Goal: Task Accomplishment & Management: Use online tool/utility

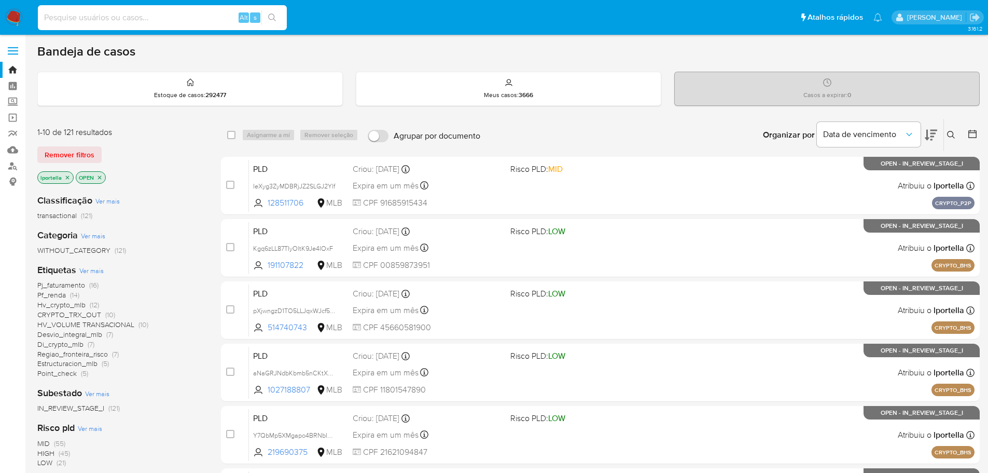
click at [183, 16] on input at bounding box center [162, 17] width 249 height 13
paste input "cWOtH9t3ZSMrMGUIPXGOcfCh"
type input "cWOtH9t3ZSMrMGUIPXGOcfCh"
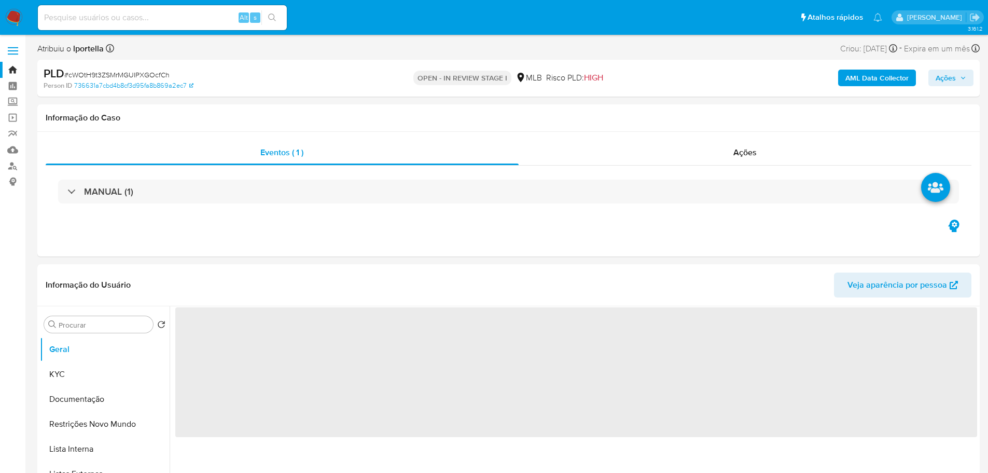
select select "10"
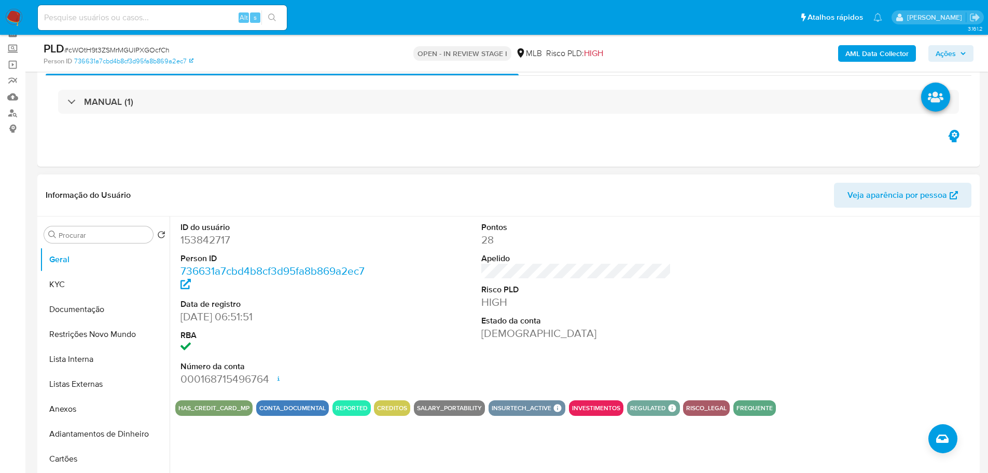
scroll to position [104, 0]
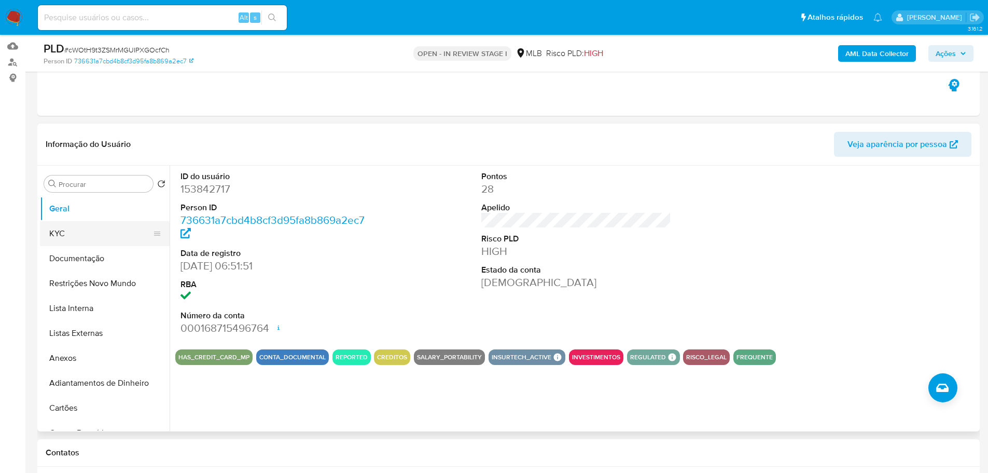
click at [82, 238] on button "KYC" at bounding box center [100, 233] width 121 height 25
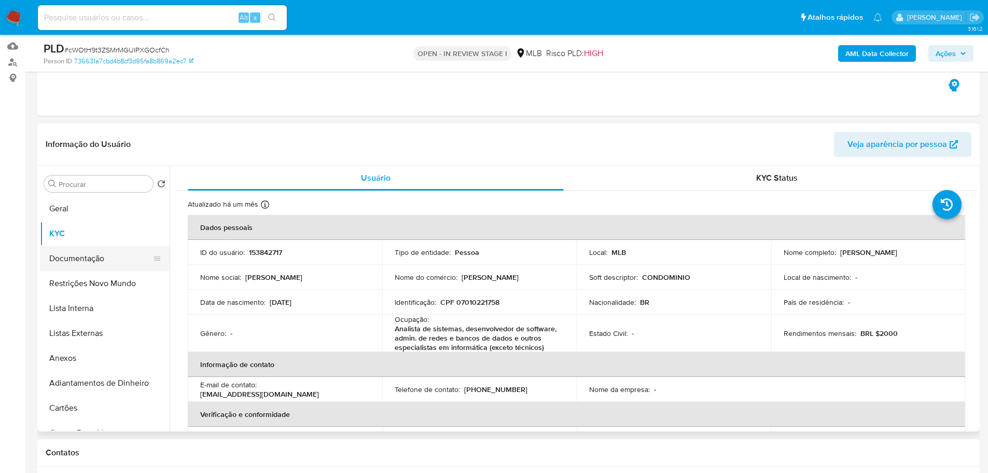
click at [105, 260] on button "Documentação" at bounding box center [100, 258] width 121 height 25
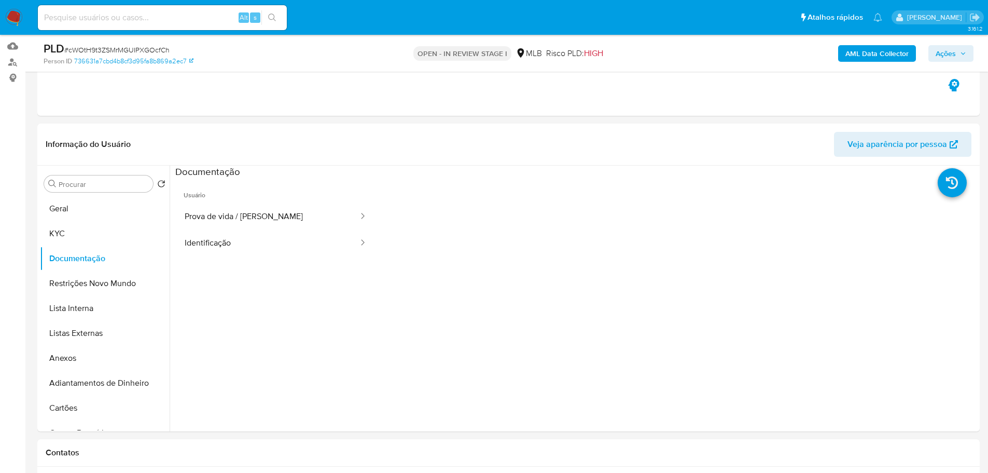
click at [231, 212] on button "Prova de vida / [PERSON_NAME]" at bounding box center [267, 216] width 184 height 26
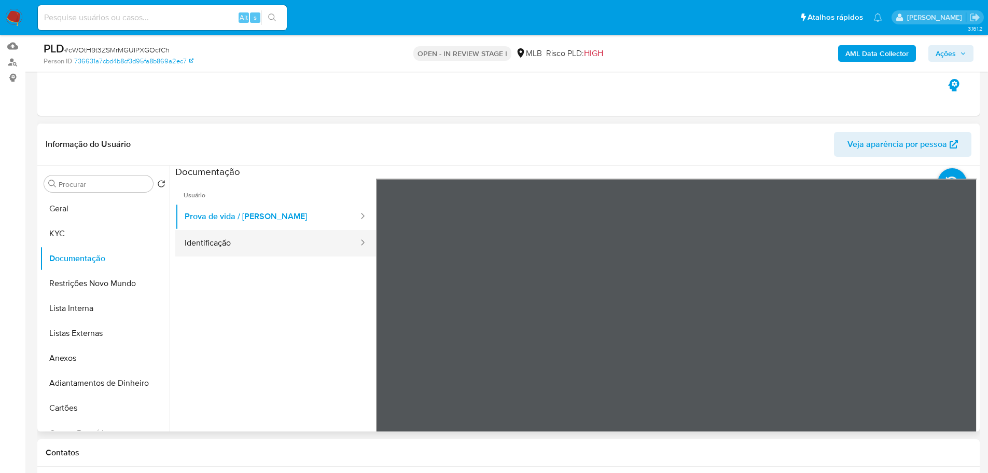
click at [254, 241] on button "Identificação" at bounding box center [267, 243] width 184 height 26
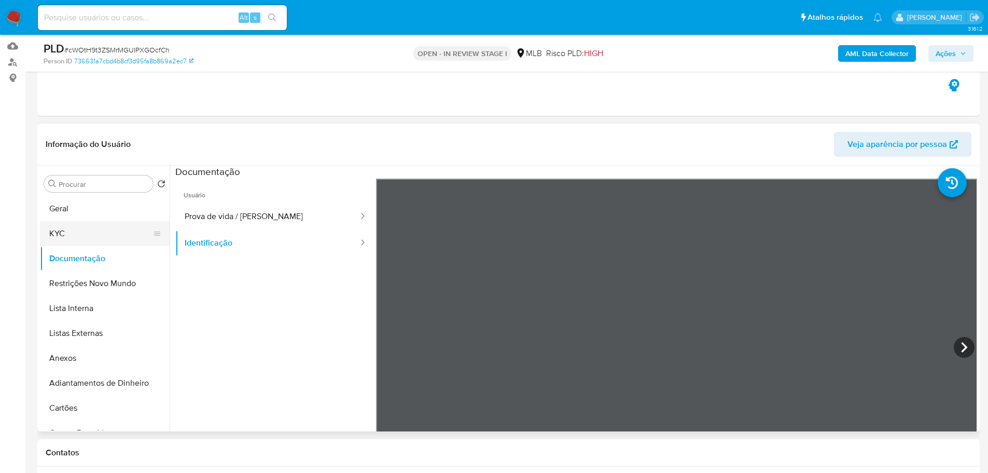
click at [66, 228] on button "KYC" at bounding box center [100, 233] width 121 height 25
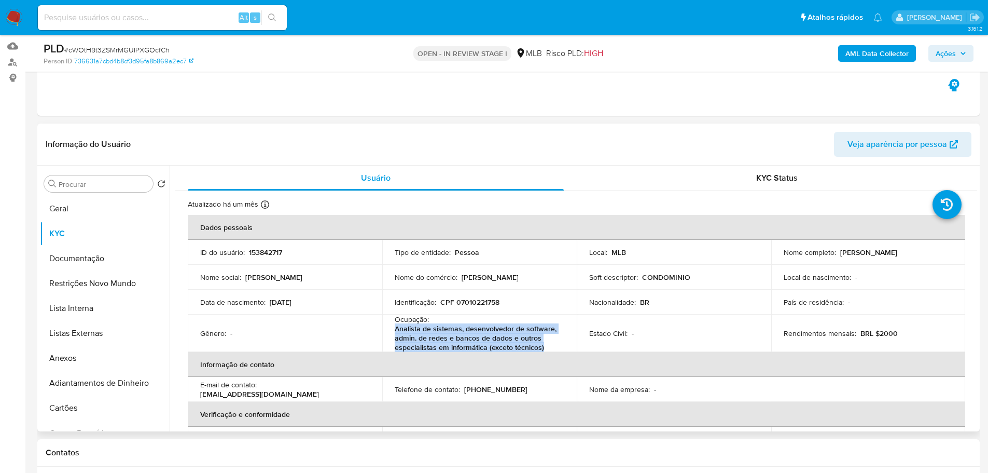
drag, startPoint x: 542, startPoint y: 348, endPoint x: 394, endPoint y: 330, distance: 148.8
click at [395, 330] on p "Analista de sistemas, desenvolvedor de software, admin. de redes e bancos de da…" at bounding box center [477, 338] width 165 height 28
copy p "Analista de sistemas, desenvolvedor de software, admin. de redes e bancos de da…"
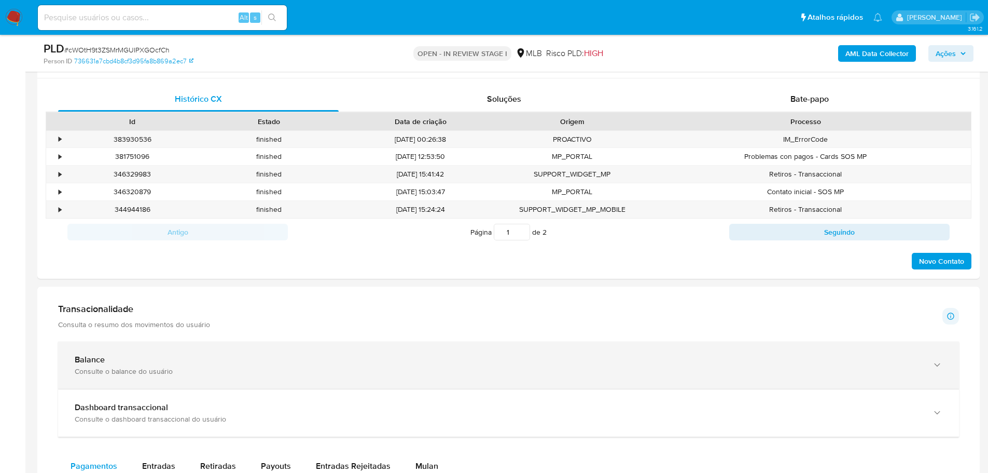
scroll to position [571, 0]
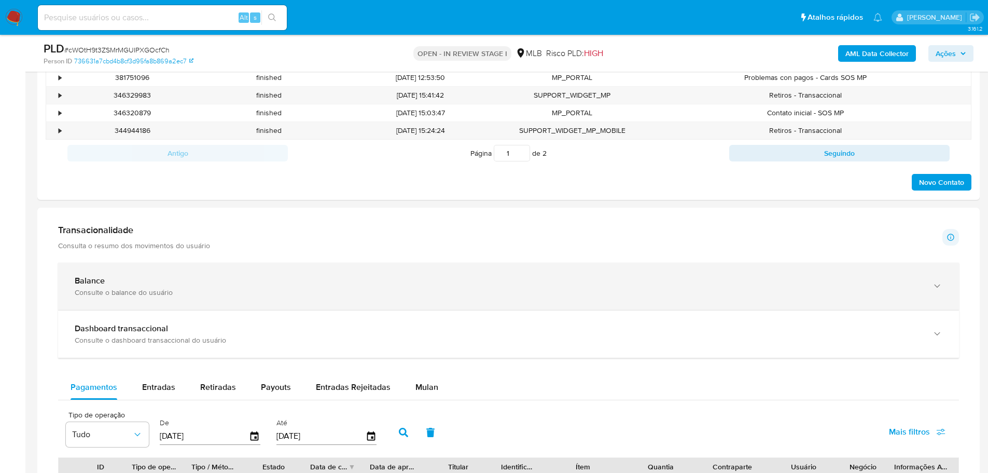
click at [935, 276] on div "button" at bounding box center [936, 285] width 12 height 21
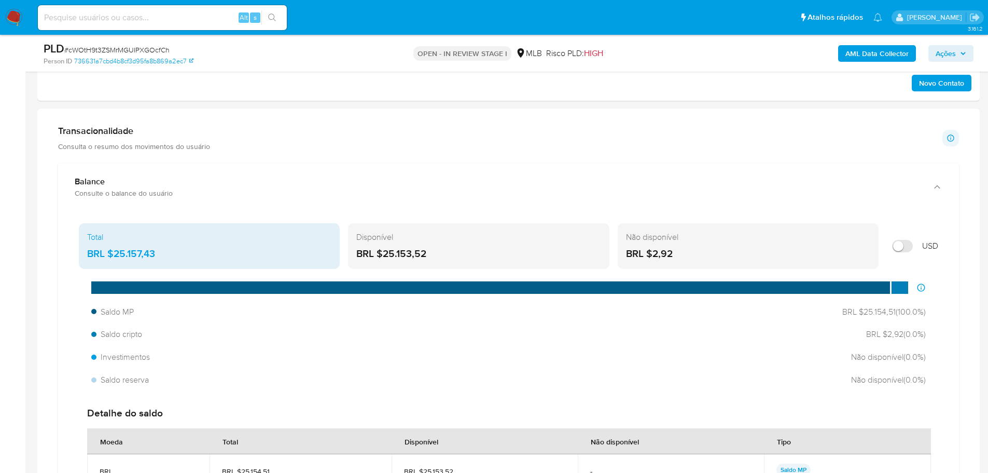
scroll to position [674, 0]
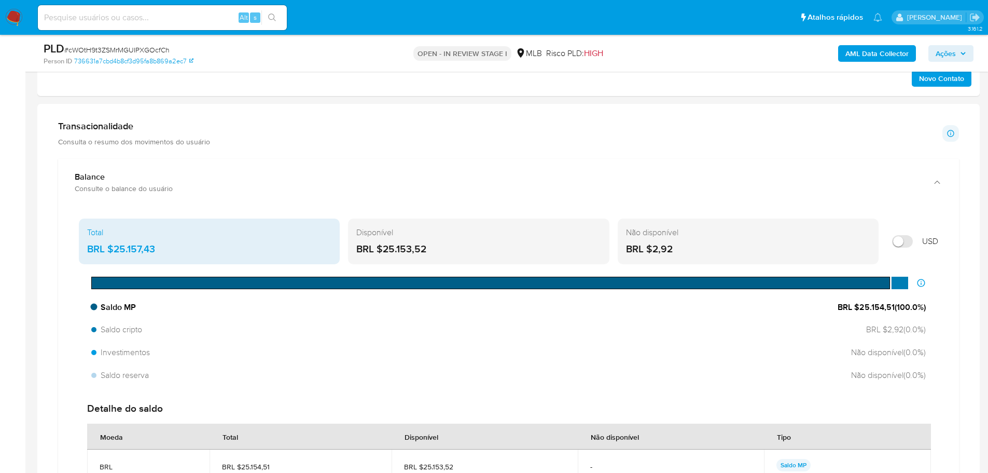
drag, startPoint x: 893, startPoint y: 307, endPoint x: 859, endPoint y: 306, distance: 33.7
click at [859, 306] on span "BRL $25.154,51 ( 100.0 %)" at bounding box center [882, 306] width 88 height 11
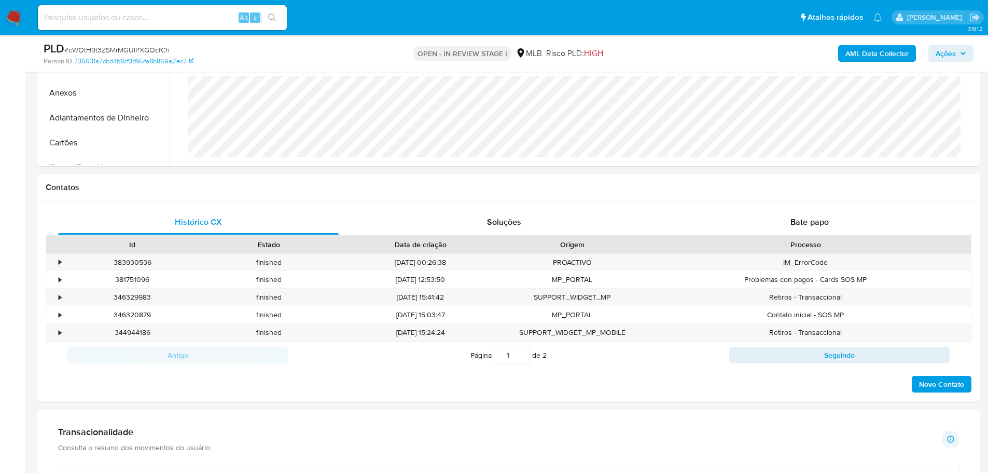
scroll to position [207, 0]
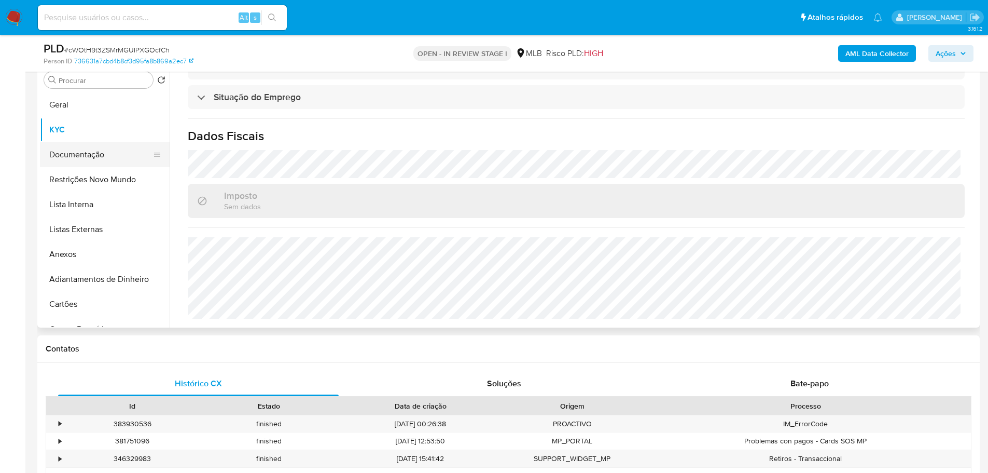
click at [105, 156] on button "Documentação" at bounding box center [100, 154] width 121 height 25
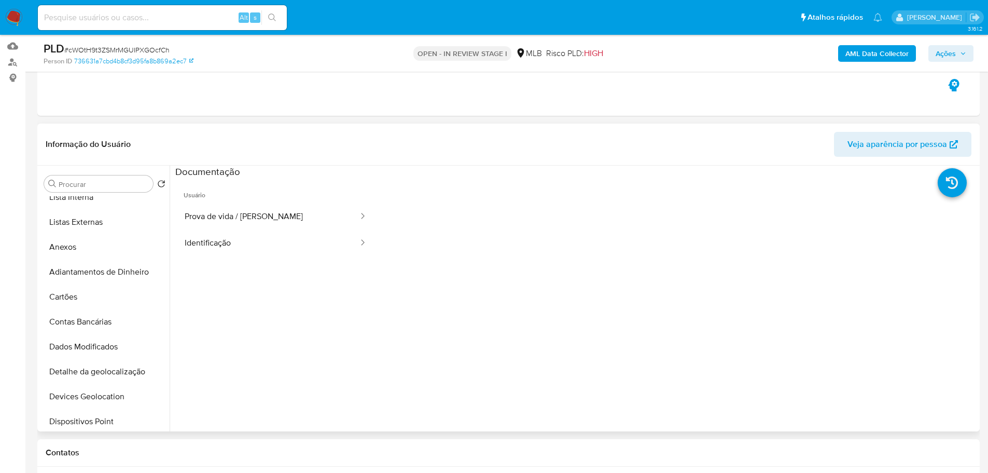
scroll to position [415, 0]
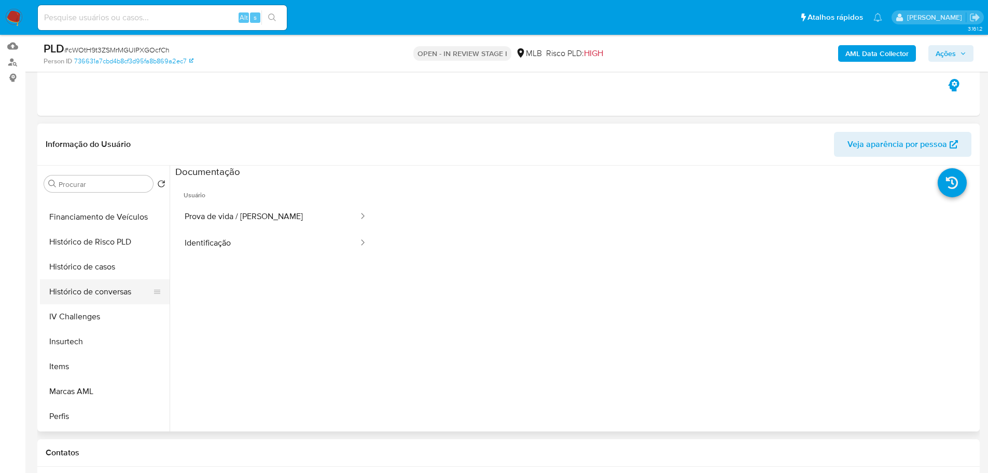
click at [98, 286] on button "Histórico de conversas" at bounding box center [100, 291] width 121 height 25
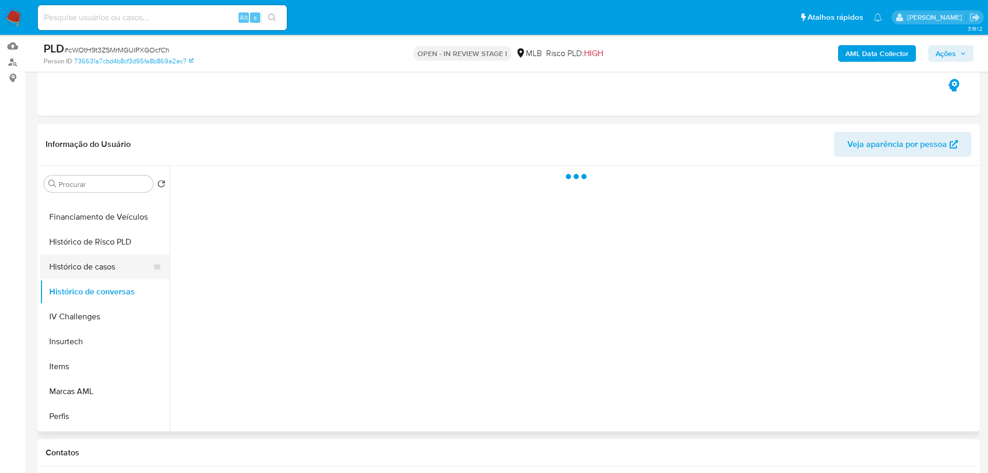
click at [94, 267] on button "Histórico de casos" at bounding box center [100, 266] width 121 height 25
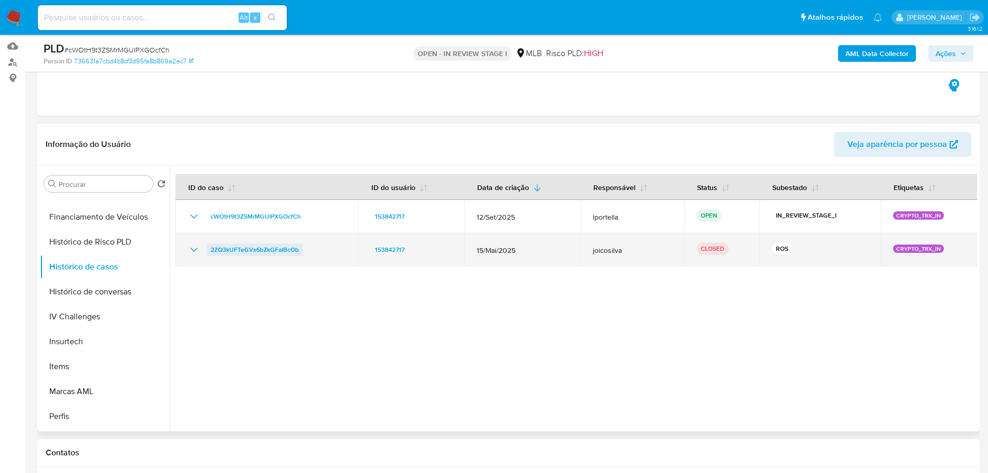
click at [286, 253] on span "2ZQ3kUFTeGVx6bZkGFaIBcOb" at bounding box center [255, 249] width 88 height 12
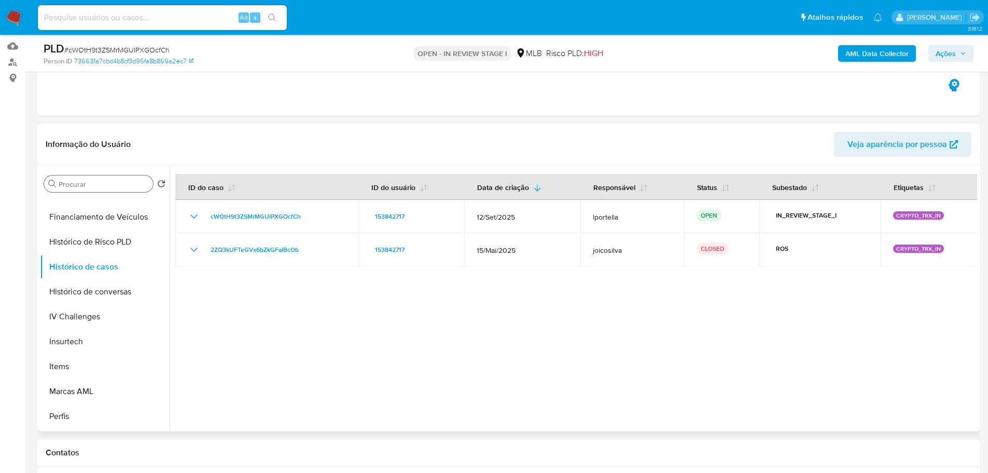
click at [58, 184] on div "Procurar" at bounding box center [98, 183] width 109 height 17
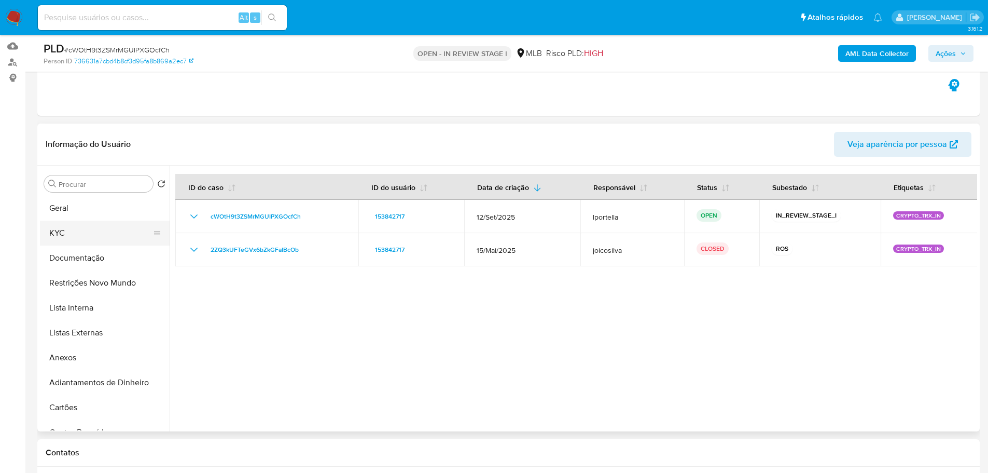
scroll to position [0, 0]
click at [58, 207] on button "Geral" at bounding box center [100, 208] width 121 height 25
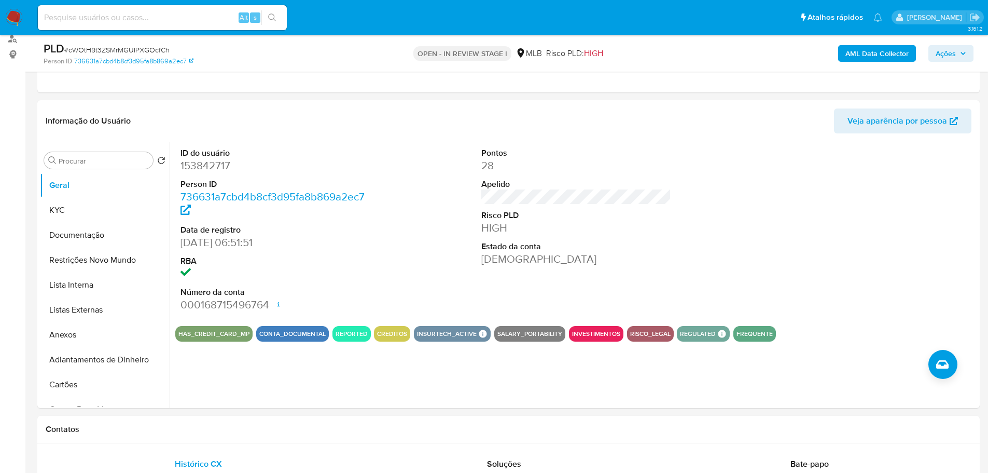
scroll to position [130, 0]
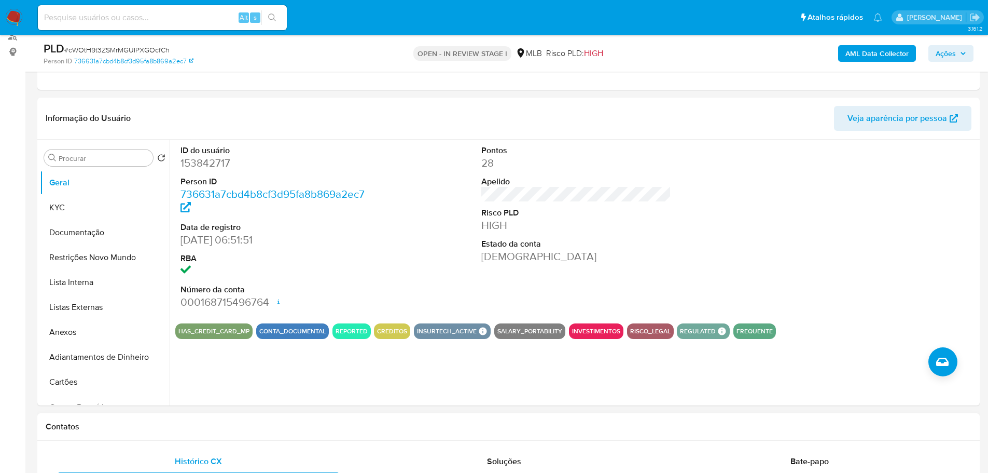
click at [135, 417] on div "Contatos" at bounding box center [508, 426] width 942 height 27
click at [68, 202] on button "KYC" at bounding box center [100, 207] width 121 height 25
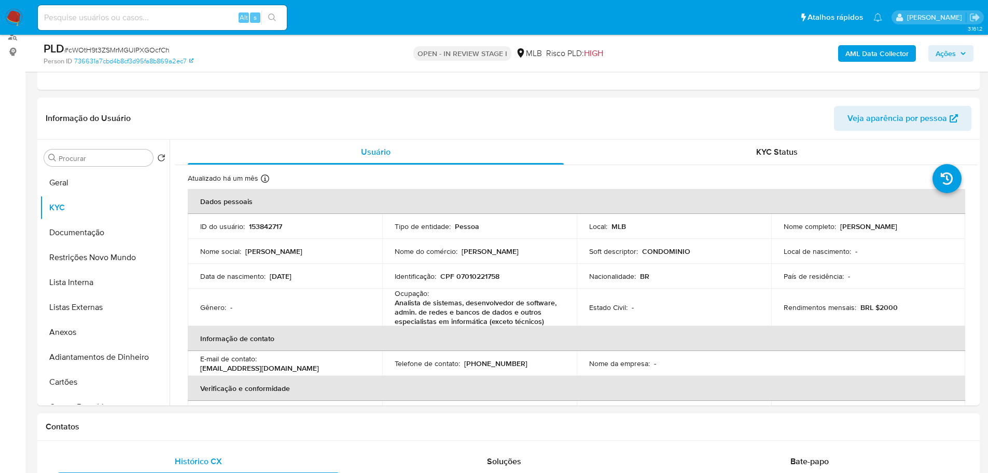
click at [202, 434] on div "Contatos" at bounding box center [508, 426] width 942 height 27
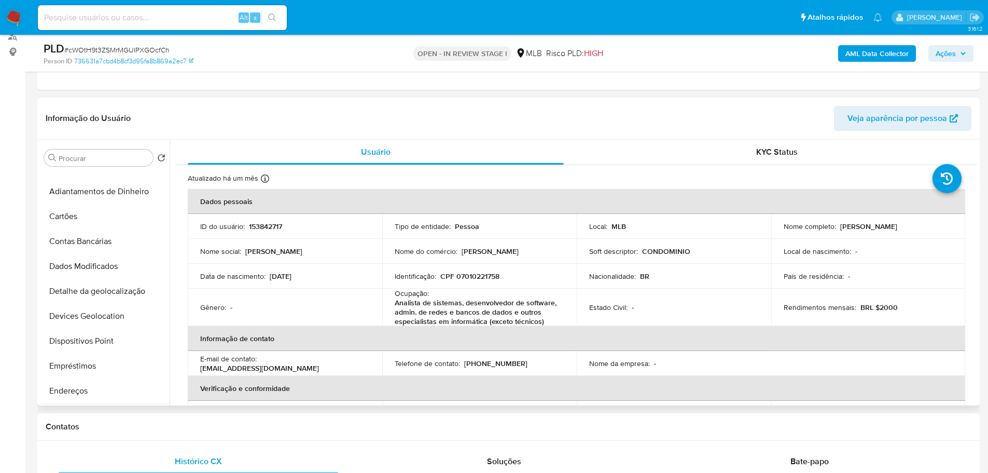
scroll to position [259, 0]
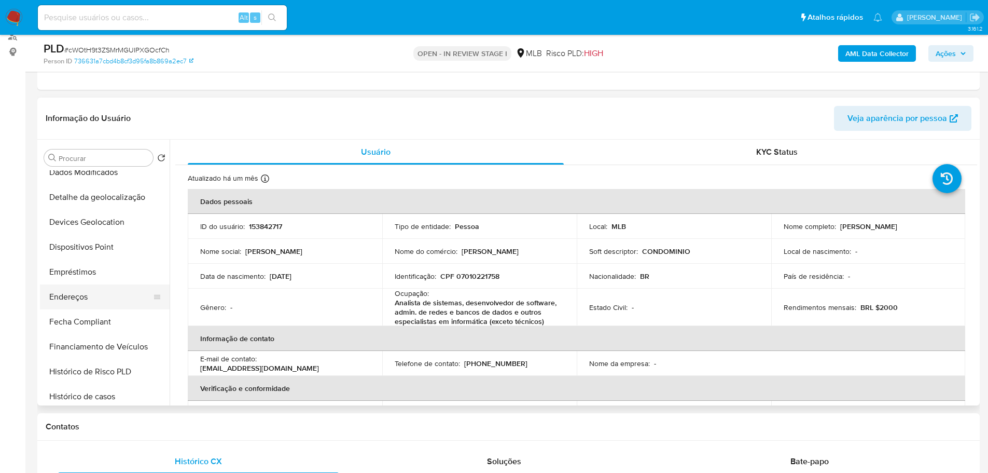
click at [75, 308] on button "Endereços" at bounding box center [100, 296] width 121 height 25
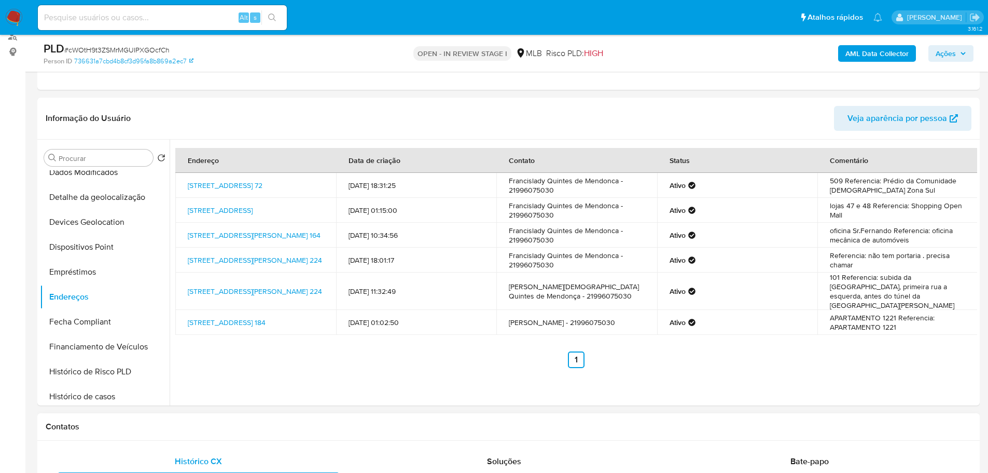
click at [208, 424] on h1 "Contatos" at bounding box center [509, 426] width 926 height 10
click at [120, 208] on button "Detalhe da geolocalização" at bounding box center [100, 197] width 121 height 25
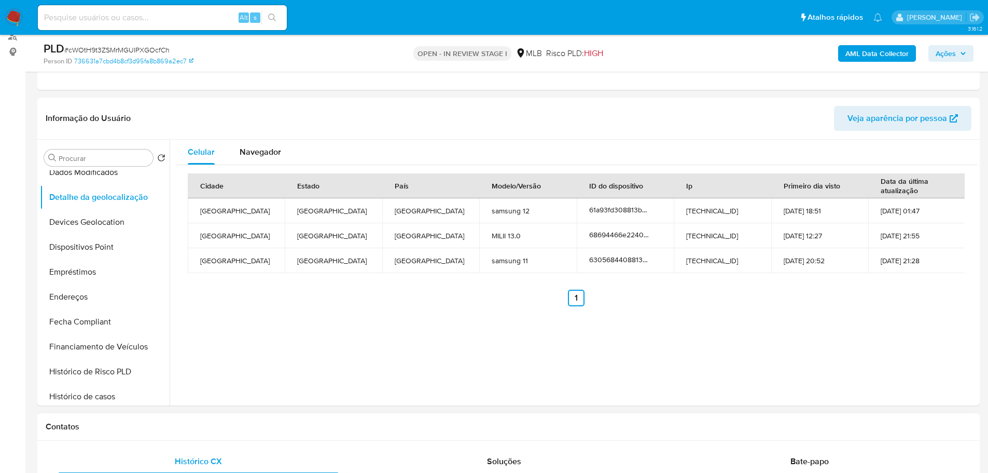
click at [202, 433] on div "Contatos" at bounding box center [508, 426] width 942 height 27
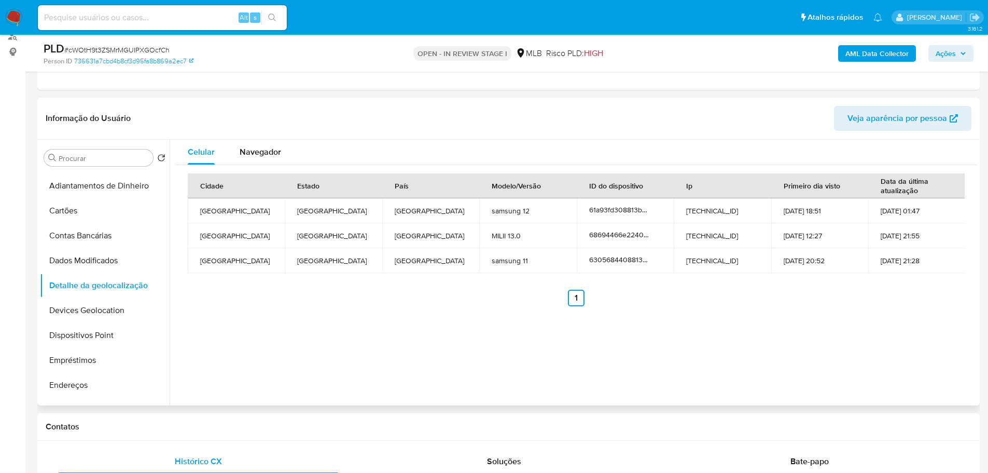
scroll to position [0, 0]
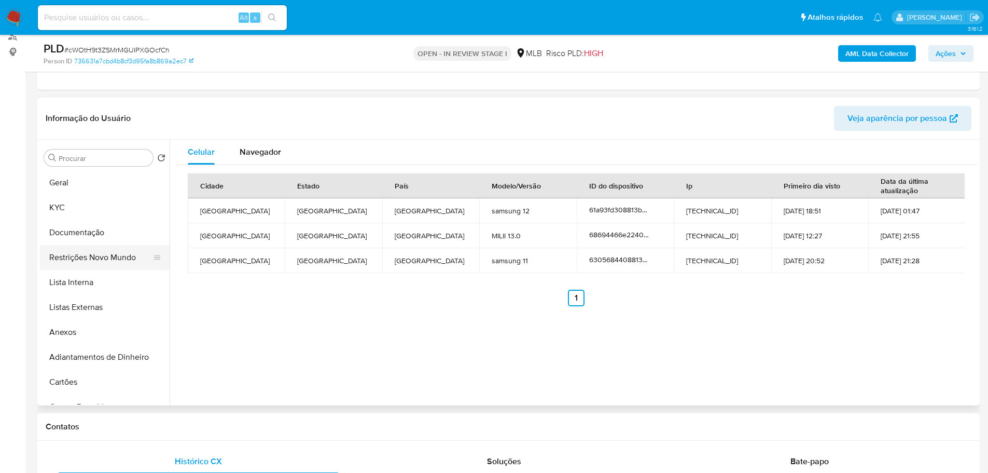
click at [85, 254] on button "Restrições Novo Mundo" at bounding box center [100, 257] width 121 height 25
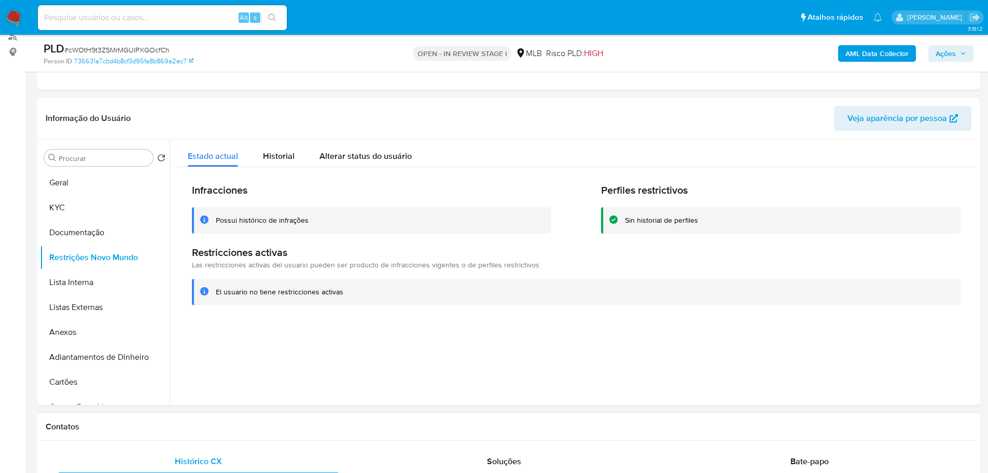
click at [290, 425] on h1 "Contatos" at bounding box center [509, 426] width 926 height 10
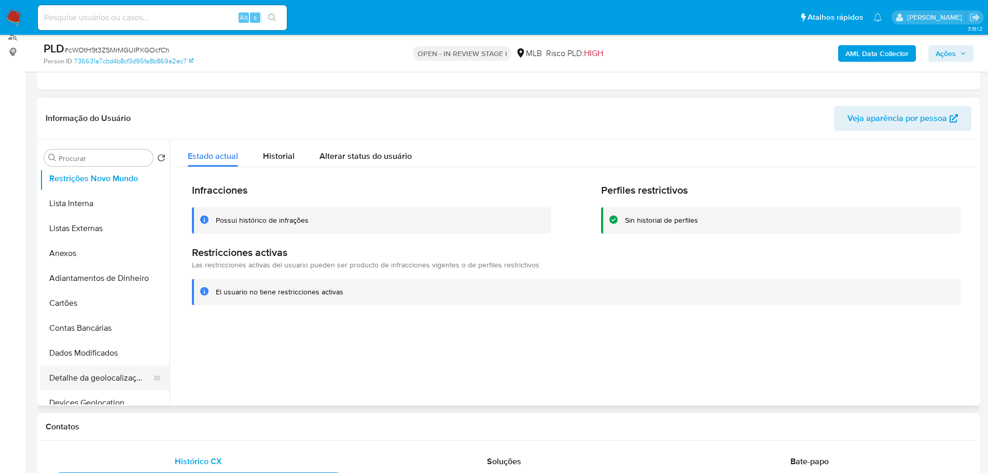
scroll to position [156, 0]
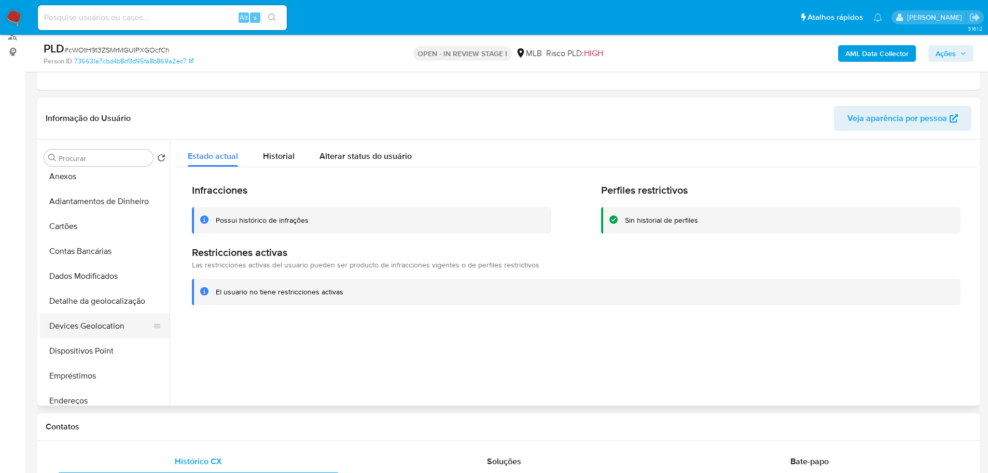
click at [110, 337] on button "Devices Geolocation" at bounding box center [100, 325] width 121 height 25
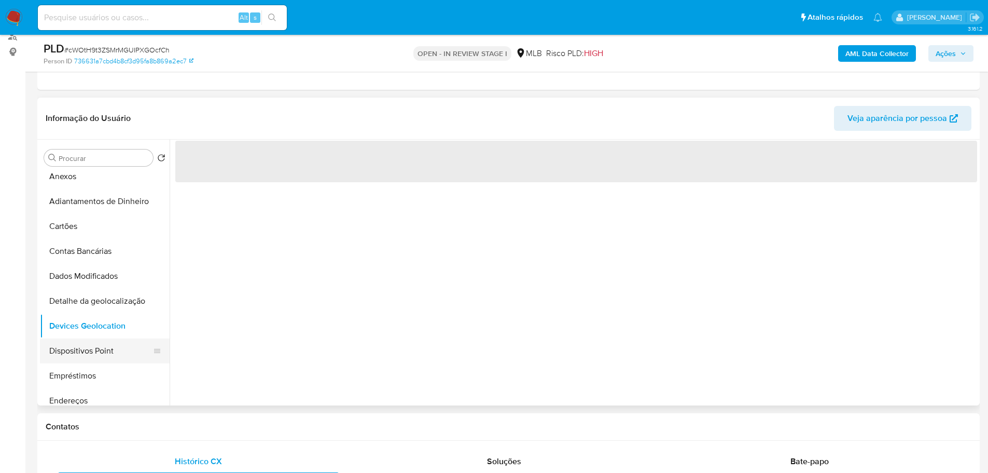
click at [108, 345] on button "Dispositivos Point" at bounding box center [100, 350] width 121 height 25
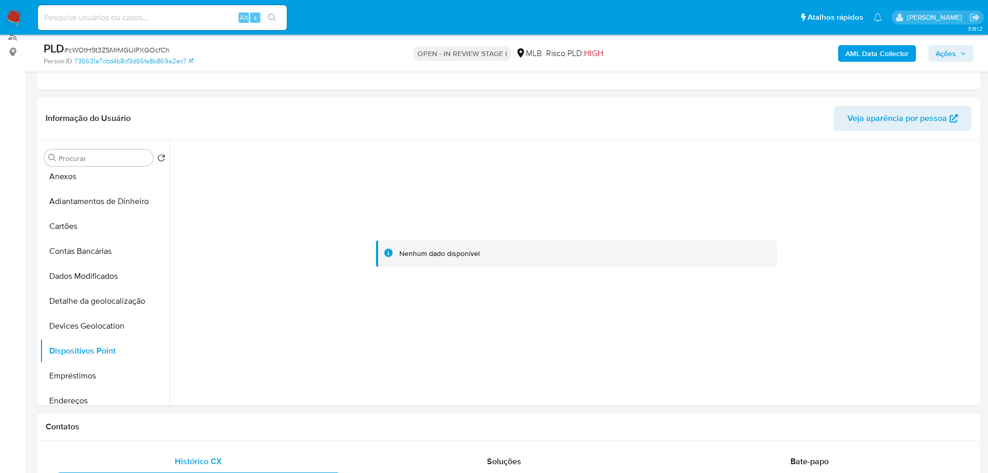
click at [456, 434] on div "Contatos" at bounding box center [508, 426] width 942 height 27
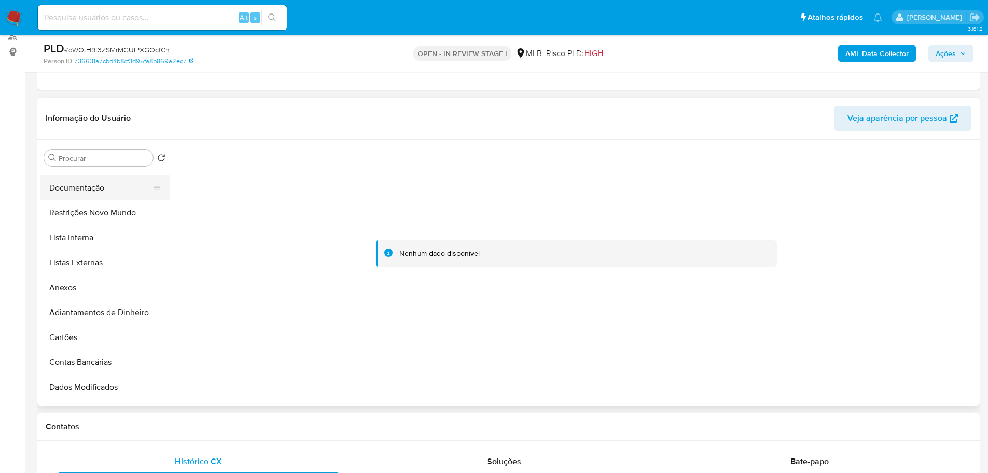
scroll to position [0, 0]
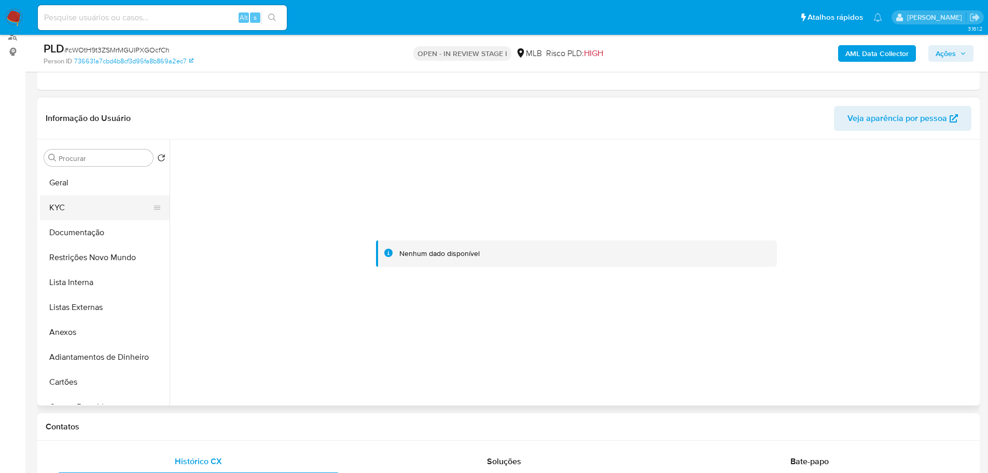
click at [66, 209] on button "KYC" at bounding box center [100, 207] width 121 height 25
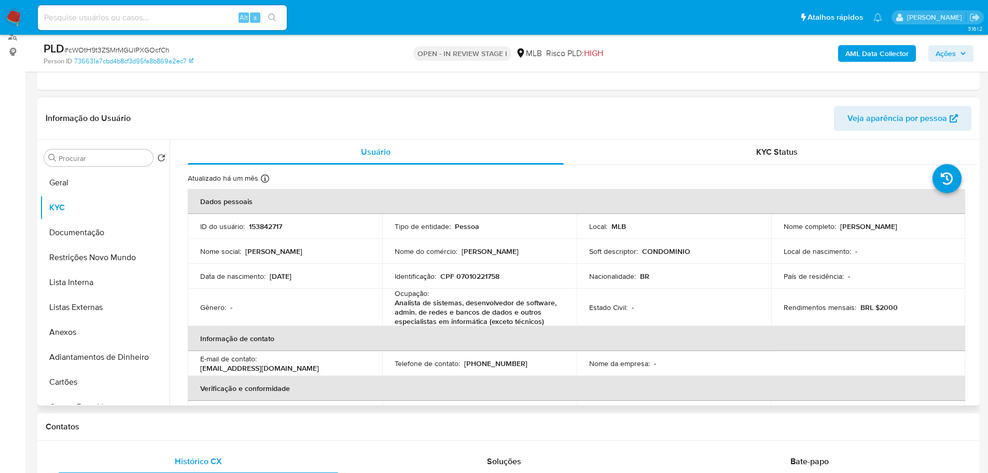
click at [473, 279] on p "CPF 07010221758" at bounding box center [469, 275] width 59 height 9
copy p "07010221758"
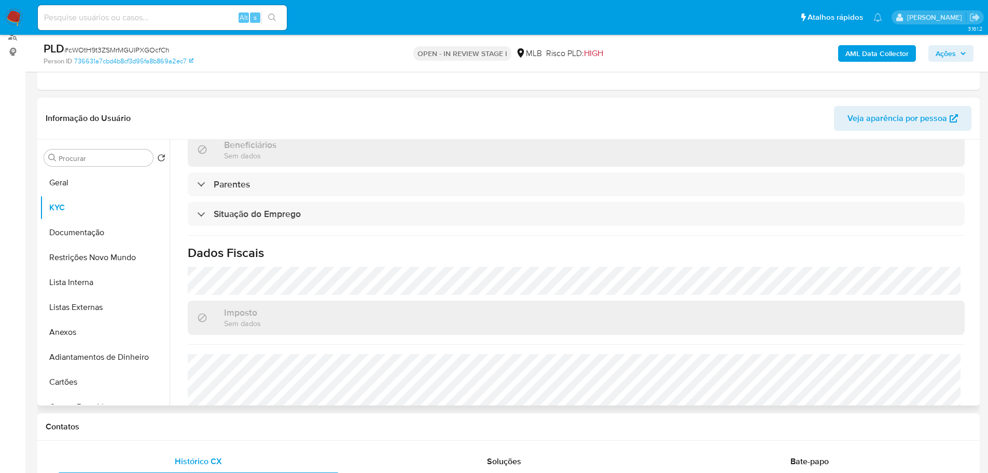
scroll to position [445, 0]
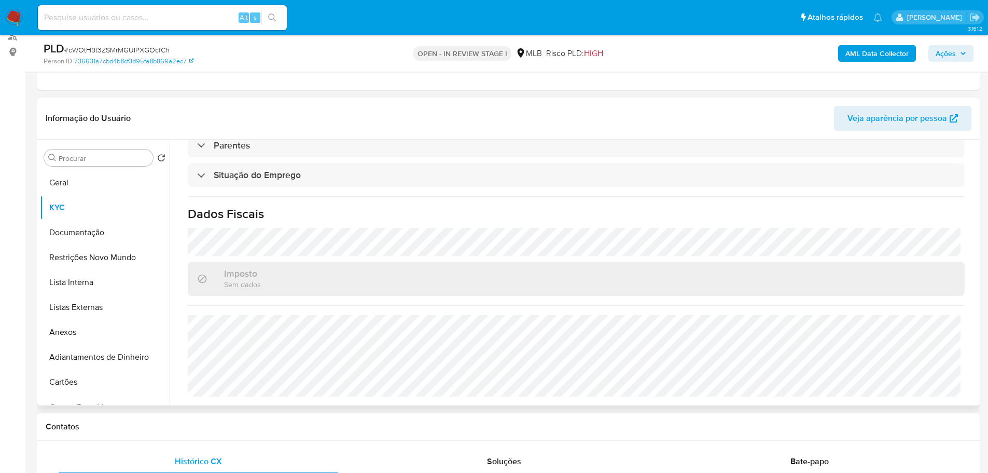
drag, startPoint x: 156, startPoint y: 0, endPoint x: 603, endPoint y: 190, distance: 485.3
click at [603, 190] on div "Atualizado há um mês Criado: 04/06/2020 00:48:43 Atualizado: 26/08/2025 22:12:2…" at bounding box center [576, 62] width 802 height 685
click at [65, 182] on button "Geral" at bounding box center [100, 182] width 121 height 25
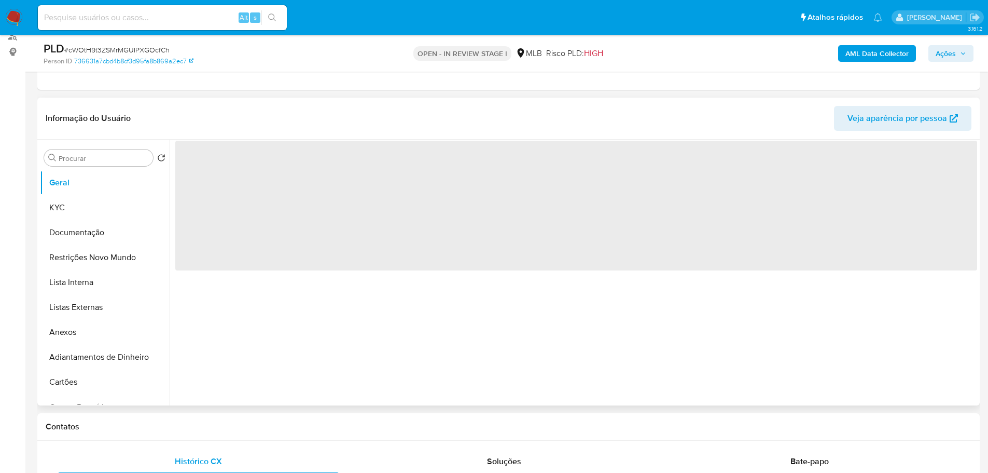
scroll to position [0, 0]
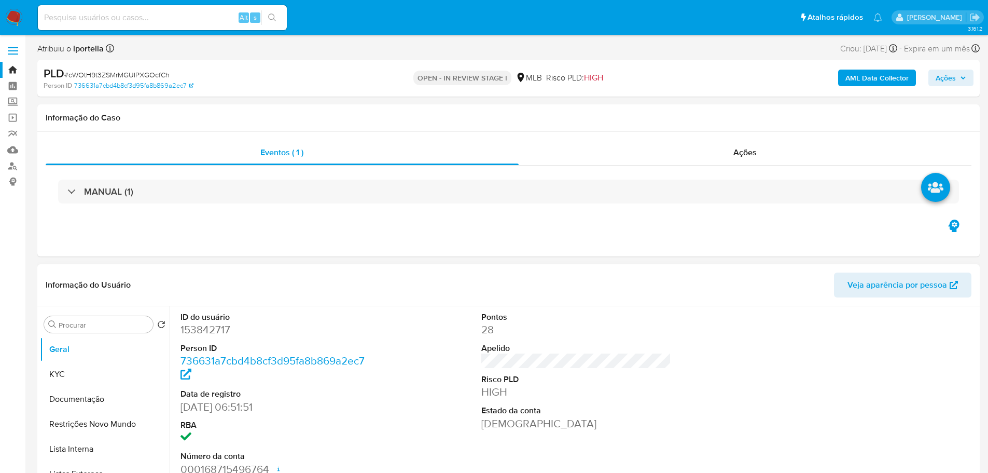
click at [201, 332] on dd "153842717" at bounding box center [276, 329] width 190 height 15
copy dd "153842717"
click at [959, 75] on span "Ações" at bounding box center [951, 78] width 31 height 15
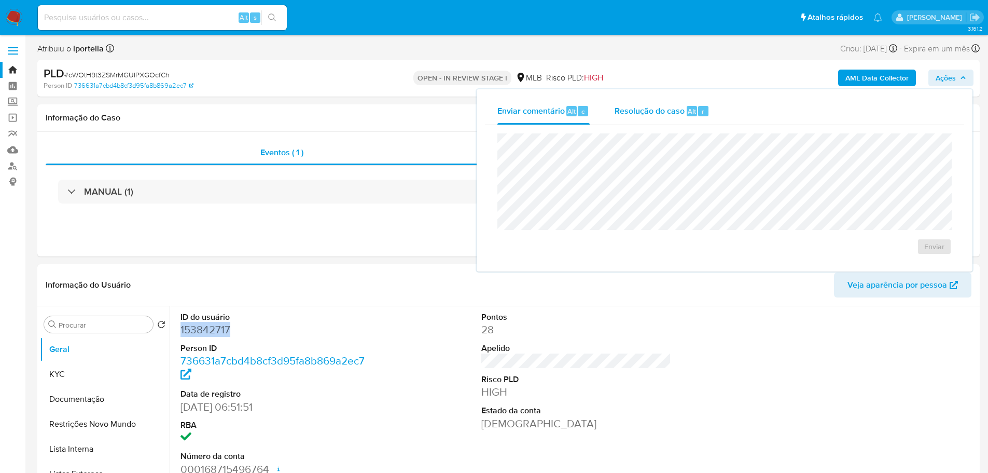
click at [674, 112] on span "Resolução do caso" at bounding box center [650, 111] width 70 height 12
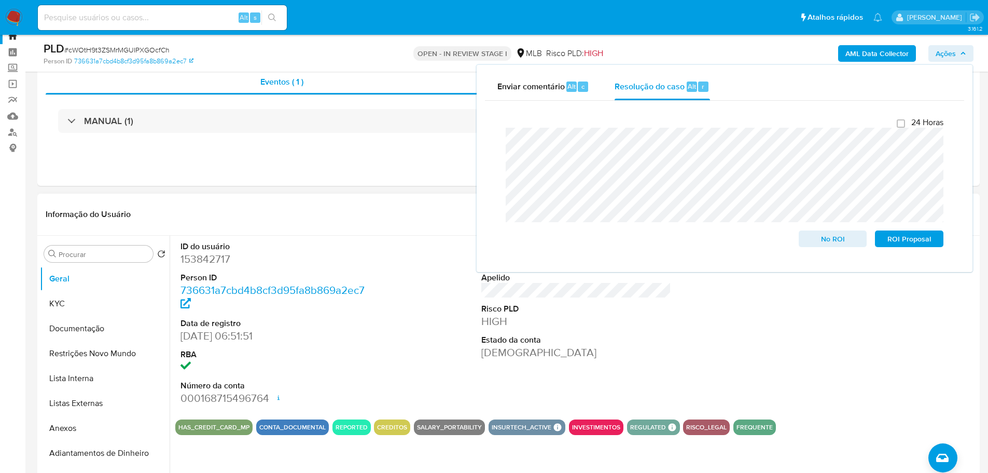
scroll to position [52, 0]
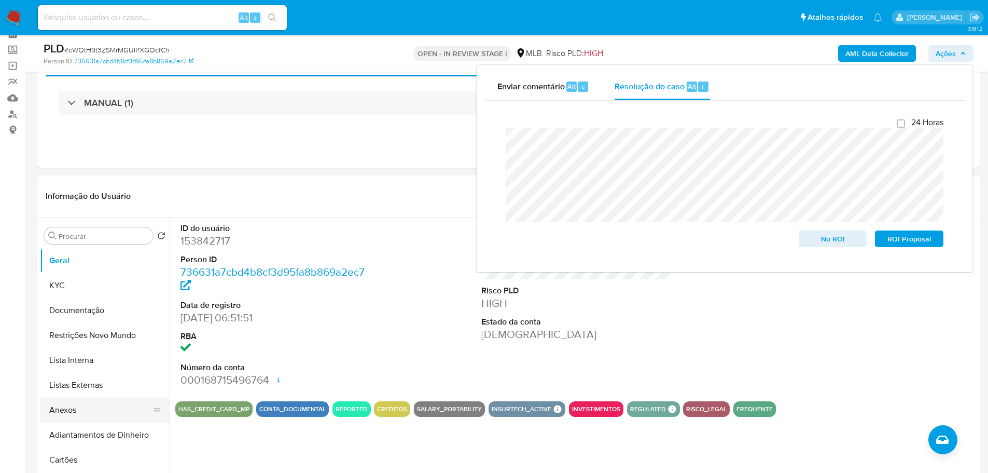
click at [93, 404] on button "Anexos" at bounding box center [100, 409] width 121 height 25
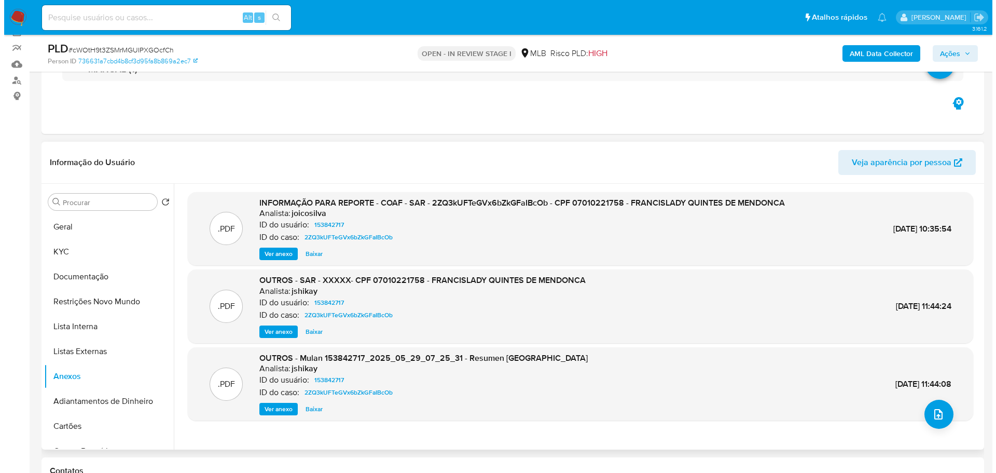
scroll to position [104, 0]
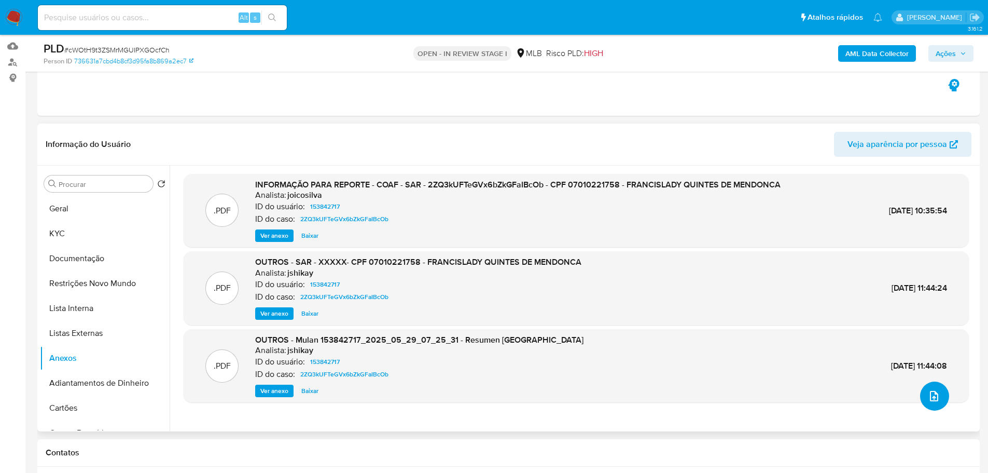
click at [928, 394] on icon "upload-file" at bounding box center [934, 396] width 12 height 12
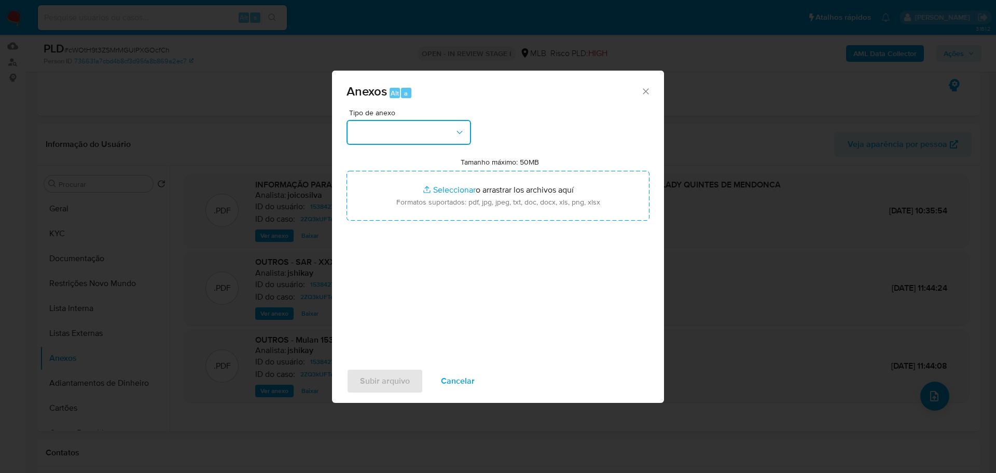
click at [374, 136] on button "button" at bounding box center [408, 132] width 124 height 25
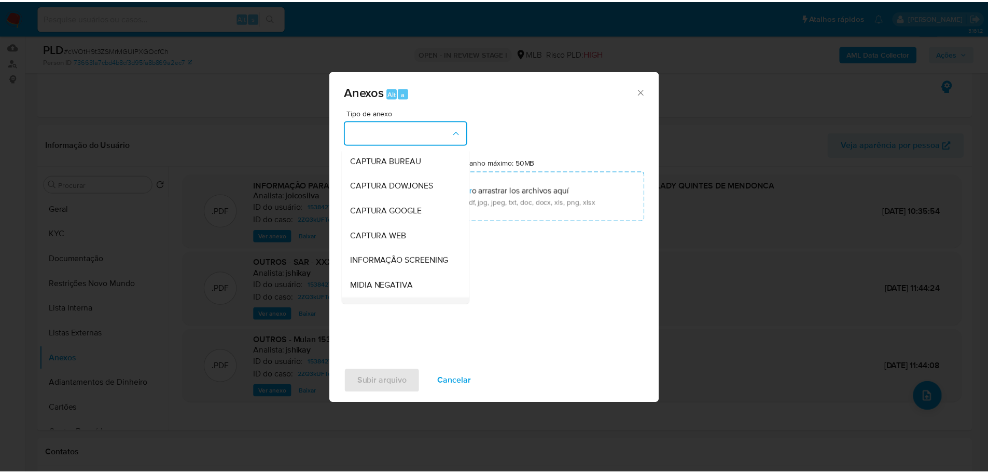
scroll to position [160, 0]
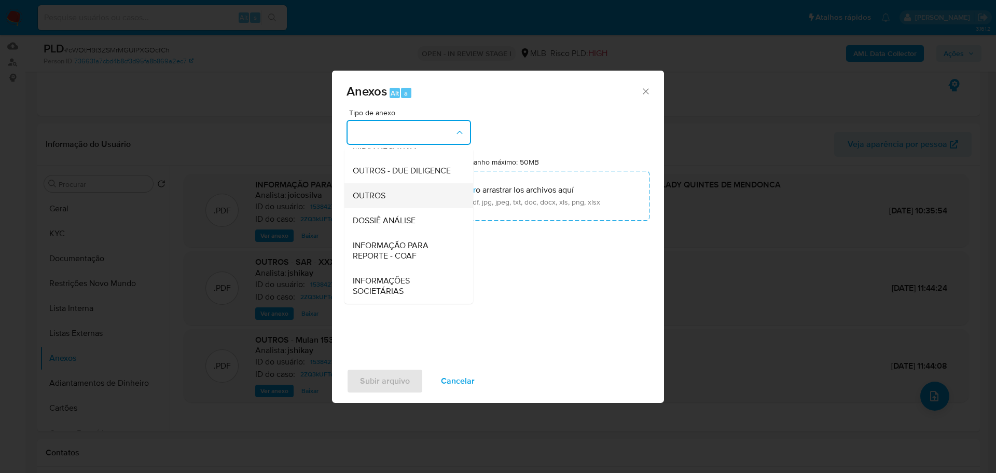
click at [370, 198] on span "OUTROS" at bounding box center [369, 195] width 33 height 10
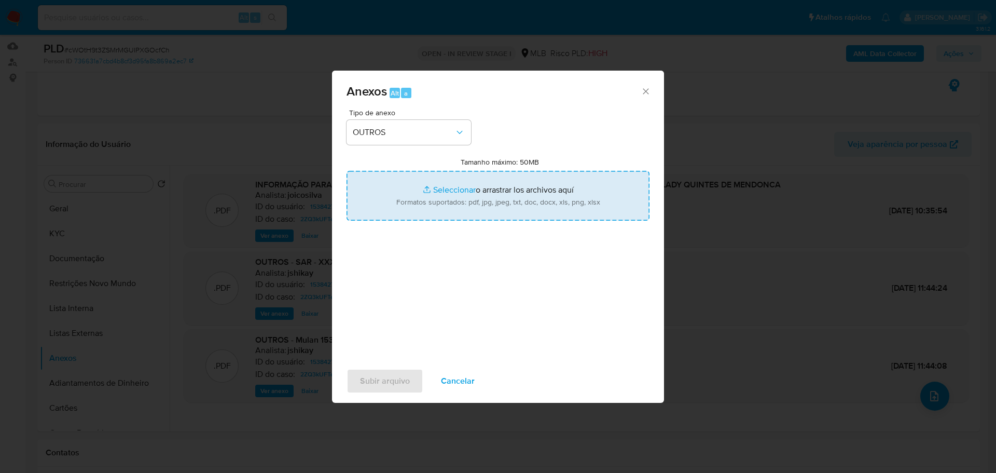
type input "C:\fakepath\cWOtH9t3ZSMrMGUIPXGOcfCh - CPF 07010221758 - FRANCISLADY QUINTES DE…"
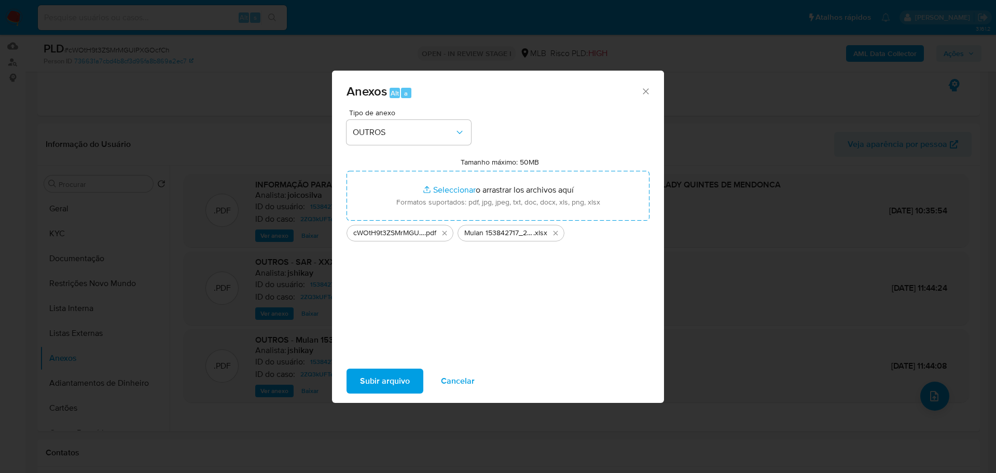
click at [376, 380] on span "Subir arquivo" at bounding box center [385, 380] width 50 height 23
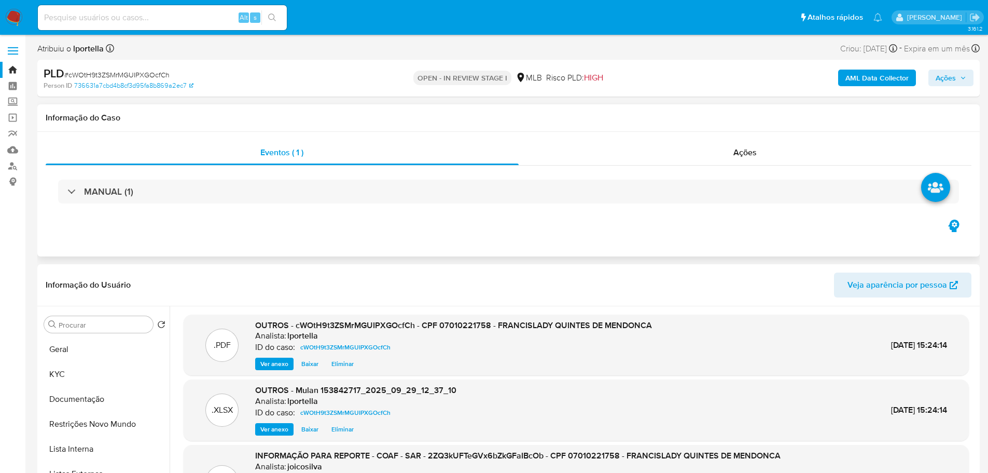
scroll to position [52, 0]
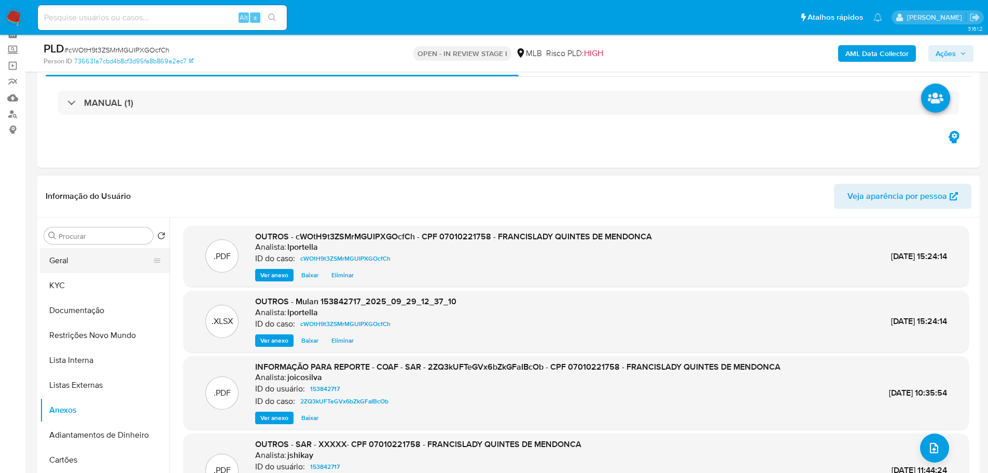
click at [59, 266] on button "Geral" at bounding box center [100, 260] width 121 height 25
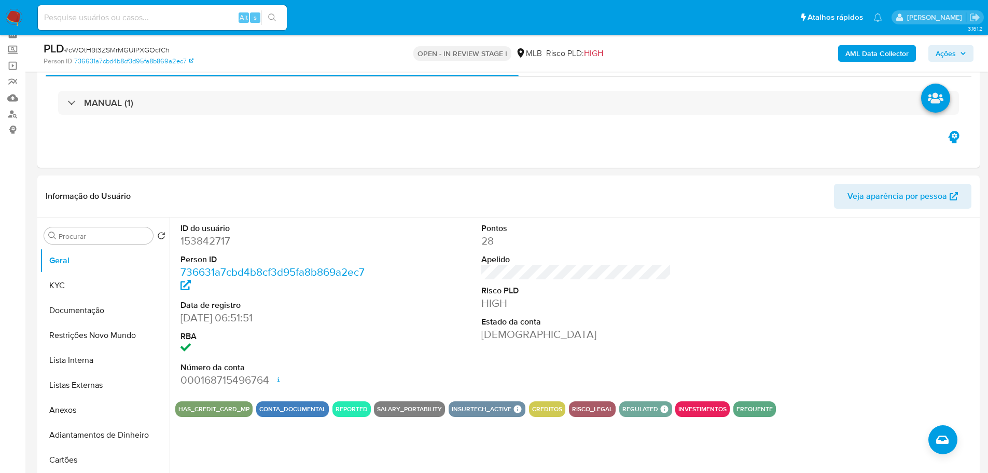
click at [896, 54] on b "AML Data Collector" at bounding box center [876, 53] width 63 height 17
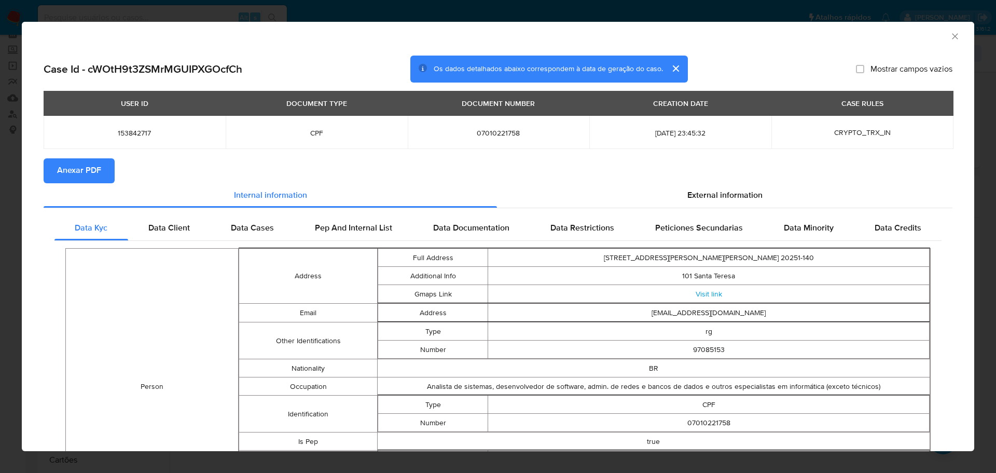
click at [105, 176] on button "Anexar PDF" at bounding box center [79, 170] width 71 height 25
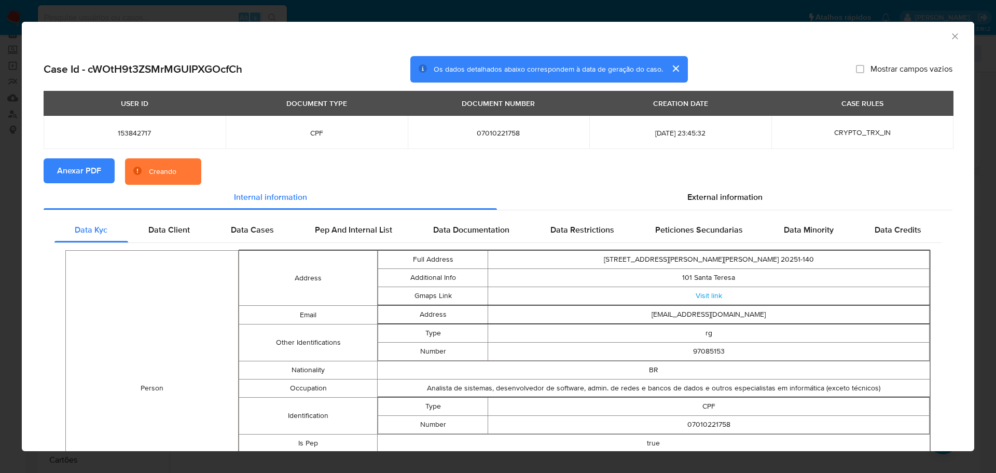
click at [951, 37] on icon "Fechar a janela" at bounding box center [955, 36] width 10 height 10
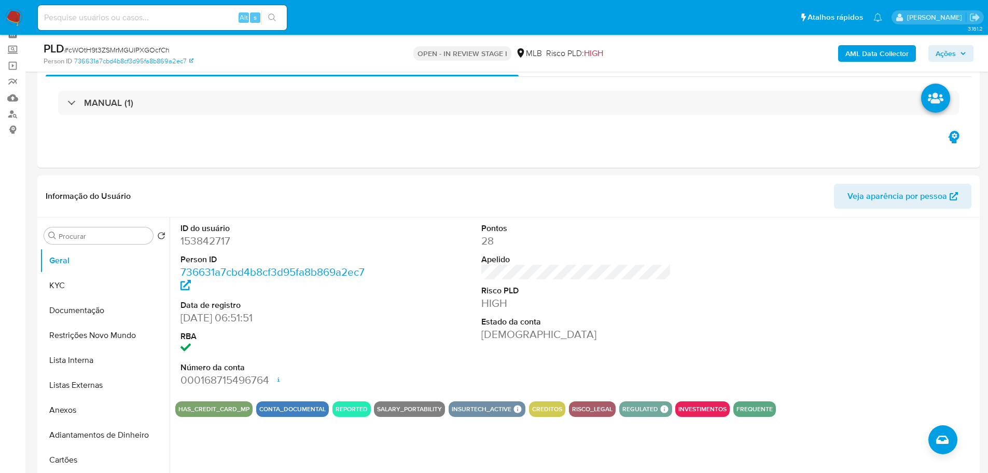
click at [940, 52] on span "Ações" at bounding box center [946, 53] width 20 height 17
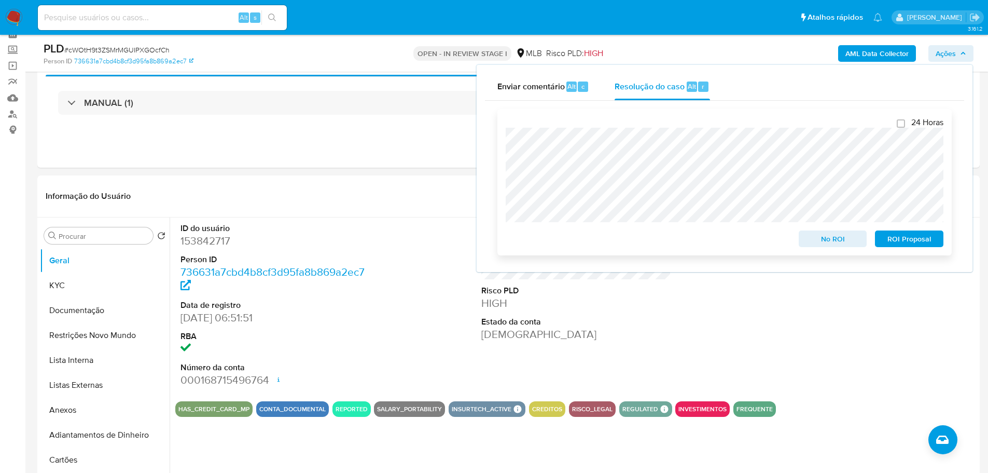
click at [834, 239] on span "No ROI" at bounding box center [833, 238] width 54 height 15
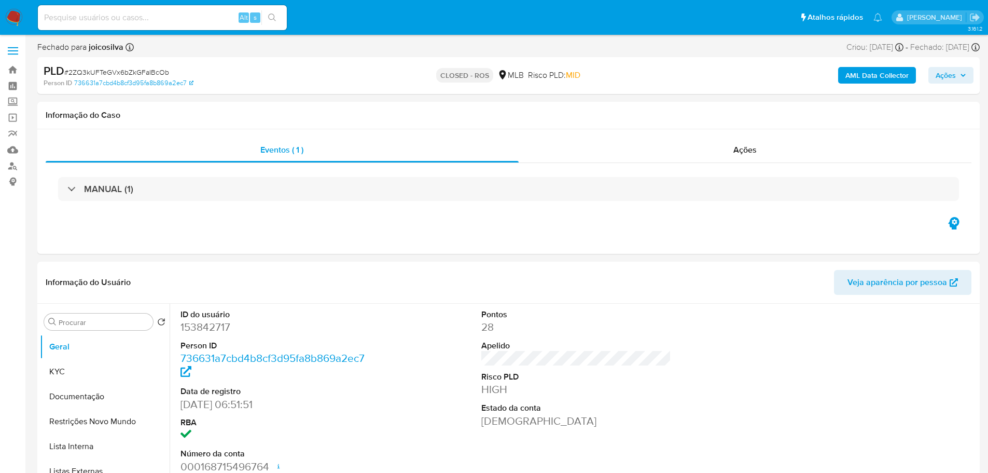
select select "10"
click at [717, 149] on div "Ações" at bounding box center [745, 149] width 453 height 25
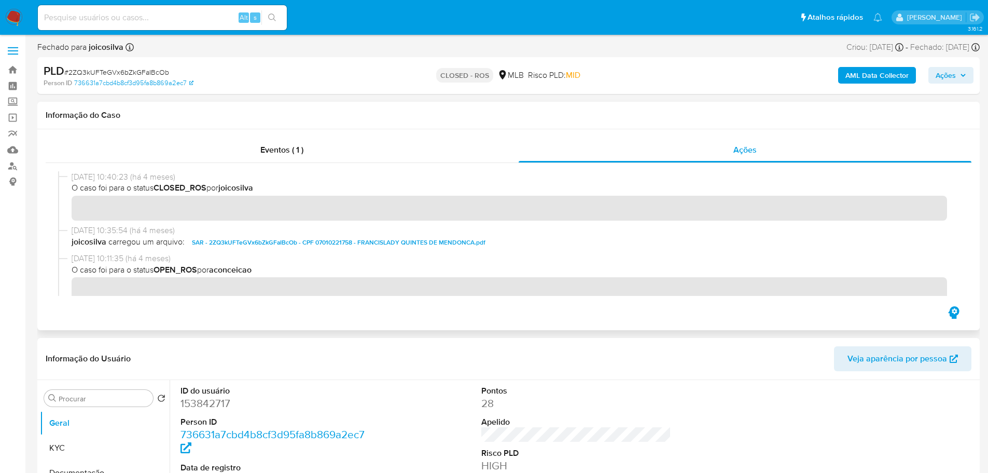
drag, startPoint x: 115, startPoint y: 177, endPoint x: 73, endPoint y: 179, distance: 42.0
click at [73, 179] on span "30/05/2025 10:40:23 (há 4 meses)" at bounding box center [513, 176] width 883 height 11
click at [280, 156] on div "Eventos ( 1 )" at bounding box center [282, 149] width 473 height 25
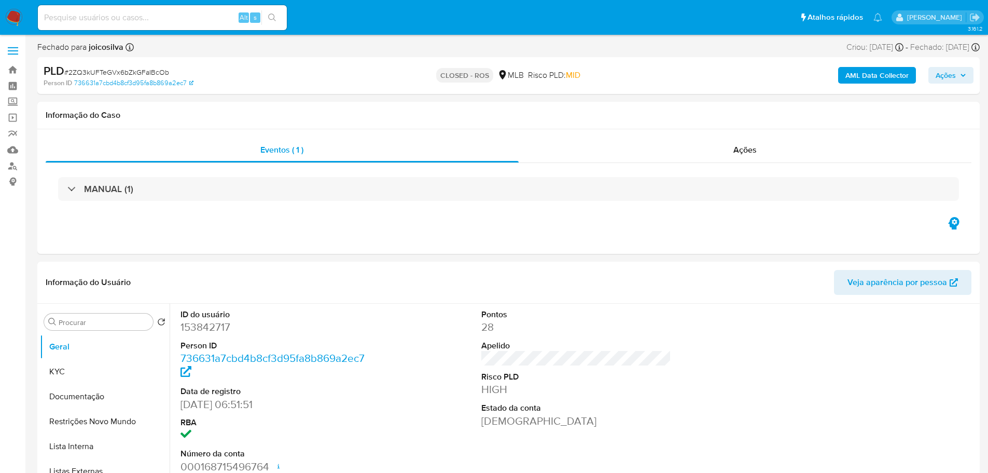
click at [287, 188] on div "MANUAL (1)" at bounding box center [508, 189] width 901 height 24
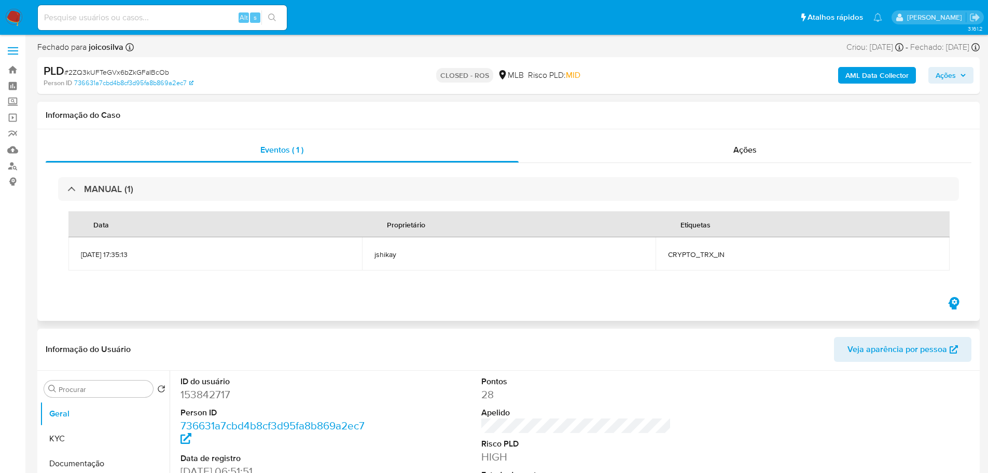
click at [711, 256] on span "CRYPTO_TRX_IN" at bounding box center [802, 253] width 269 height 9
copy span "CRYPTO_TRX_IN"
click at [125, 71] on span "# 2ZQ3kUFTeGVx6bZkGFaIBcOb" at bounding box center [116, 72] width 105 height 10
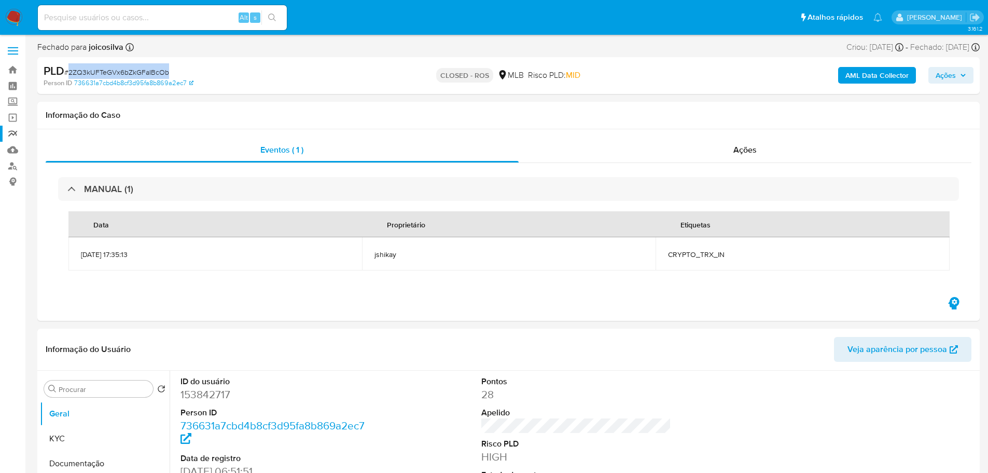
copy span "2ZQ3kUFTeGVx6bZkGFaIBcOb"
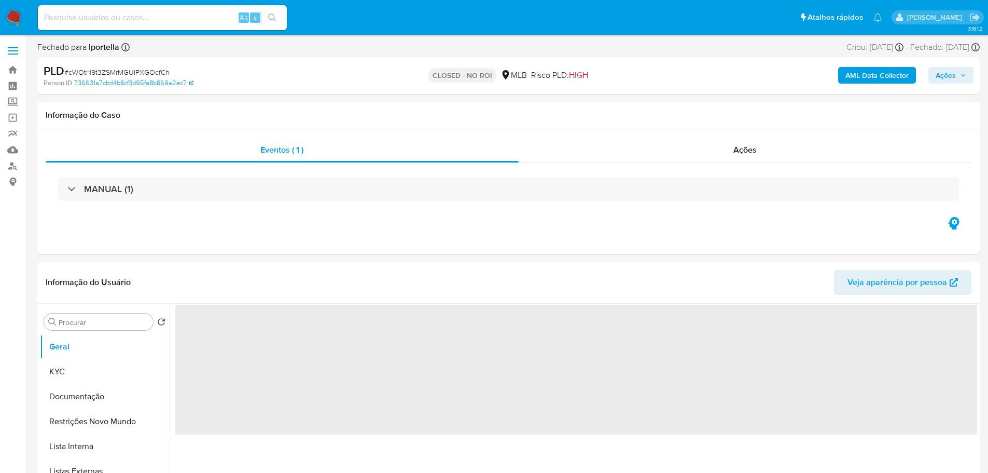
select select "10"
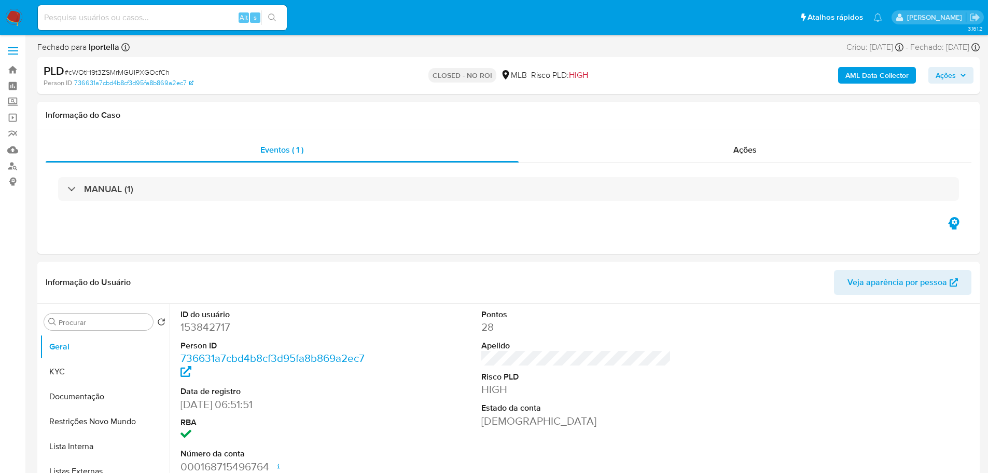
click at [16, 17] on img at bounding box center [14, 18] width 18 height 18
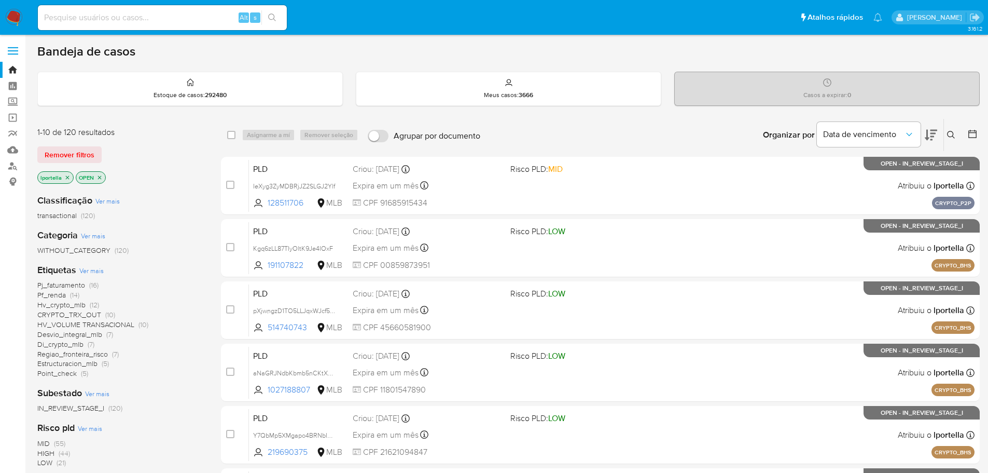
click at [143, 15] on input at bounding box center [162, 17] width 249 height 13
paste input "XC1PpAGZcENetsdP5O2XVGuq"
type input "XC1PpAGZcENetsdP5O2XVGuq"
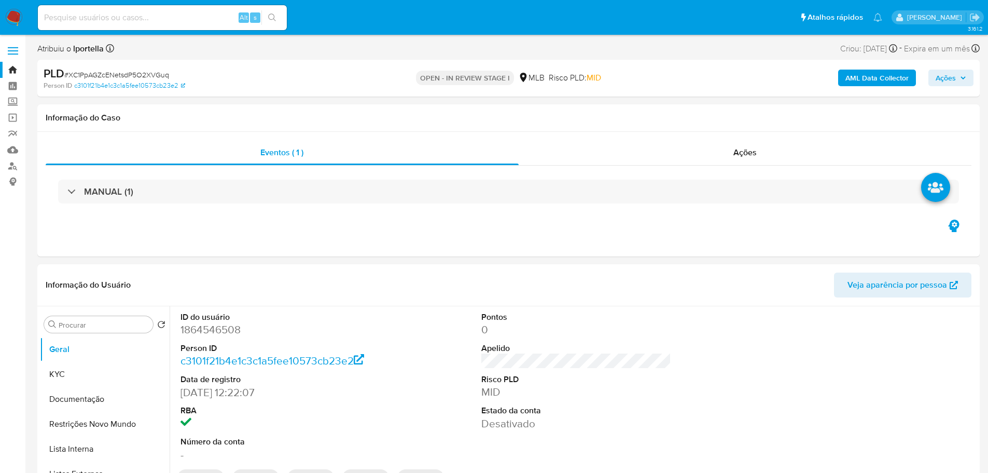
select select "10"
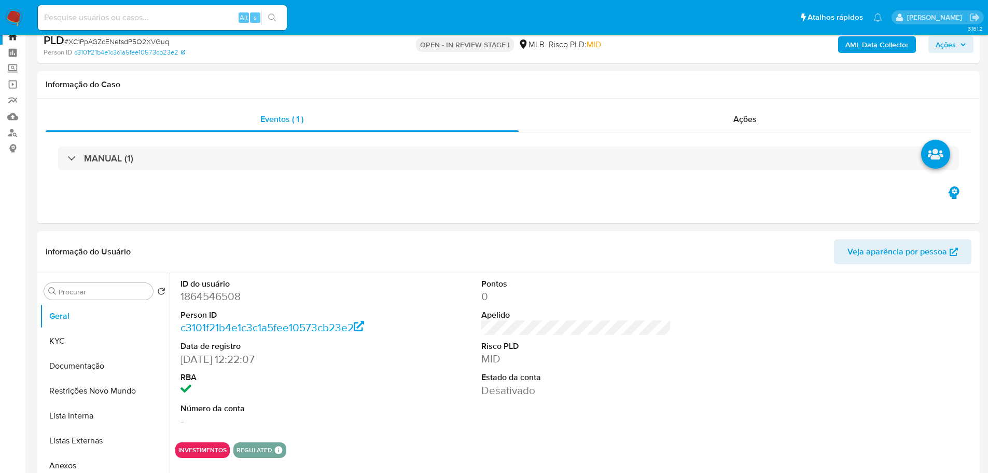
scroll to position [52, 0]
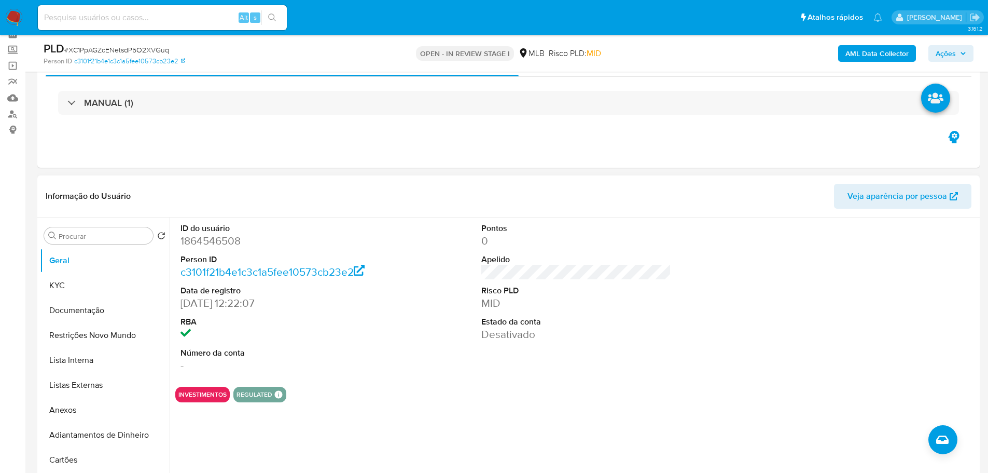
click at [195, 238] on dd "1864546508" at bounding box center [276, 240] width 190 height 15
copy dd "1864546508"
click at [65, 281] on button "KYC" at bounding box center [100, 285] width 121 height 25
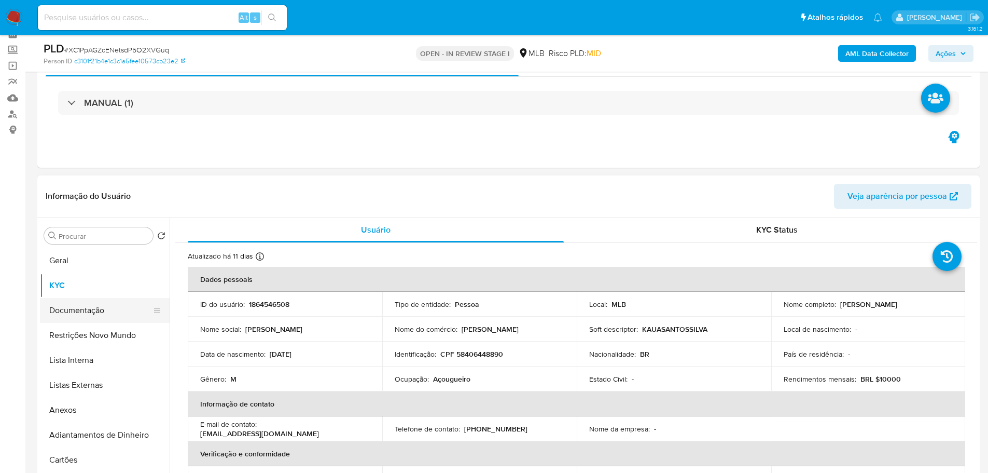
click at [109, 317] on button "Documentação" at bounding box center [100, 310] width 121 height 25
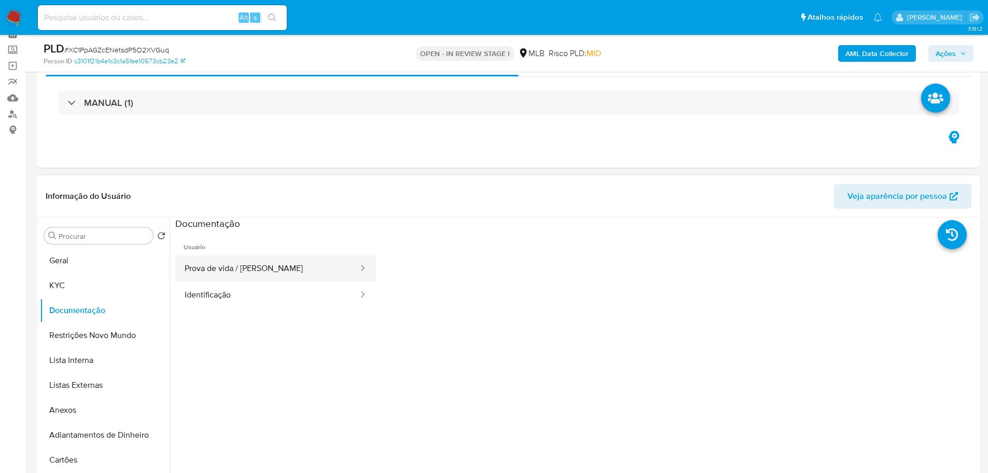
click at [285, 272] on button "Prova de vida / [PERSON_NAME]" at bounding box center [267, 268] width 184 height 26
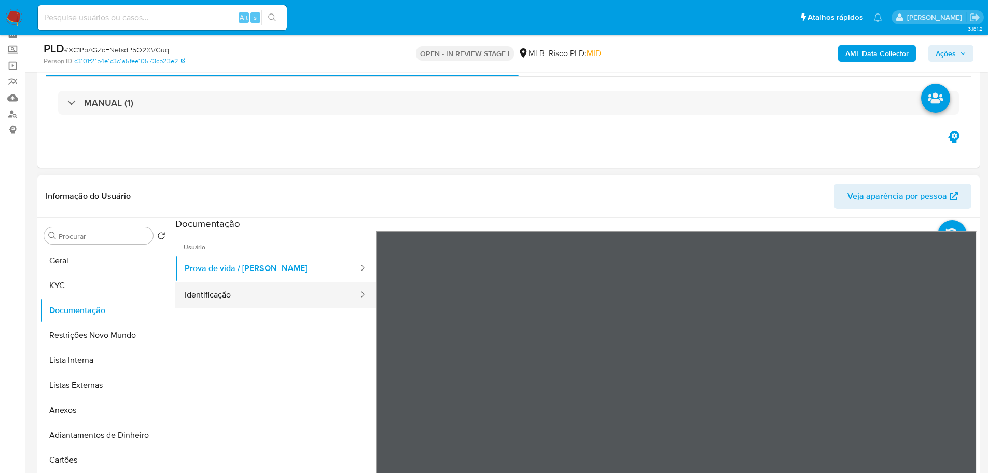
click at [232, 297] on button "Identificação" at bounding box center [267, 295] width 184 height 26
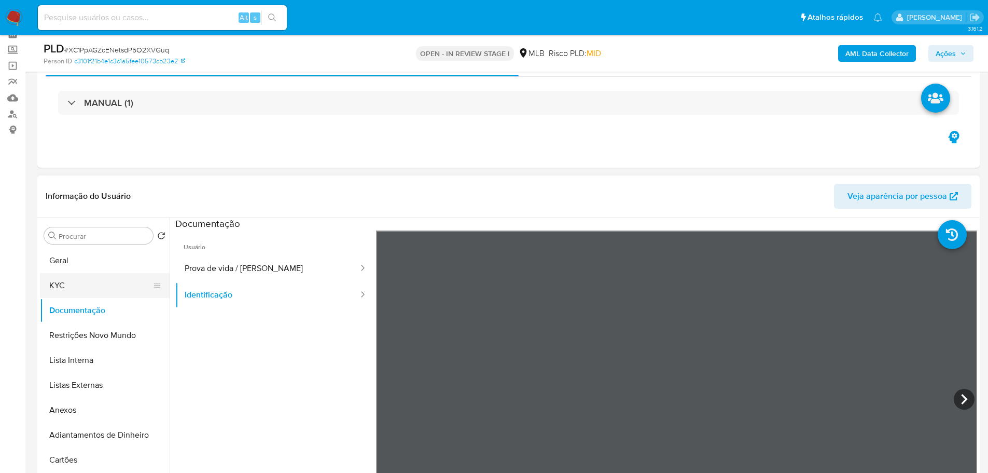
click at [85, 283] on button "KYC" at bounding box center [100, 285] width 121 height 25
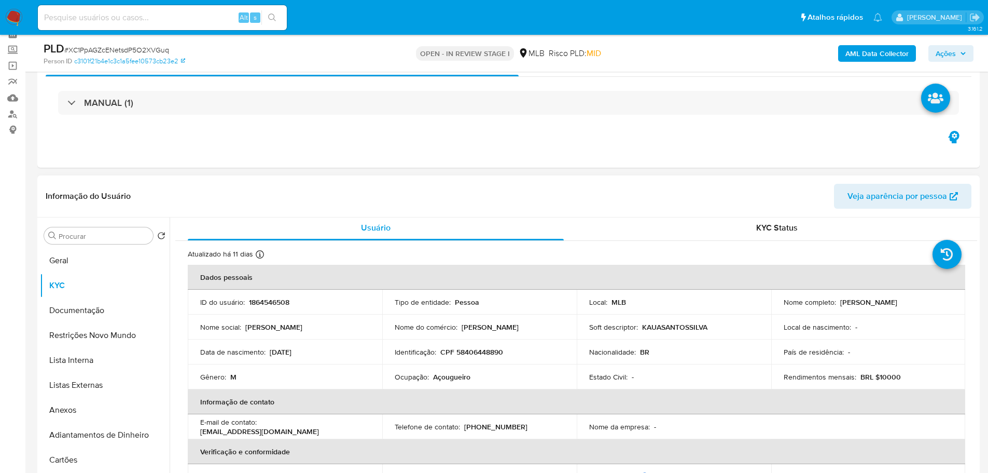
scroll to position [0, 0]
click at [438, 377] on p "Açougueiro" at bounding box center [451, 378] width 37 height 9
copy p "Açougueiro"
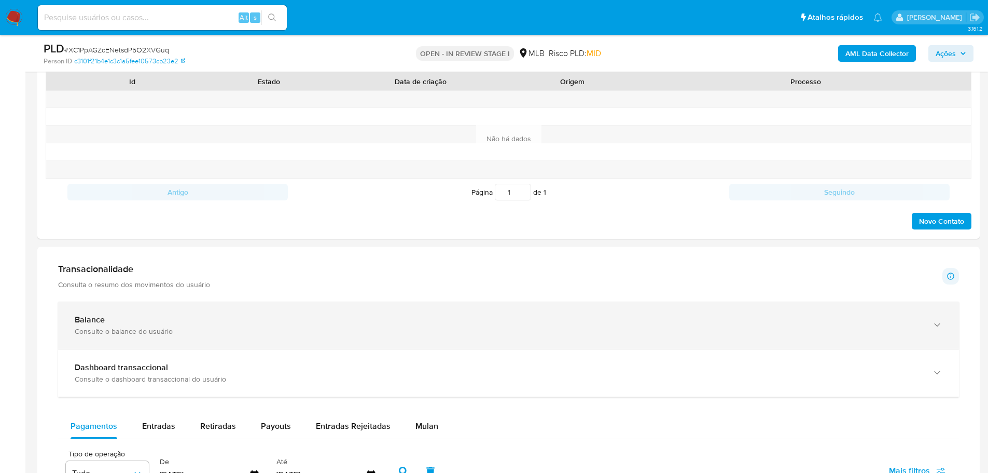
scroll to position [622, 0]
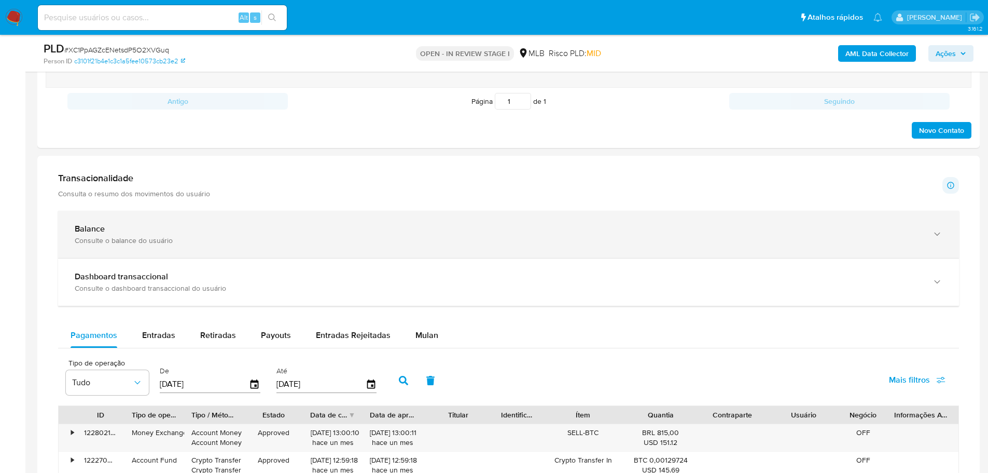
click at [891, 234] on div "Balance Consulte o balance do usuário" at bounding box center [498, 234] width 847 height 21
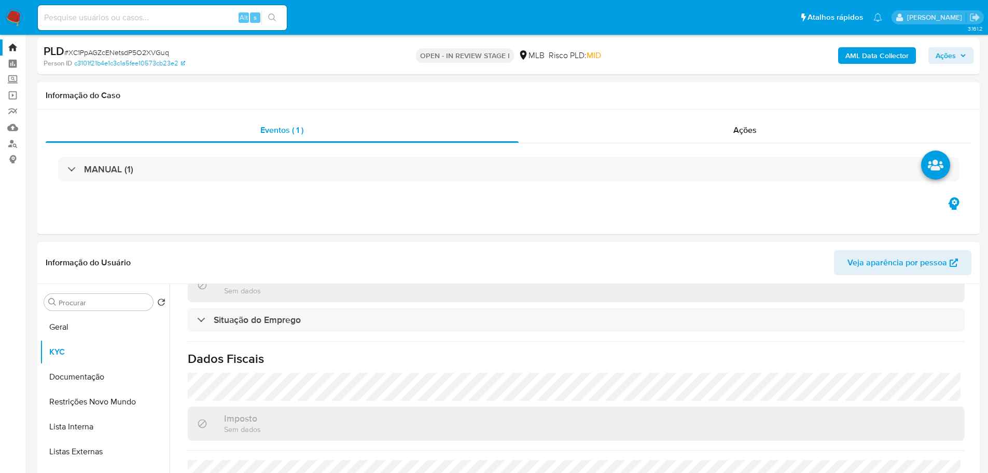
scroll to position [0, 0]
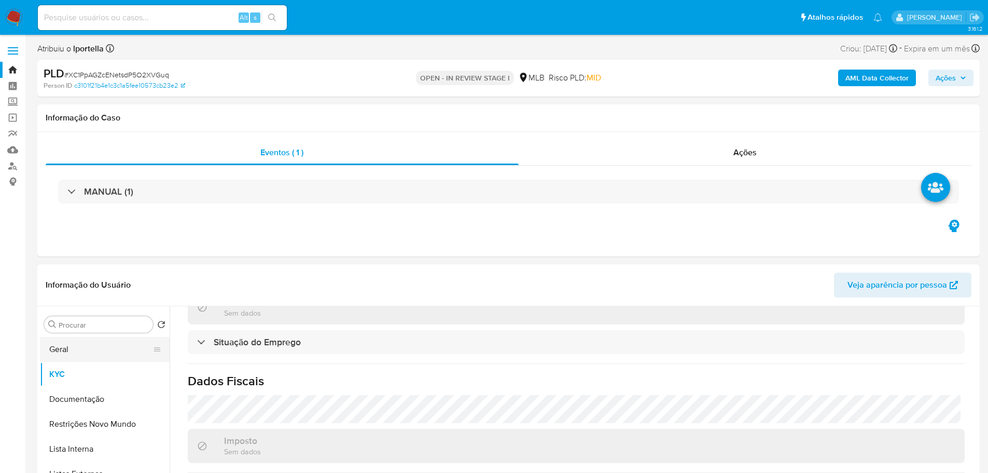
drag, startPoint x: 64, startPoint y: 374, endPoint x: 75, endPoint y: 342, distance: 34.3
click at [66, 373] on button "KYC" at bounding box center [105, 374] width 130 height 25
click at [75, 342] on button "Geral" at bounding box center [100, 349] width 121 height 25
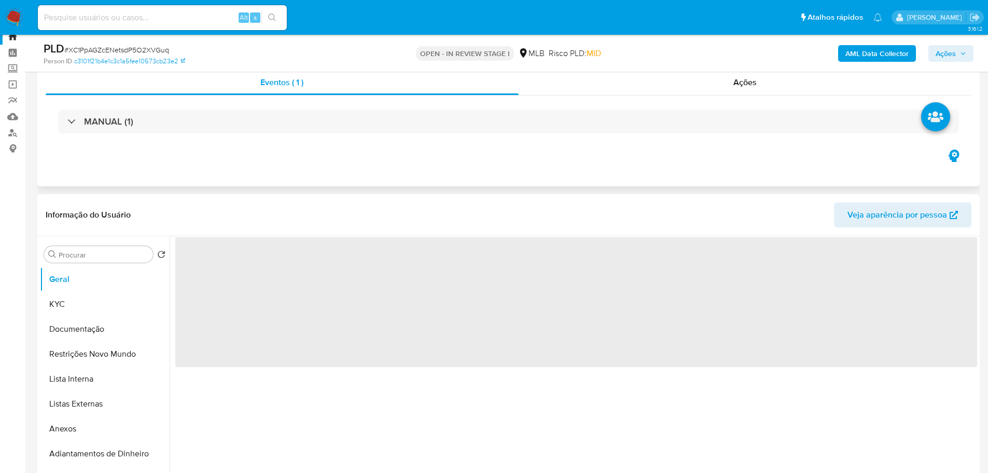
scroll to position [52, 0]
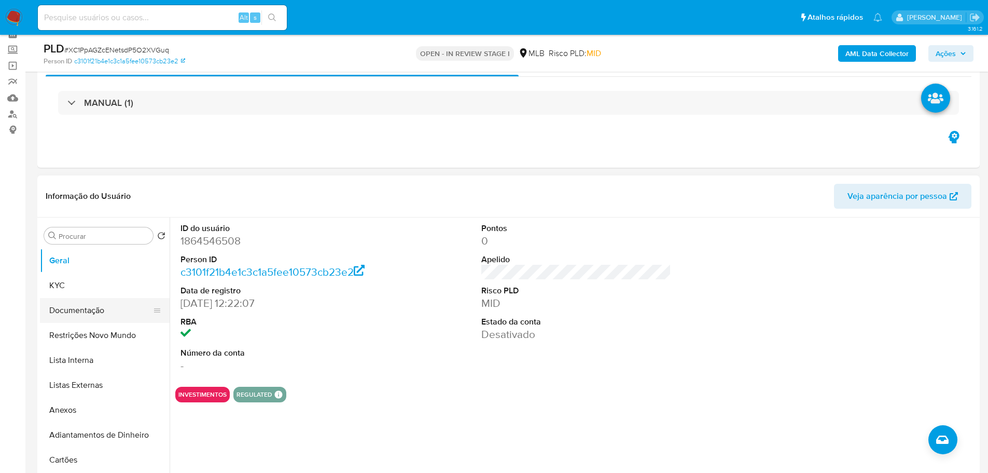
click at [57, 299] on button "Documentação" at bounding box center [100, 310] width 121 height 25
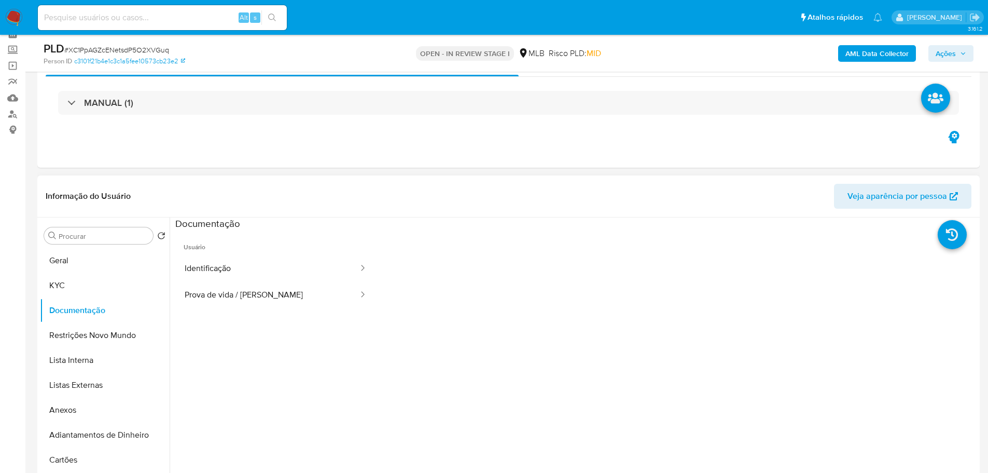
click at [221, 254] on span "Usuário" at bounding box center [275, 242] width 201 height 25
click at [268, 275] on button "Identificação" at bounding box center [267, 268] width 184 height 26
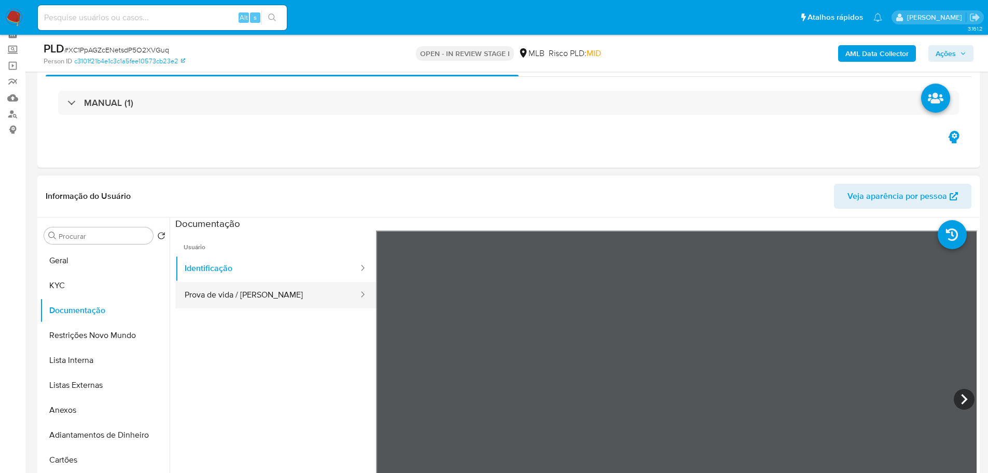
click at [310, 296] on button "Prova de vida / [PERSON_NAME]" at bounding box center [267, 295] width 184 height 26
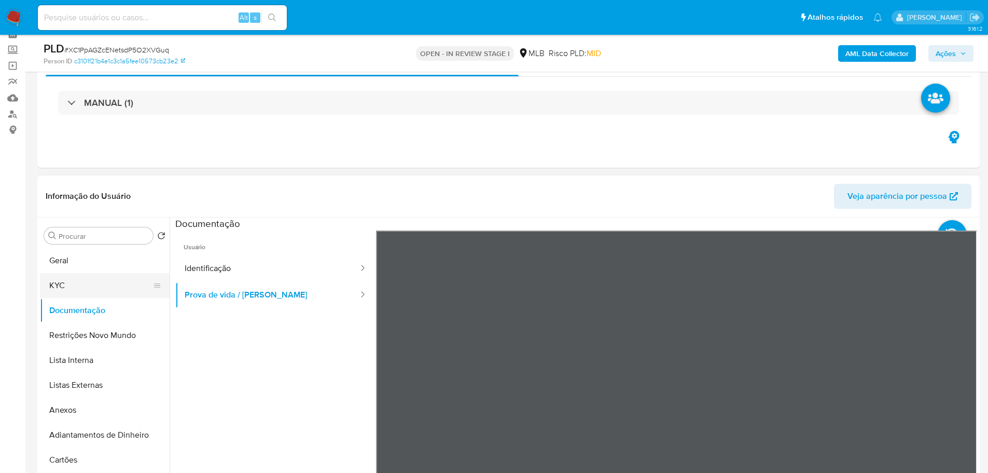
click at [63, 288] on button "KYC" at bounding box center [100, 285] width 121 height 25
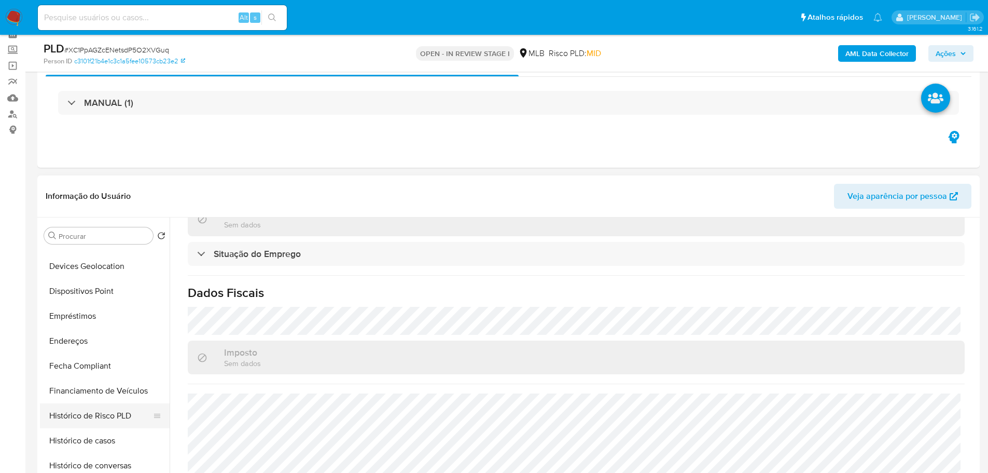
scroll to position [415, 0]
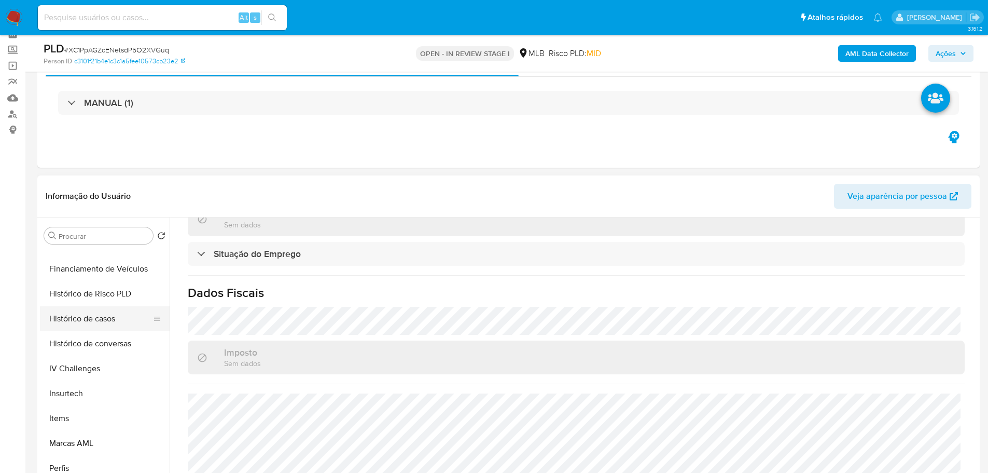
click at [91, 324] on button "Histórico de casos" at bounding box center [100, 318] width 121 height 25
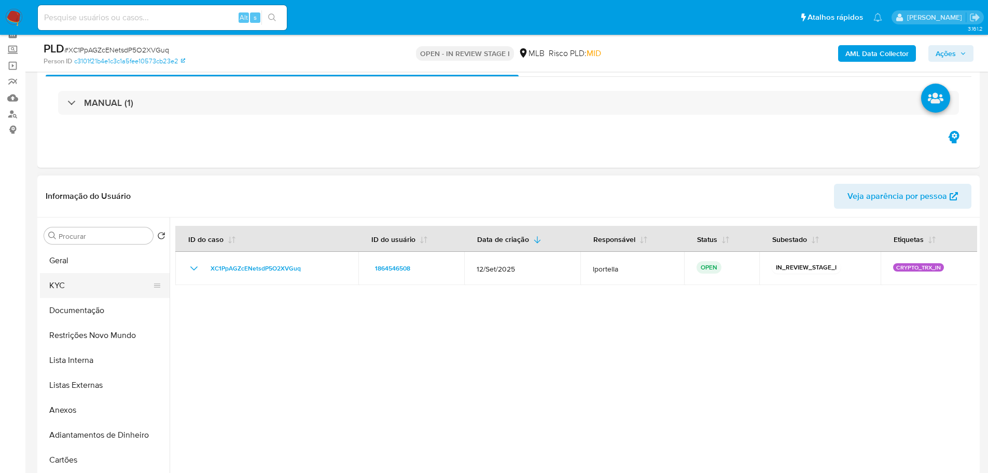
scroll to position [0, 0]
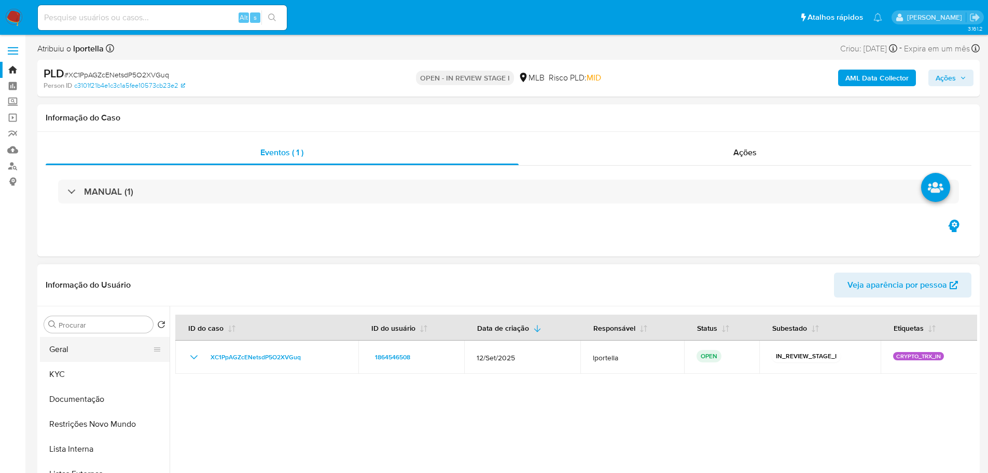
click at [78, 341] on button "Geral" at bounding box center [100, 349] width 121 height 25
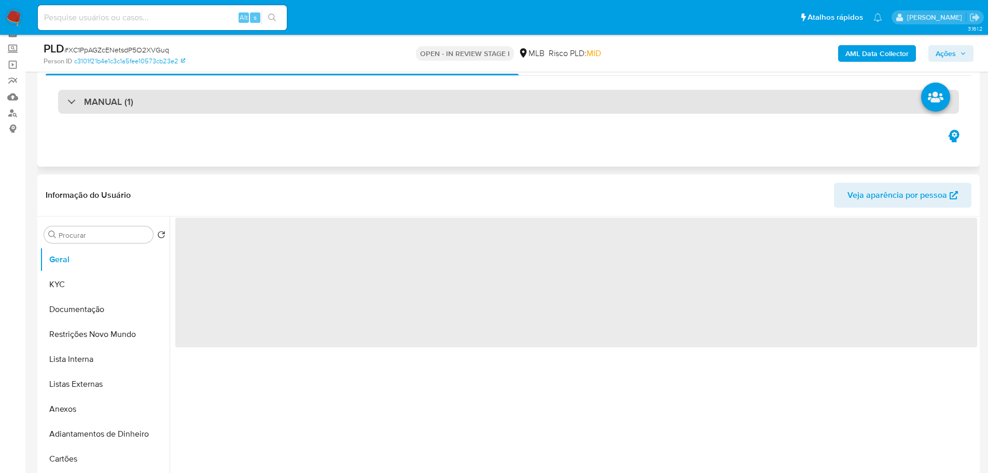
scroll to position [104, 0]
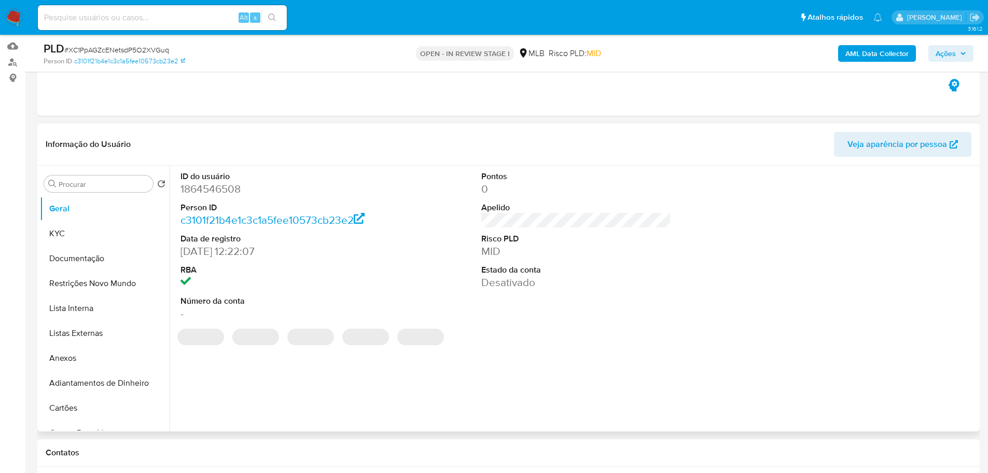
click at [203, 190] on dd "1864546508" at bounding box center [276, 189] width 190 height 15
copy dd "1864546508"
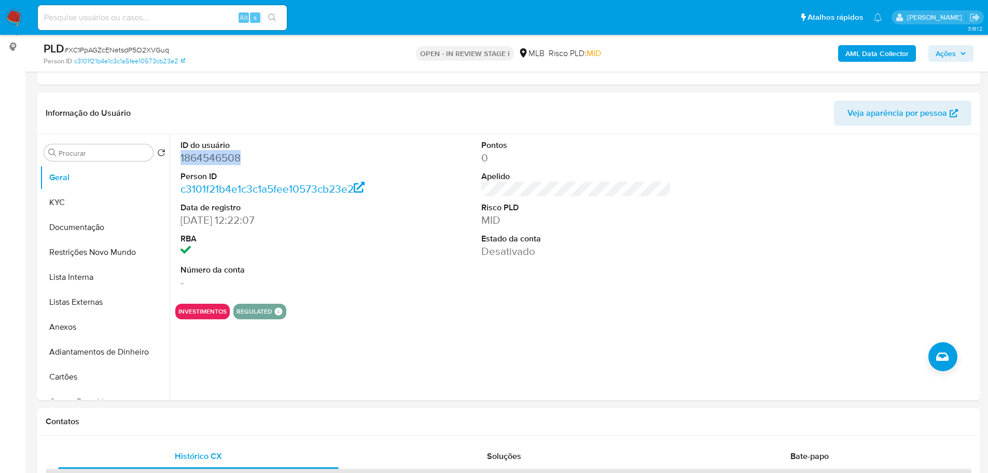
scroll to position [132, 0]
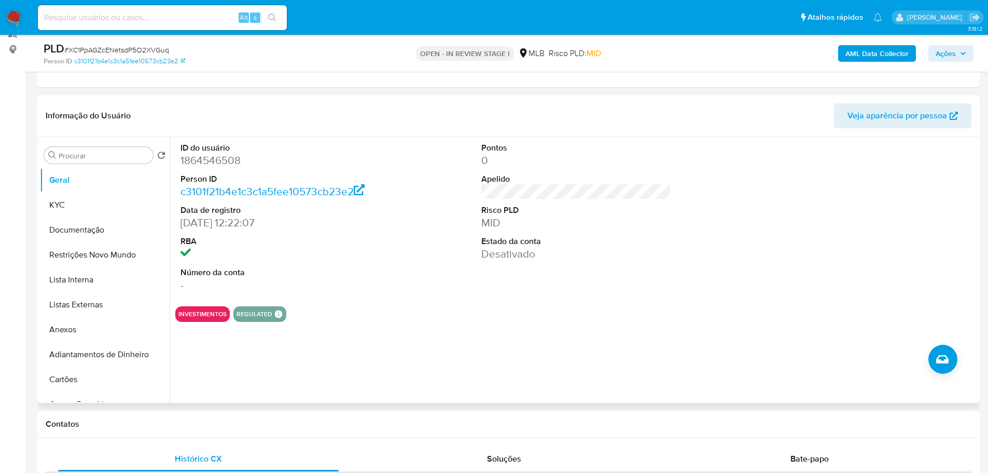
click at [357, 273] on dt "Número da conta" at bounding box center [276, 272] width 190 height 11
click at [184, 413] on div "Contatos" at bounding box center [508, 423] width 942 height 27
click at [68, 206] on button "KYC" at bounding box center [100, 204] width 121 height 25
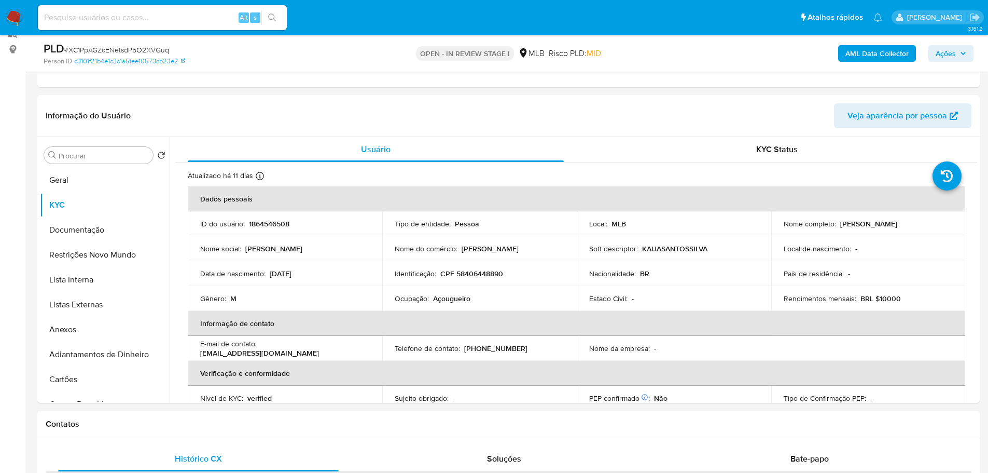
click at [169, 426] on h1 "Contatos" at bounding box center [509, 424] width 926 height 10
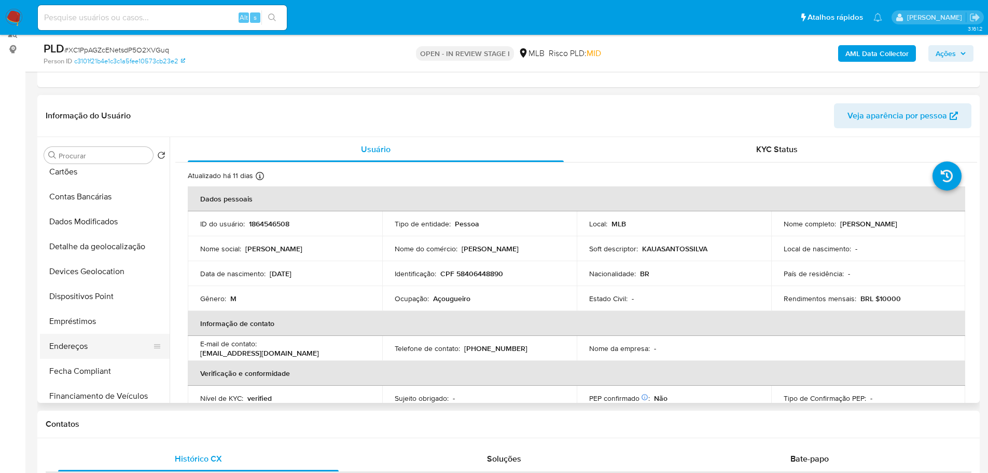
click at [94, 341] on button "Endereços" at bounding box center [100, 346] width 121 height 25
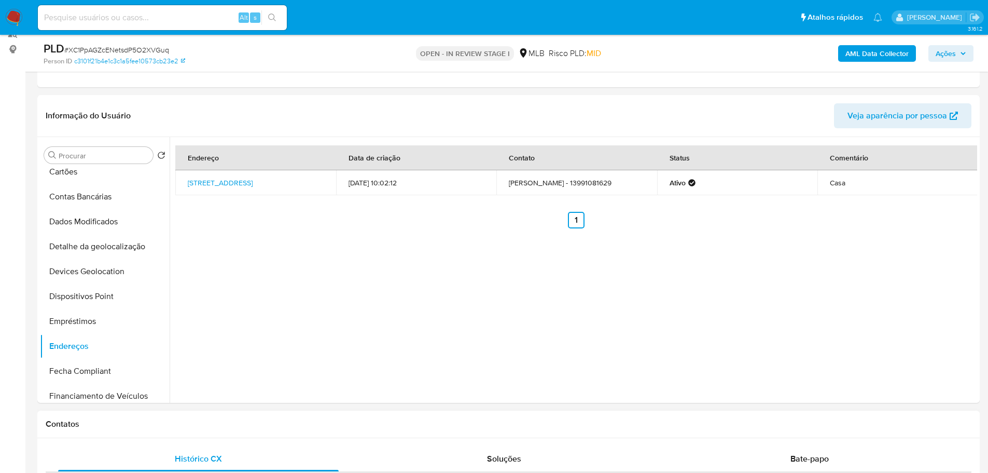
click at [243, 417] on div "Contatos" at bounding box center [508, 423] width 942 height 27
click at [120, 248] on button "Detalhe da geolocalização" at bounding box center [100, 246] width 121 height 25
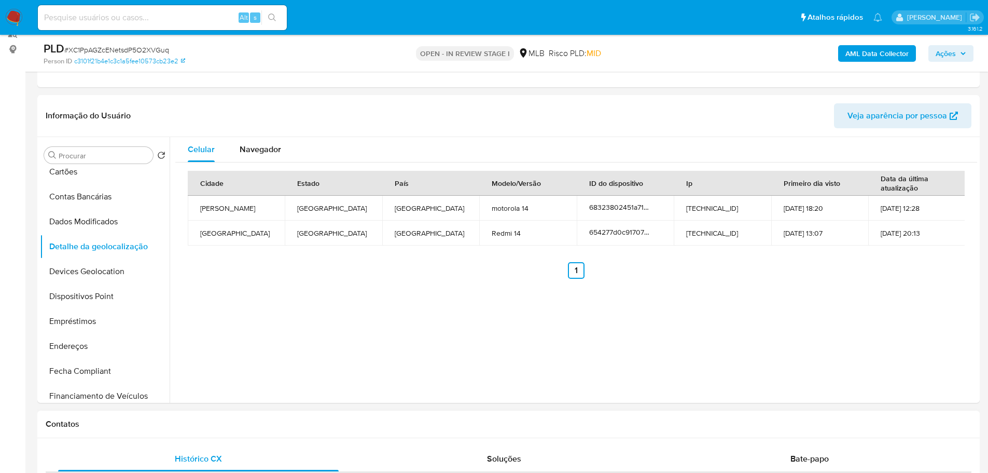
click at [199, 419] on h1 "Contatos" at bounding box center [509, 424] width 926 height 10
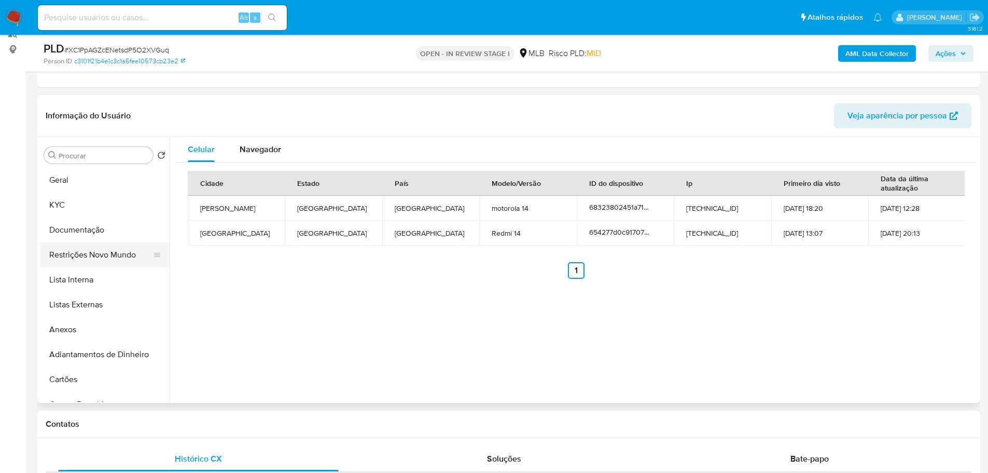
drag, startPoint x: 96, startPoint y: 258, endPoint x: 4, endPoint y: 286, distance: 96.3
click at [94, 258] on button "Restrições Novo Mundo" at bounding box center [105, 254] width 130 height 25
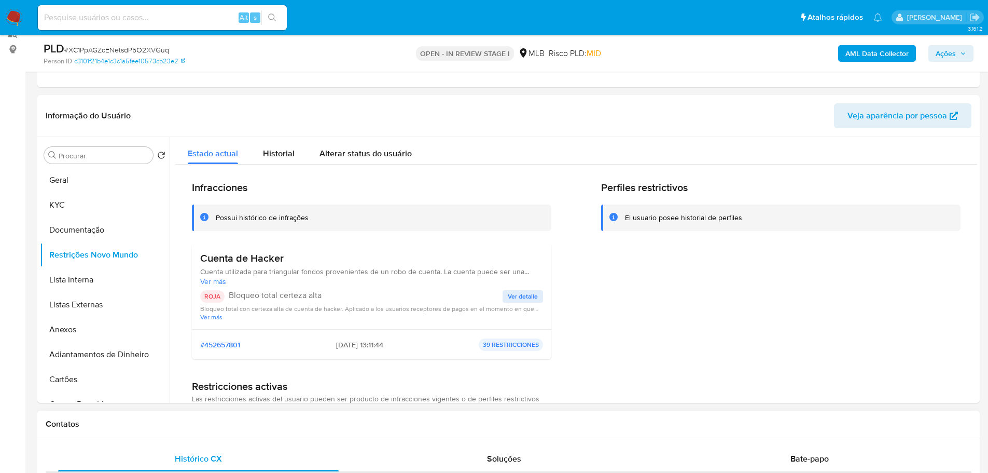
drag, startPoint x: 364, startPoint y: 416, endPoint x: 334, endPoint y: 416, distance: 30.1
click at [364, 416] on div "Contatos" at bounding box center [508, 423] width 942 height 27
click at [245, 259] on h3 "Cuenta de Hacker" at bounding box center [371, 258] width 343 height 13
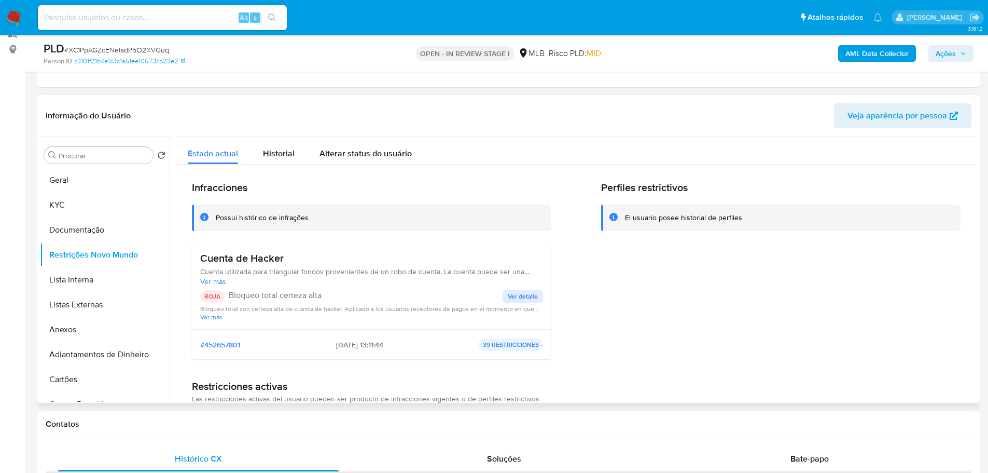
click at [514, 296] on span "Ver detalle" at bounding box center [523, 296] width 30 height 10
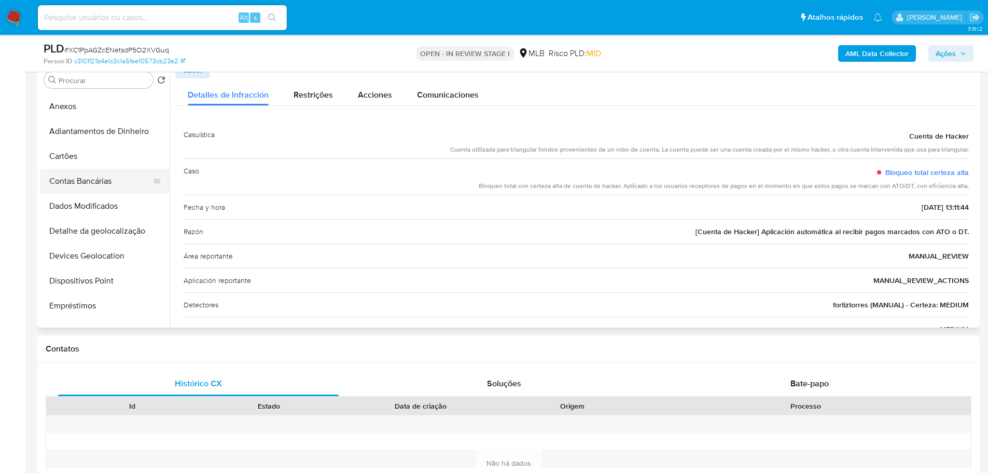
scroll to position [259, 0]
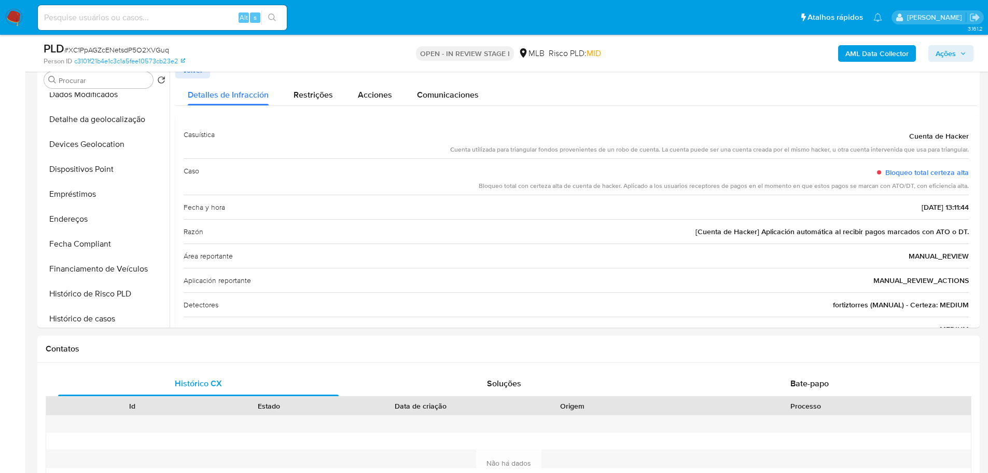
drag, startPoint x: 108, startPoint y: 174, endPoint x: 21, endPoint y: 182, distance: 87.5
click at [107, 174] on button "Dispositivos Point" at bounding box center [105, 169] width 130 height 25
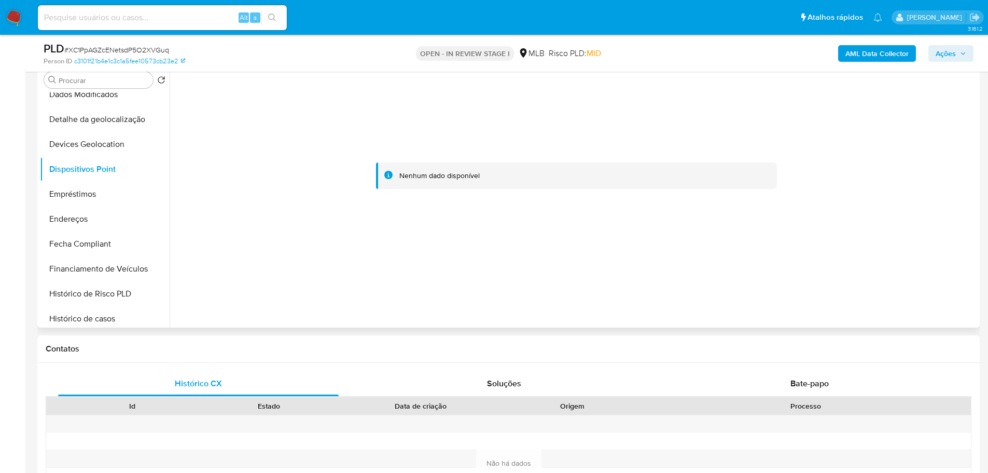
drag, startPoint x: 799, startPoint y: 149, endPoint x: 850, endPoint y: 137, distance: 52.7
click at [800, 148] on div at bounding box center [576, 176] width 802 height 228
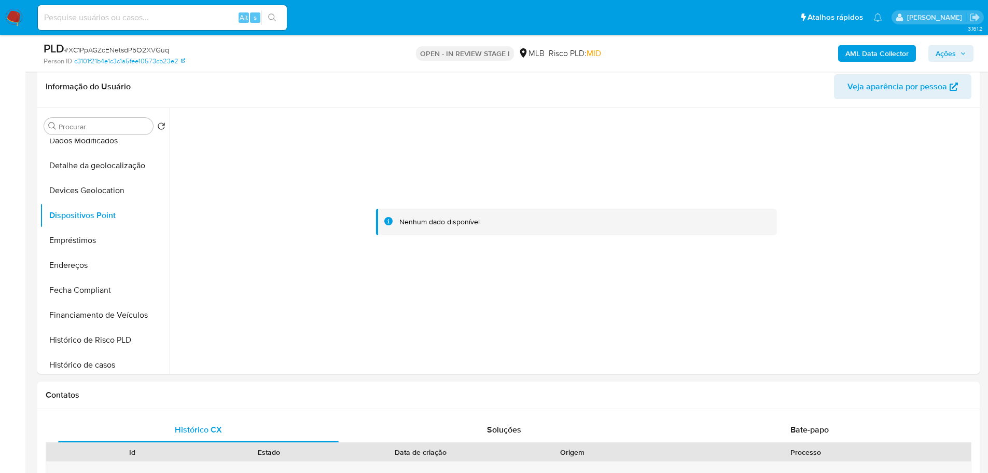
scroll to position [130, 0]
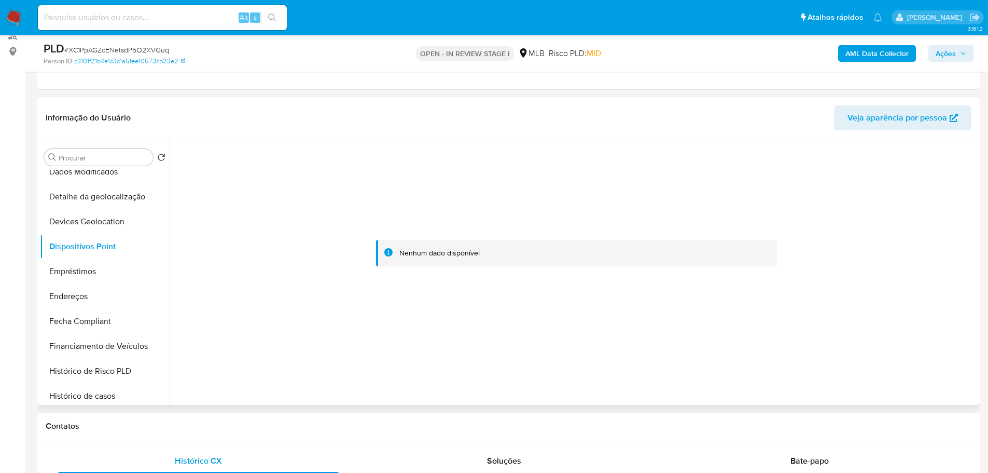
drag, startPoint x: 952, startPoint y: 271, endPoint x: 945, endPoint y: 269, distance: 7.4
click at [952, 271] on div at bounding box center [576, 253] width 802 height 228
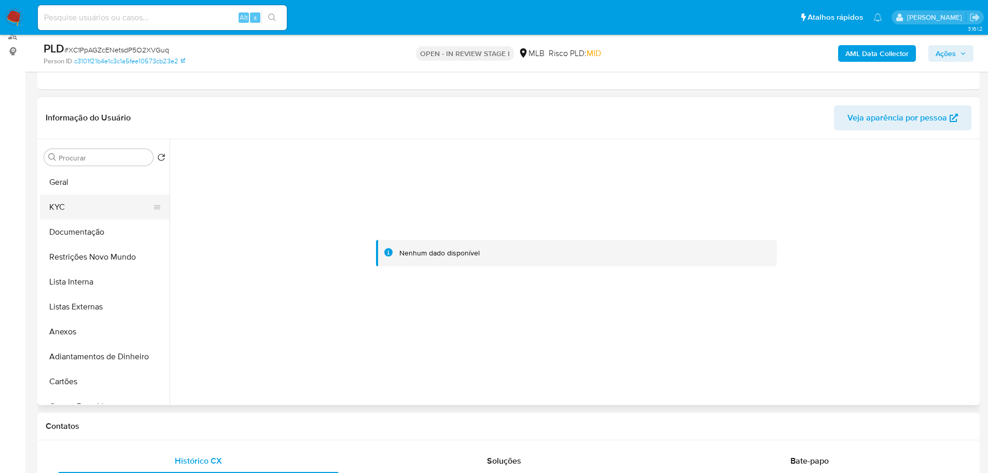
click at [65, 201] on button "KYC" at bounding box center [100, 207] width 121 height 25
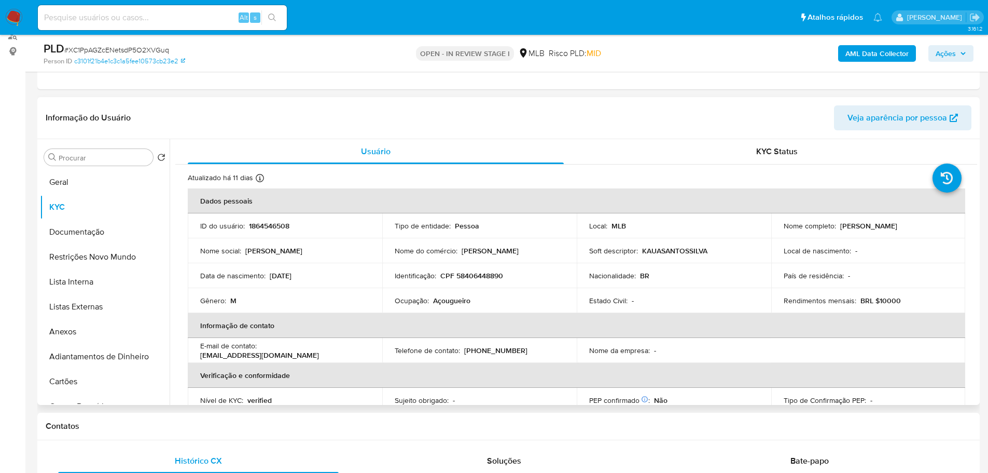
click at [489, 281] on td "Identificação : CPF 58406448890" at bounding box center [479, 275] width 195 height 25
click at [481, 277] on p "CPF 58406448890" at bounding box center [471, 275] width 63 height 9
copy p "58406448890"
drag, startPoint x: 290, startPoint y: 0, endPoint x: 664, endPoint y: 118, distance: 391.6
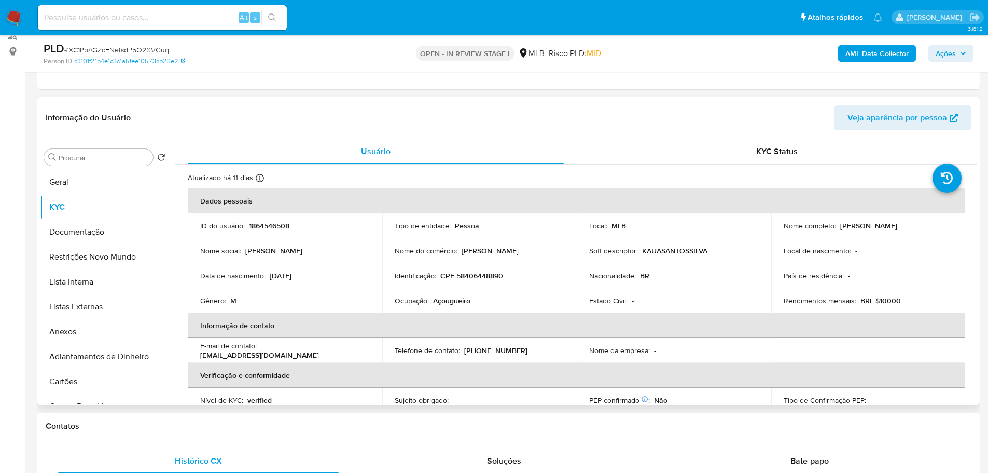
click at [664, 118] on header "Informação do Usuário Veja aparência por pessoa" at bounding box center [509, 117] width 926 height 25
drag, startPoint x: 953, startPoint y: 50, endPoint x: 883, endPoint y: 58, distance: 71.0
click at [951, 50] on span "Ações" at bounding box center [946, 53] width 20 height 17
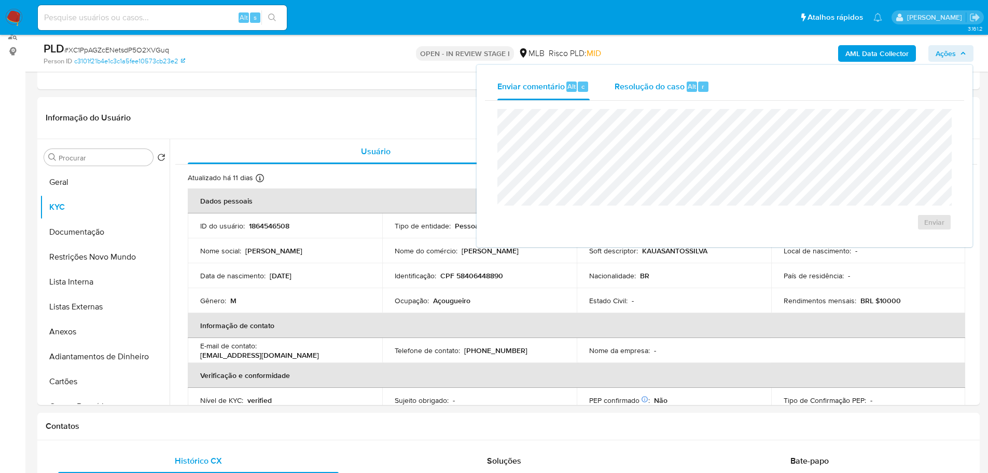
click at [632, 90] on span "Resolução do caso" at bounding box center [650, 86] width 70 height 12
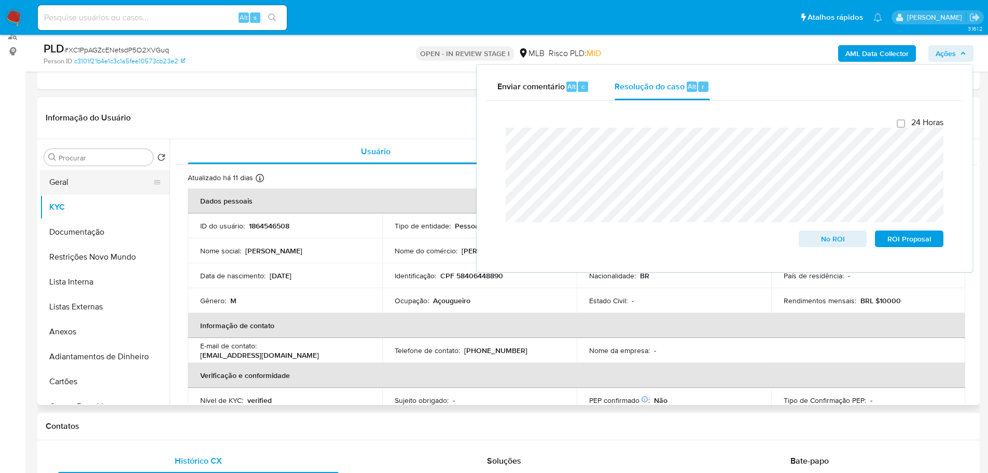
click at [84, 179] on button "Geral" at bounding box center [100, 182] width 121 height 25
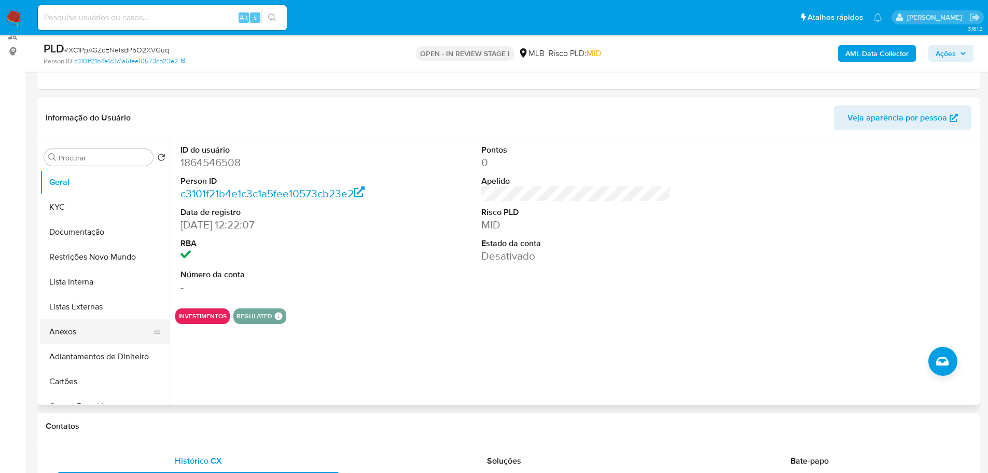
click at [95, 330] on button "Anexos" at bounding box center [100, 331] width 121 height 25
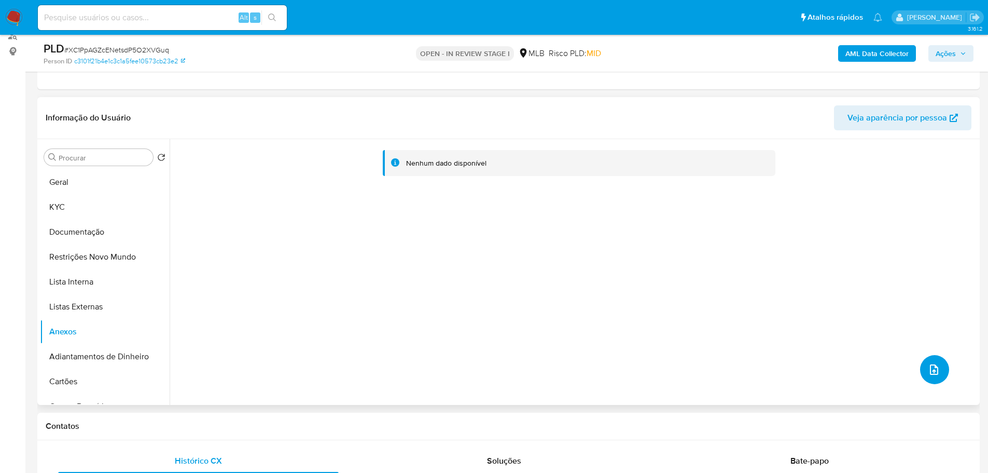
click at [932, 372] on icon "upload-file" at bounding box center [934, 369] width 8 height 10
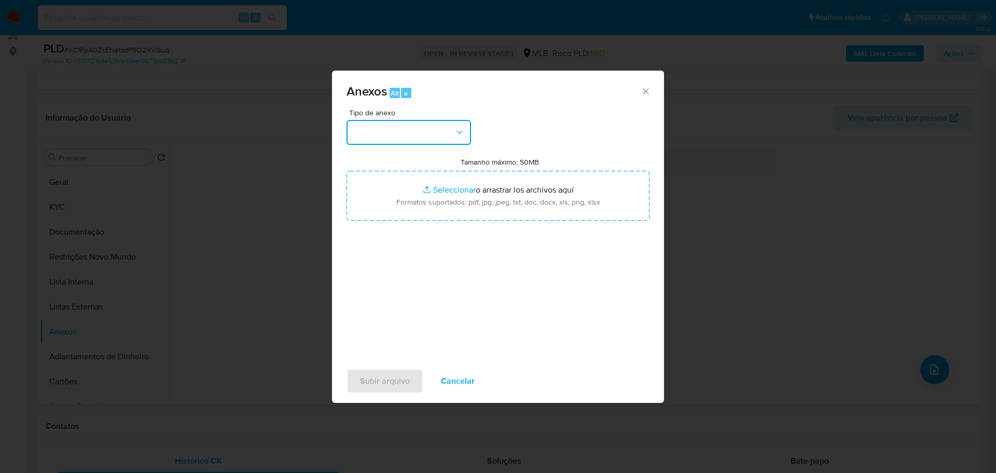
click at [437, 133] on button "button" at bounding box center [408, 132] width 124 height 25
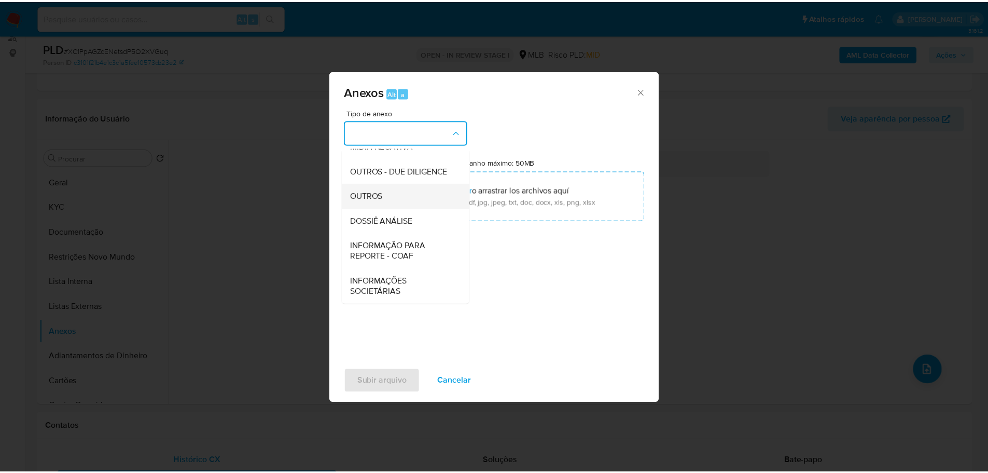
scroll to position [160, 0]
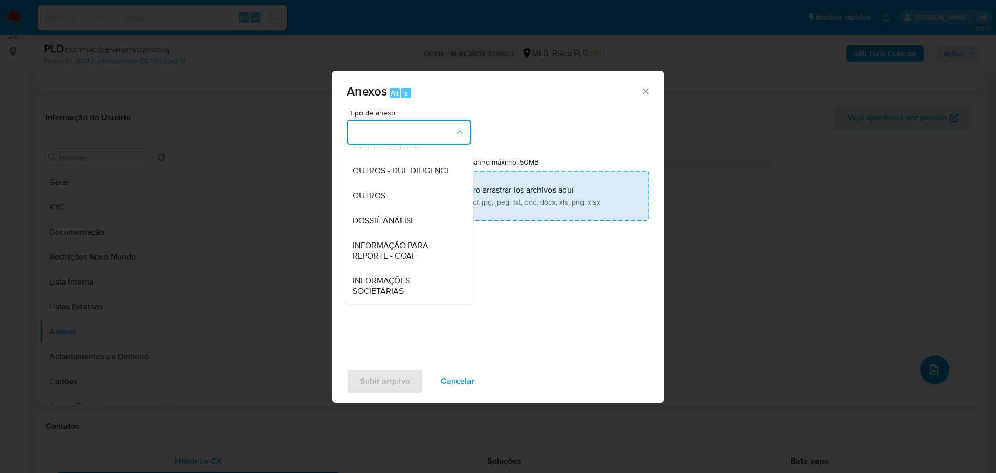
click at [408, 200] on div "OUTROS" at bounding box center [406, 195] width 106 height 25
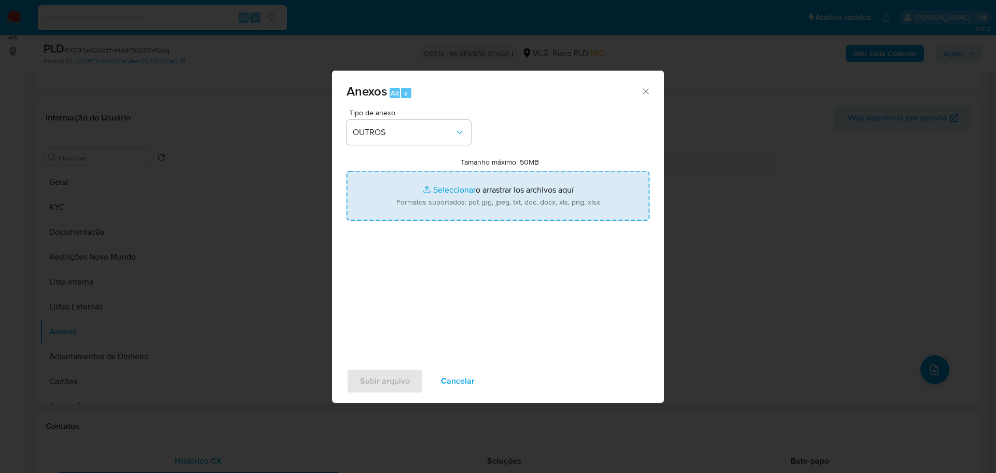
type input "C:\fakepath\XC1PpAGZcENetsdP5O2XVGuq - CPF 58406448890 - KAUA SANTOS SILVA.pdf"
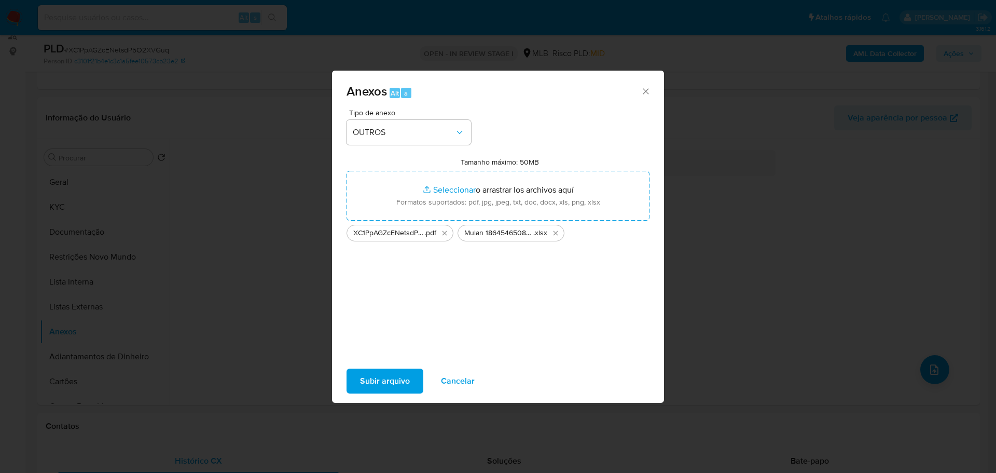
click at [381, 381] on span "Subir arquivo" at bounding box center [385, 380] width 50 height 23
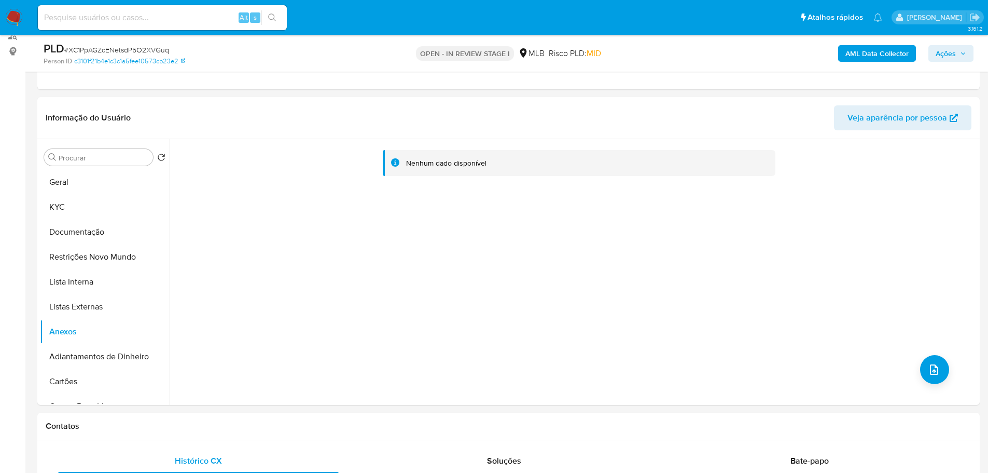
click at [947, 51] on span "Ações" at bounding box center [946, 53] width 20 height 17
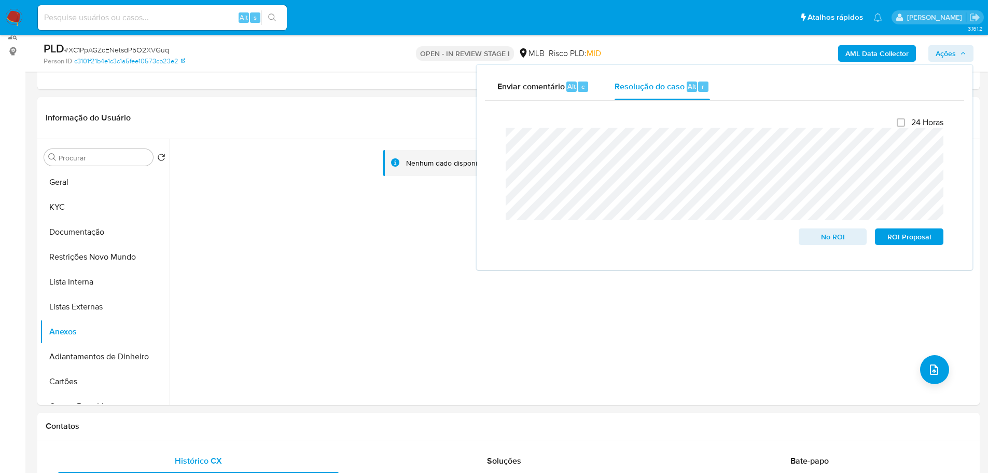
click at [879, 53] on b "AML Data Collector" at bounding box center [876, 53] width 63 height 17
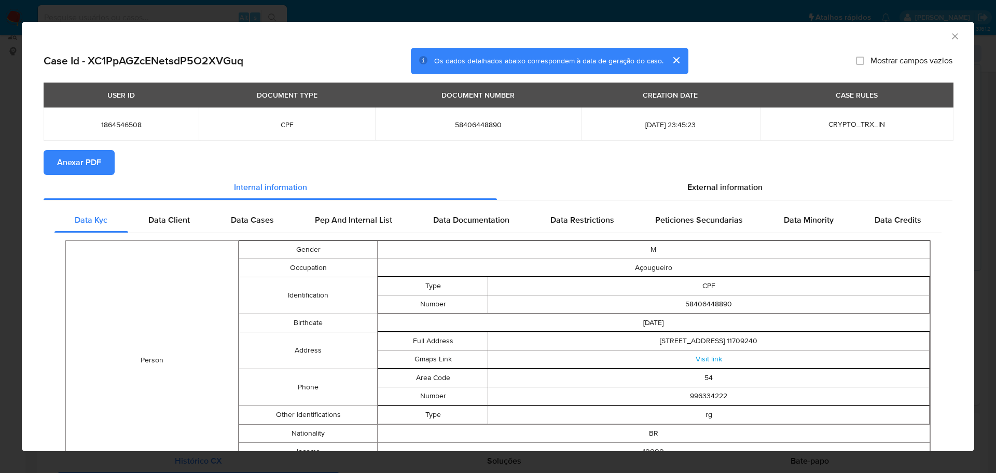
click at [72, 167] on span "Anexar PDF" at bounding box center [79, 162] width 44 height 23
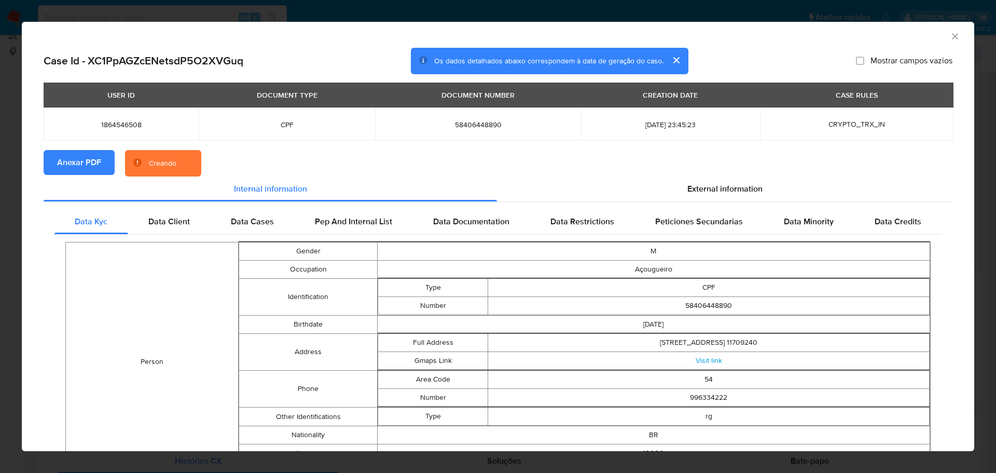
click at [952, 35] on icon "Fechar a janela" at bounding box center [955, 36] width 6 height 6
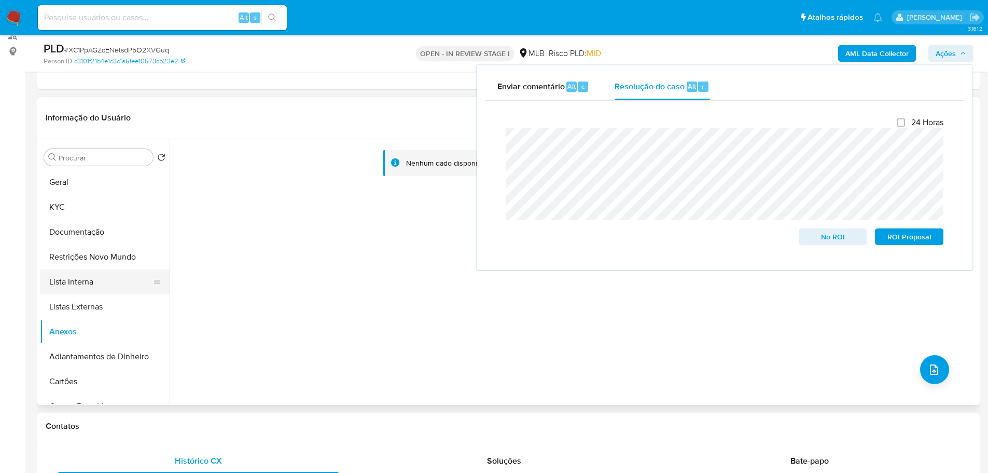
click at [93, 293] on button "Lista Interna" at bounding box center [100, 281] width 121 height 25
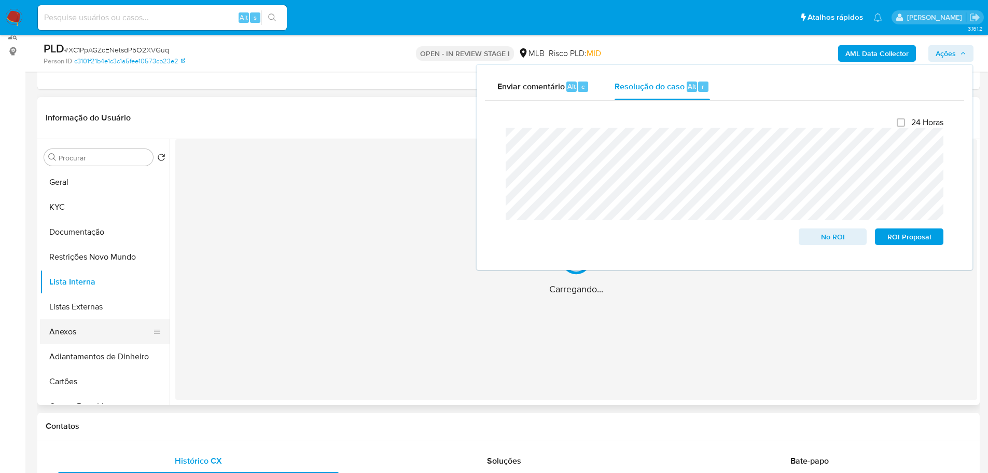
click at [90, 322] on button "Anexos" at bounding box center [100, 331] width 121 height 25
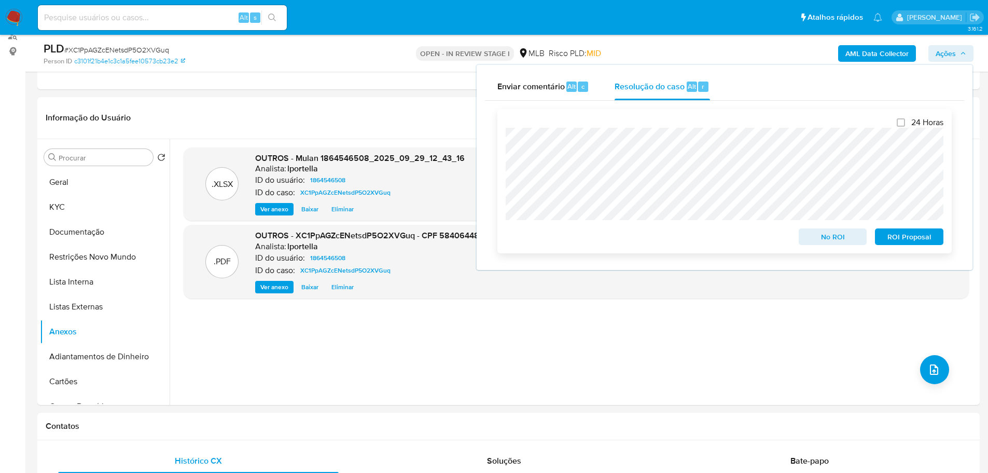
click at [835, 242] on span "No ROI" at bounding box center [833, 236] width 54 height 15
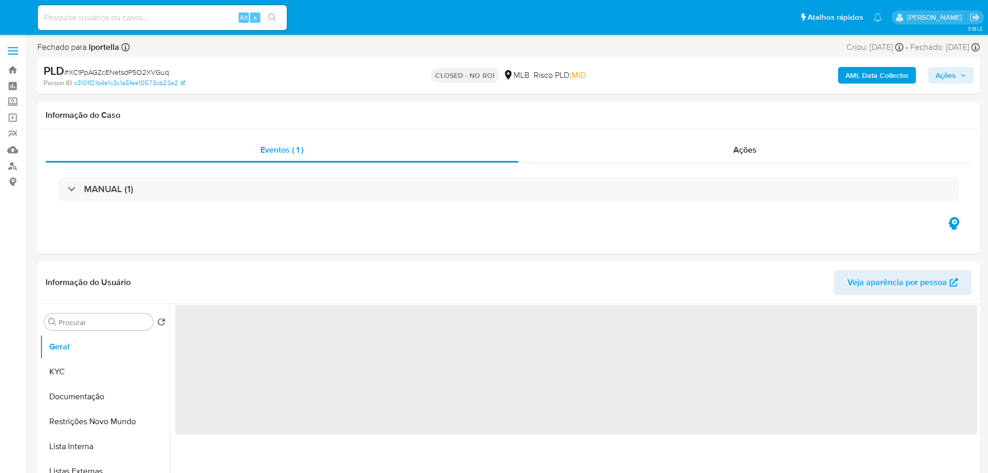
select select "10"
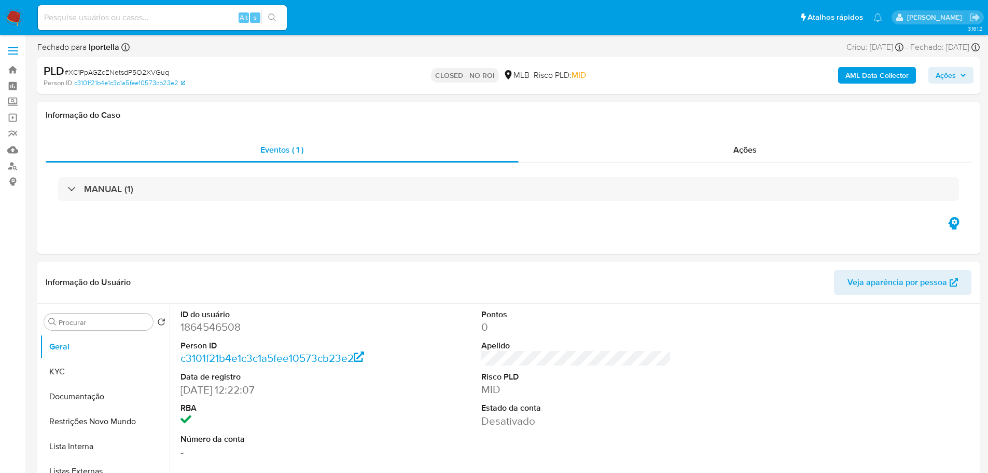
drag, startPoint x: 12, startPoint y: 14, endPoint x: 25, endPoint y: 8, distance: 13.7
click at [12, 14] on img at bounding box center [14, 18] width 18 height 18
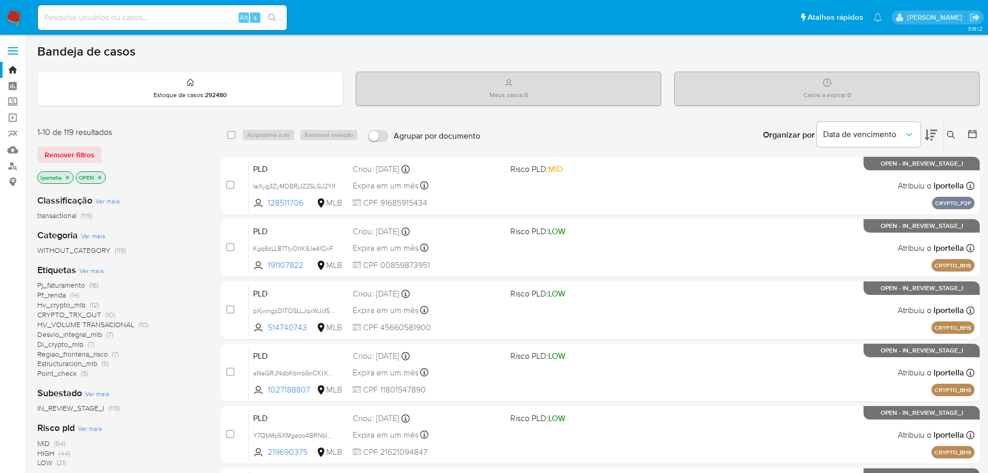
drag, startPoint x: 272, startPoint y: 0, endPoint x: 591, endPoint y: 54, distance: 323.6
click at [591, 54] on div "Bandeja de casos" at bounding box center [508, 52] width 942 height 16
click at [137, 17] on input at bounding box center [162, 17] width 249 height 13
paste input "Y7QbMp5XMgapo4BRNbIXHHdz"
type input "Y7QbMp5XMgapo4BRNbIXHHdz"
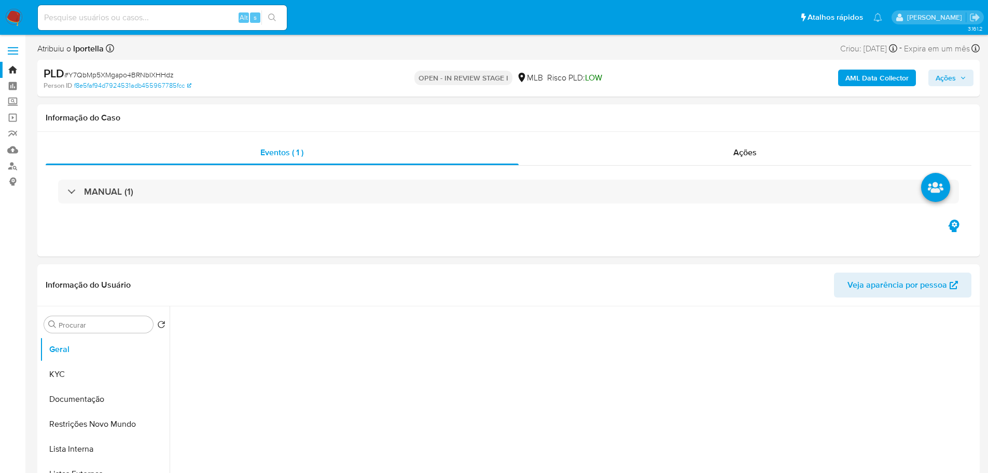
select select "10"
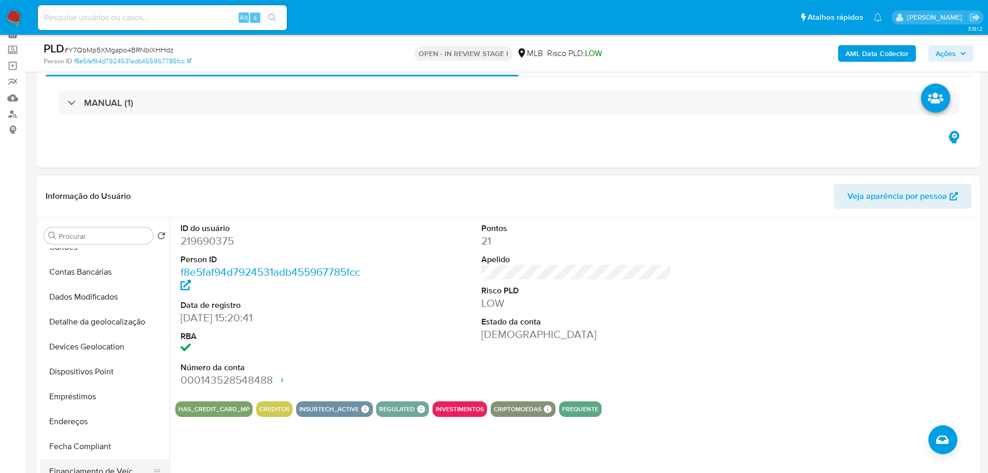
scroll to position [311, 0]
click at [88, 418] on button "Histórico de casos" at bounding box center [100, 422] width 121 height 25
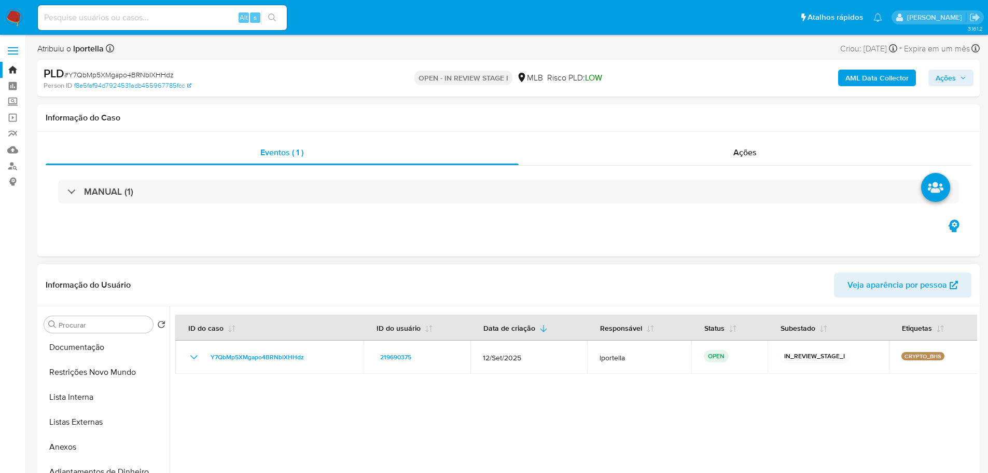
scroll to position [0, 0]
drag, startPoint x: 86, startPoint y: 355, endPoint x: 171, endPoint y: 272, distance: 119.2
click at [100, 340] on button "Geral" at bounding box center [105, 349] width 130 height 25
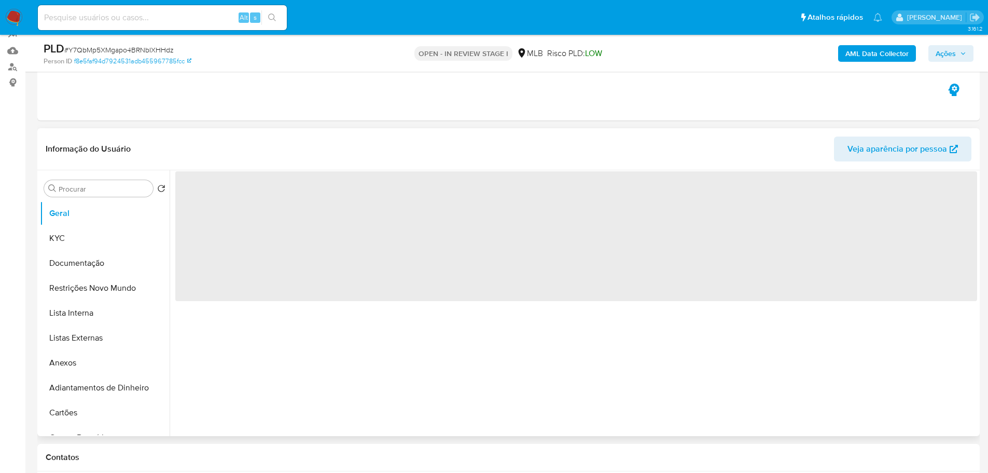
scroll to position [156, 0]
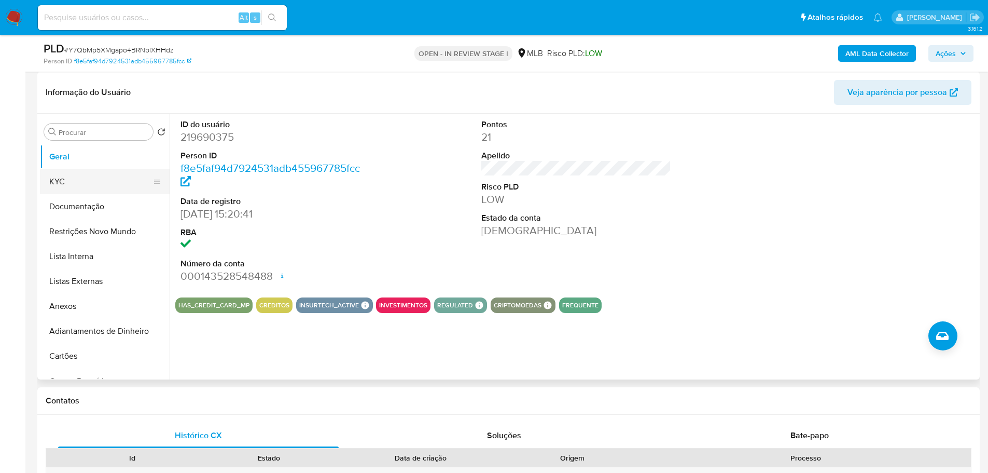
click at [77, 180] on button "KYC" at bounding box center [100, 181] width 121 height 25
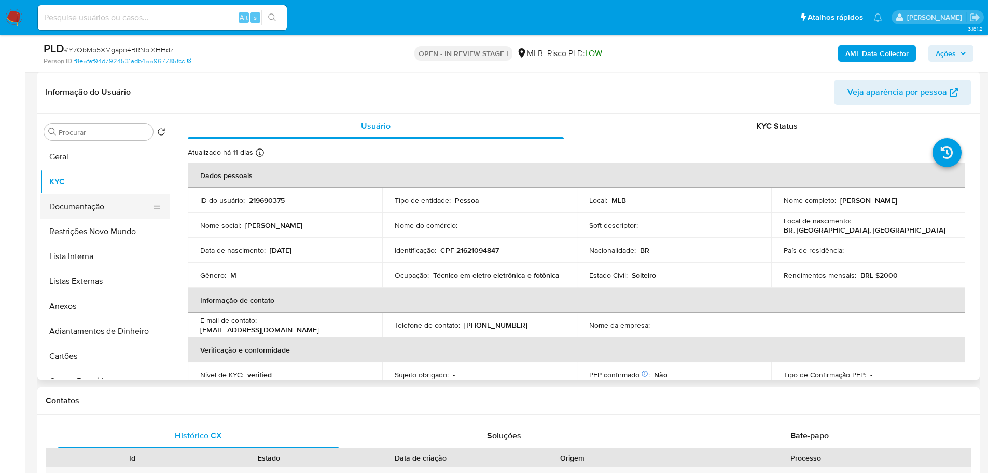
click at [66, 207] on button "Documentação" at bounding box center [100, 206] width 121 height 25
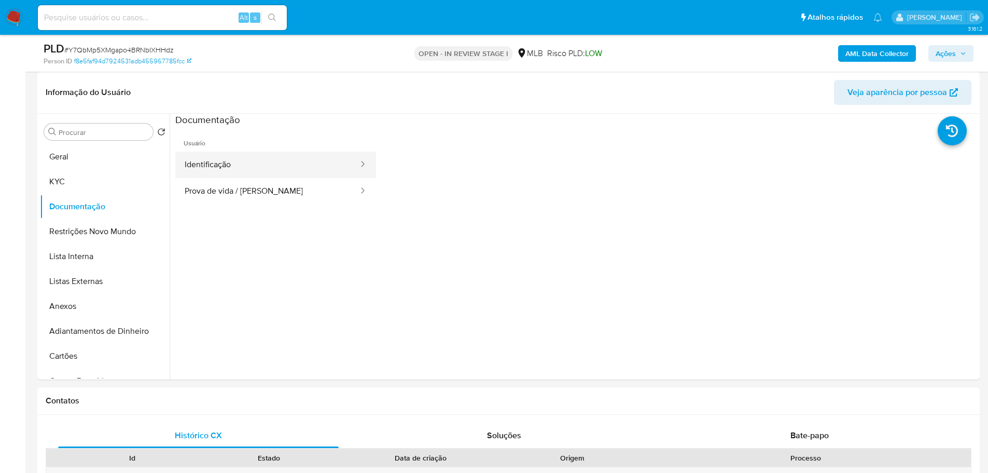
click at [302, 157] on button "Identificação" at bounding box center [267, 164] width 184 height 26
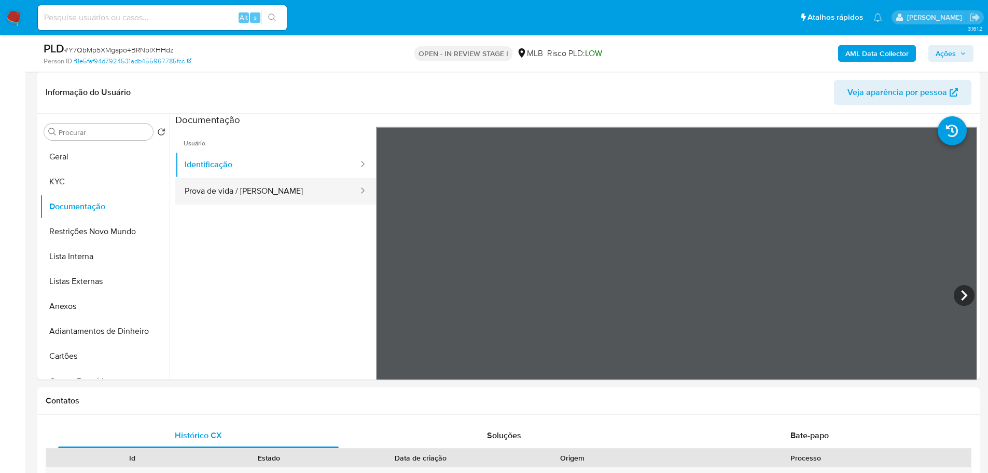
click at [315, 189] on button "Prova de vida / [PERSON_NAME]" at bounding box center [267, 191] width 184 height 26
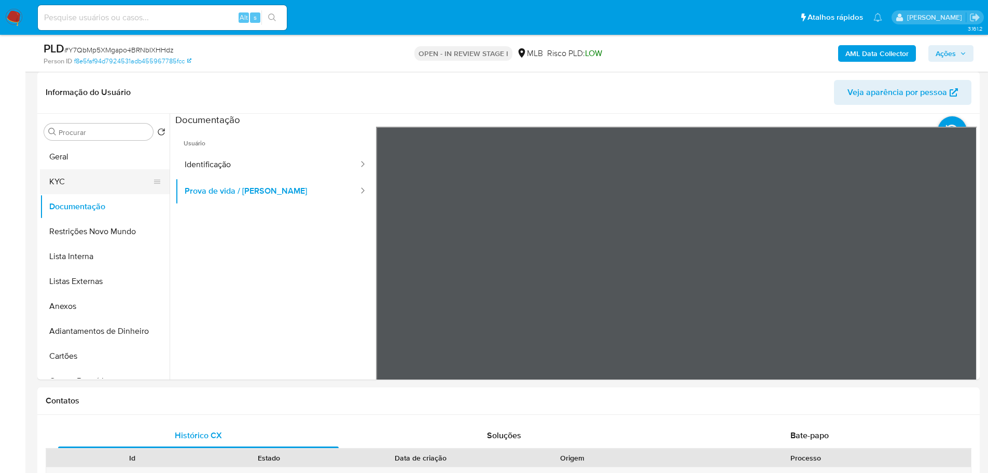
click at [77, 171] on button "KYC" at bounding box center [100, 181] width 121 height 25
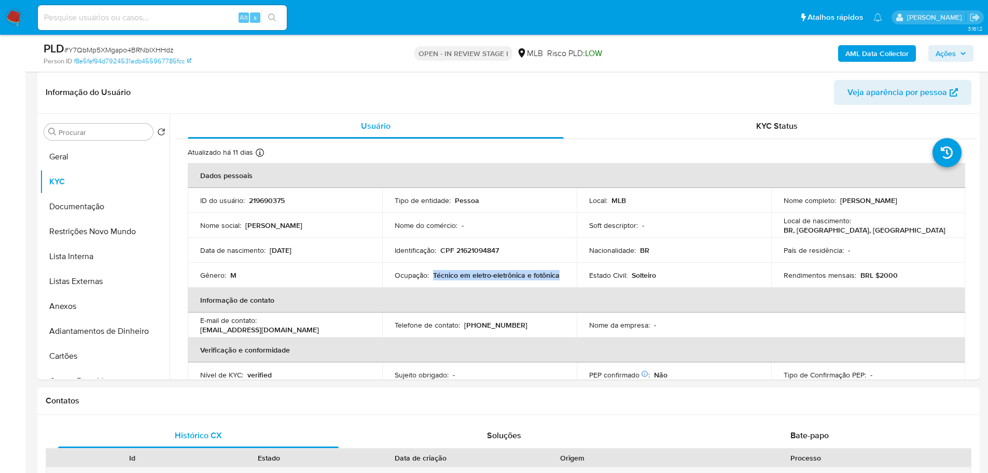
drag, startPoint x: 433, startPoint y: 276, endPoint x: 558, endPoint y: 275, distance: 125.5
click at [558, 275] on div "Ocupação : Técnico em eletro-eletrônica e fotônica" at bounding box center [480, 274] width 170 height 9
copy p "Técnico em eletro-eletrônica e fotônica"
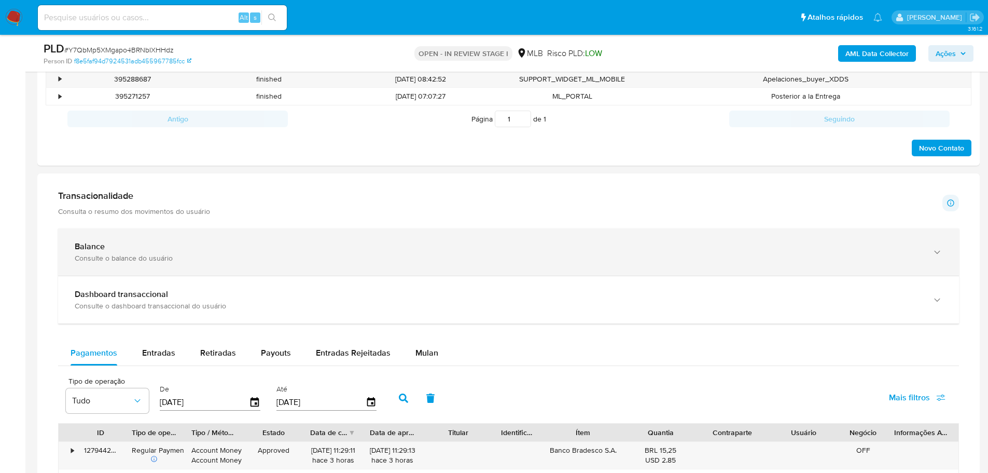
scroll to position [571, 0]
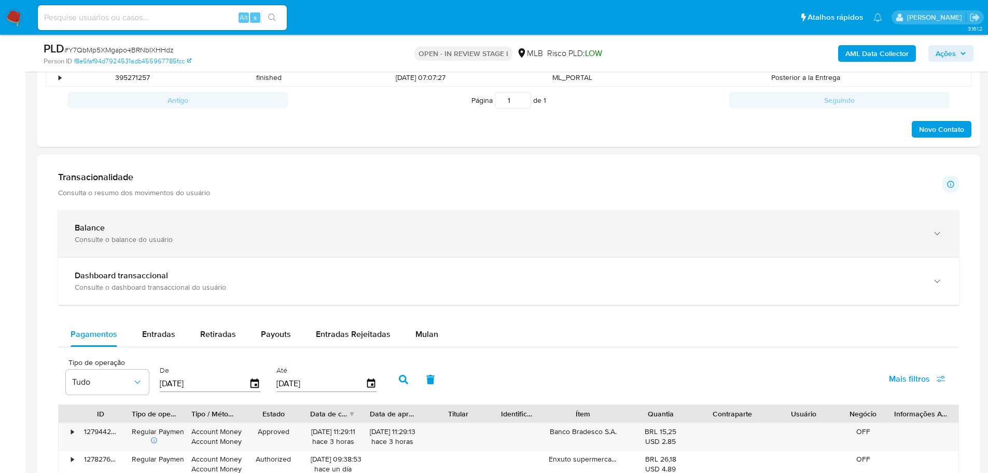
click at [826, 234] on div "Balance Consulte o balance do usuário" at bounding box center [498, 233] width 847 height 21
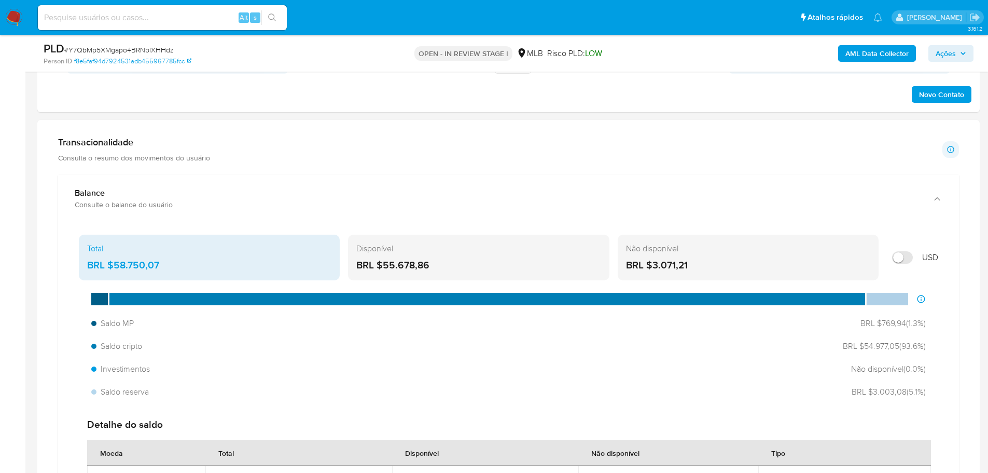
scroll to position [622, 0]
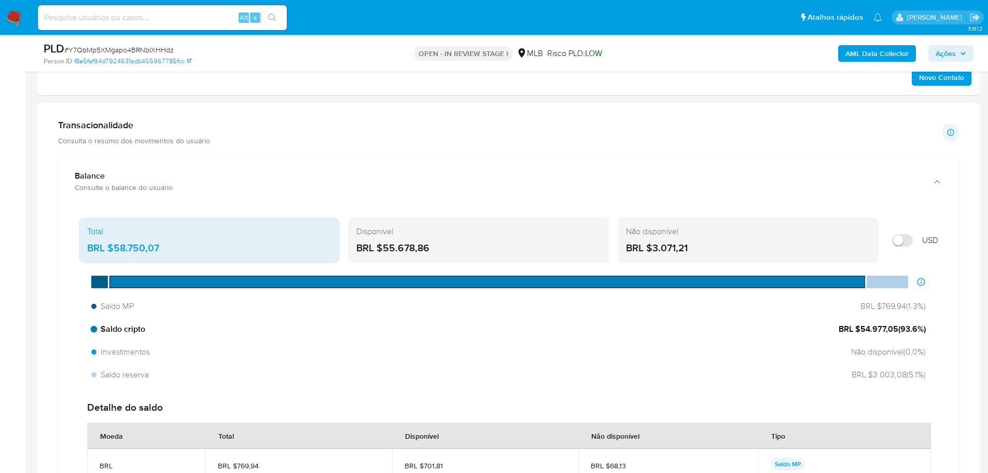
drag, startPoint x: 895, startPoint y: 328, endPoint x: 860, endPoint y: 327, distance: 35.3
click at [860, 327] on span "BRL $54.977,05 ( 93.6 %)" at bounding box center [882, 328] width 87 height 11
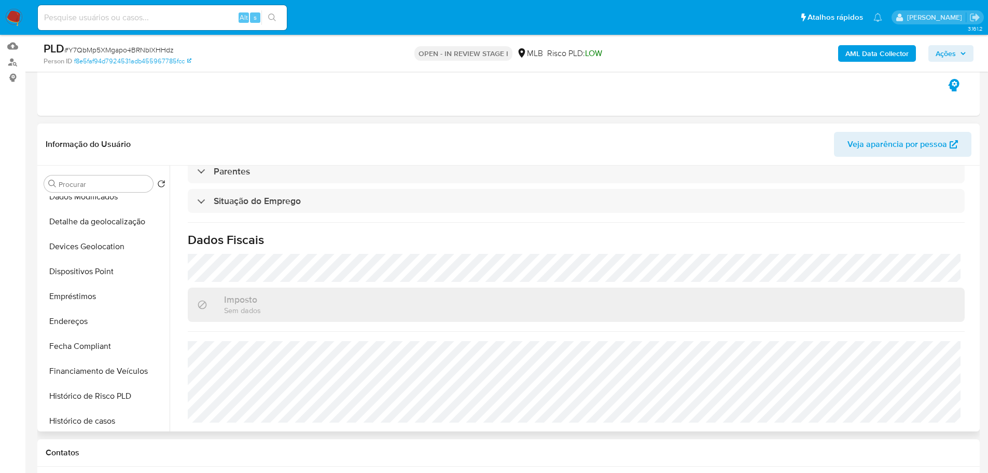
scroll to position [415, 0]
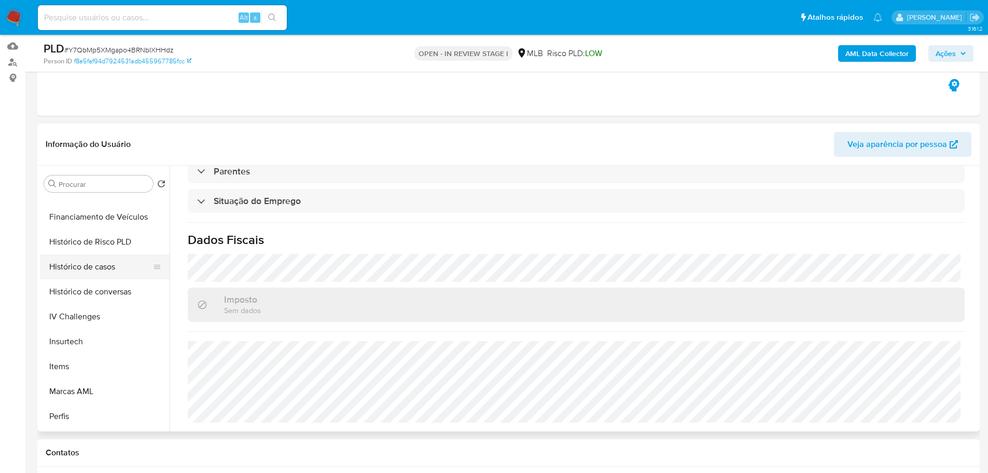
click at [100, 266] on button "Histórico de casos" at bounding box center [100, 266] width 121 height 25
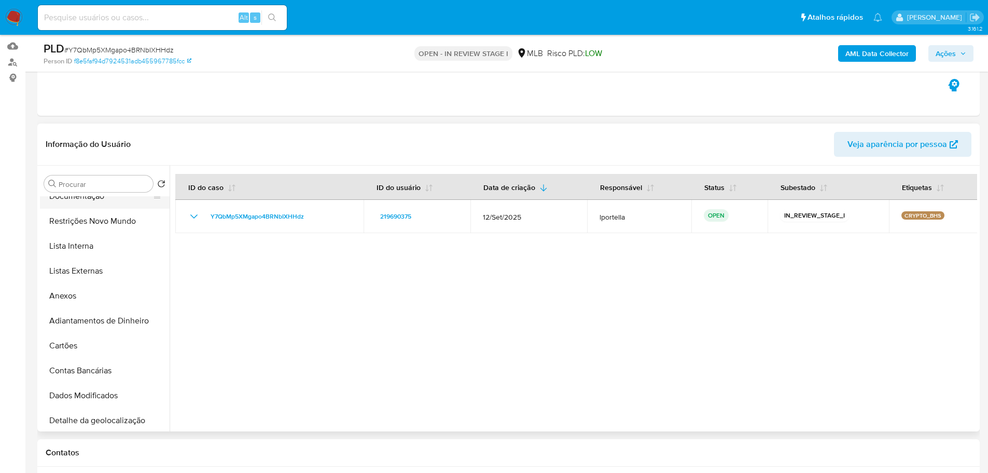
scroll to position [0, 0]
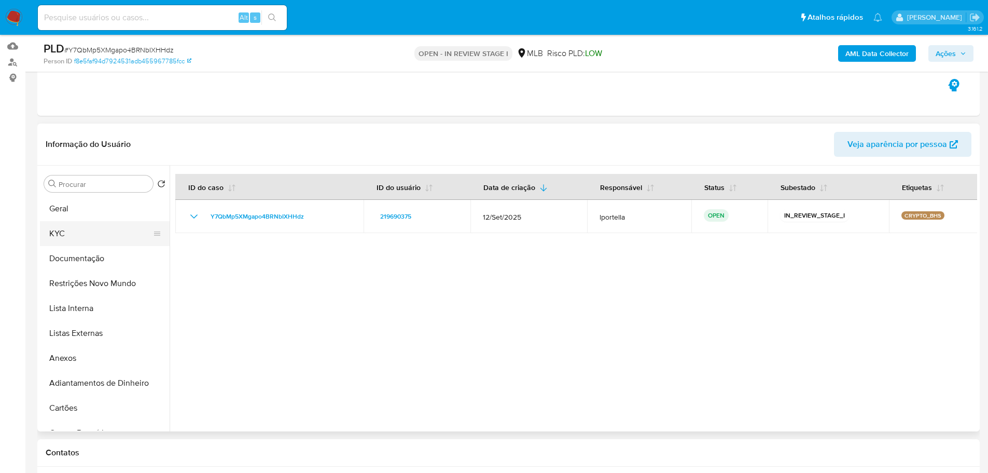
drag, startPoint x: 80, startPoint y: 231, endPoint x: 123, endPoint y: 242, distance: 45.0
click at [123, 242] on button "KYC" at bounding box center [100, 233] width 121 height 25
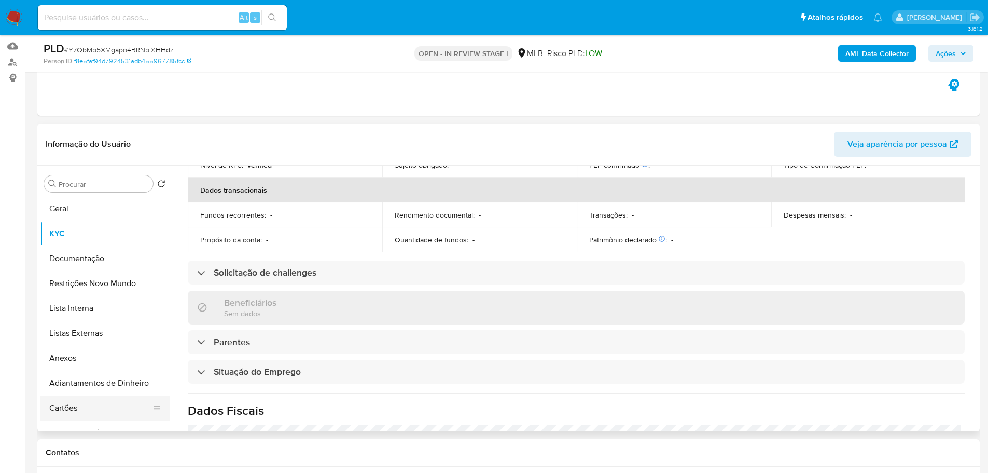
scroll to position [432, 0]
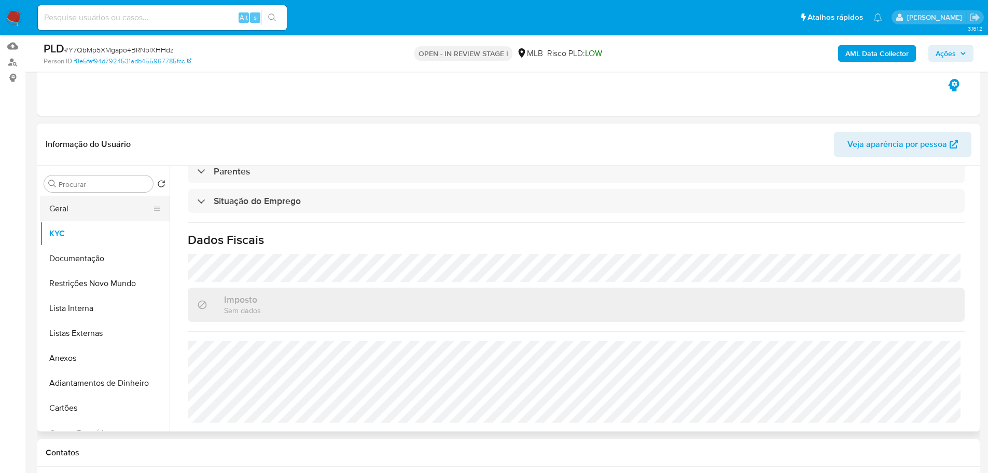
click at [70, 206] on button "Geral" at bounding box center [100, 208] width 121 height 25
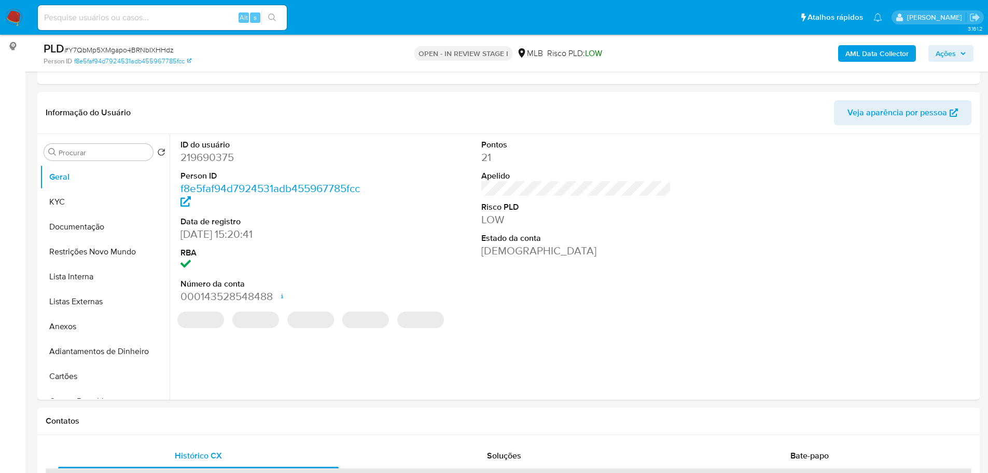
scroll to position [124, 0]
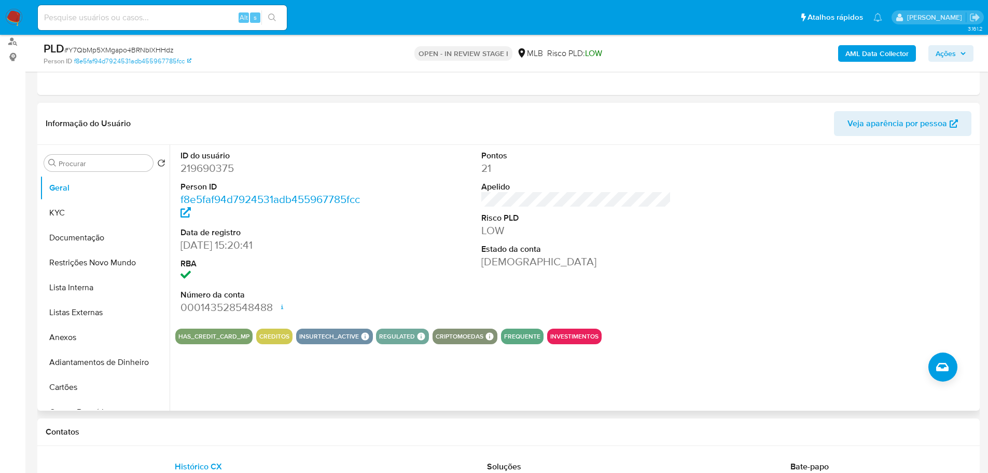
drag, startPoint x: 393, startPoint y: 423, endPoint x: 341, endPoint y: 348, distance: 91.7
click at [393, 423] on div "Contatos" at bounding box center [508, 431] width 942 height 27
click at [62, 211] on button "KYC" at bounding box center [100, 212] width 121 height 25
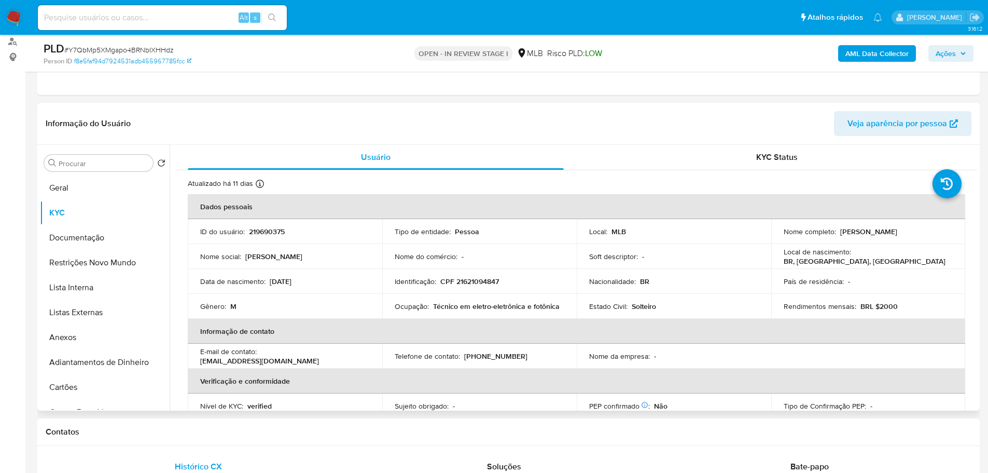
click at [979, 220] on div "Procurar Retornar ao pedido padrão Geral KYC Documentação Restrições Novo Mundo…" at bounding box center [508, 278] width 942 height 266
drag, startPoint x: 973, startPoint y: 216, endPoint x: 976, endPoint y: 223, distance: 7.4
click at [976, 223] on div "Usuário KYC Status Atualizado há 11 dias Criado: 22/05/2020 10:58:27 Atualizado…" at bounding box center [574, 278] width 808 height 266
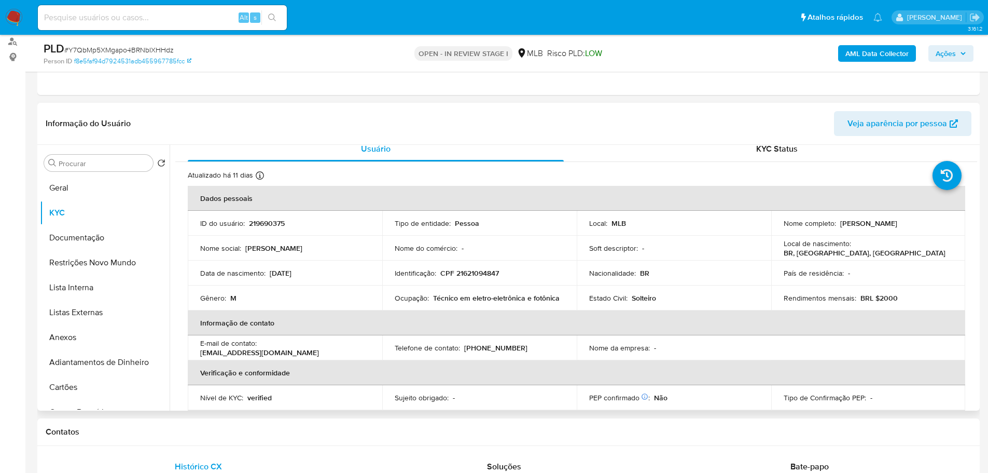
scroll to position [7, 0]
drag, startPoint x: 211, startPoint y: 424, endPoint x: 131, endPoint y: 327, distance: 126.4
click at [211, 423] on div "Contatos" at bounding box center [508, 431] width 942 height 27
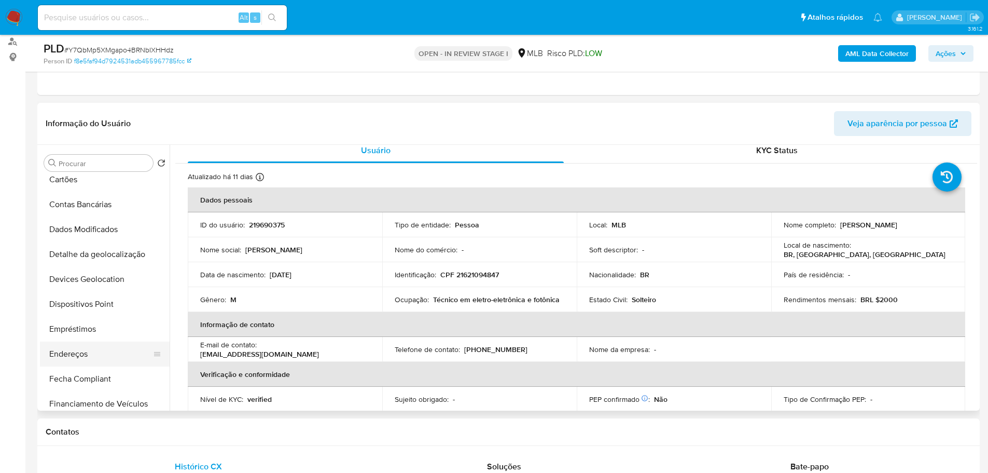
click at [82, 349] on button "Endereços" at bounding box center [100, 353] width 121 height 25
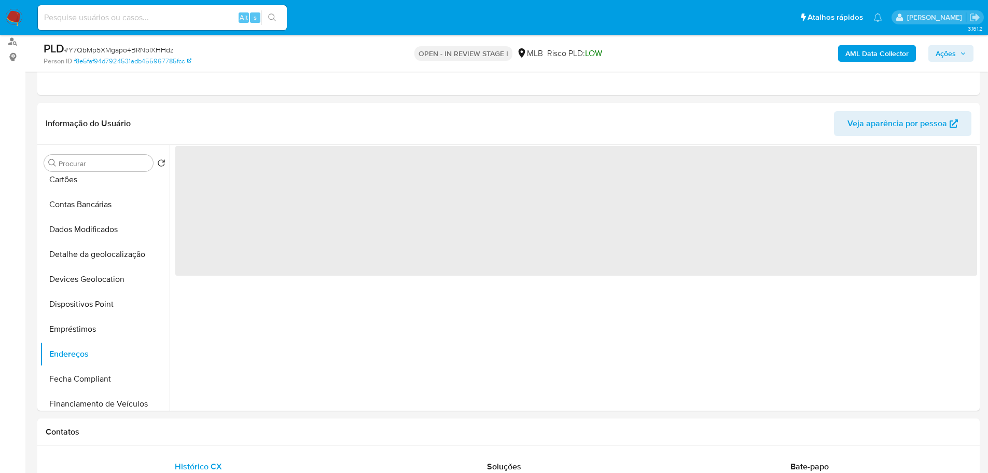
scroll to position [0, 0]
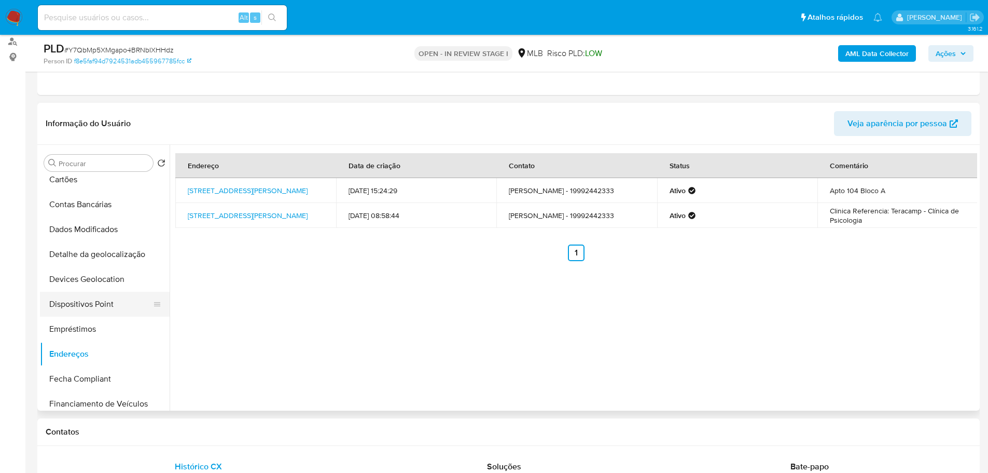
drag, startPoint x: 370, startPoint y: 446, endPoint x: 140, endPoint y: 293, distance: 276.2
click at [105, 241] on button "Dados Modificados" at bounding box center [100, 229] width 121 height 25
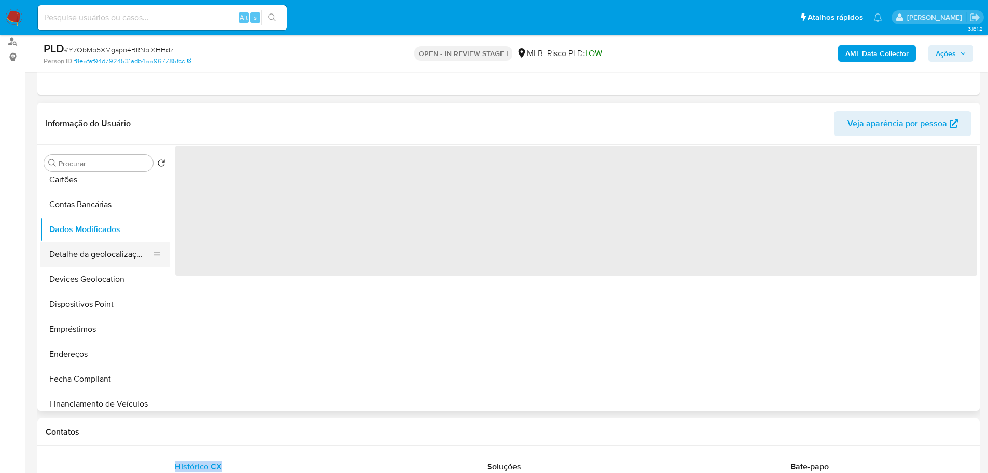
click at [107, 252] on button "Detalhe da geolocalização" at bounding box center [100, 254] width 121 height 25
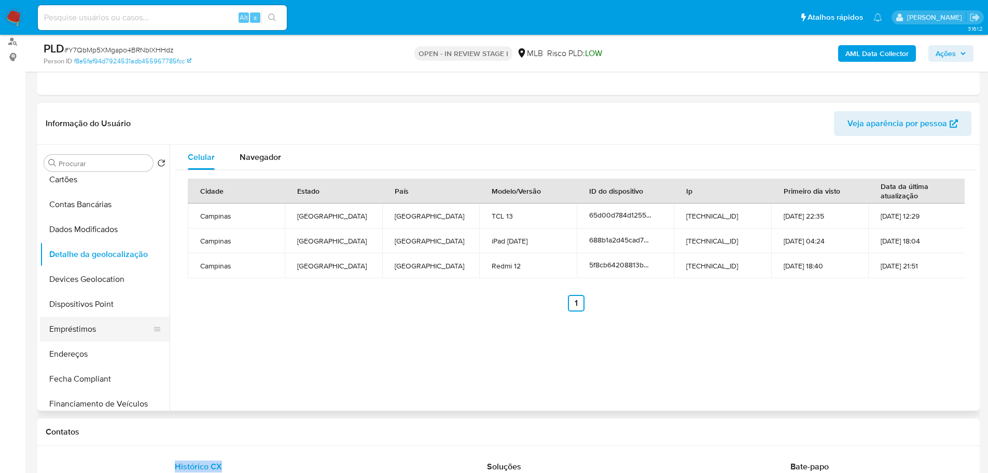
drag, startPoint x: 266, startPoint y: 441, endPoint x: 131, endPoint y: 338, distance: 169.8
click at [266, 441] on div "Contatos" at bounding box center [508, 431] width 942 height 27
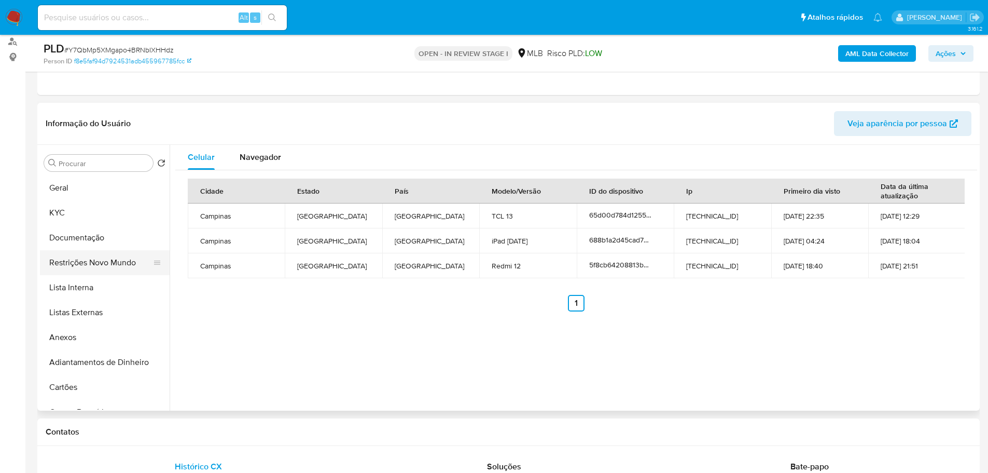
click at [90, 261] on button "Restrições Novo Mundo" at bounding box center [100, 262] width 121 height 25
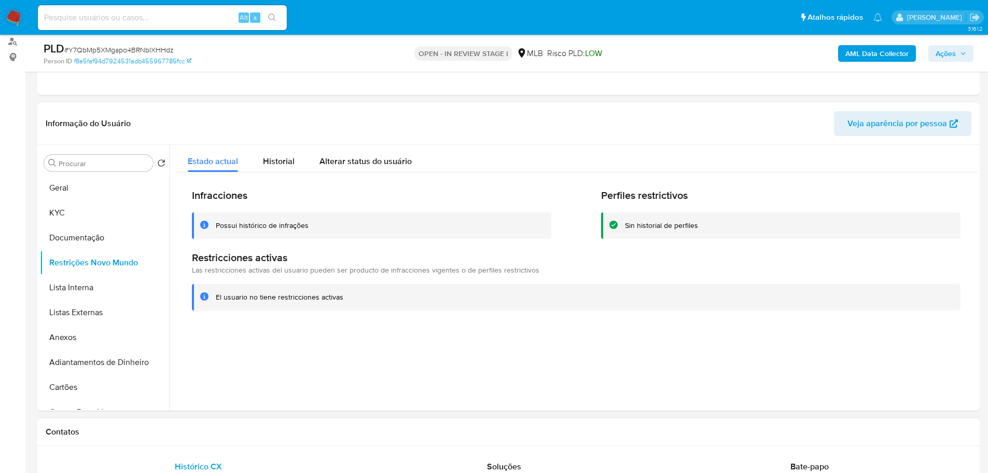
drag, startPoint x: 133, startPoint y: 438, endPoint x: 100, endPoint y: 296, distance: 145.8
click at [133, 436] on div "Contatos" at bounding box center [508, 431] width 942 height 27
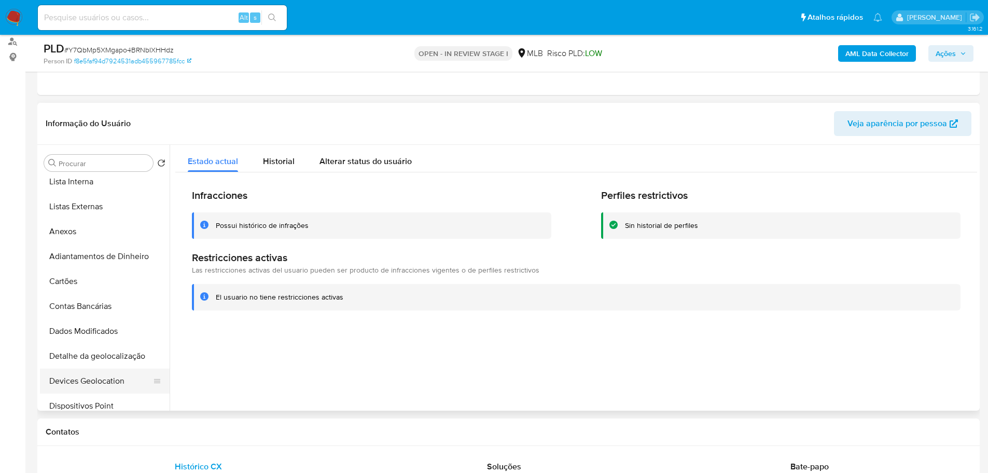
scroll to position [207, 0]
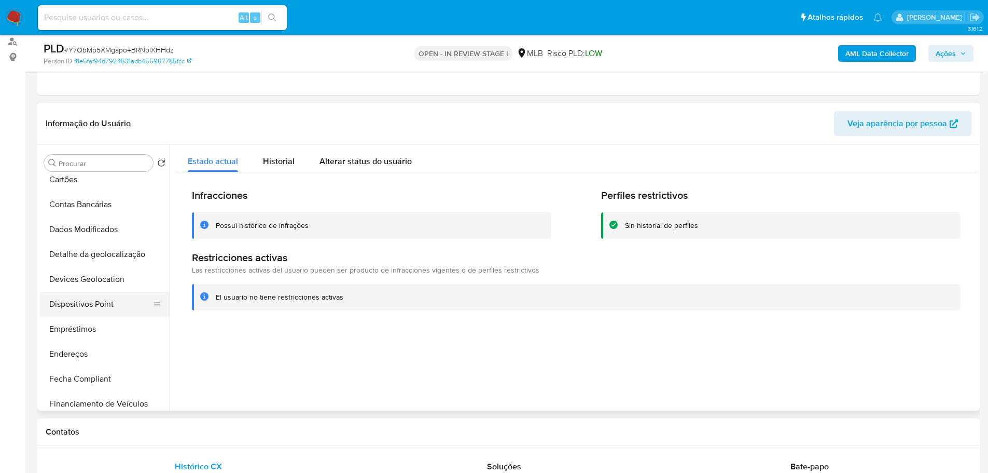
click at [99, 301] on button "Dispositivos Point" at bounding box center [100, 304] width 121 height 25
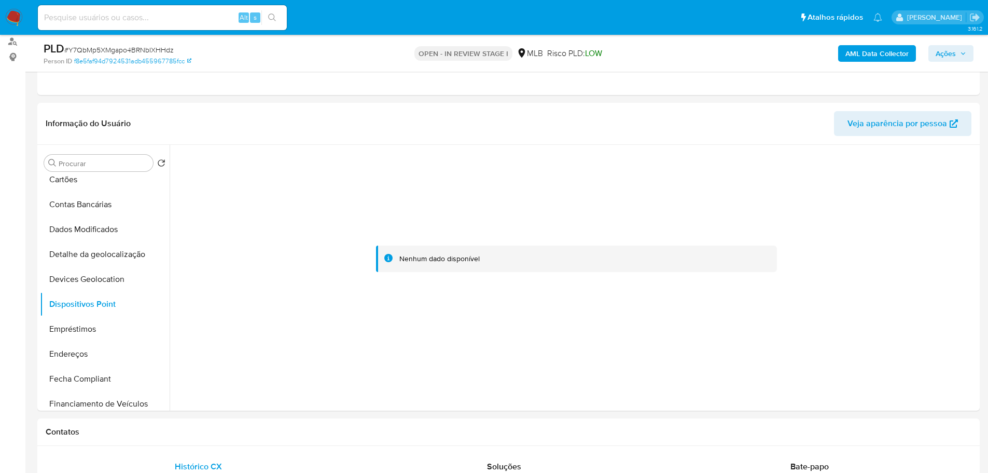
drag, startPoint x: 566, startPoint y: 414, endPoint x: 451, endPoint y: 17, distance: 413.8
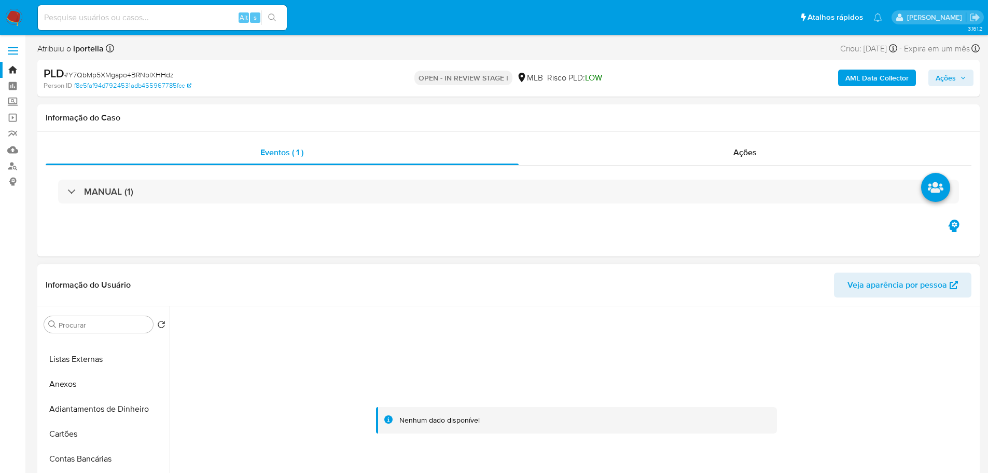
scroll to position [0, 0]
click at [90, 367] on button "KYC" at bounding box center [100, 374] width 121 height 25
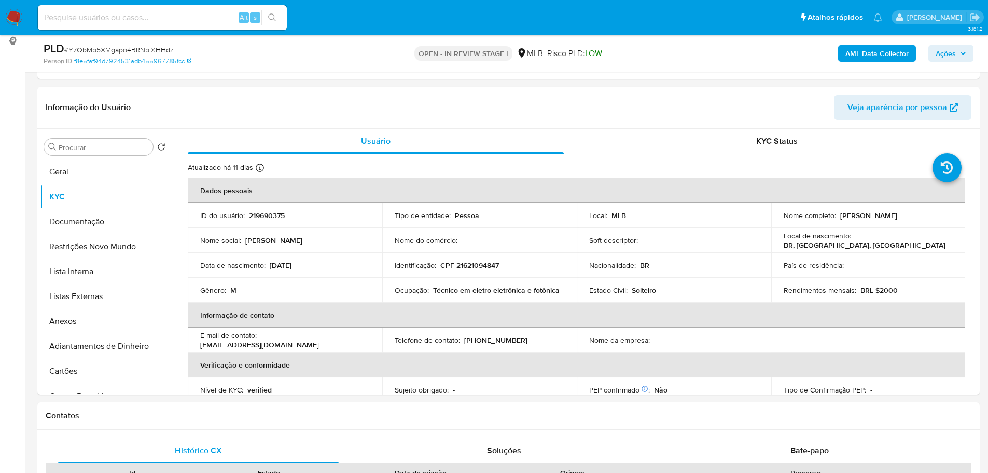
scroll to position [130, 0]
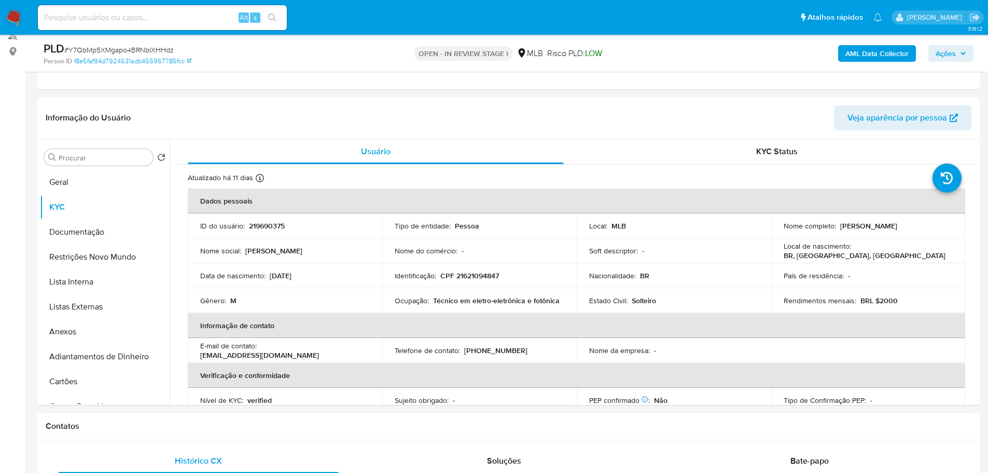
drag, startPoint x: 479, startPoint y: 432, endPoint x: 370, endPoint y: 413, distance: 111.1
click at [479, 432] on div "Contatos" at bounding box center [508, 425] width 942 height 27
click at [466, 277] on p "CPF 21621094847" at bounding box center [469, 275] width 59 height 9
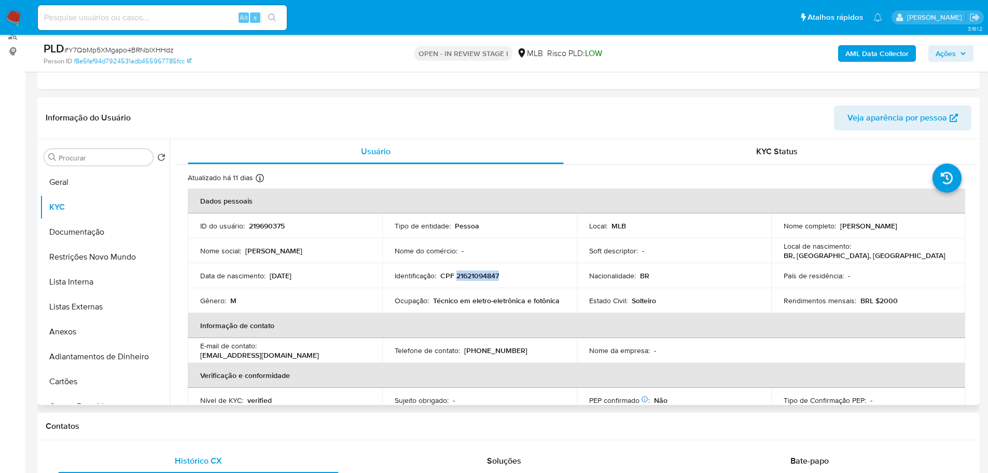
copy p "21621094847"
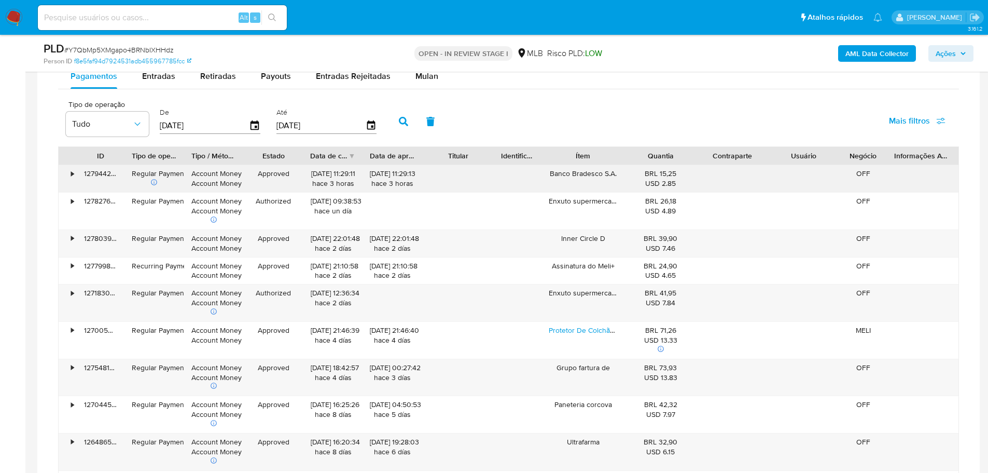
scroll to position [1116, 0]
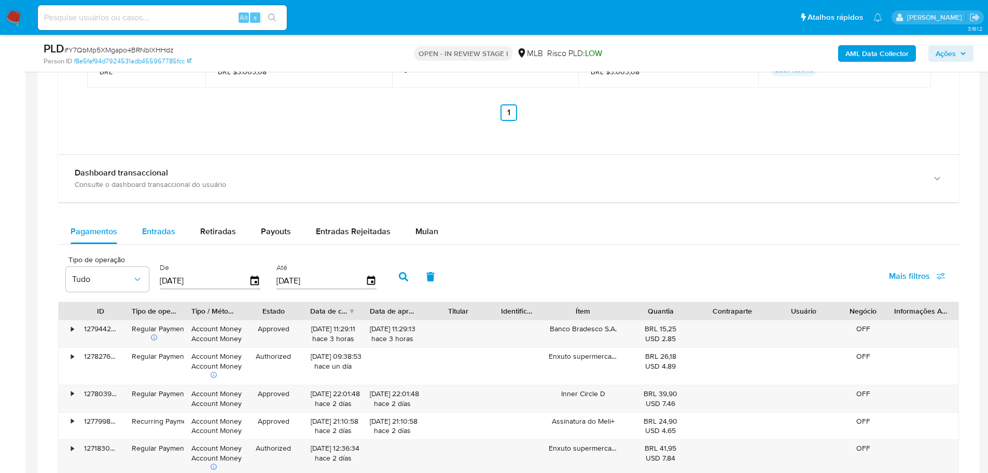
click at [156, 233] on span "Entradas" at bounding box center [158, 231] width 33 height 12
select select "10"
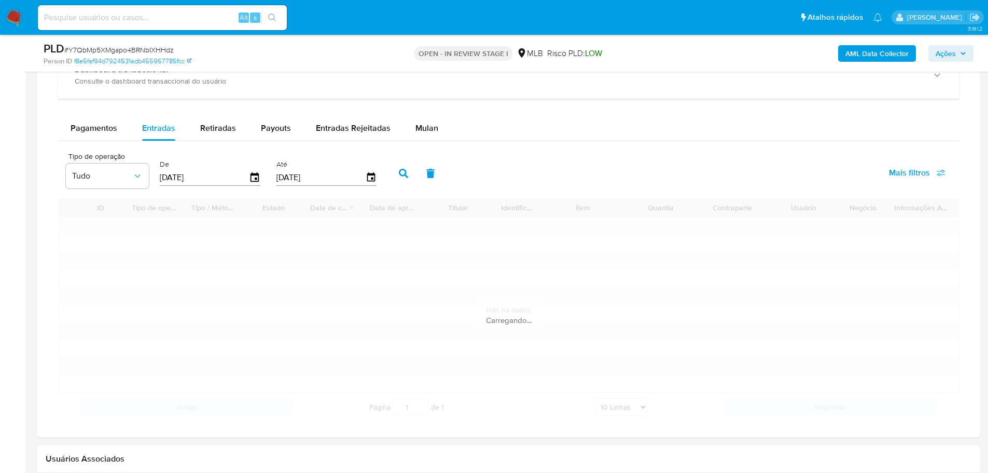
scroll to position [1219, 0]
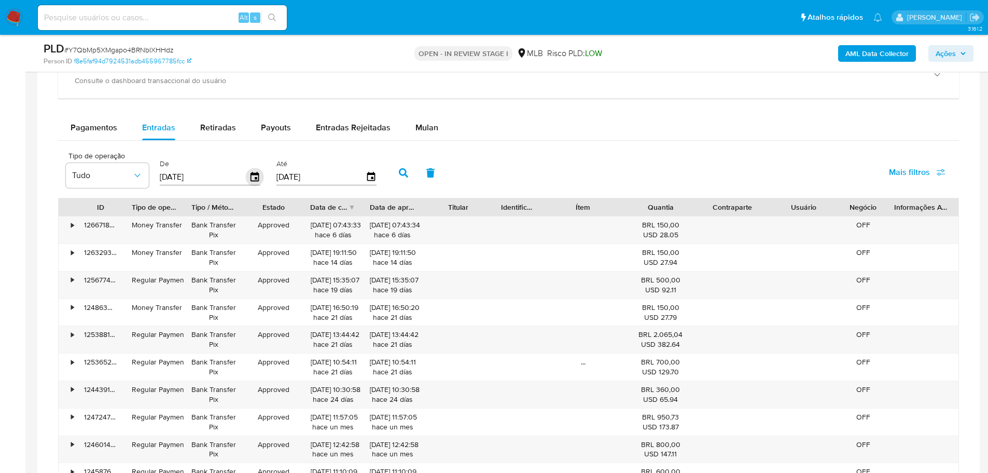
click at [259, 174] on icon "button" at bounding box center [255, 177] width 18 height 18
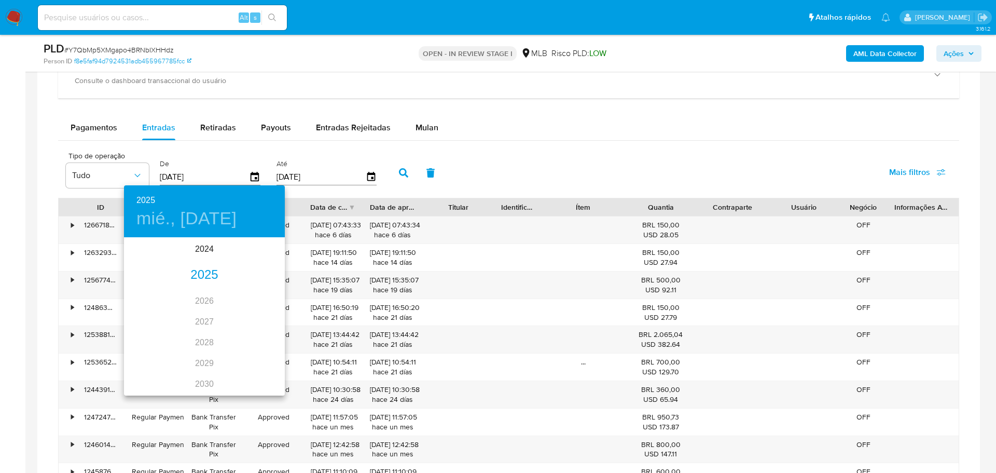
click at [195, 273] on div "2025" at bounding box center [204, 275] width 161 height 21
click at [146, 337] on div "jul." at bounding box center [150, 335] width 53 height 39
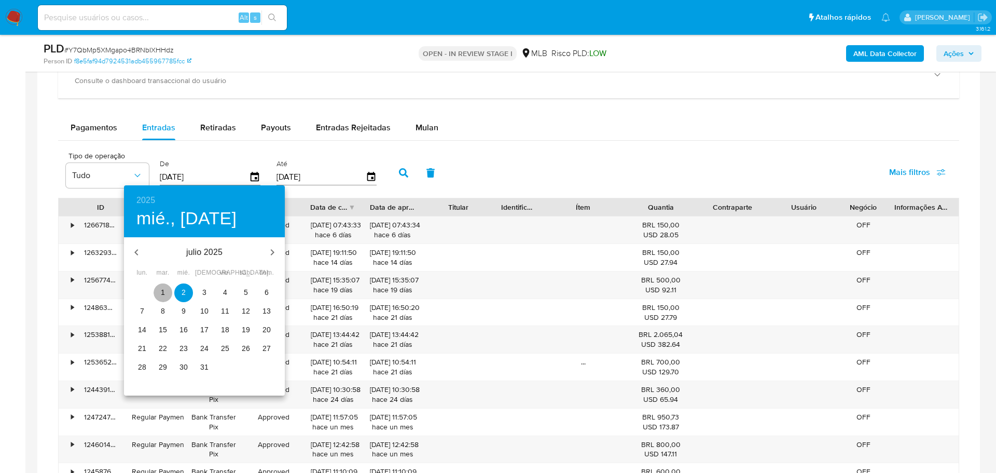
click at [161, 293] on p "1" at bounding box center [163, 292] width 4 height 10
type input "01/07/2025"
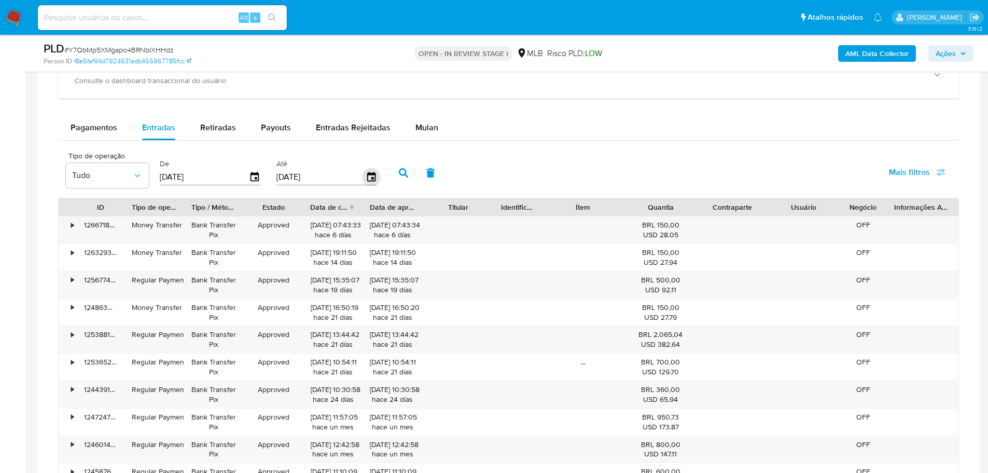
click at [374, 175] on icon "button" at bounding box center [371, 176] width 8 height 9
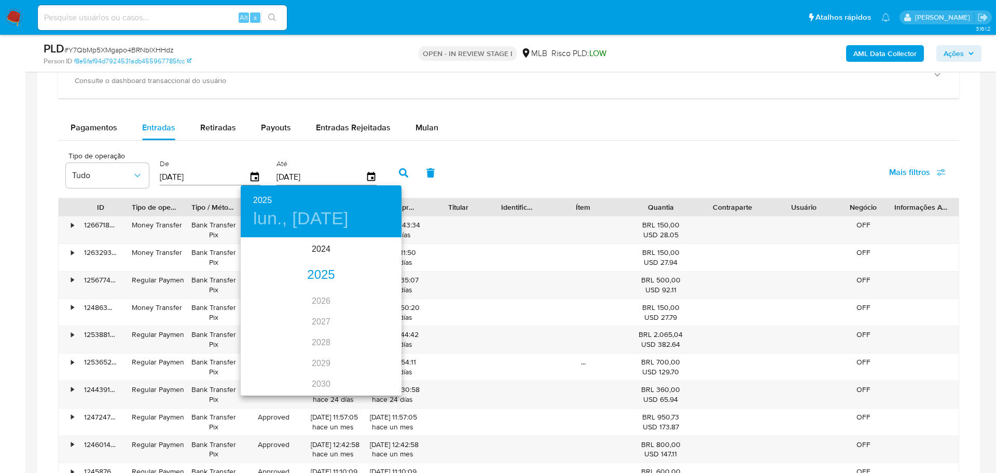
click at [302, 276] on div "2025" at bounding box center [321, 275] width 161 height 21
click at [259, 339] on div "jul." at bounding box center [267, 335] width 53 height 39
click at [323, 366] on p "31" at bounding box center [321, 367] width 8 height 10
type input "31/07/2025"
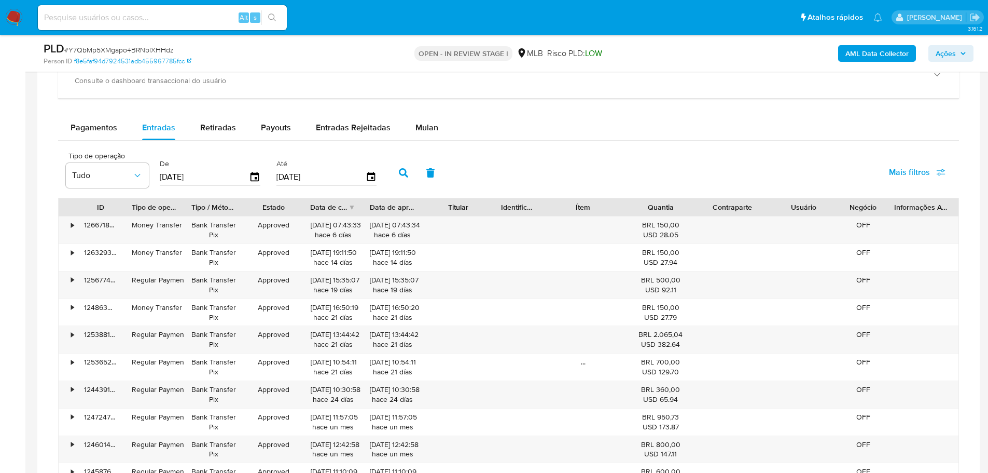
click at [402, 174] on icon "button" at bounding box center [403, 172] width 9 height 9
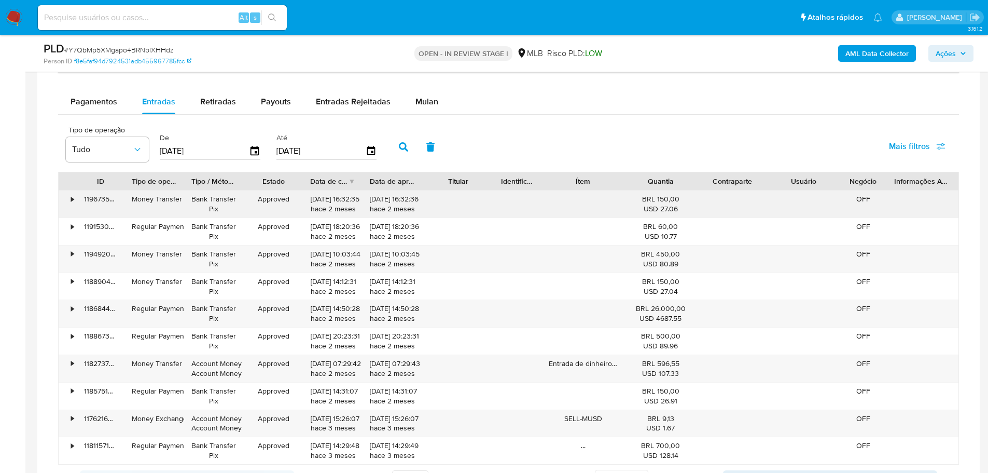
scroll to position [1271, 0]
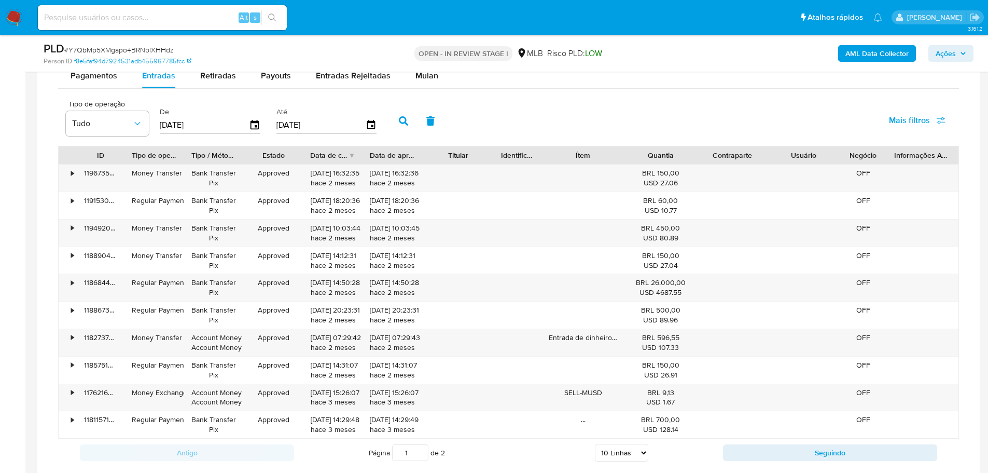
click at [643, 456] on select "5 Linhas 10 Linhas 20 Linhas 25 Linhas 50 Linhas 100 Linhas" at bounding box center [621, 452] width 53 height 18
select select "100"
click at [595, 443] on select "5 Linhas 10 Linhas 20 Linhas 25 Linhas 50 Linhas 100 Linhas" at bounding box center [621, 452] width 53 height 18
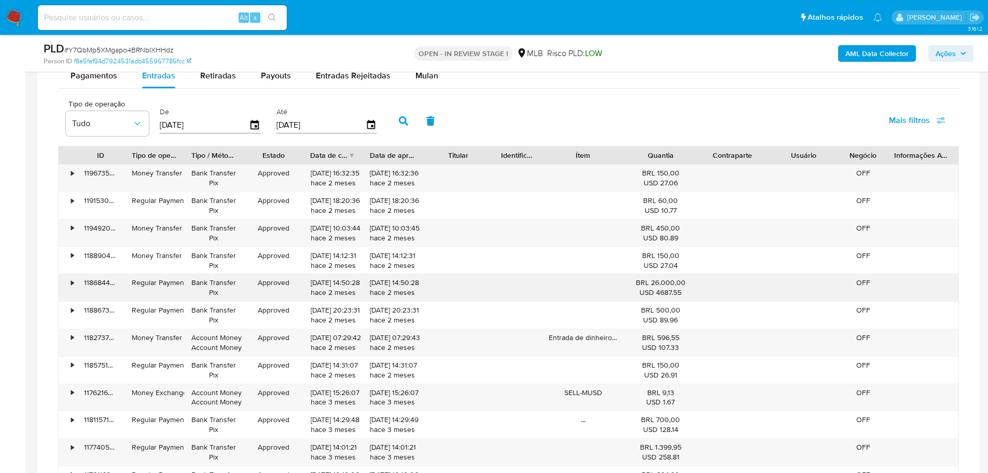
click at [70, 284] on div "•" at bounding box center [68, 287] width 18 height 27
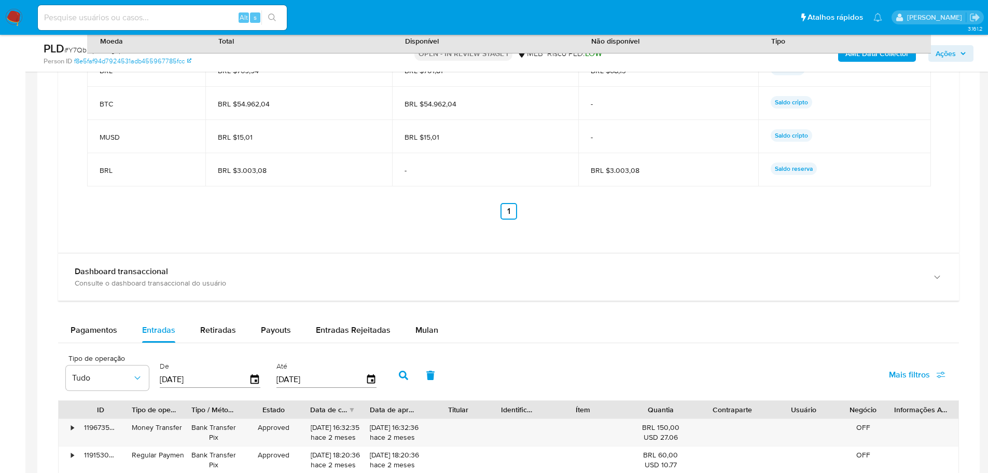
scroll to position [1064, 0]
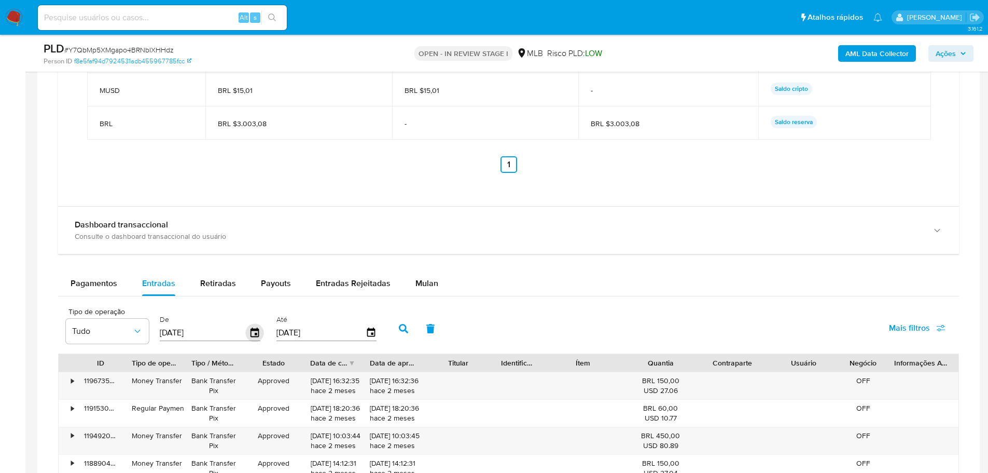
click at [254, 332] on icon "button" at bounding box center [255, 333] width 18 height 18
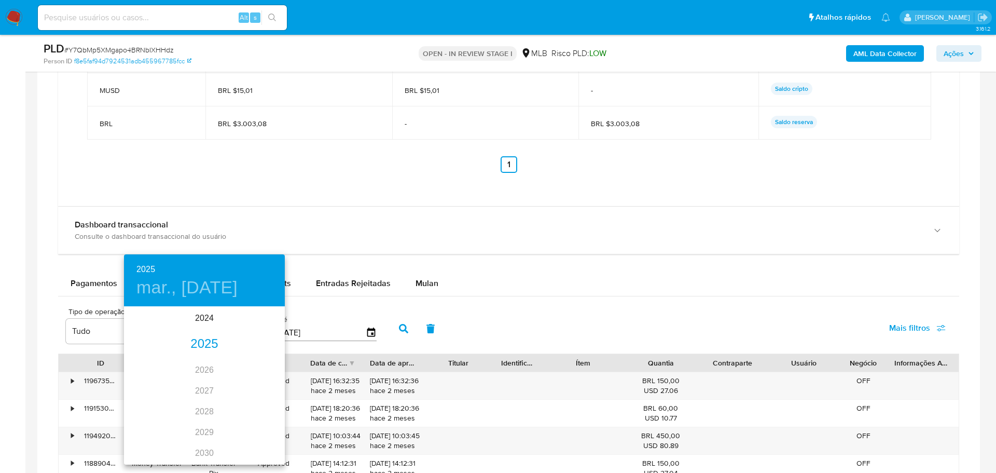
click at [202, 340] on div "2025" at bounding box center [204, 344] width 161 height 21
click at [261, 366] on div "jun." at bounding box center [257, 365] width 53 height 39
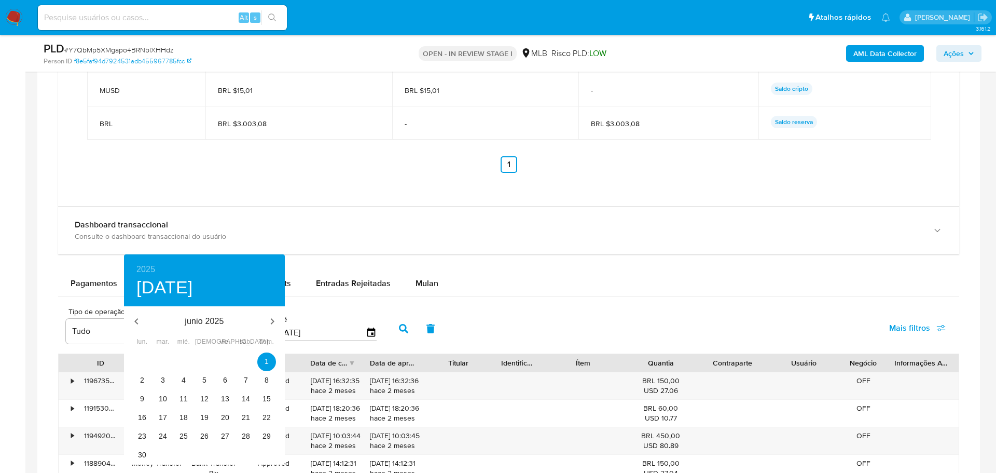
type input "01/06/2025"
click at [266, 358] on p "1" at bounding box center [267, 361] width 4 height 10
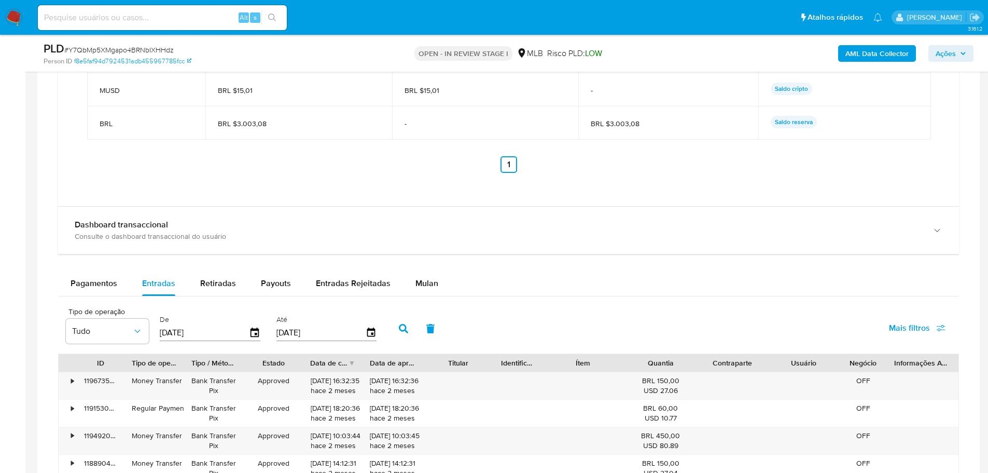
click at [307, 328] on input "31/07/2025" at bounding box center [320, 332] width 89 height 17
click at [371, 339] on div "31/07/2025" at bounding box center [326, 332] width 101 height 17
click at [375, 331] on icon "button" at bounding box center [371, 331] width 8 height 9
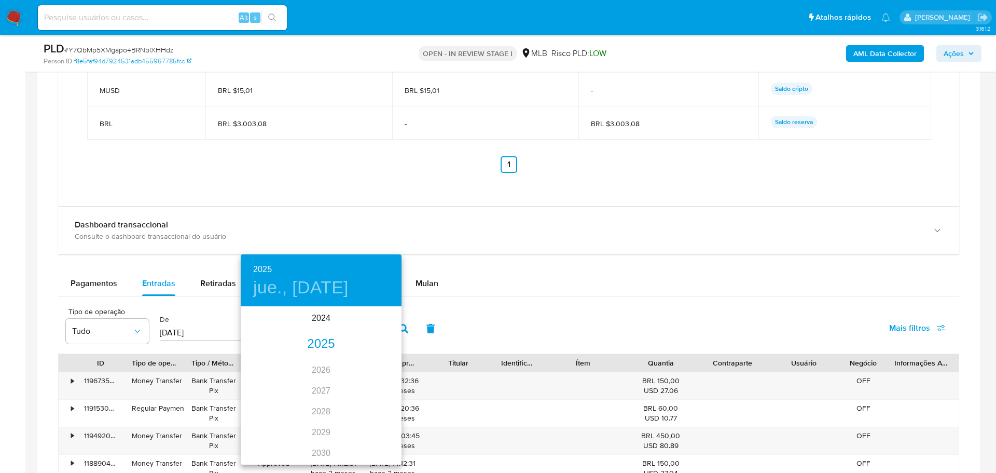
click at [325, 338] on div "2025" at bounding box center [321, 344] width 161 height 21
click at [366, 365] on div "jun." at bounding box center [374, 365] width 53 height 39
type input "30/06/2025"
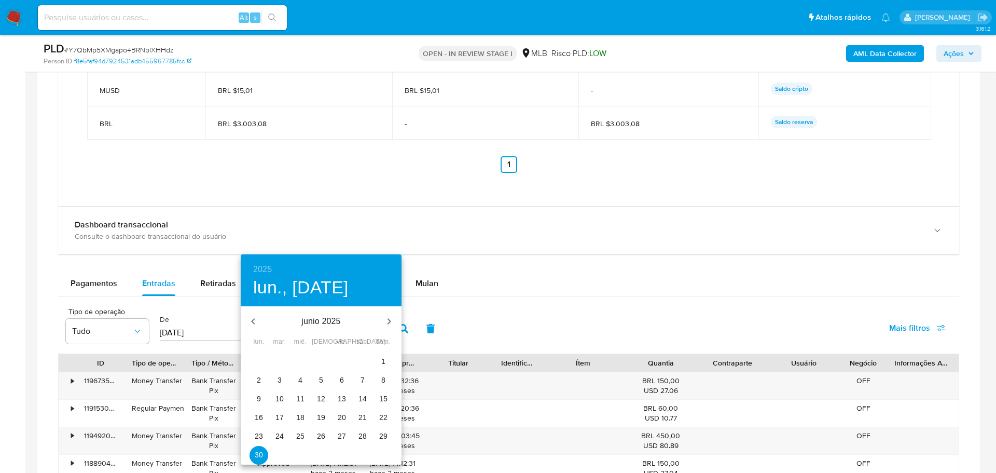
click at [259, 454] on p "30" at bounding box center [259, 454] width 8 height 10
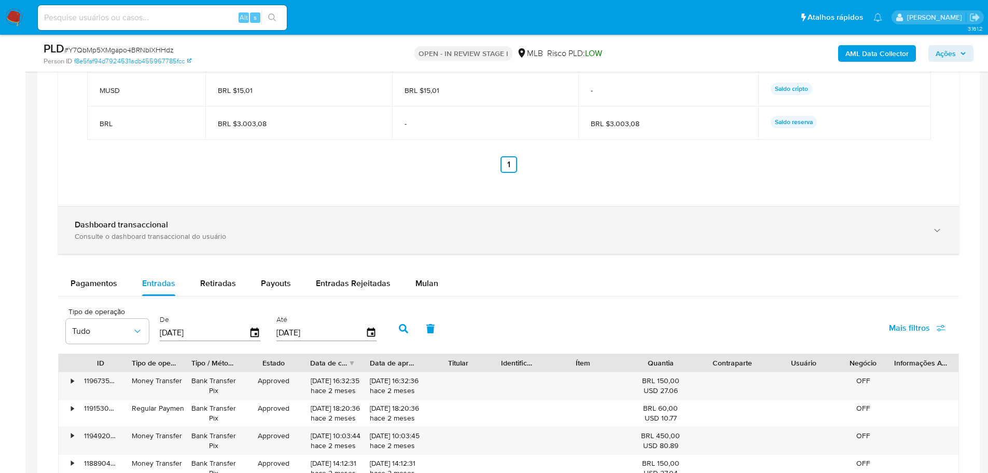
drag, startPoint x: 403, startPoint y: 331, endPoint x: 502, endPoint y: 234, distance: 138.7
click at [403, 330] on icon "button" at bounding box center [403, 328] width 9 height 9
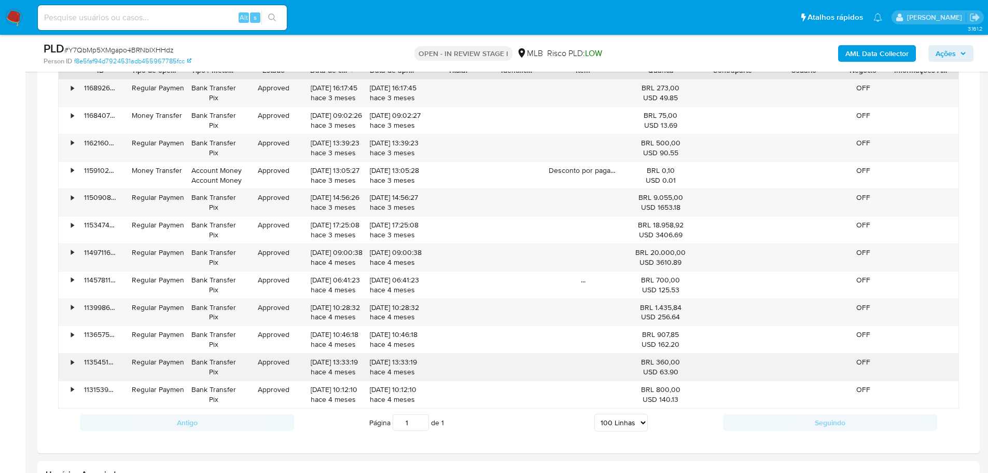
scroll to position [1375, 0]
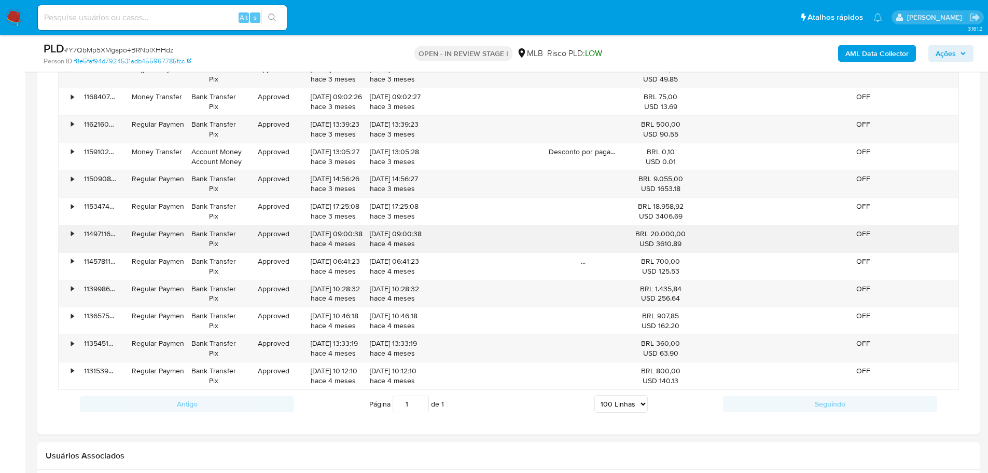
click at [74, 229] on div "•" at bounding box center [68, 238] width 18 height 27
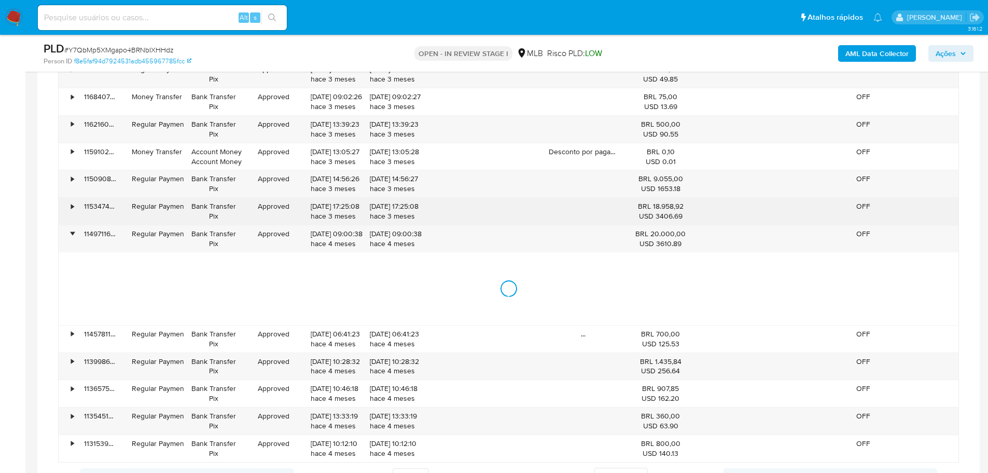
click at [77, 206] on div "115347418040" at bounding box center [101, 211] width 48 height 27
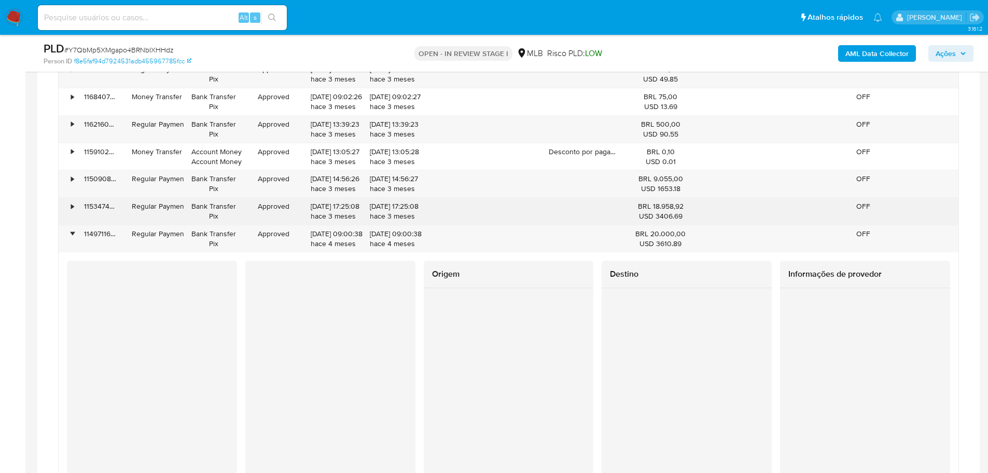
click at [73, 204] on div "•" at bounding box center [72, 206] width 3 height 10
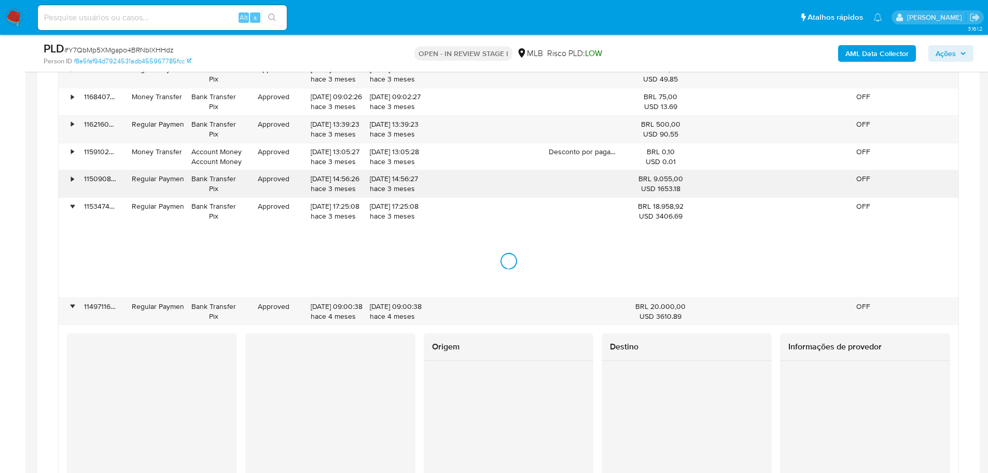
click at [67, 176] on div "•" at bounding box center [68, 183] width 18 height 27
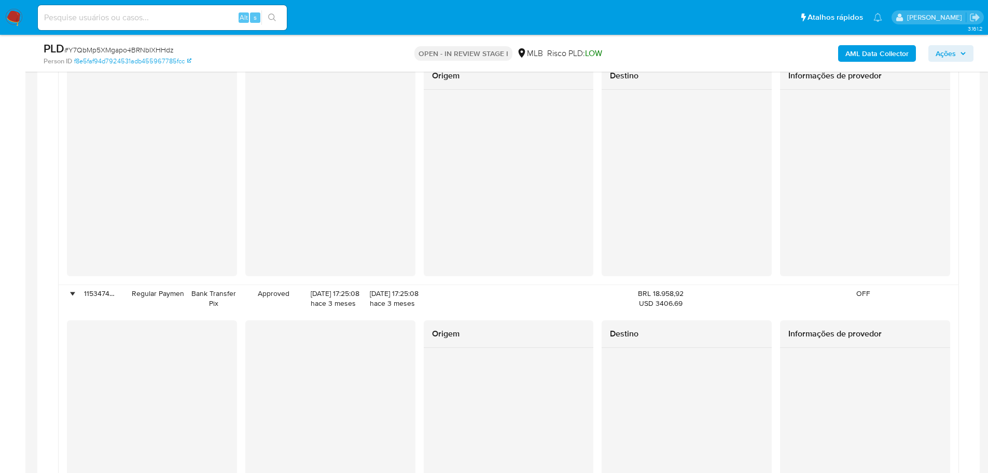
scroll to position [1686, 0]
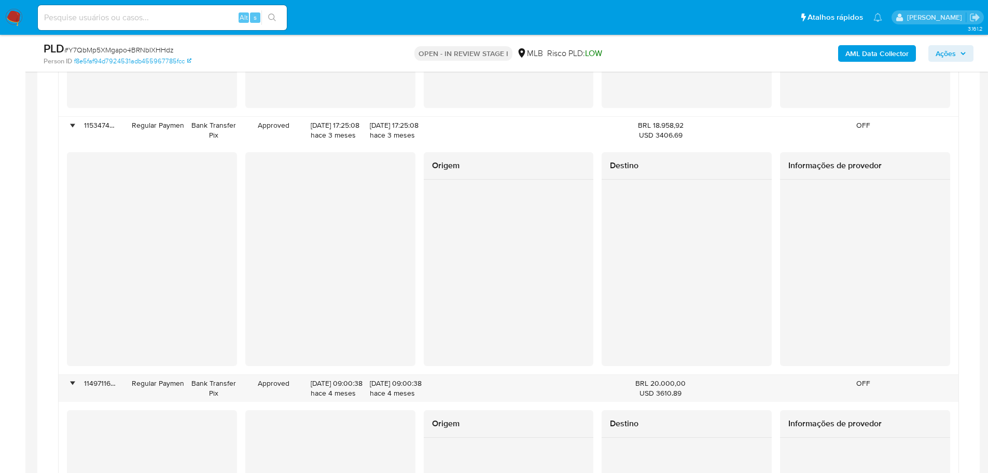
click at [949, 51] on span "Ações" at bounding box center [946, 53] width 20 height 17
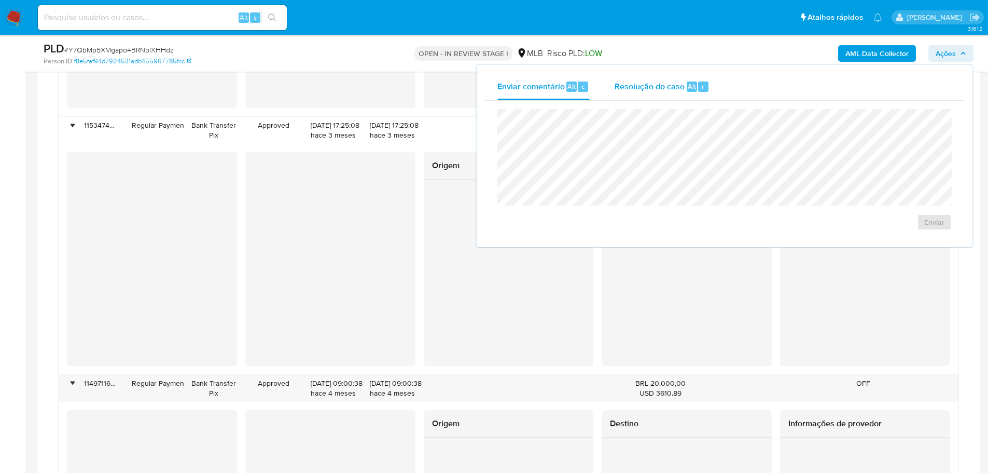
click at [666, 84] on span "Resolução do caso" at bounding box center [650, 86] width 70 height 12
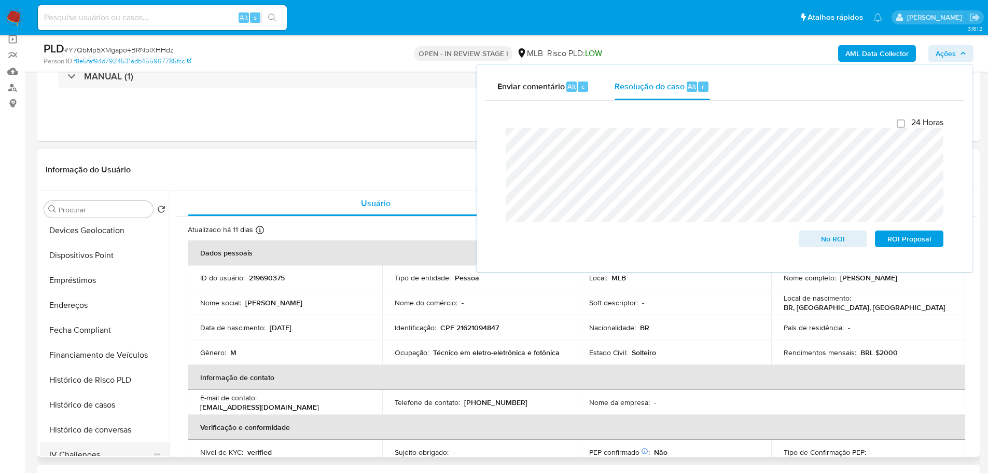
scroll to position [415, 0]
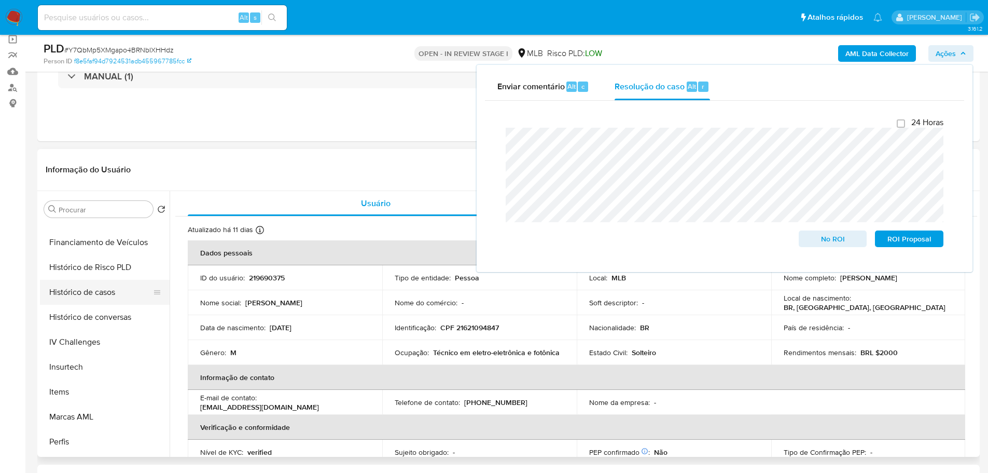
click at [77, 280] on button "Histórico de casos" at bounding box center [100, 292] width 121 height 25
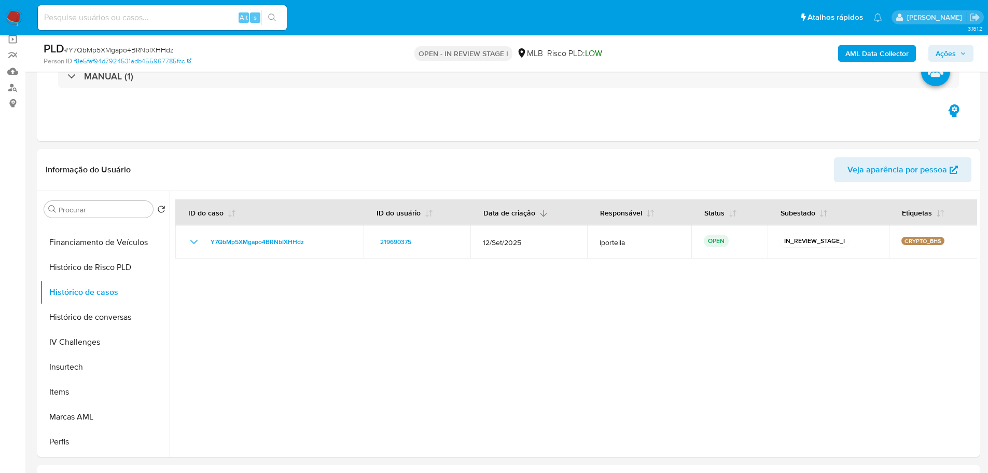
click at [949, 44] on div "AML Data Collector Ações" at bounding box center [820, 53] width 307 height 24
click at [956, 51] on span "Ações" at bounding box center [951, 53] width 31 height 15
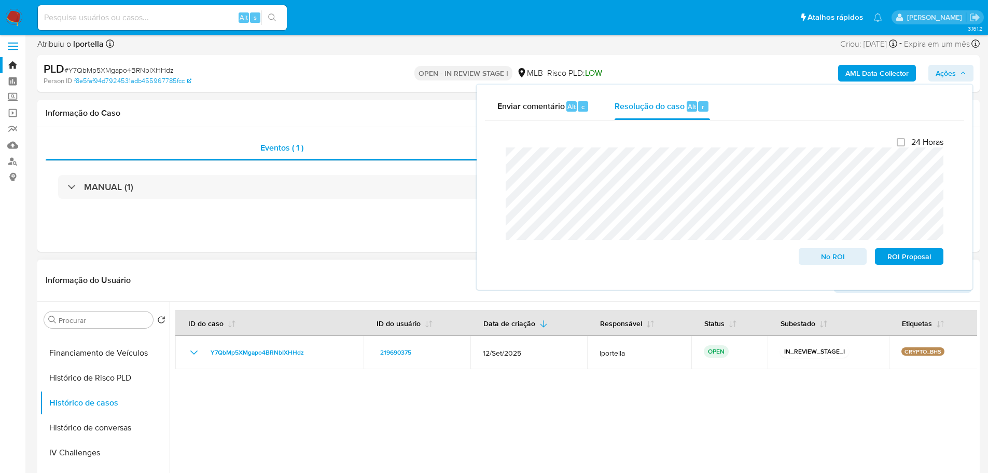
scroll to position [0, 0]
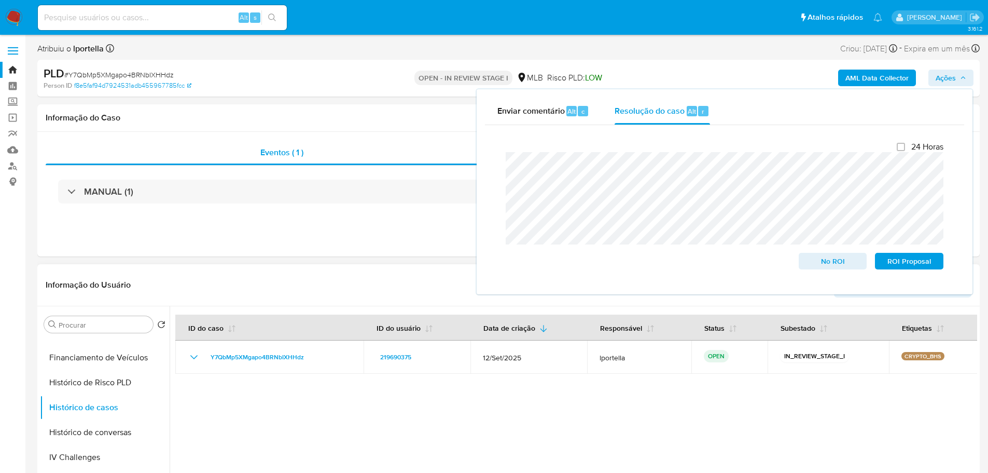
click at [318, 396] on div at bounding box center [574, 439] width 808 height 266
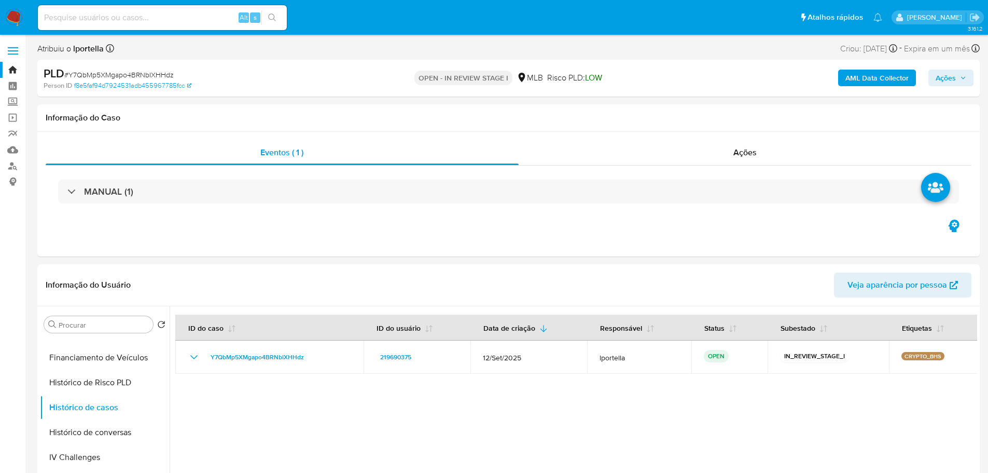
click at [875, 85] on b "AML Data Collector" at bounding box center [876, 78] width 63 height 17
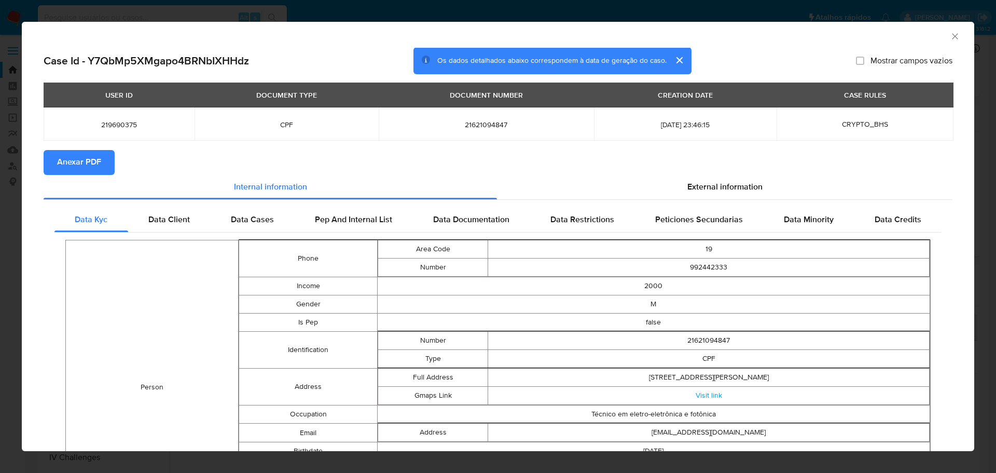
click at [99, 160] on span "Anexar PDF" at bounding box center [79, 162] width 44 height 23
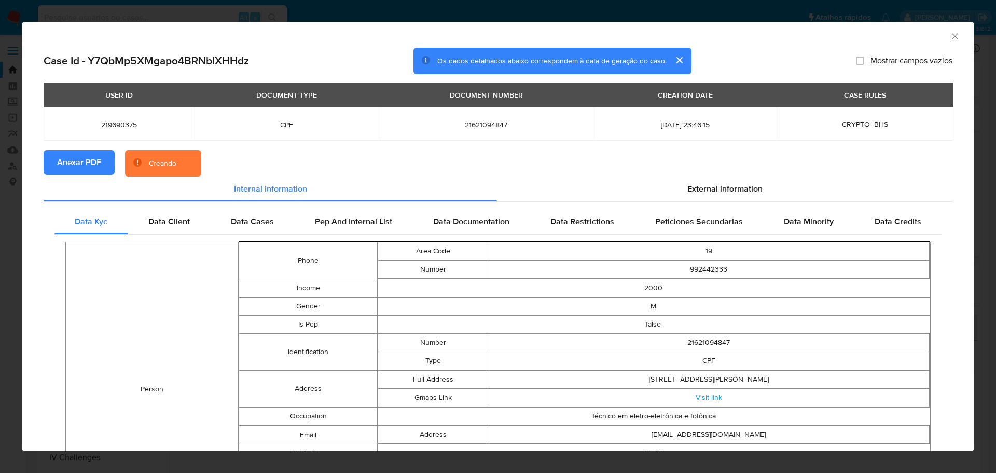
click at [952, 33] on div "AML Data Collector" at bounding box center [498, 35] width 952 height 26
click at [952, 34] on icon "Fechar a janela" at bounding box center [955, 36] width 6 height 6
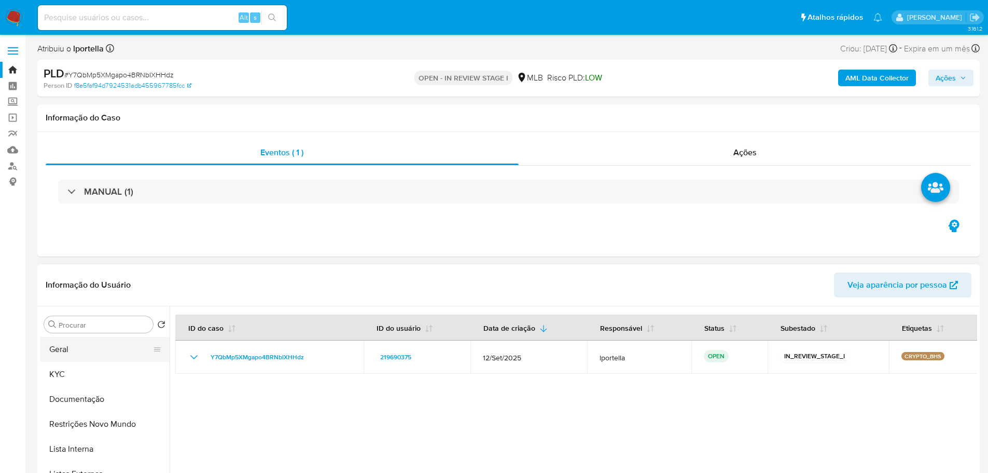
click at [93, 351] on button "Geral" at bounding box center [100, 349] width 121 height 25
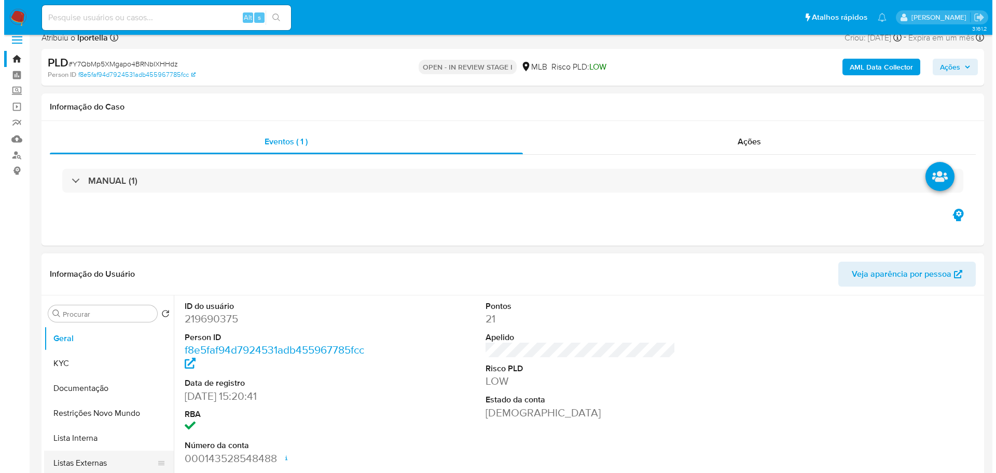
scroll to position [104, 0]
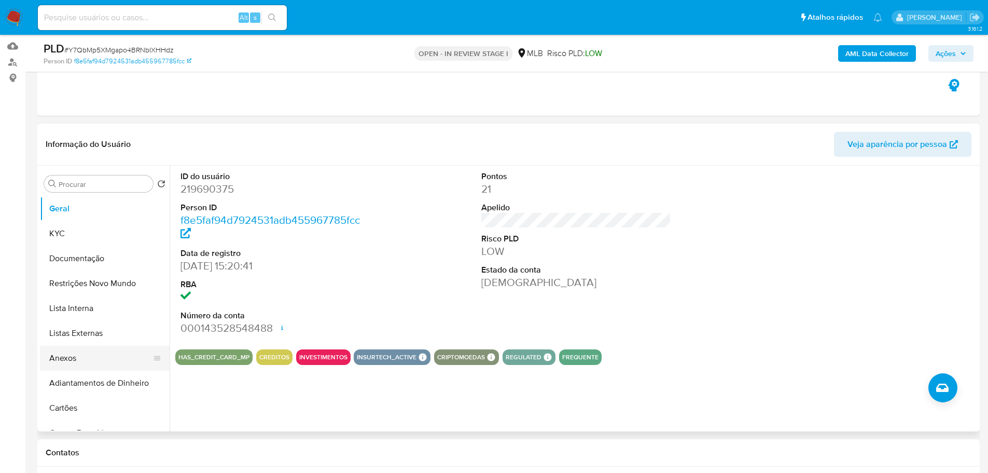
click at [78, 363] on button "Anexos" at bounding box center [100, 357] width 121 height 25
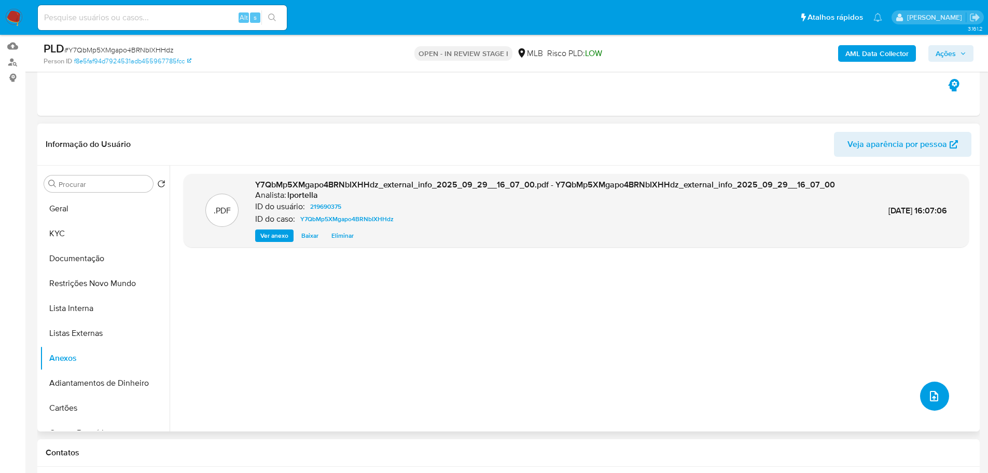
click at [928, 394] on icon "upload-file" at bounding box center [934, 396] width 12 height 12
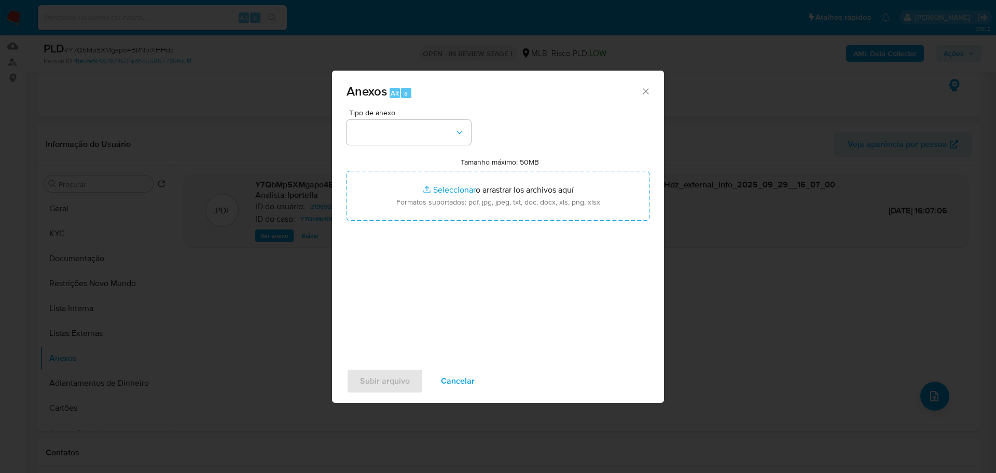
click at [417, 116] on span "Tipo de anexo" at bounding box center [411, 112] width 124 height 7
click at [415, 139] on button "button" at bounding box center [408, 132] width 124 height 25
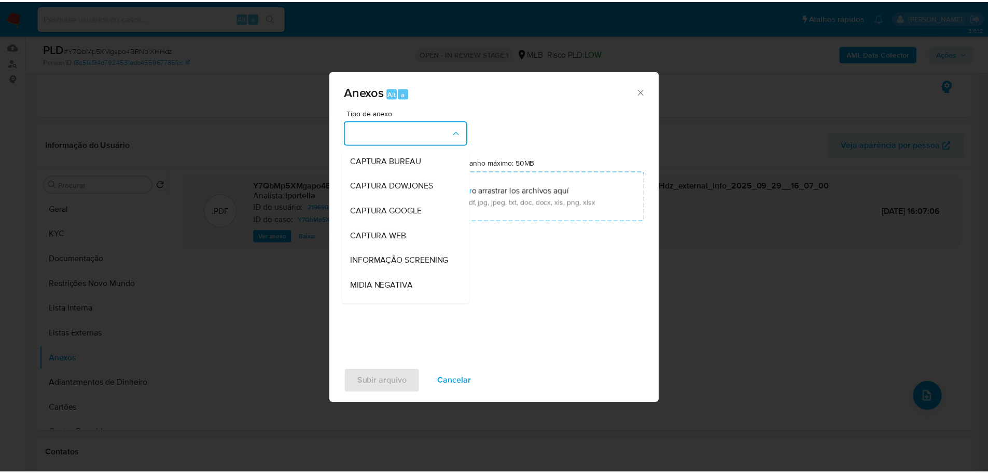
scroll to position [160, 0]
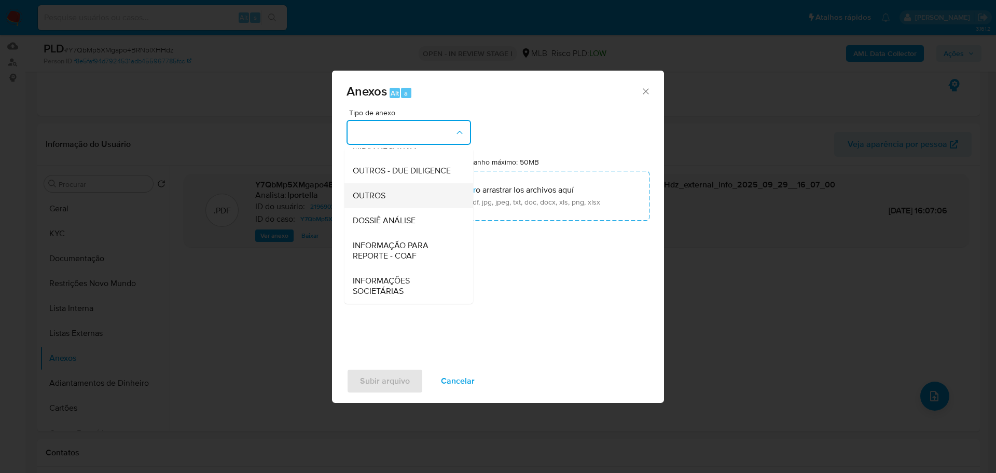
click at [402, 191] on div "OUTROS" at bounding box center [406, 195] width 106 height 25
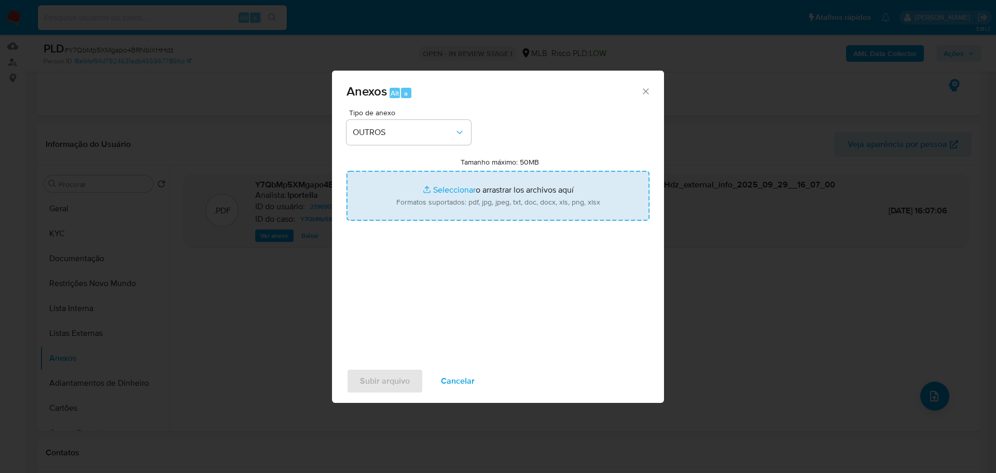
type input "C:\fakepath\SAR - XXX - CPF 21621094847 - DANILO LENTE ARANHA.pdf"
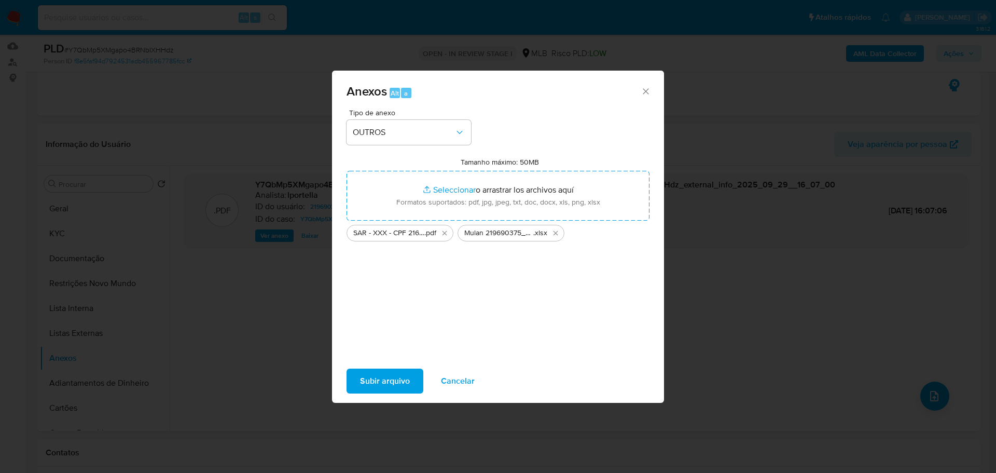
click at [368, 383] on span "Subir arquivo" at bounding box center [385, 380] width 50 height 23
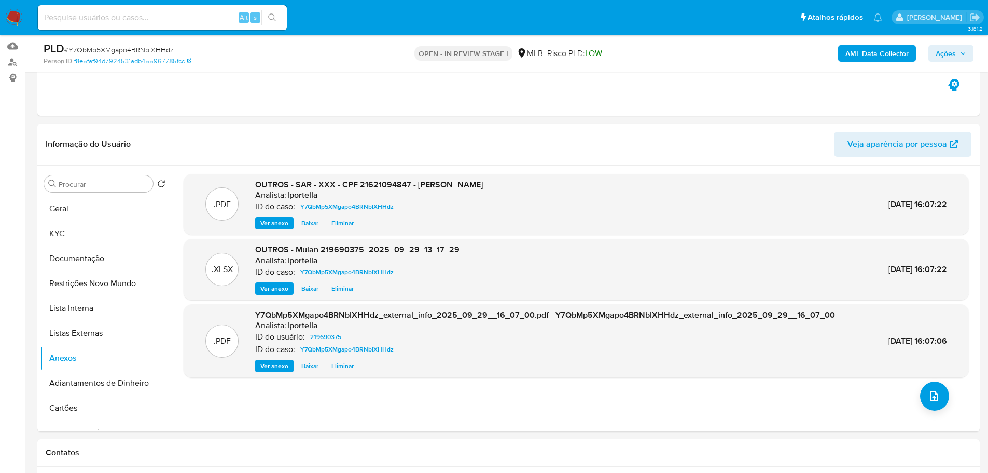
click at [967, 55] on button "Ações" at bounding box center [950, 53] width 45 height 17
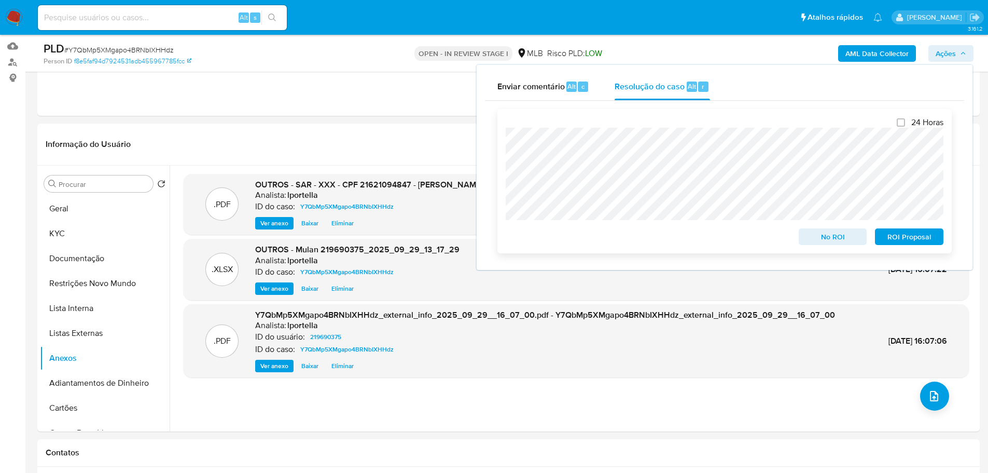
click at [911, 237] on span "ROI Proposal" at bounding box center [909, 236] width 54 height 15
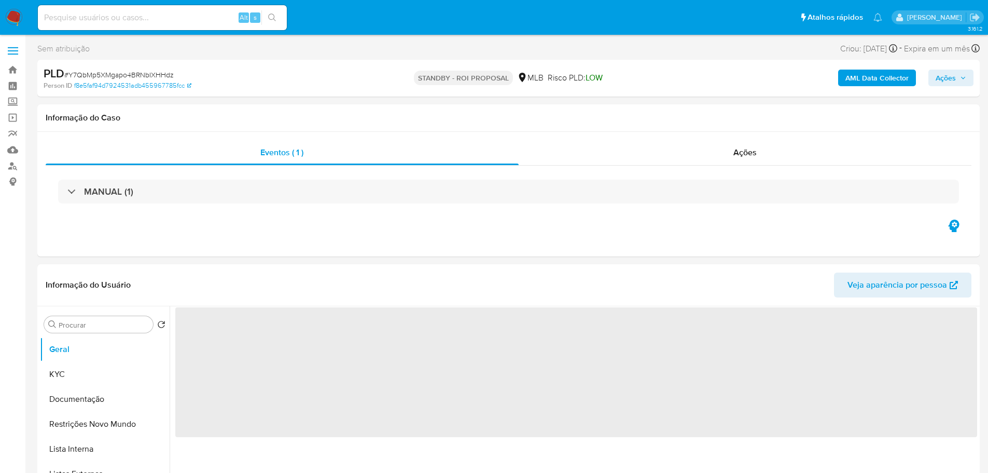
select select "10"
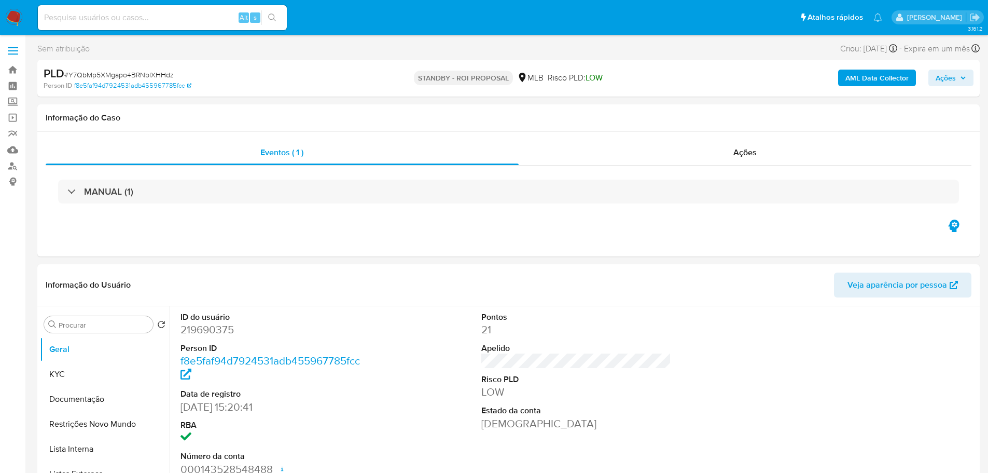
click at [146, 75] on span "# Y7QbMp5XMgapo4BRNbIXHHdz" at bounding box center [118, 75] width 109 height 10
copy span "Y7QbMp5XMgapo4BRNbIXHHdz"
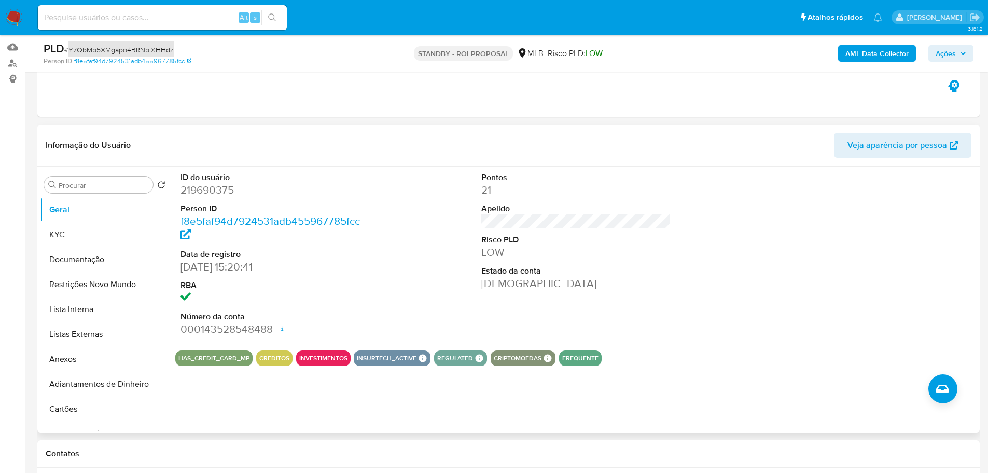
scroll to position [104, 0]
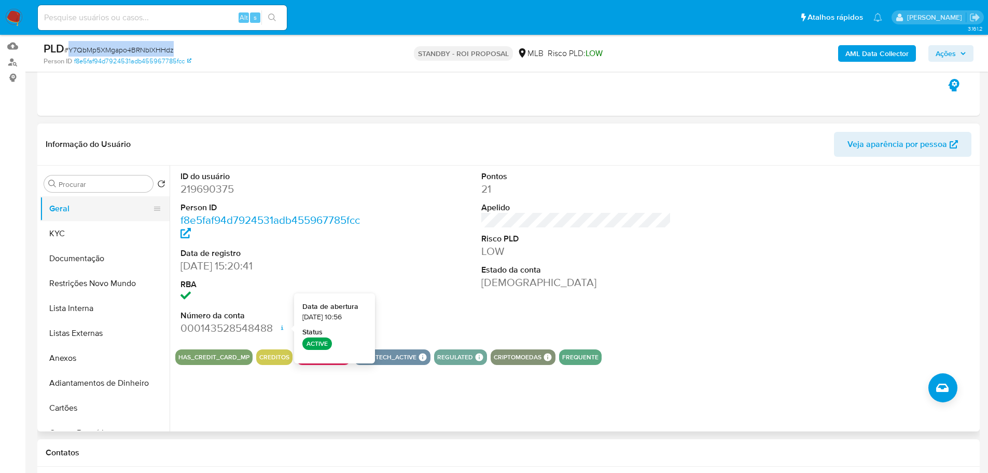
click at [92, 219] on button "Geral" at bounding box center [100, 208] width 121 height 25
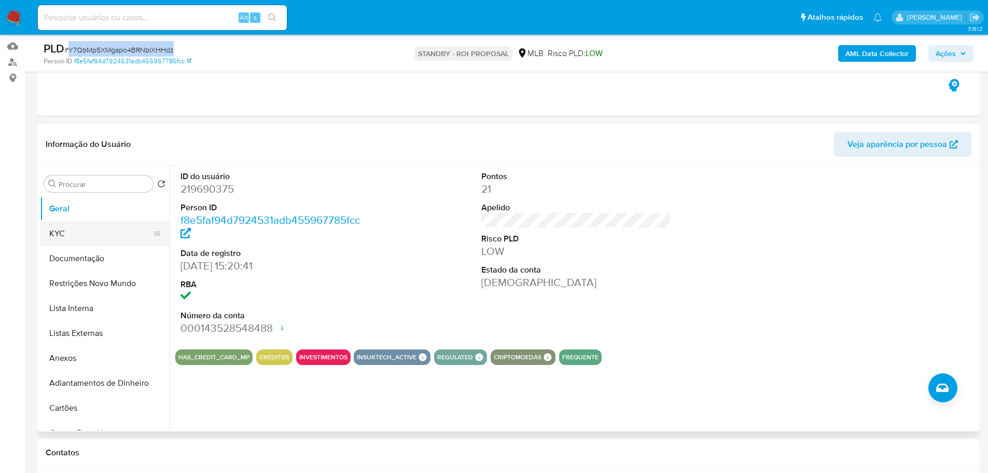
drag, startPoint x: 126, startPoint y: 232, endPoint x: 160, endPoint y: 225, distance: 35.0
click at [127, 233] on button "KYC" at bounding box center [100, 233] width 121 height 25
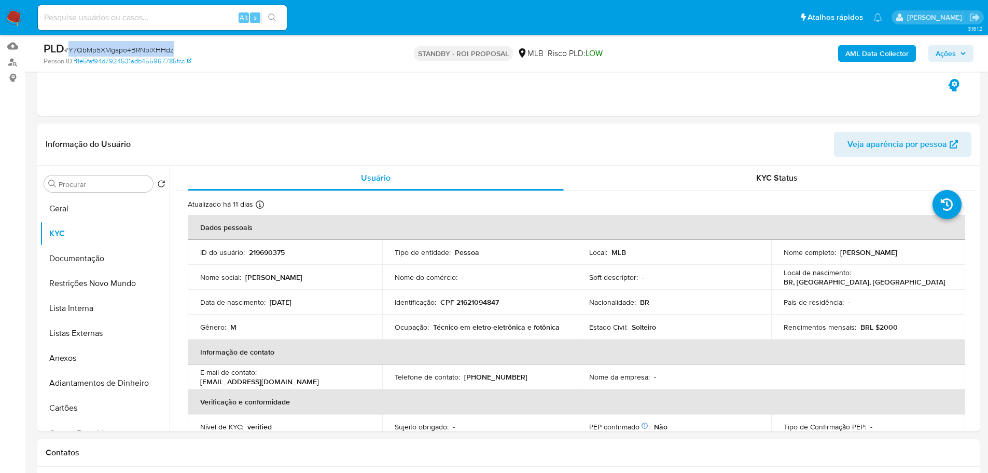
click at [9, 19] on img at bounding box center [14, 18] width 18 height 18
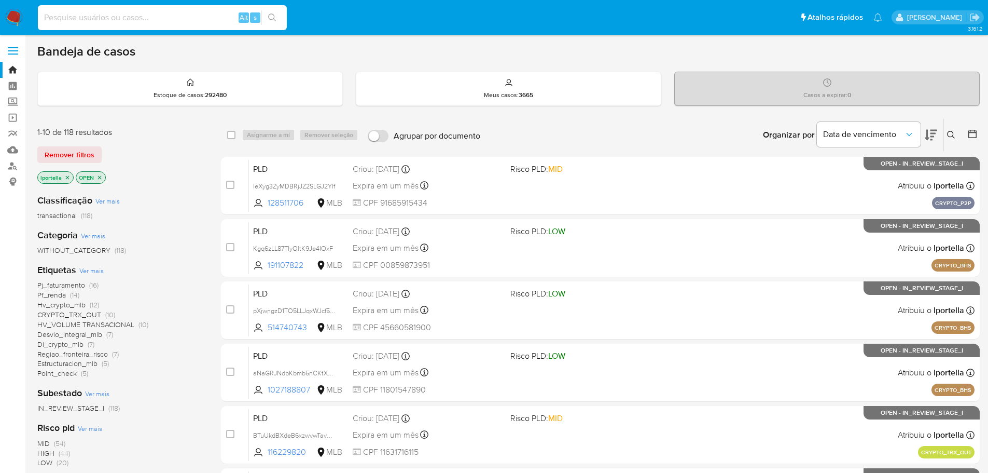
click at [187, 23] on input at bounding box center [162, 17] width 249 height 13
paste input "pXjwngzD1TO5LLJqxWJcf53q"
type input "pXjwngzD1TO5LLJqxWJcf53q"
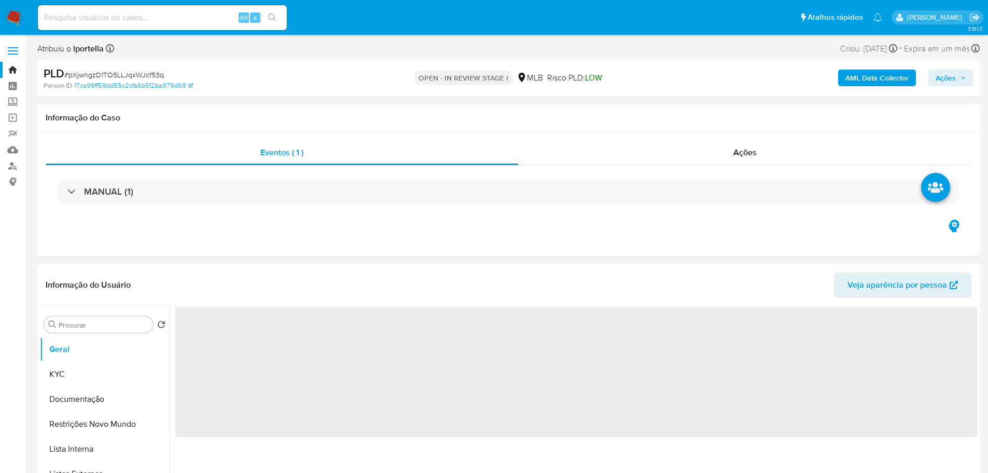
select select "10"
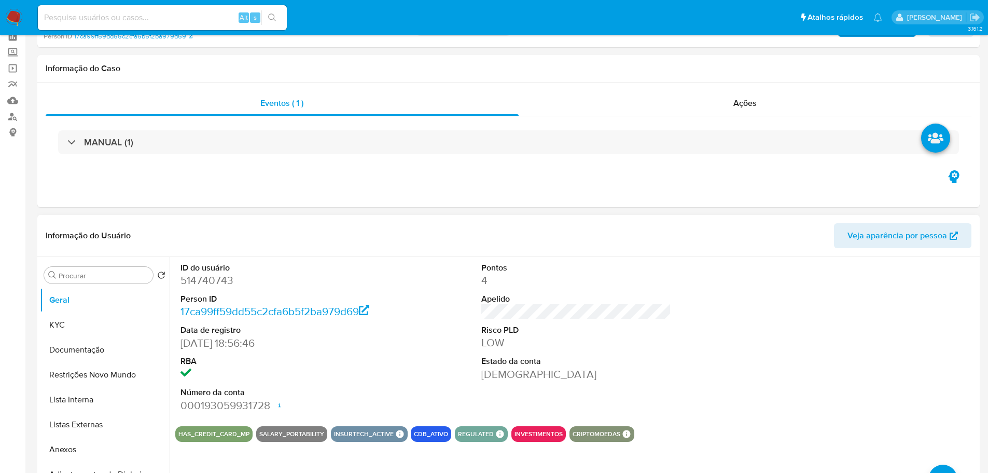
scroll to position [156, 0]
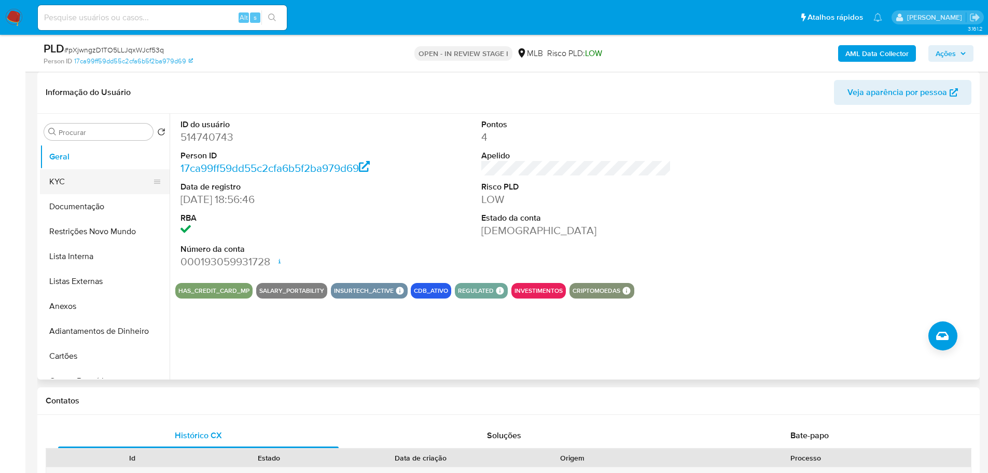
click at [87, 179] on button "KYC" at bounding box center [100, 181] width 121 height 25
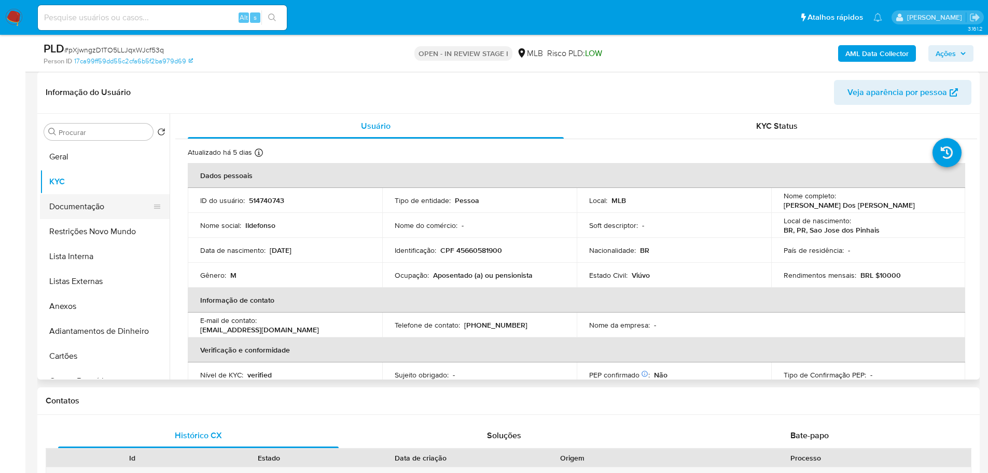
click at [95, 211] on button "Documentação" at bounding box center [100, 206] width 121 height 25
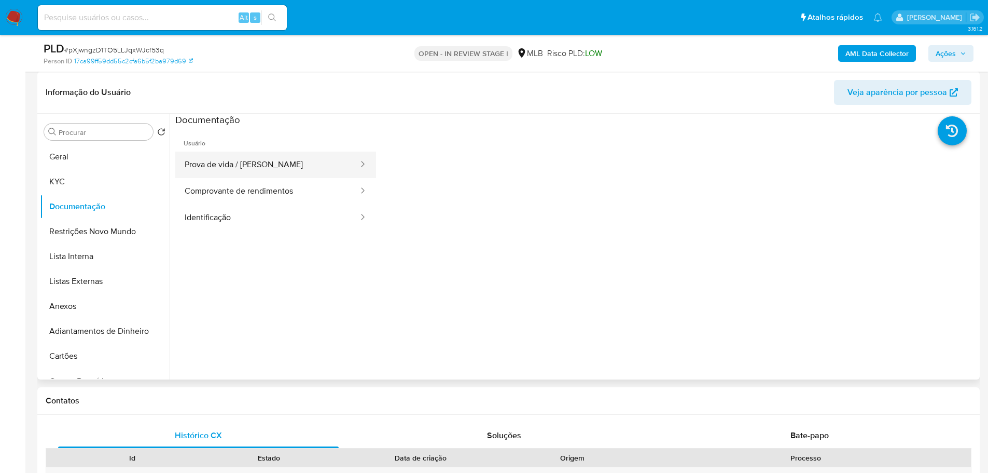
click at [247, 160] on button "Prova de vida / [PERSON_NAME]" at bounding box center [267, 164] width 184 height 26
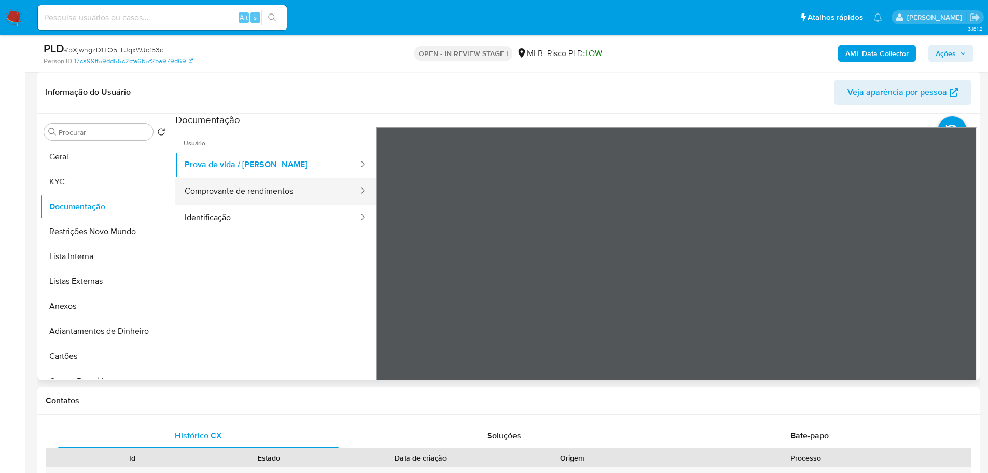
click at [257, 180] on button "Comprovante de rendimentos" at bounding box center [267, 191] width 184 height 26
click at [329, 399] on h1 "Contatos" at bounding box center [509, 400] width 926 height 10
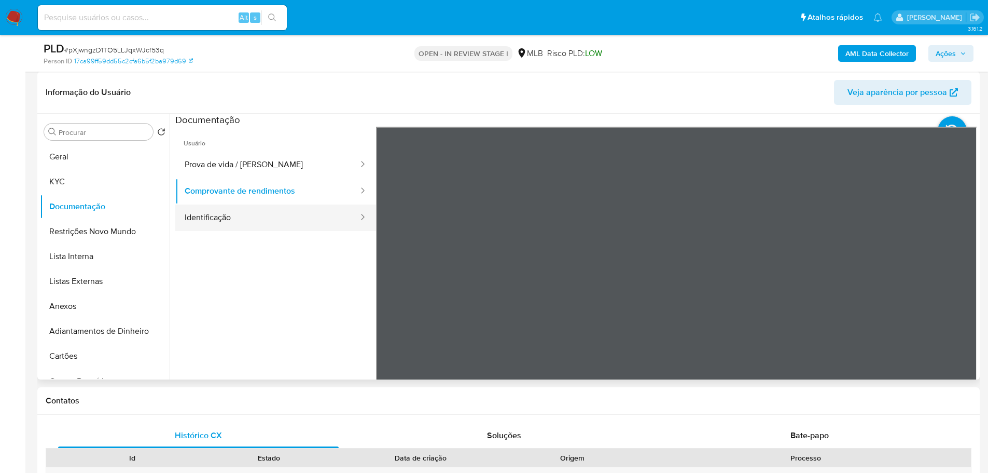
click at [217, 228] on button "Identificação" at bounding box center [267, 217] width 184 height 26
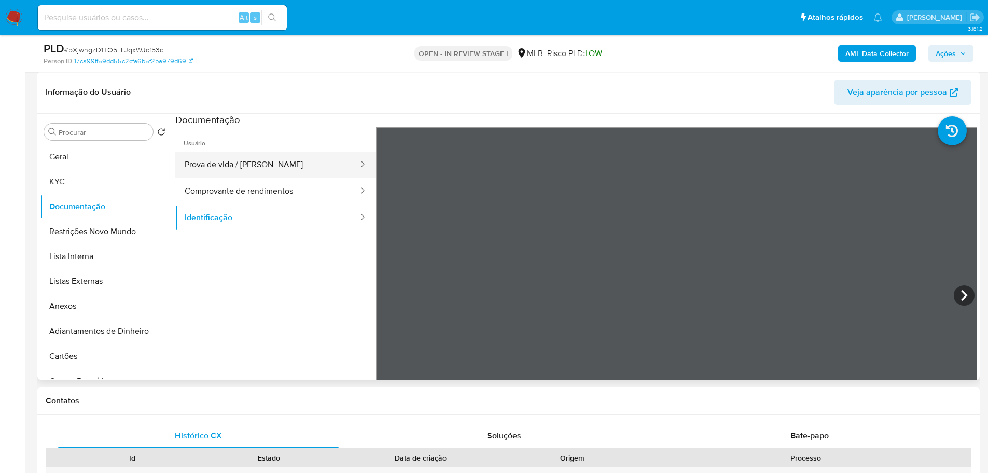
click at [258, 168] on button "Prova de vida / [PERSON_NAME]" at bounding box center [267, 164] width 184 height 26
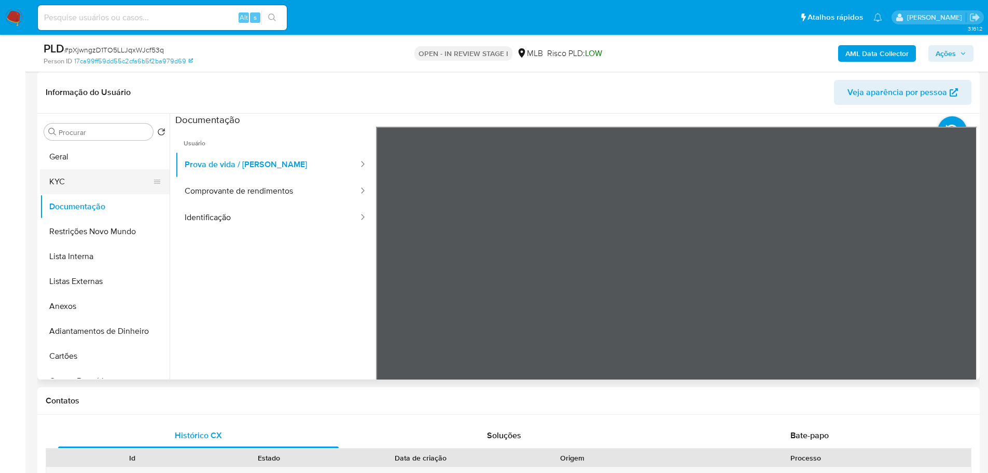
click at [78, 179] on button "KYC" at bounding box center [100, 181] width 121 height 25
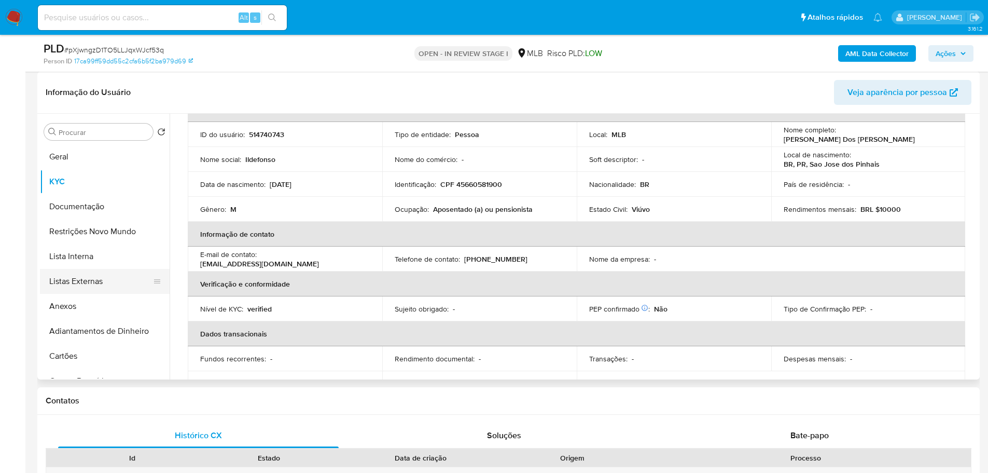
scroll to position [0, 0]
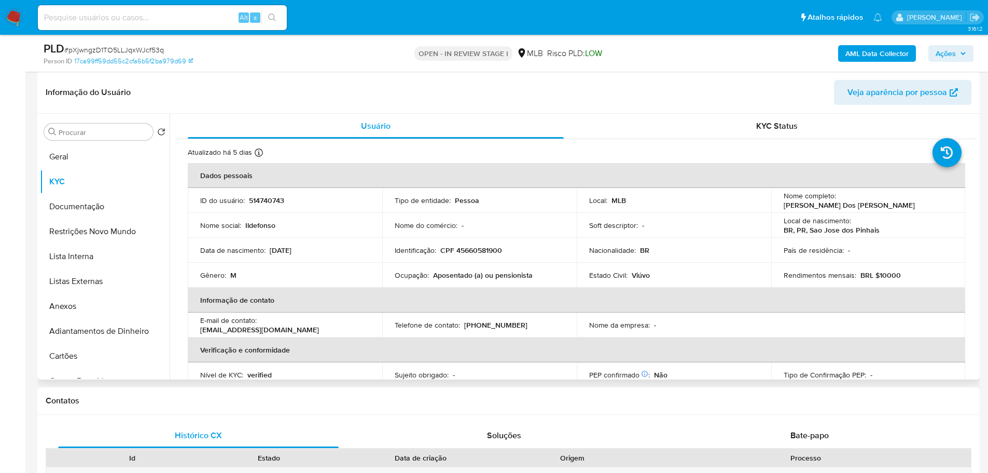
click at [457, 279] on p "Aposentado (a) ou pensionista" at bounding box center [483, 274] width 100 height 9
copy p "Aposentado"
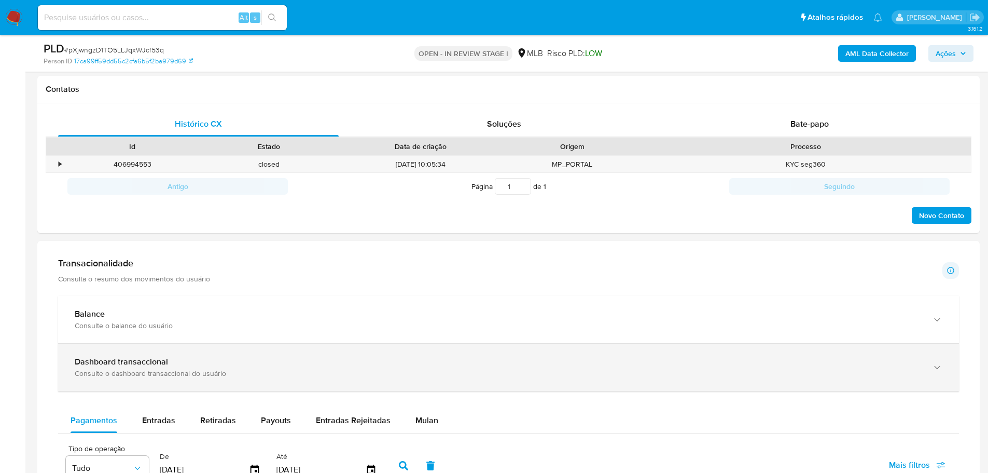
scroll to position [519, 0]
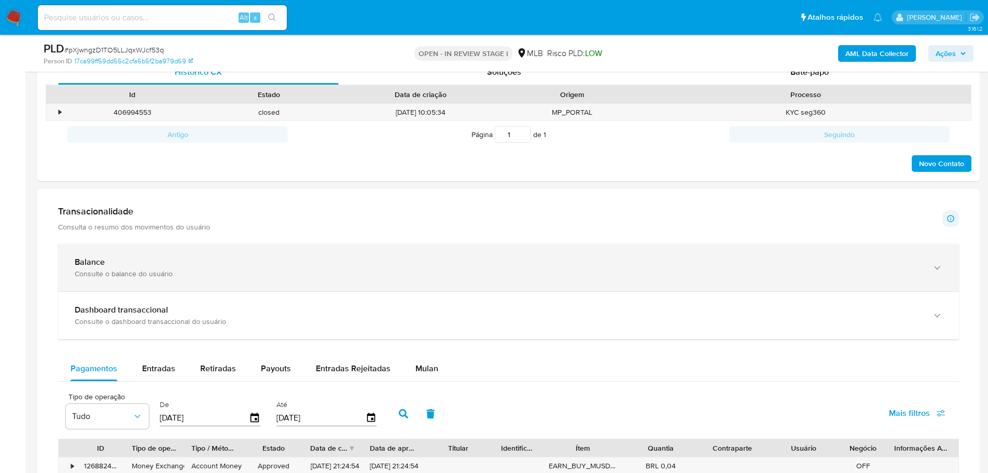
click at [919, 267] on div "Balance" at bounding box center [498, 262] width 847 height 10
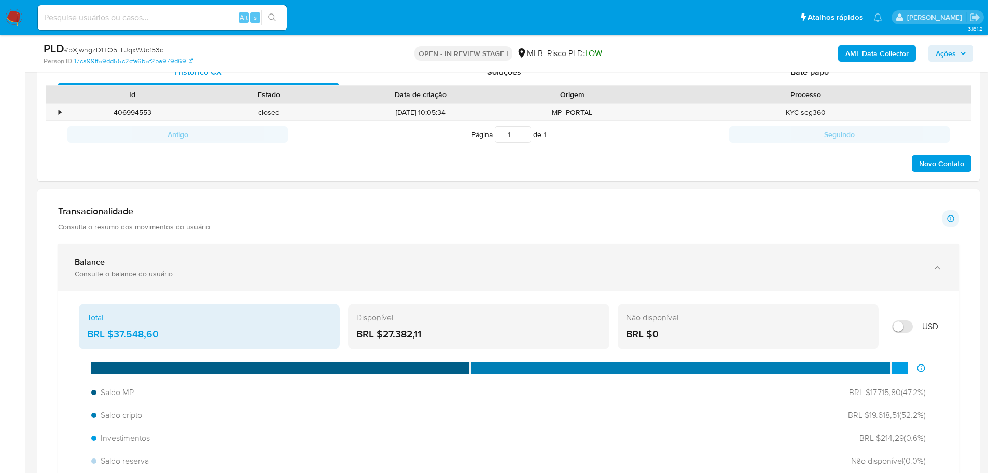
scroll to position [622, 0]
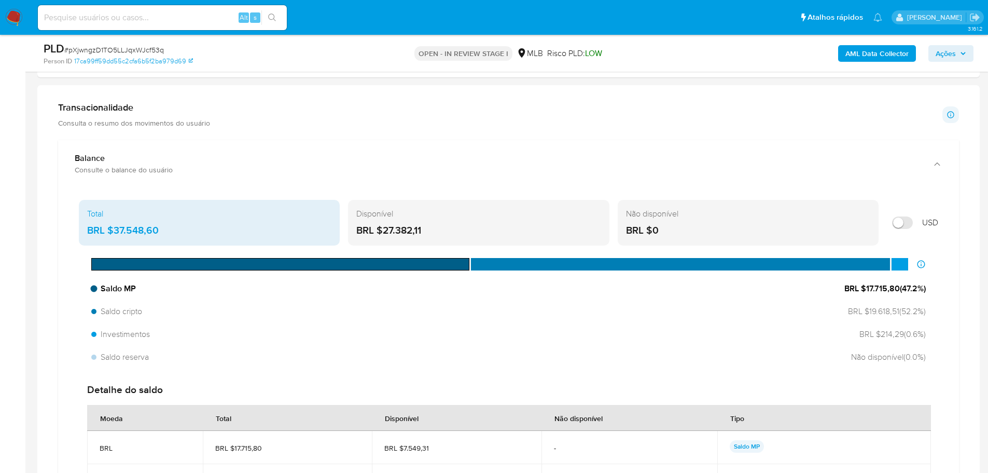
drag, startPoint x: 898, startPoint y: 289, endPoint x: 865, endPoint y: 290, distance: 33.2
click at [865, 290] on span "BRL $17.715,80 ( 47.2 %)" at bounding box center [884, 288] width 81 height 11
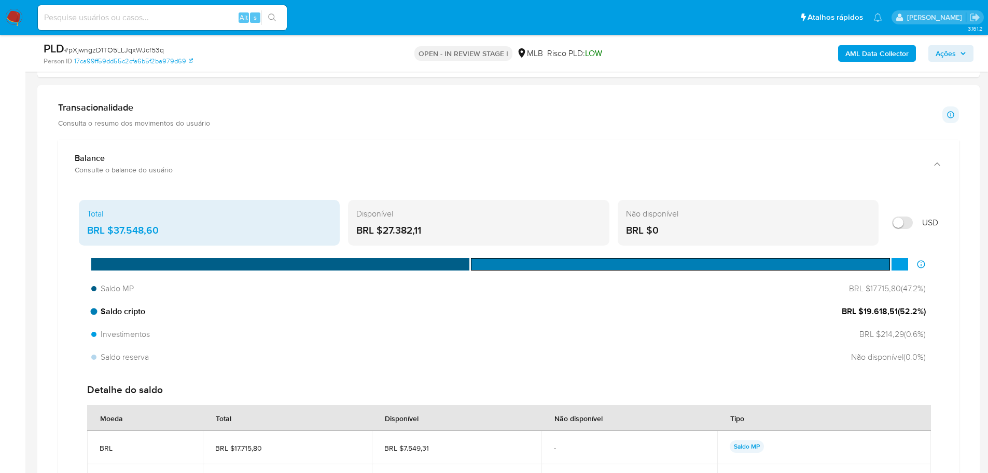
drag, startPoint x: 897, startPoint y: 308, endPoint x: 863, endPoint y: 313, distance: 34.0
click at [863, 313] on span "BRL $19.618,51 ( 52.2 %)" at bounding box center [884, 311] width 84 height 11
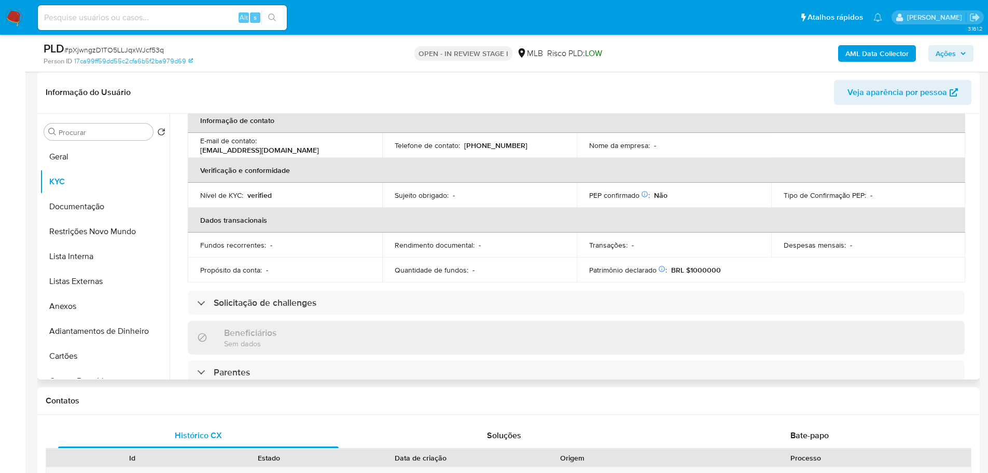
scroll to position [0, 0]
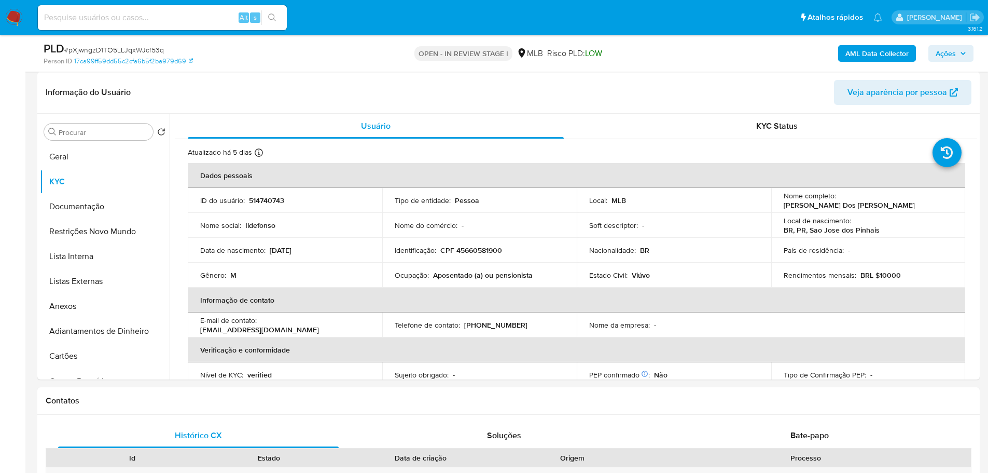
drag, startPoint x: 76, startPoint y: 152, endPoint x: 29, endPoint y: 165, distance: 49.0
click at [70, 153] on button "Geral" at bounding box center [105, 156] width 130 height 25
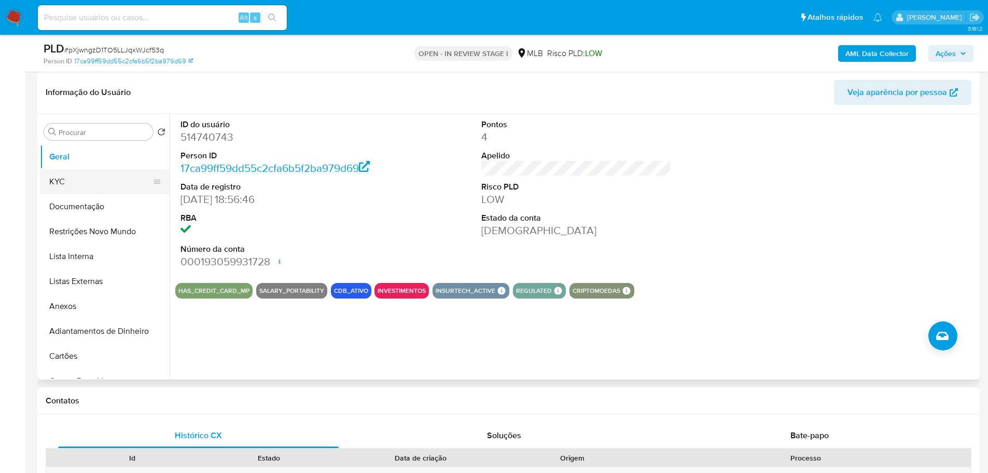
drag, startPoint x: 82, startPoint y: 179, endPoint x: 164, endPoint y: 198, distance: 83.9
click at [89, 181] on button "KYC" at bounding box center [105, 181] width 130 height 25
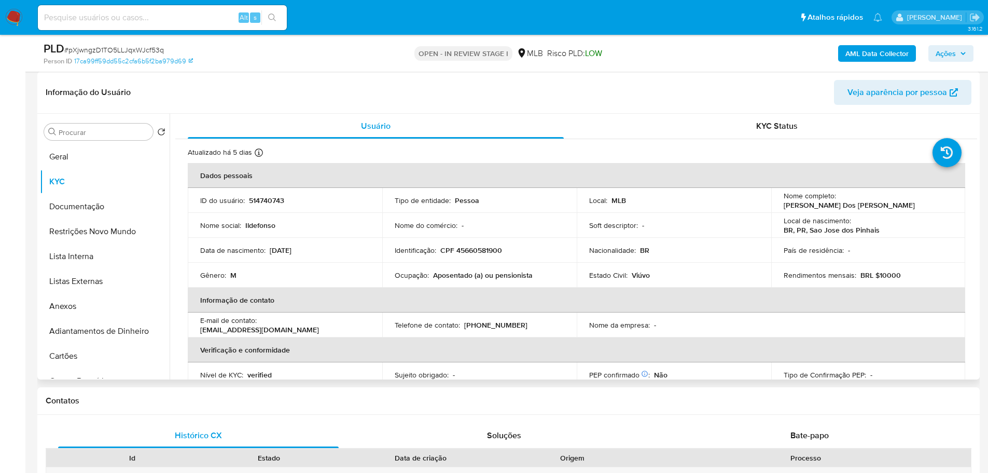
click at [471, 258] on td "Identificação : CPF 45660581900" at bounding box center [479, 250] width 195 height 25
click at [469, 253] on p "CPF 45660581900" at bounding box center [471, 249] width 62 height 9
copy p "45660581900"
drag, startPoint x: 76, startPoint y: 158, endPoint x: 159, endPoint y: 160, distance: 83.0
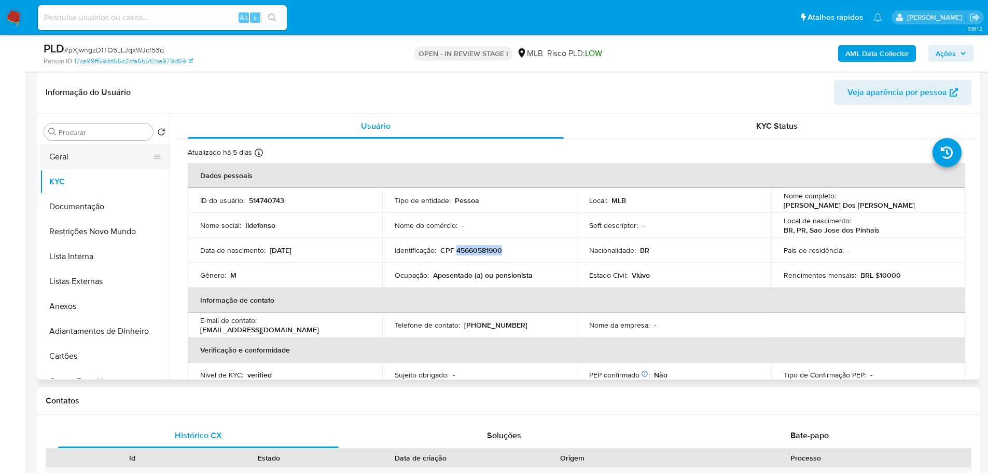
click at [95, 159] on button "Geral" at bounding box center [100, 156] width 121 height 25
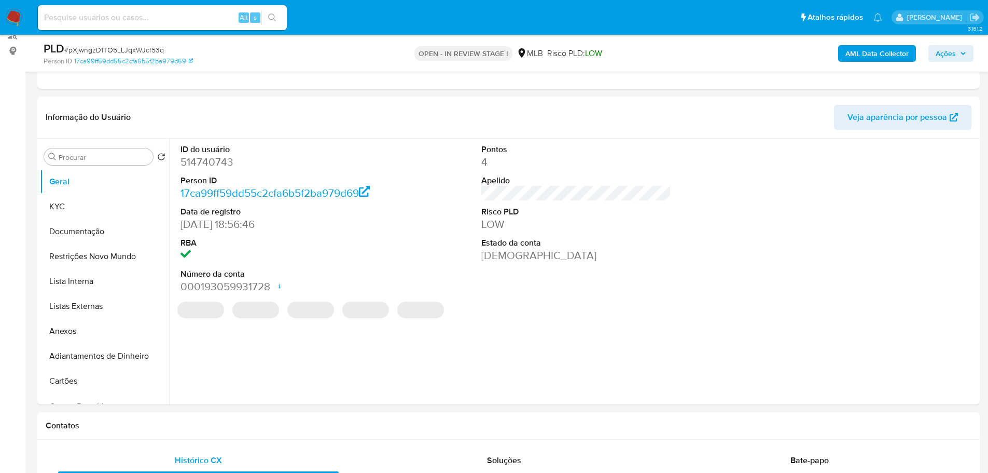
scroll to position [128, 0]
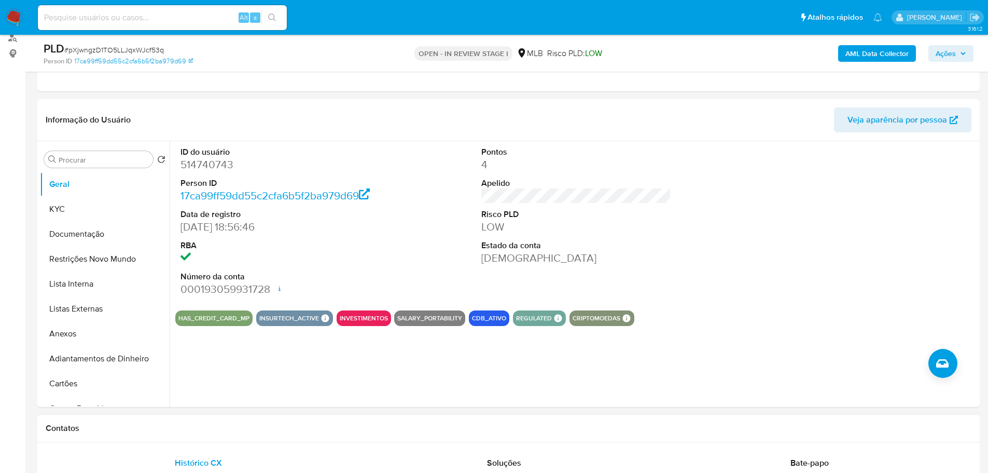
drag, startPoint x: 183, startPoint y: 437, endPoint x: 178, endPoint y: 421, distance: 17.2
click at [182, 433] on div "Contatos" at bounding box center [508, 427] width 942 height 27
click at [80, 211] on button "KYC" at bounding box center [100, 209] width 121 height 25
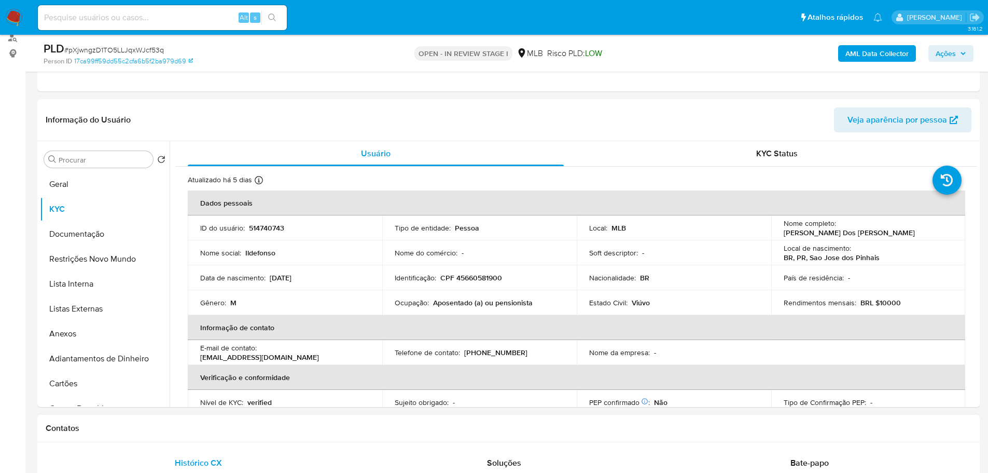
click at [162, 429] on h1 "Contatos" at bounding box center [509, 428] width 926 height 10
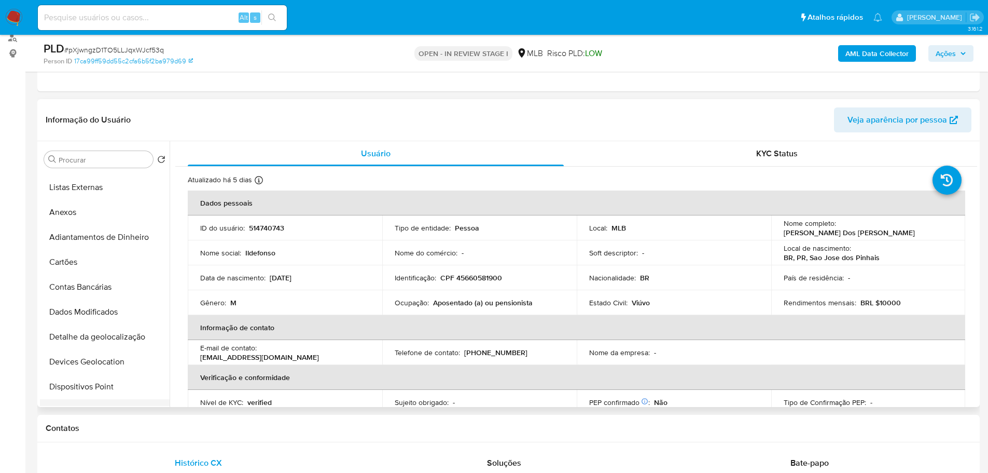
scroll to position [207, 0]
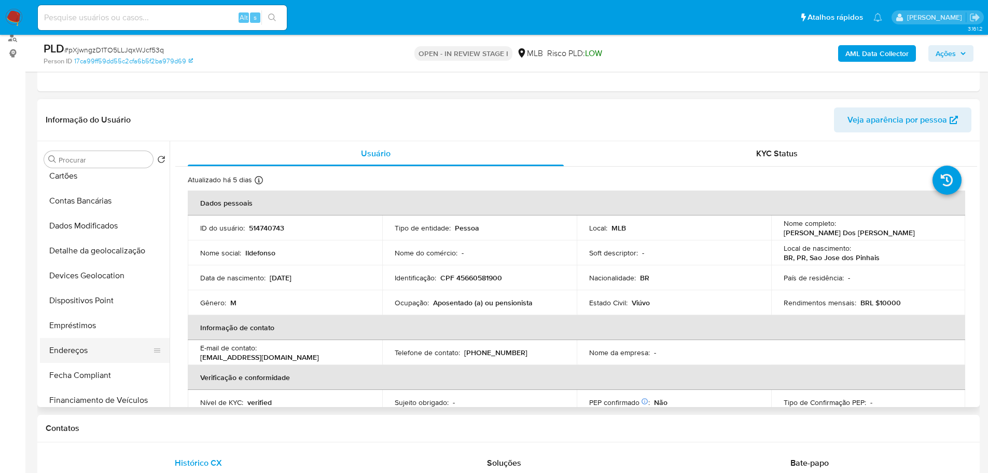
click at [82, 346] on button "Endereços" at bounding box center [100, 350] width 121 height 25
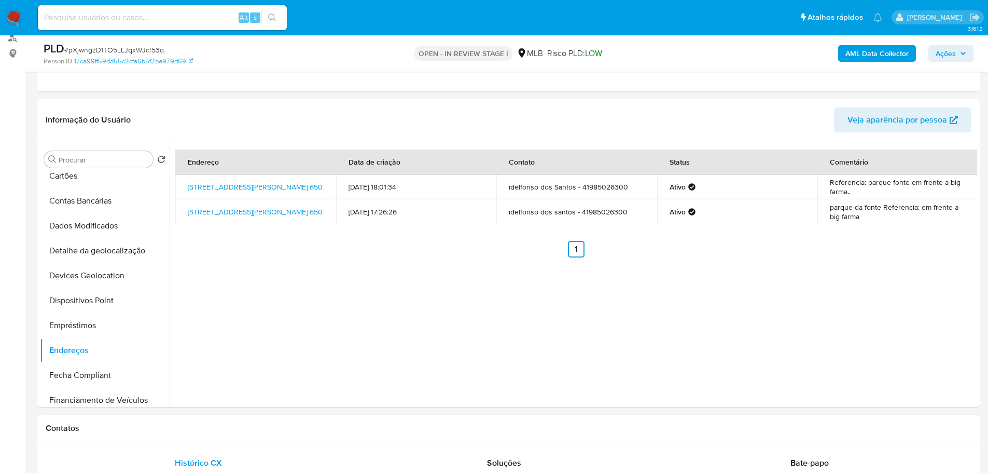
drag, startPoint x: 210, startPoint y: 436, endPoint x: 193, endPoint y: 434, distance: 16.2
click at [208, 436] on div "Contatos" at bounding box center [508, 427] width 942 height 27
drag, startPoint x: 93, startPoint y: 259, endPoint x: 82, endPoint y: 255, distance: 11.0
click at [93, 256] on button "Detalhe da geolocalização" at bounding box center [100, 250] width 121 height 25
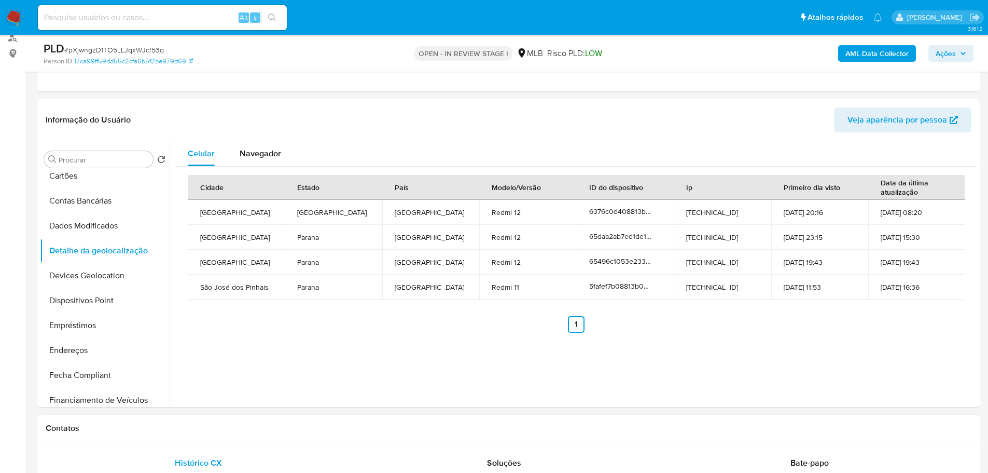
click at [140, 423] on h1 "Contatos" at bounding box center [509, 428] width 926 height 10
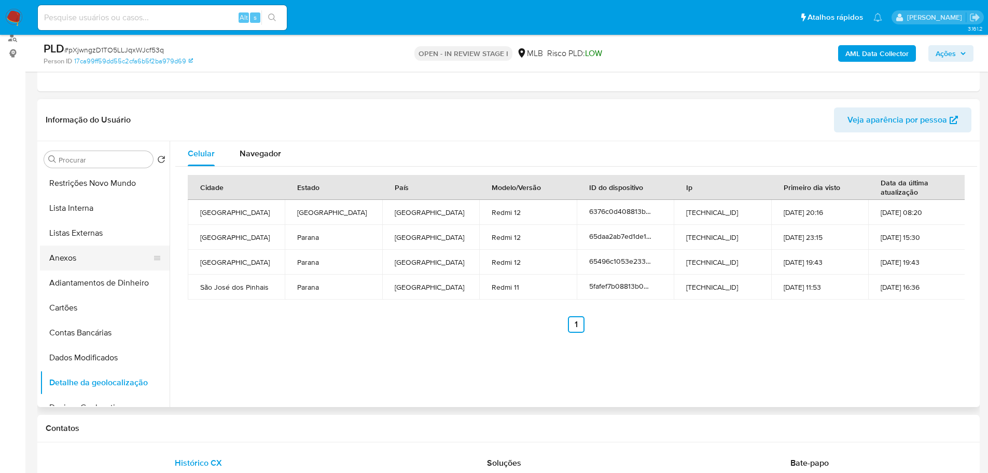
scroll to position [0, 0]
click at [99, 261] on button "Restrições Novo Mundo" at bounding box center [100, 258] width 121 height 25
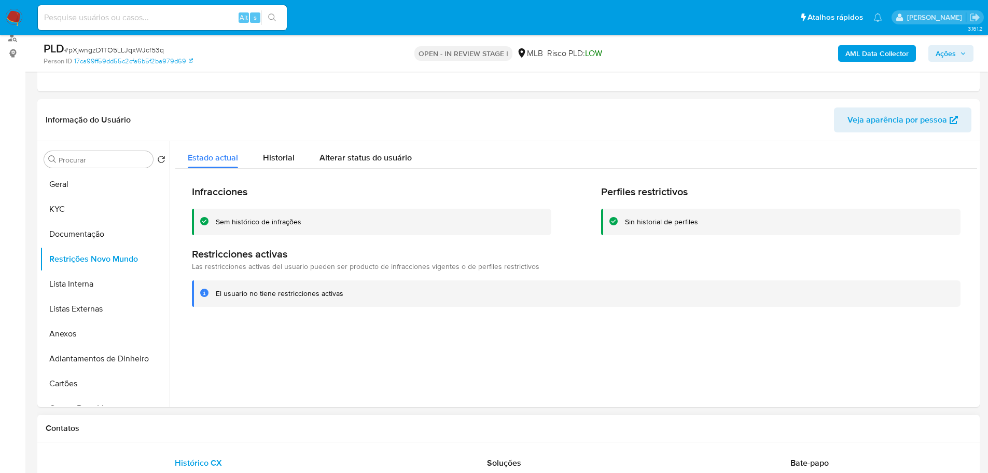
click at [190, 425] on h1 "Contatos" at bounding box center [509, 428] width 926 height 10
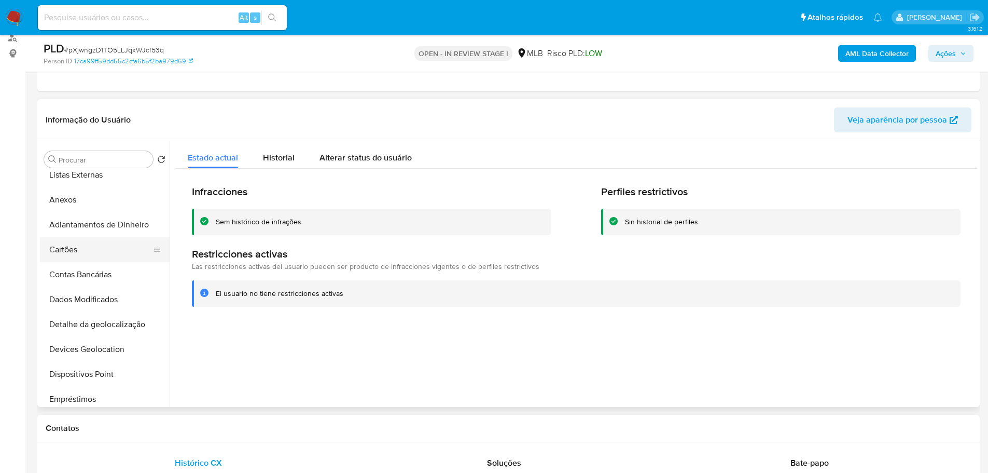
scroll to position [207, 0]
click at [115, 302] on button "Dispositivos Point" at bounding box center [100, 300] width 121 height 25
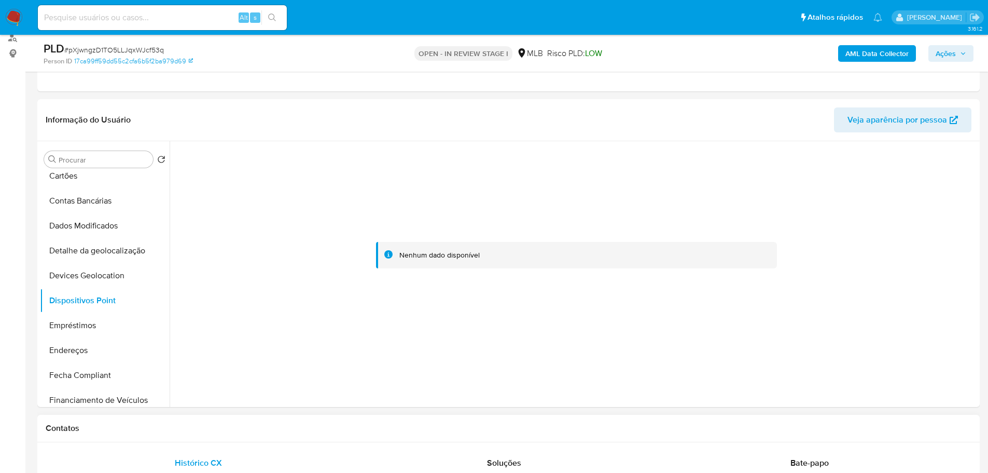
click at [470, 437] on div "Contatos" at bounding box center [508, 427] width 942 height 27
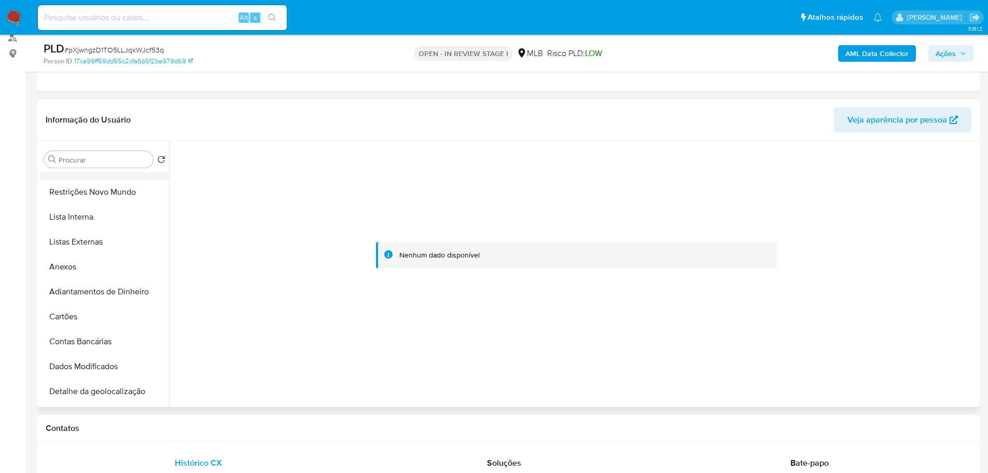
scroll to position [0, 0]
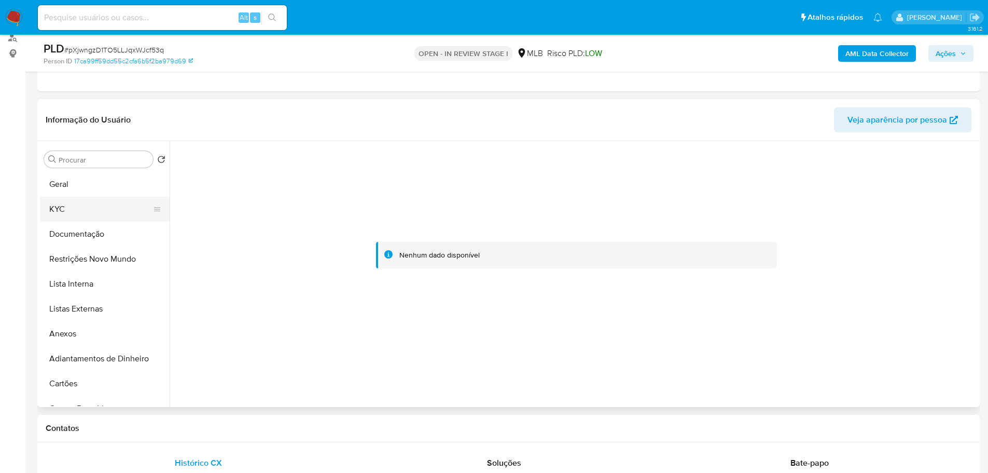
click at [61, 209] on button "KYC" at bounding box center [100, 209] width 121 height 25
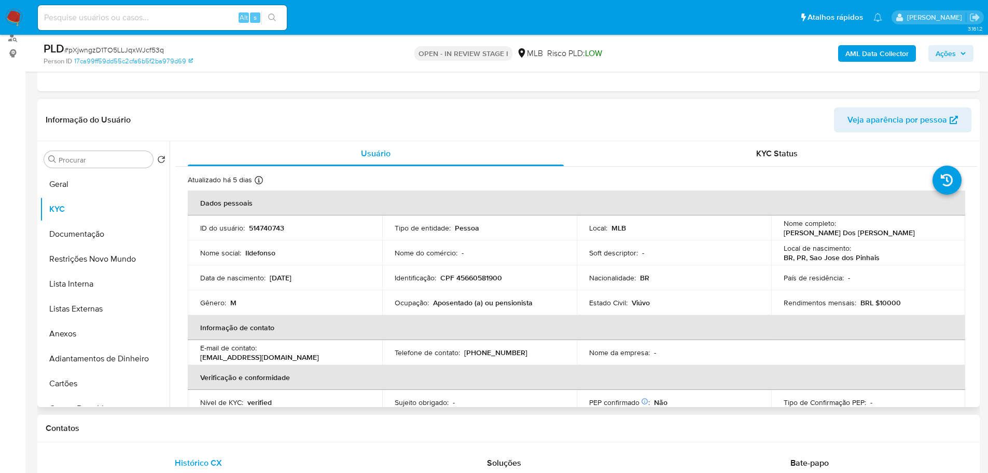
click at [485, 282] on p "CPF 45660581900" at bounding box center [471, 277] width 62 height 9
copy p "45660581900"
click at [86, 172] on button "Geral" at bounding box center [100, 184] width 121 height 25
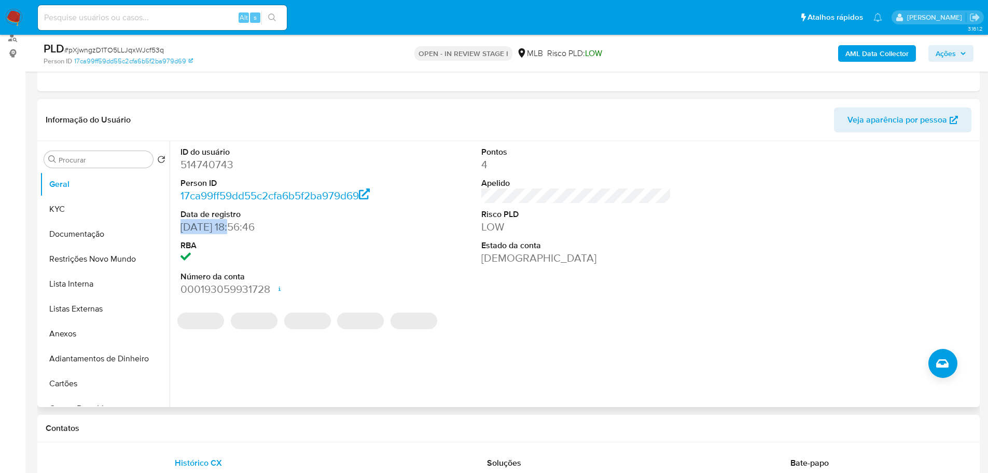
drag, startPoint x: 232, startPoint y: 242, endPoint x: 182, endPoint y: 243, distance: 50.3
click at [182, 234] on dd "[DATE] 18:56:46" at bounding box center [276, 226] width 190 height 15
copy dd "[DATE]"
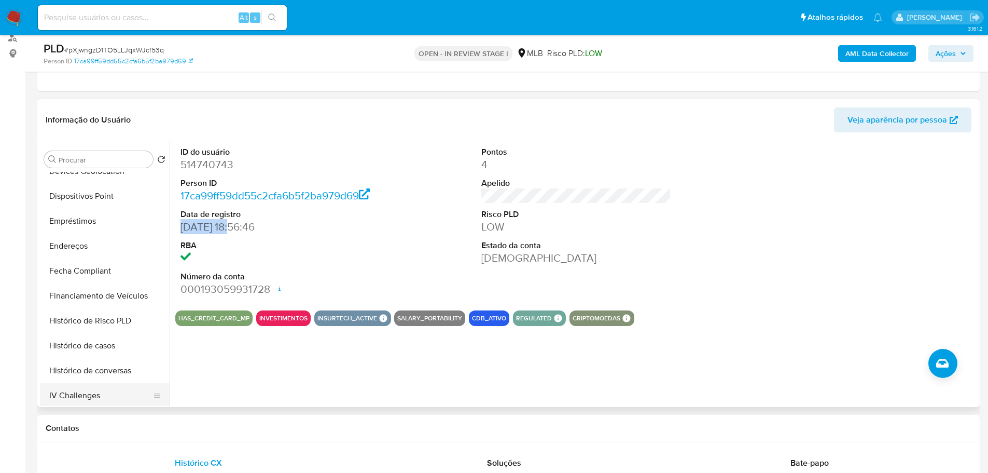
scroll to position [415, 0]
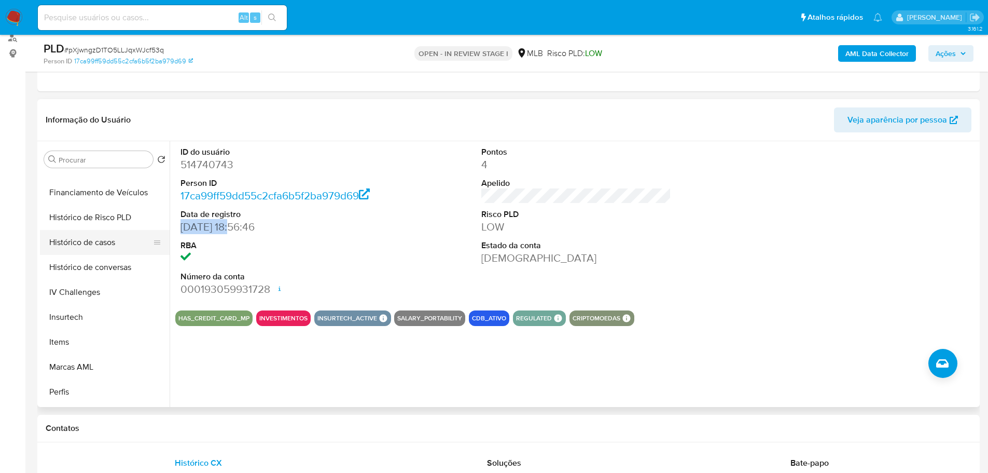
drag, startPoint x: 98, startPoint y: 239, endPoint x: 27, endPoint y: 256, distance: 72.7
click at [97, 239] on button "Histórico de casos" at bounding box center [105, 242] width 130 height 25
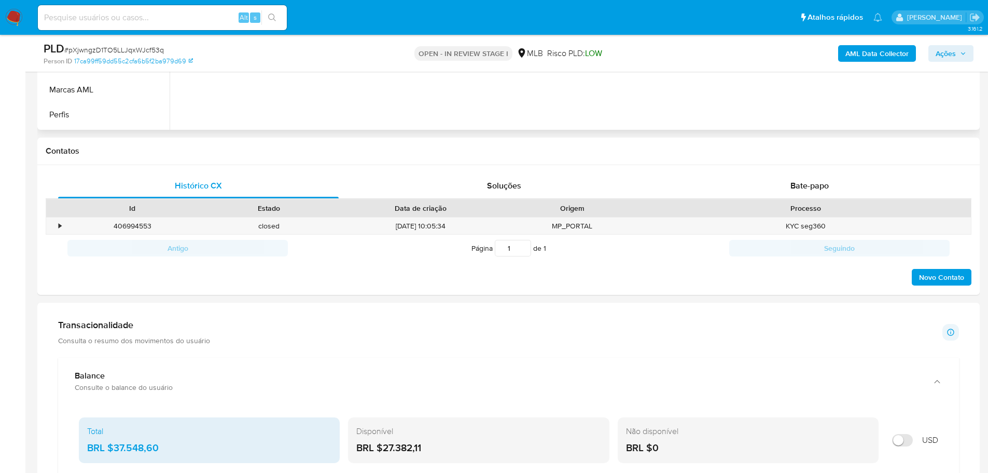
scroll to position [284, 0]
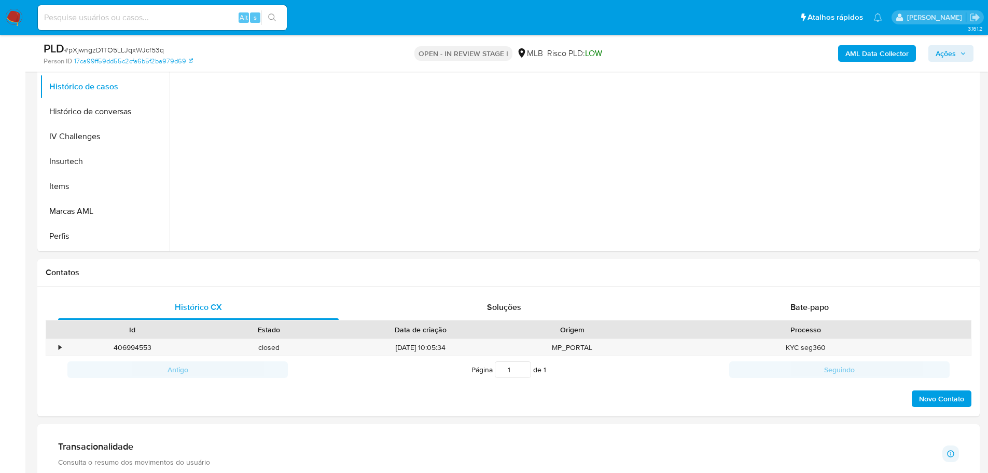
click at [968, 55] on button "Ações" at bounding box center [950, 53] width 45 height 17
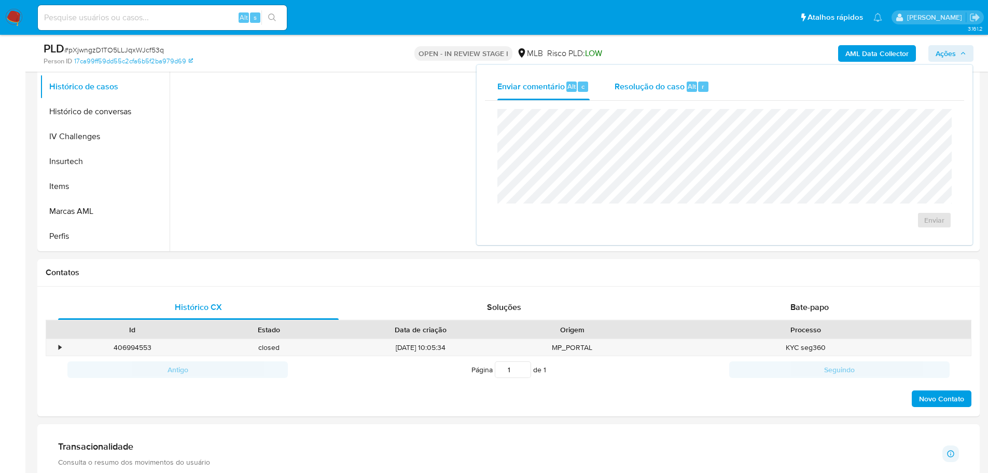
click at [626, 86] on span "Resolução do caso" at bounding box center [650, 86] width 70 height 12
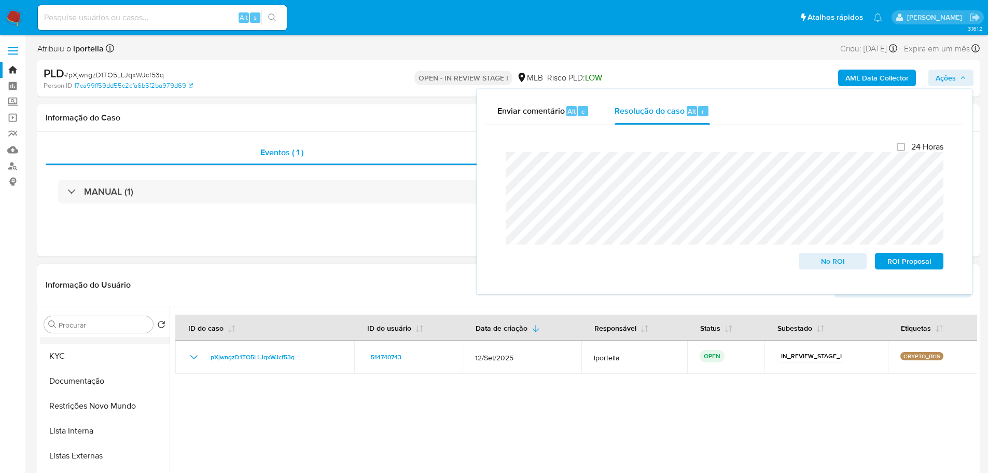
scroll to position [0, 0]
click at [74, 351] on button "Geral" at bounding box center [100, 349] width 121 height 25
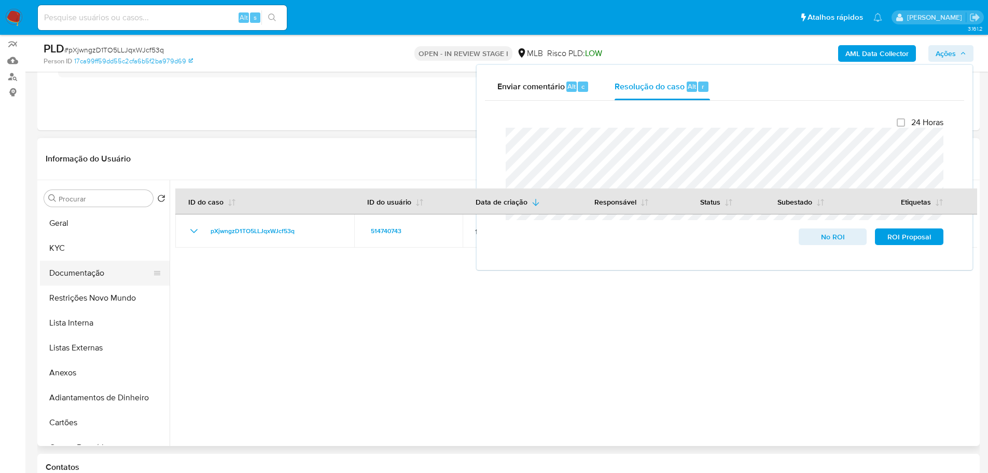
scroll to position [156, 0]
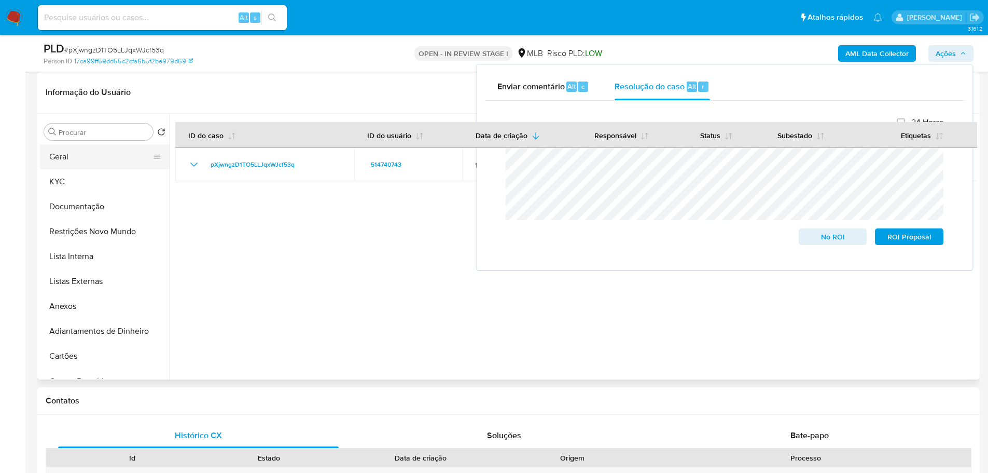
click at [74, 159] on button "Geral" at bounding box center [100, 156] width 121 height 25
click at [105, 151] on button "Geral" at bounding box center [100, 156] width 121 height 25
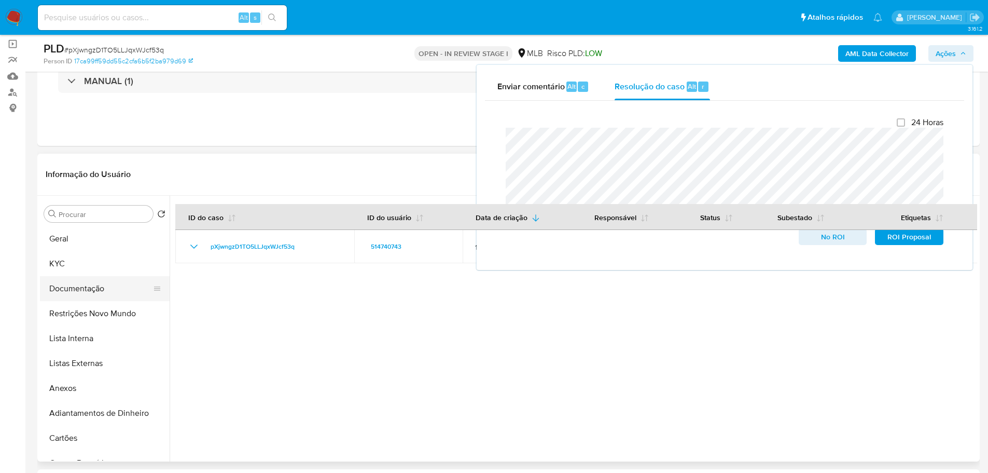
scroll to position [0, 0]
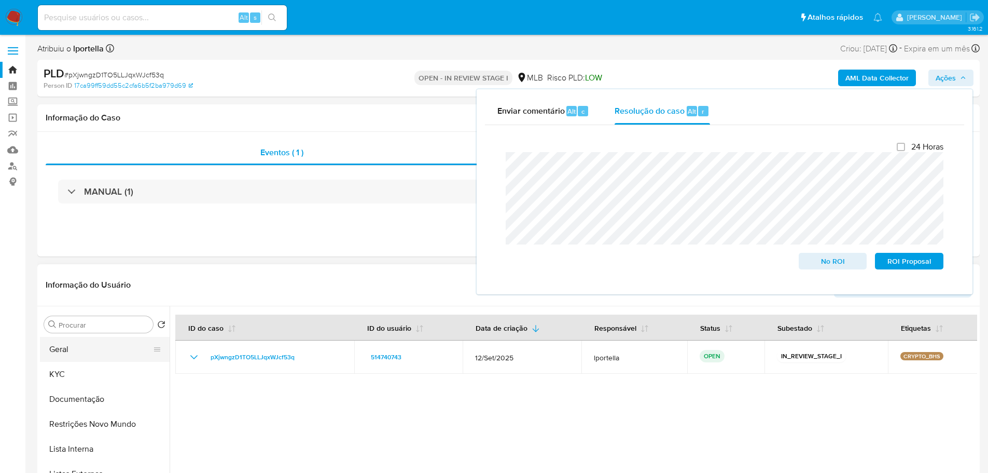
click at [63, 349] on button "Geral" at bounding box center [100, 349] width 121 height 25
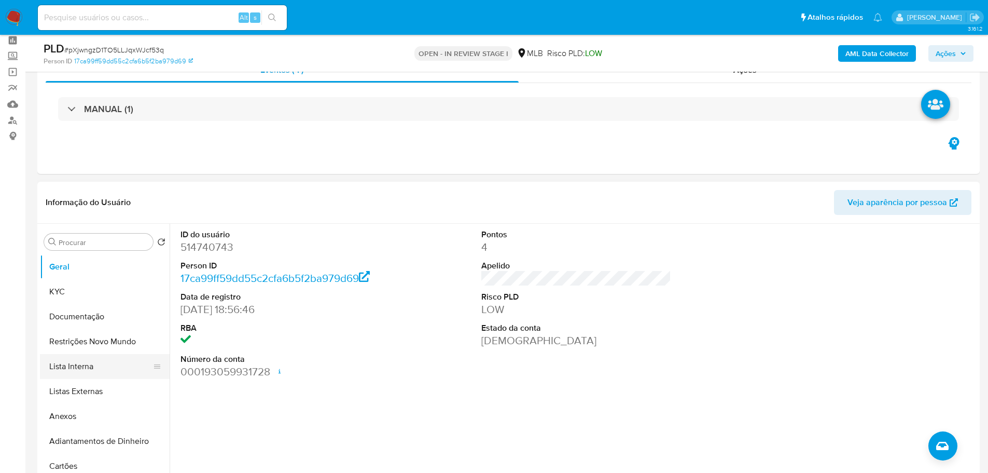
scroll to position [104, 0]
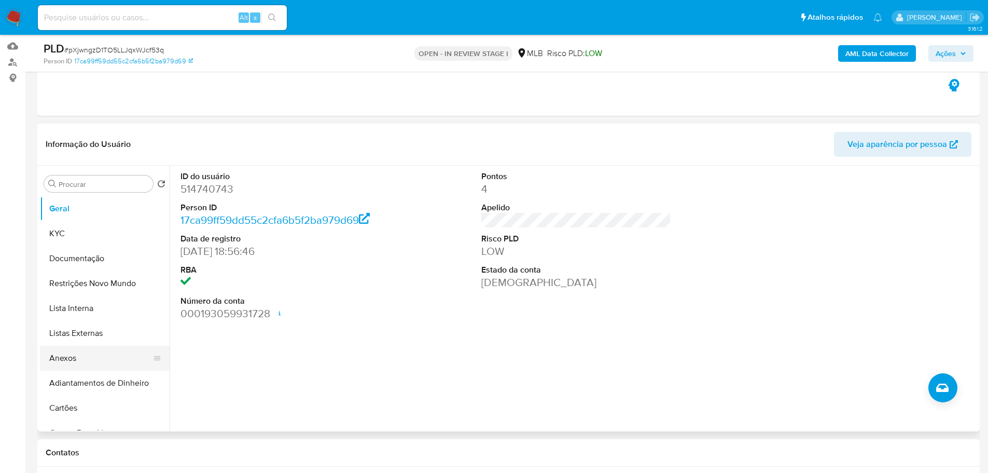
click at [85, 366] on button "Anexos" at bounding box center [100, 357] width 121 height 25
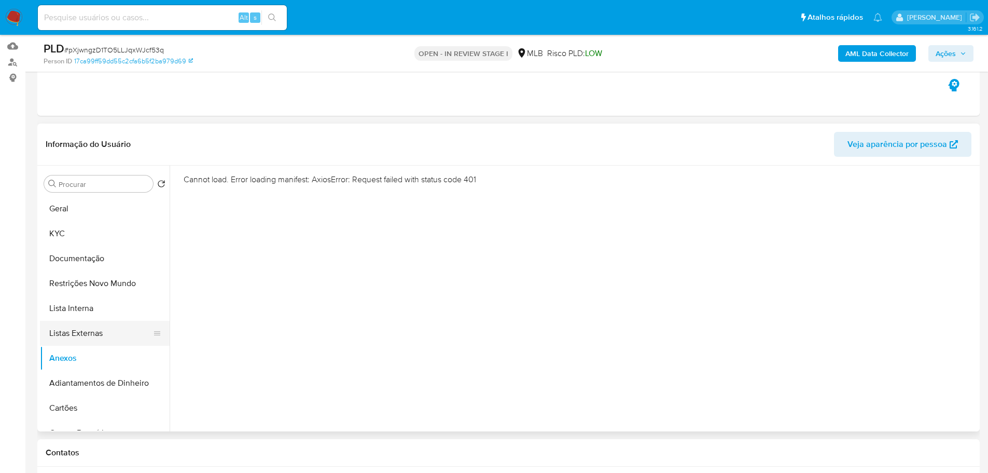
click at [60, 326] on button "Listas Externas" at bounding box center [100, 333] width 121 height 25
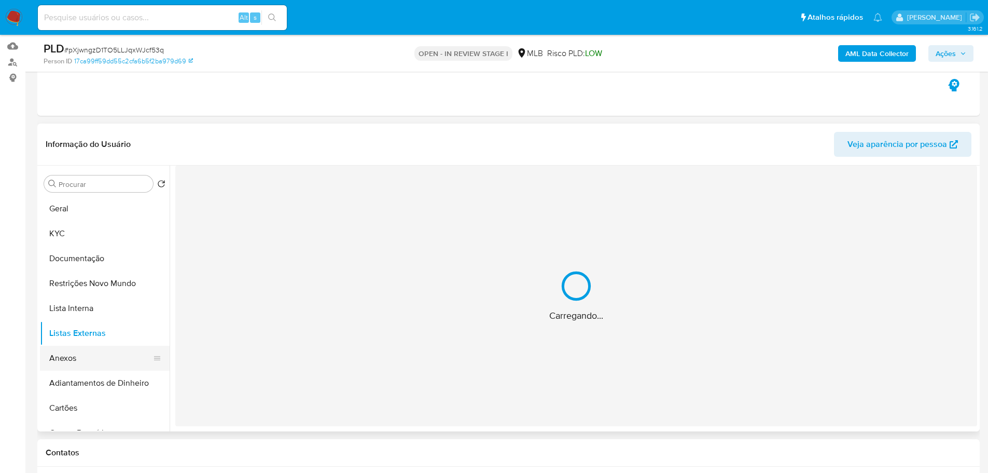
click at [66, 363] on button "Anexos" at bounding box center [100, 357] width 121 height 25
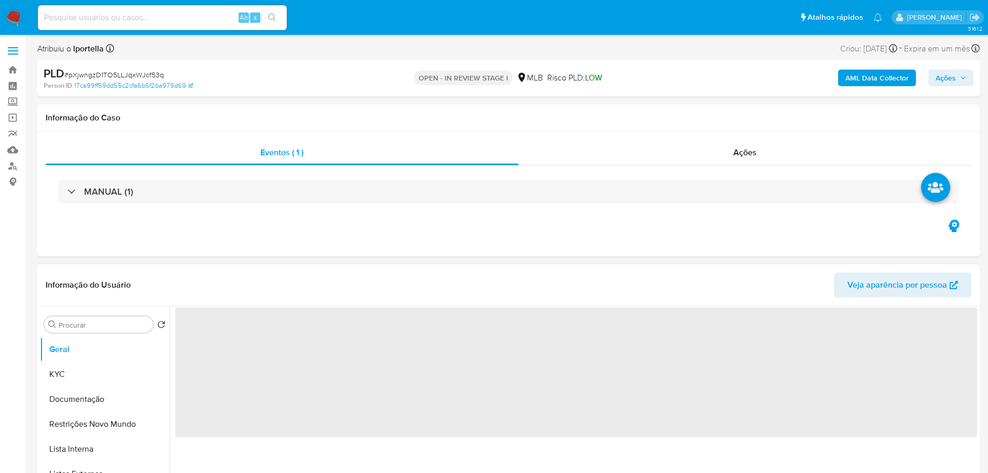
select select "10"
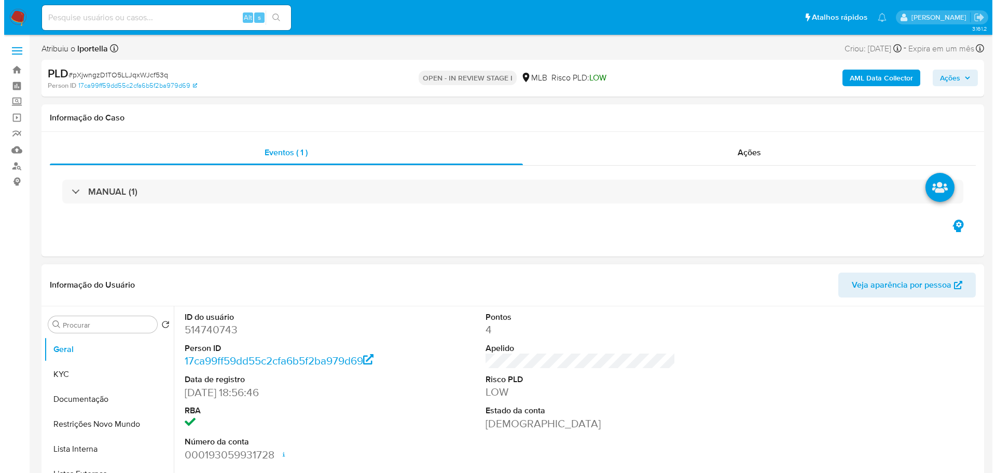
scroll to position [104, 0]
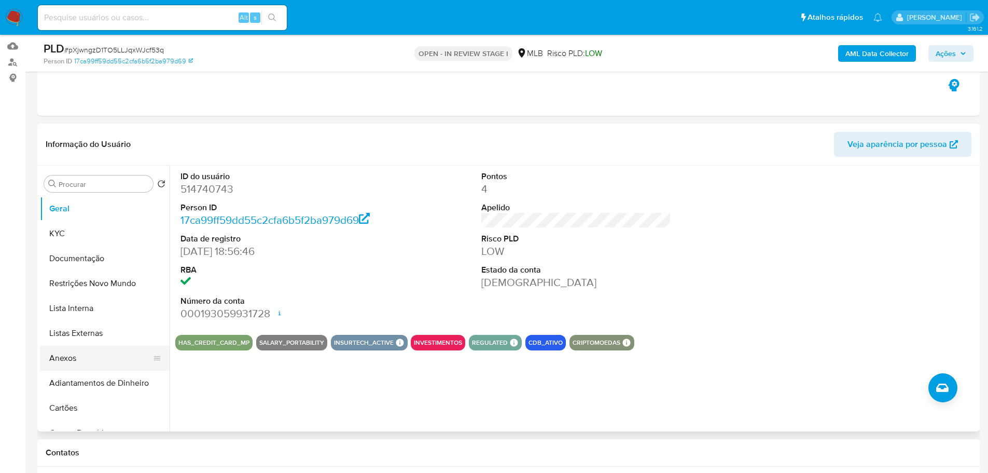
click at [77, 361] on button "Anexos" at bounding box center [100, 357] width 121 height 25
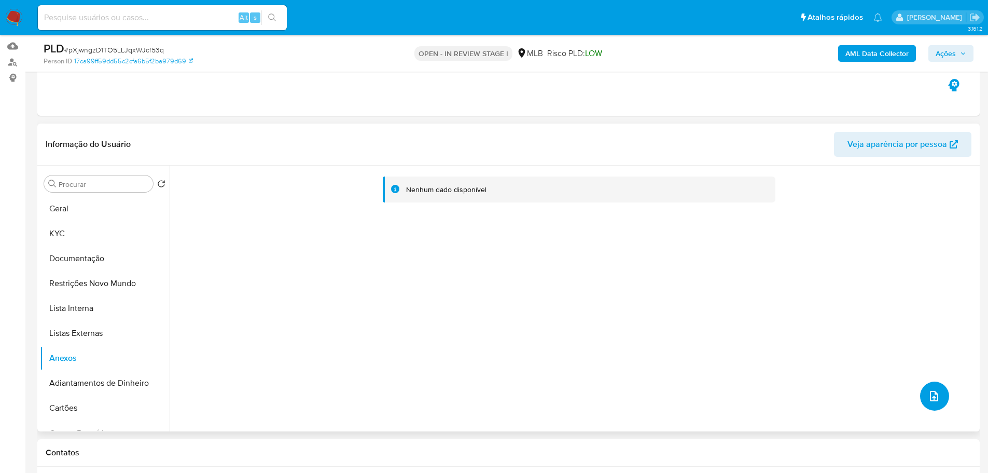
click at [928, 395] on icon "upload-file" at bounding box center [934, 396] width 12 height 12
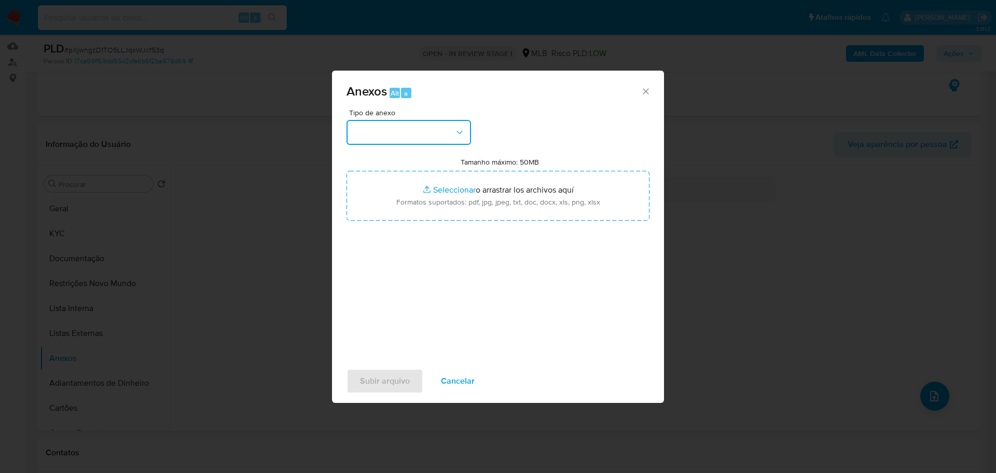
click at [385, 137] on button "button" at bounding box center [408, 132] width 124 height 25
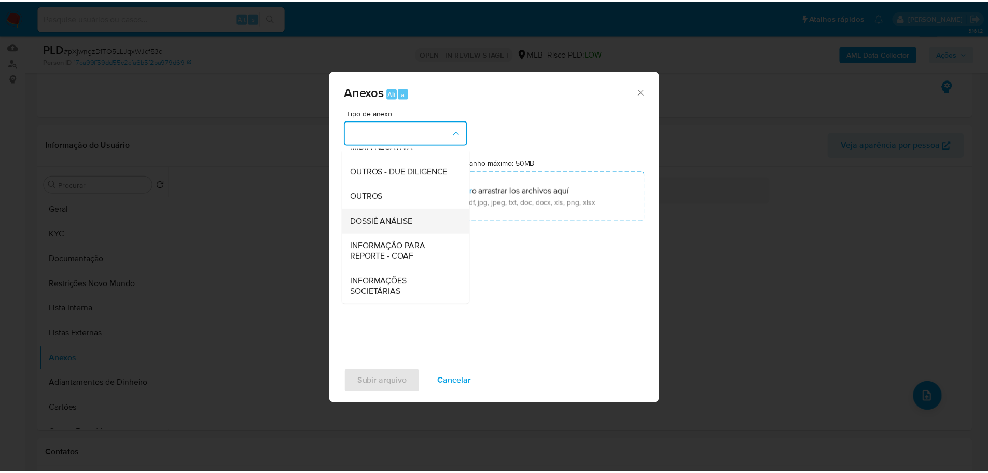
scroll to position [160, 0]
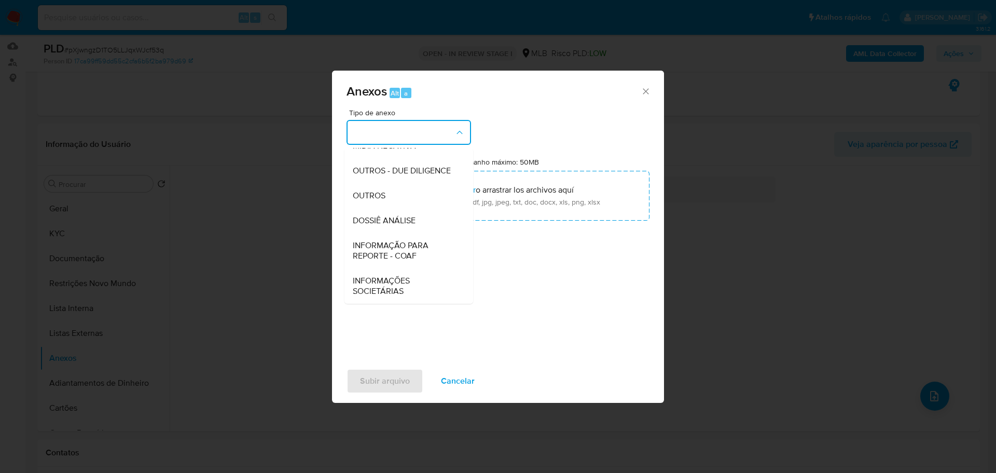
drag, startPoint x: 372, startPoint y: 191, endPoint x: 4, endPoint y: 188, distance: 368.3
click at [371, 191] on span "OUTROS" at bounding box center [369, 195] width 33 height 10
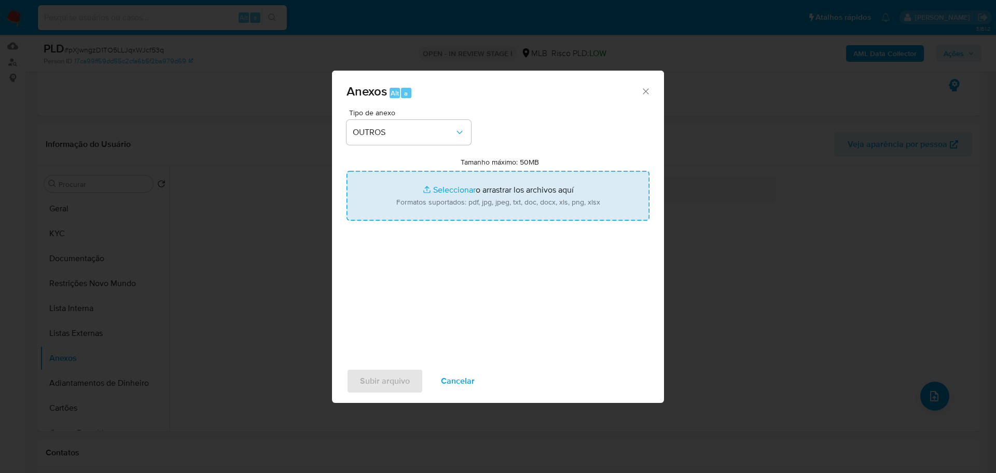
type input "C:\fakepath\pXjwngzD1TO5LLJqxWJcf53q - CPF 45660581900 - [PERSON_NAME] DOS [PER…"
click at [380, 381] on span "Subir arquivo" at bounding box center [385, 380] width 50 height 23
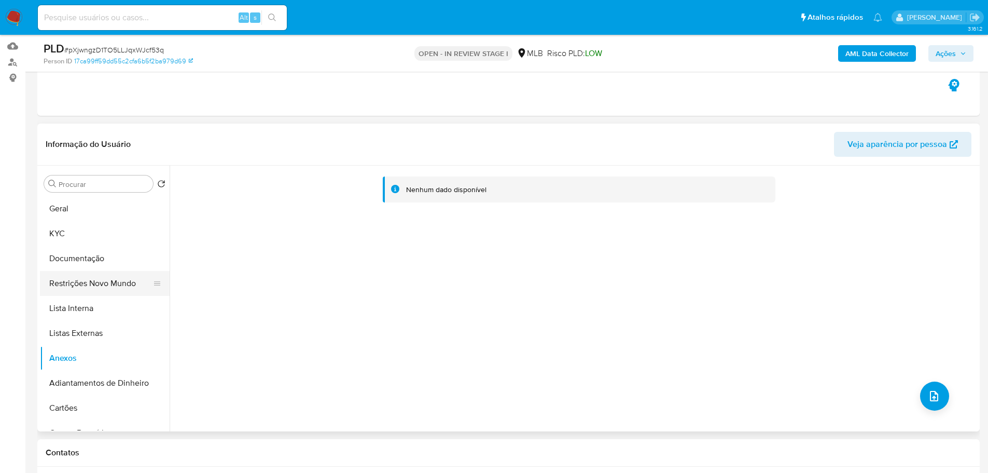
click at [121, 294] on button "Restrições Novo Mundo" at bounding box center [100, 283] width 121 height 25
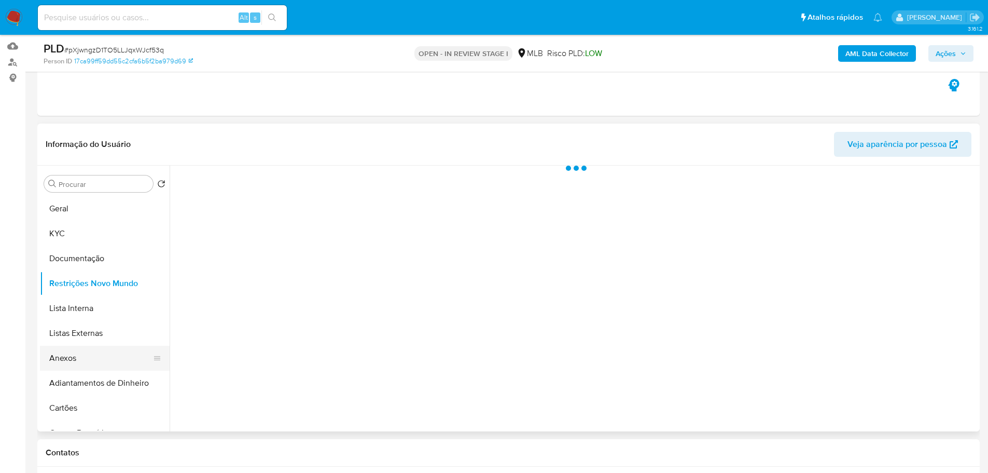
click at [91, 360] on button "Anexos" at bounding box center [100, 357] width 121 height 25
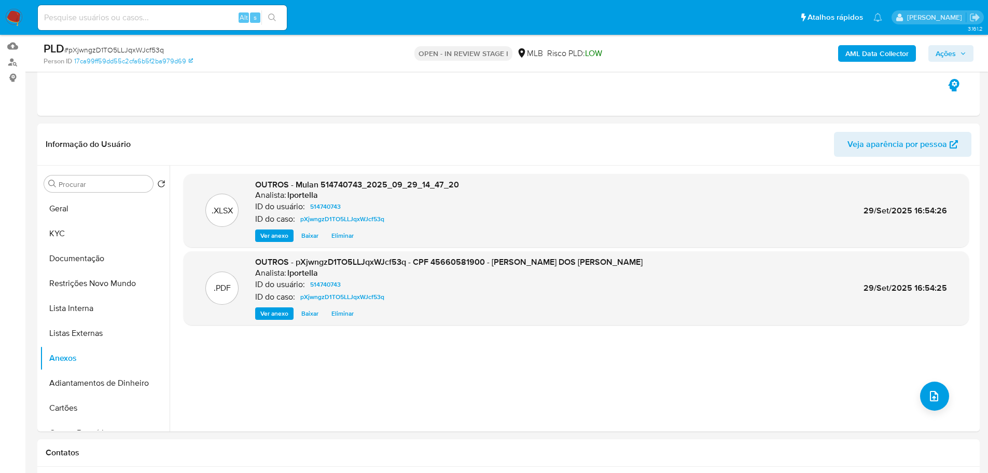
click at [952, 55] on span "Ações" at bounding box center [946, 53] width 20 height 17
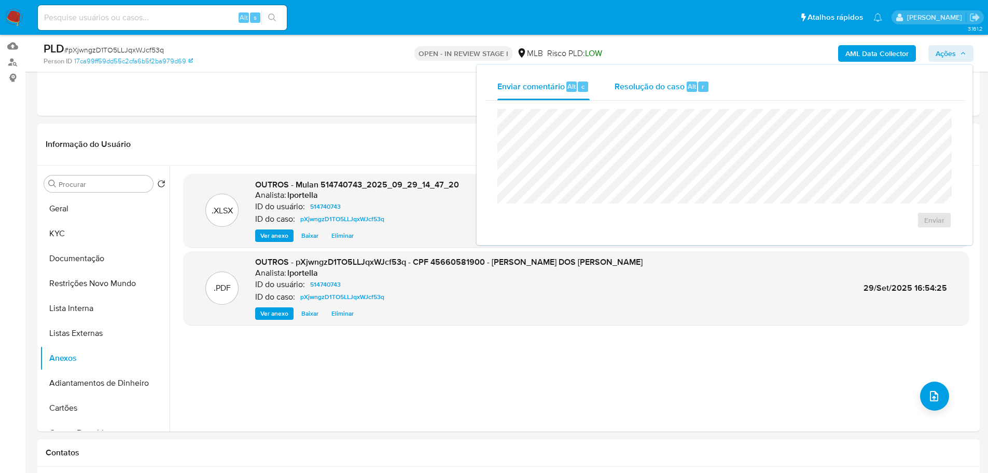
click at [631, 87] on span "Resolução do caso" at bounding box center [650, 86] width 70 height 12
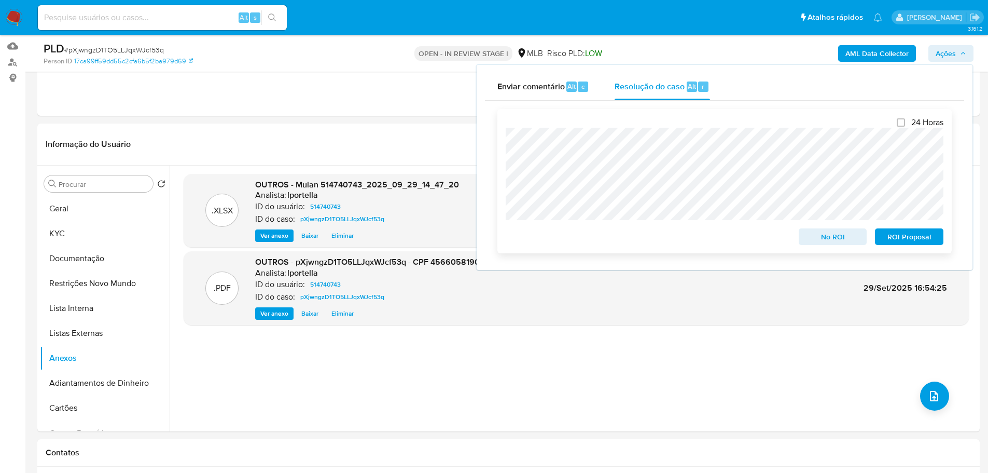
click at [833, 244] on span "No ROI" at bounding box center [833, 236] width 54 height 15
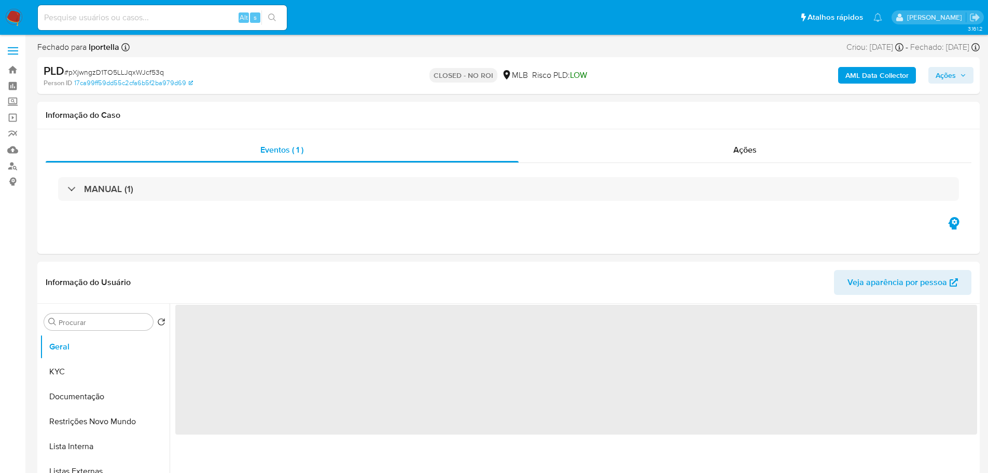
select select "10"
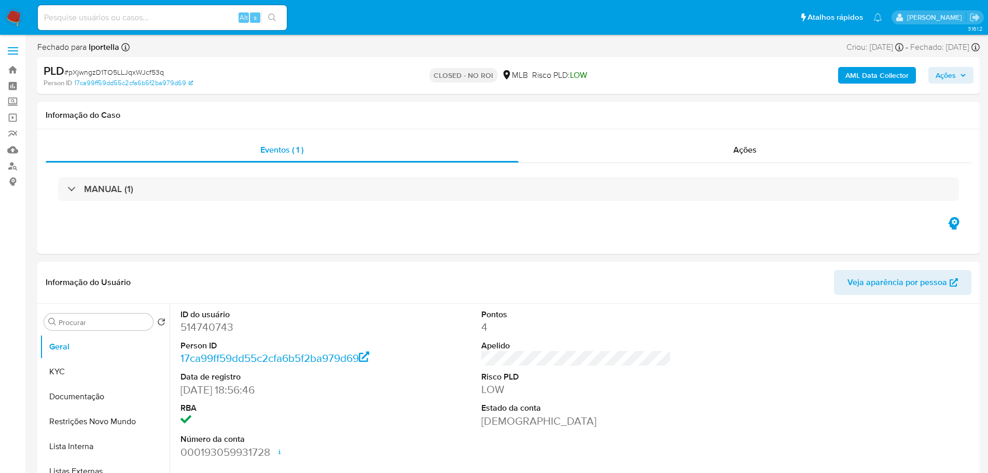
click at [16, 15] on img at bounding box center [14, 18] width 18 height 18
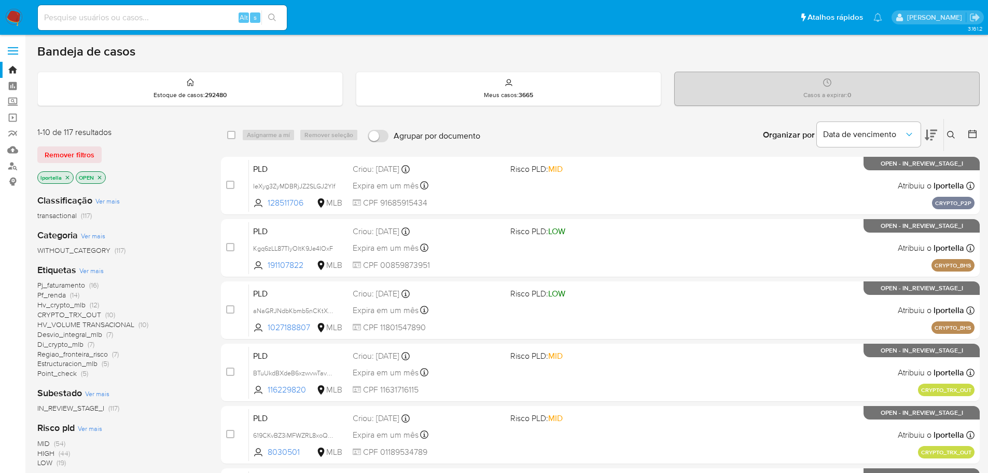
click at [183, 20] on input at bounding box center [162, 17] width 249 height 13
paste input "pXjwngzD1TO5LLJqxWJcf53q"
type input "pXjwngzD1TO5LLJqxWJcf53q"
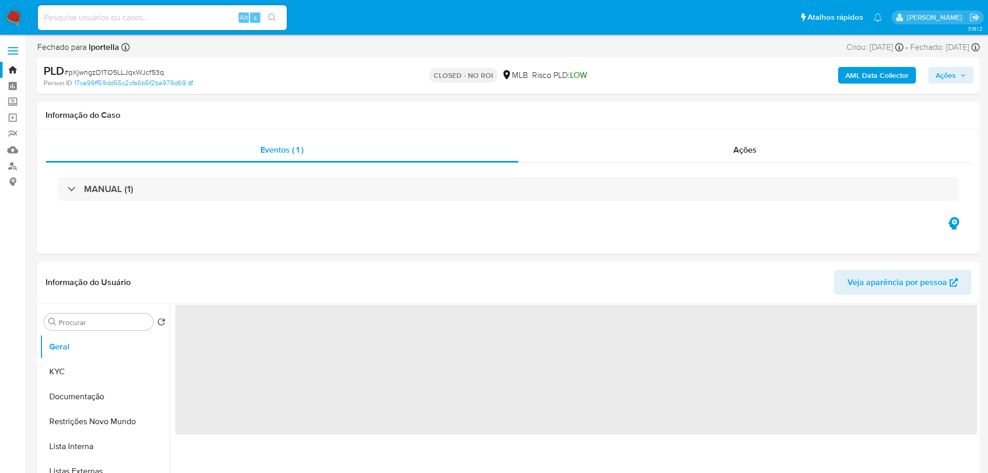
select select "10"
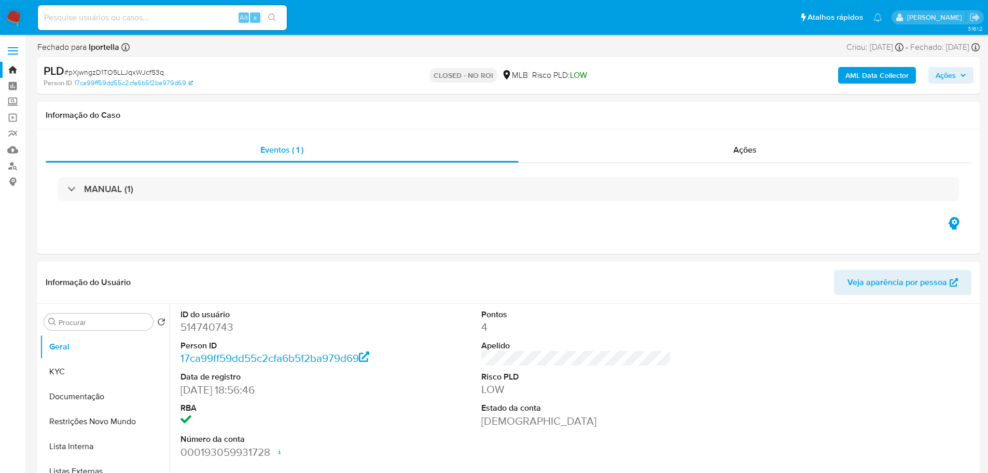
click at [19, 18] on img at bounding box center [14, 18] width 18 height 18
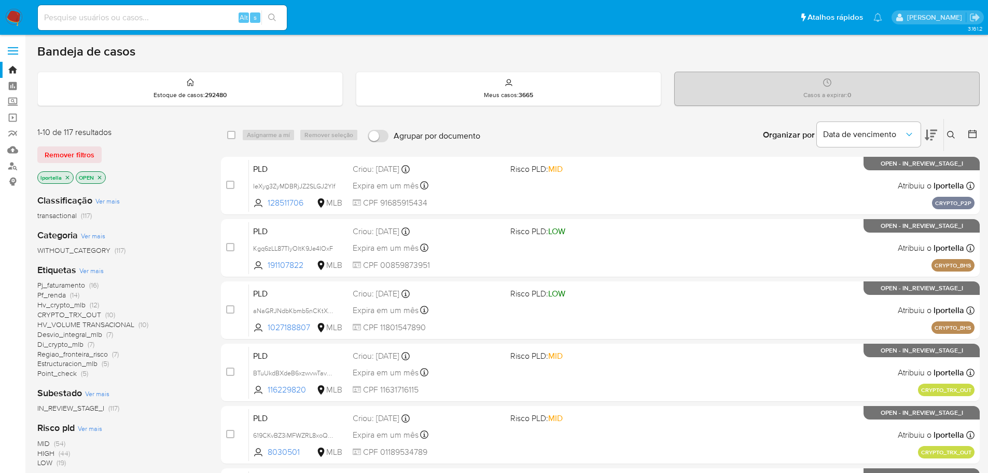
click at [204, 12] on input at bounding box center [162, 17] width 249 height 13
paste input "IeXyg3ZyMDBRjJZ2SLGJ2Ylf"
type input "IeXyg3ZyMDBRjJZ2SLGJ2Ylf"
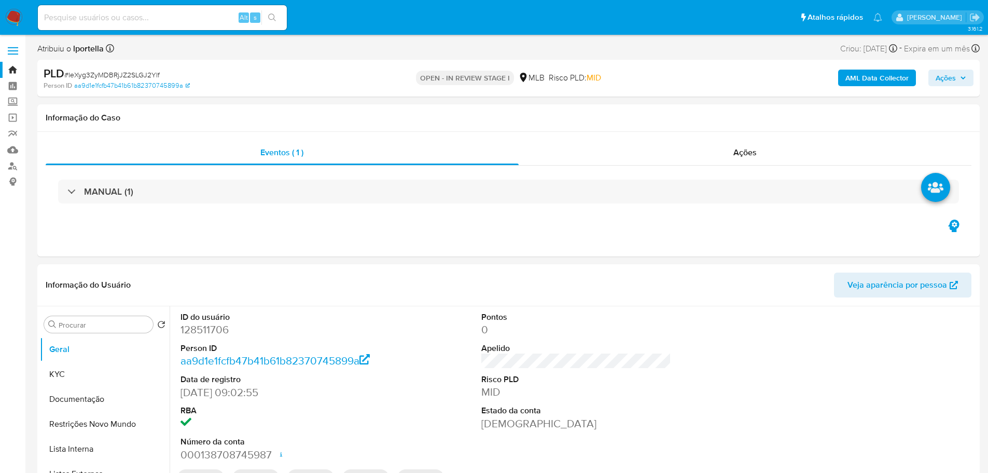
select select "10"
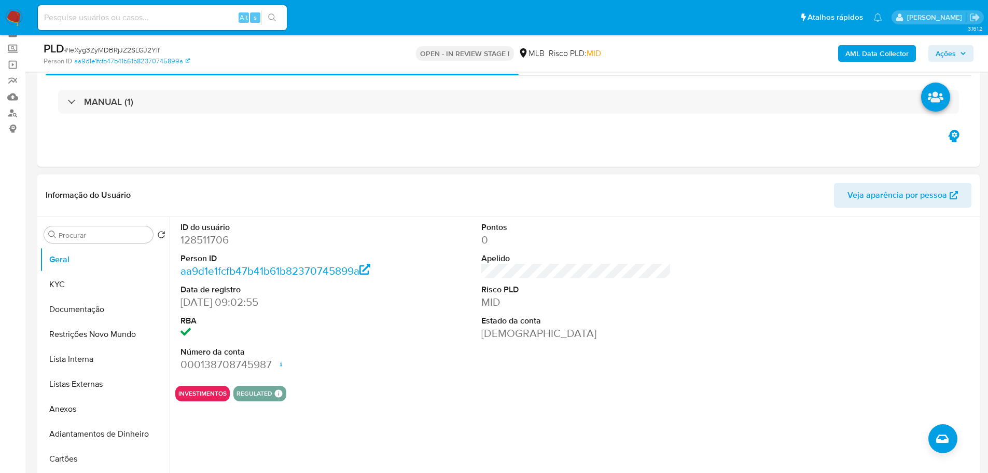
scroll to position [104, 0]
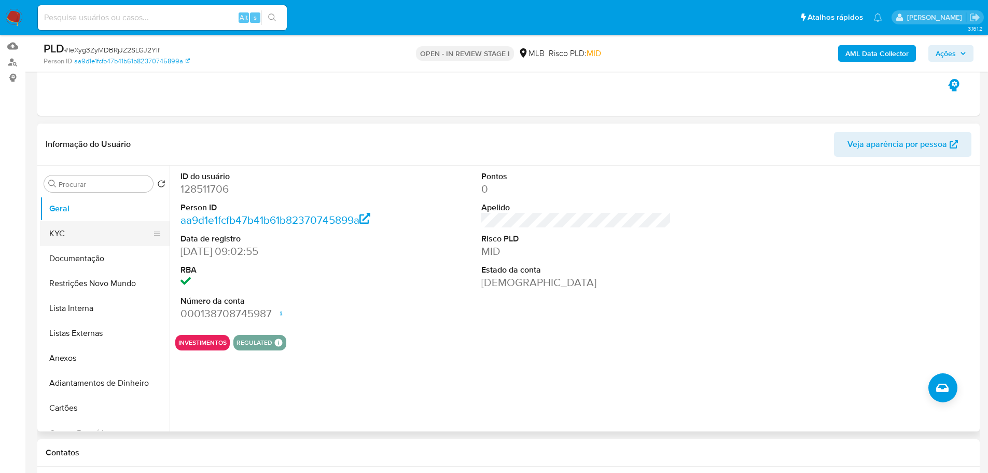
click at [88, 239] on button "KYC" at bounding box center [100, 233] width 121 height 25
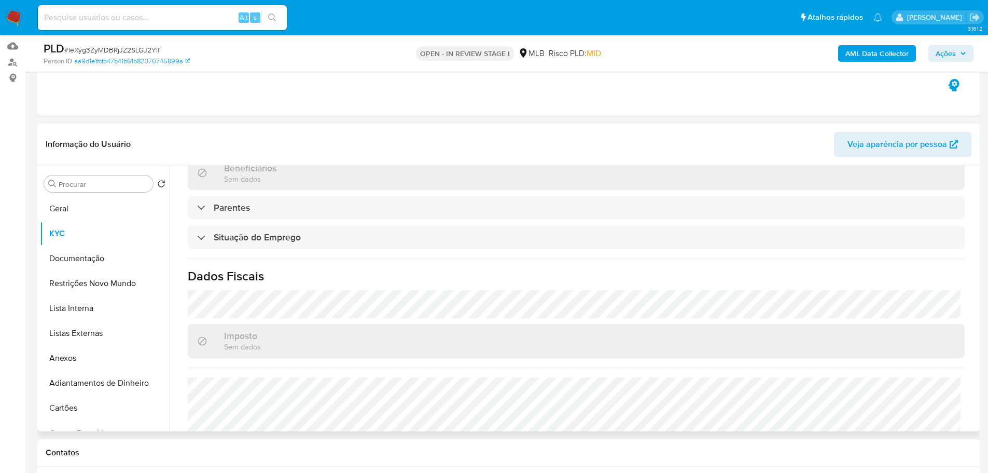
scroll to position [415, 0]
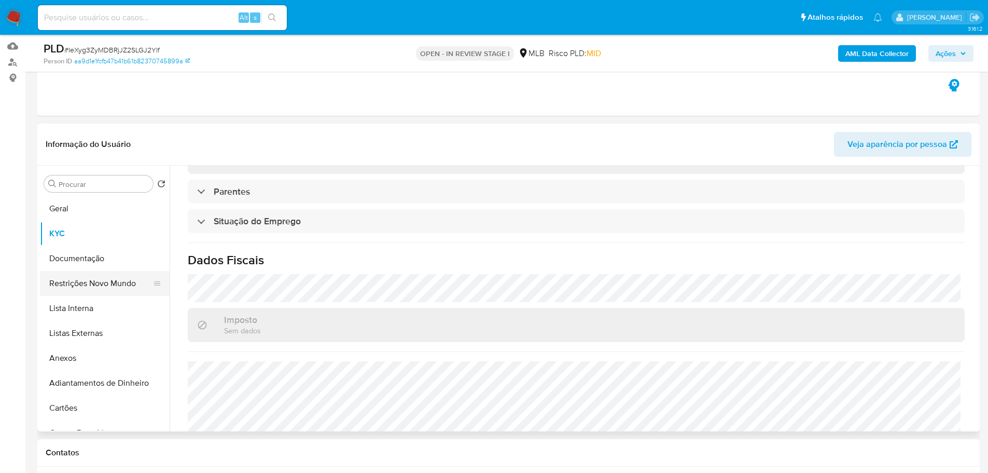
click at [81, 271] on button "Restrições Novo Mundo" at bounding box center [100, 283] width 121 height 25
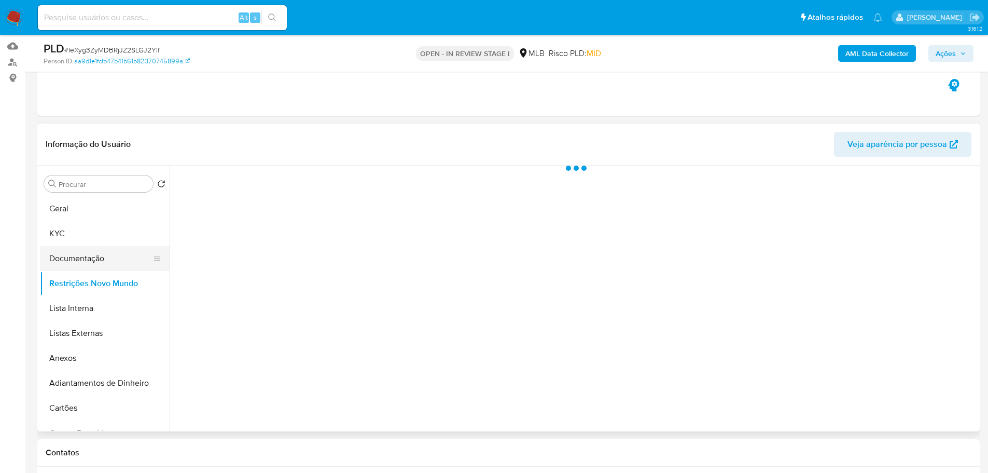
click at [81, 261] on button "Documentação" at bounding box center [100, 258] width 121 height 25
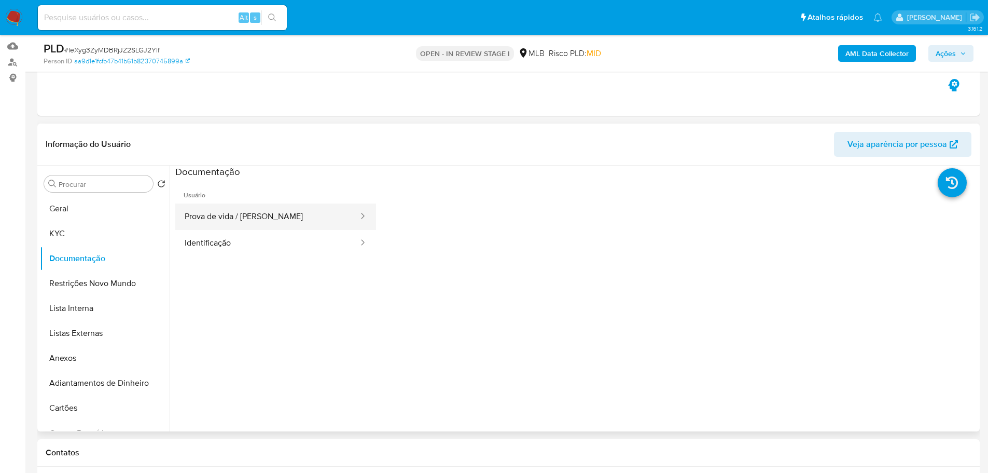
click at [202, 221] on button "Prova de vida / Selfie" at bounding box center [267, 216] width 184 height 26
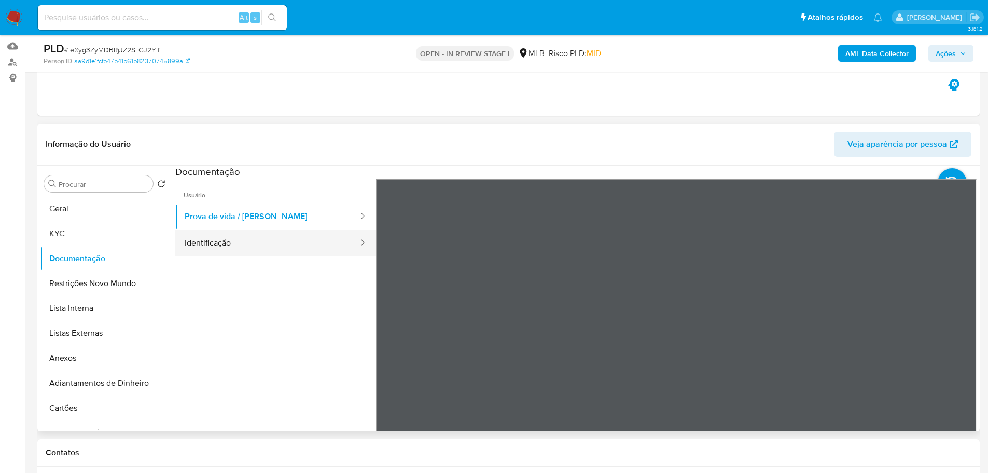
click at [247, 253] on button "Identificação" at bounding box center [267, 243] width 184 height 26
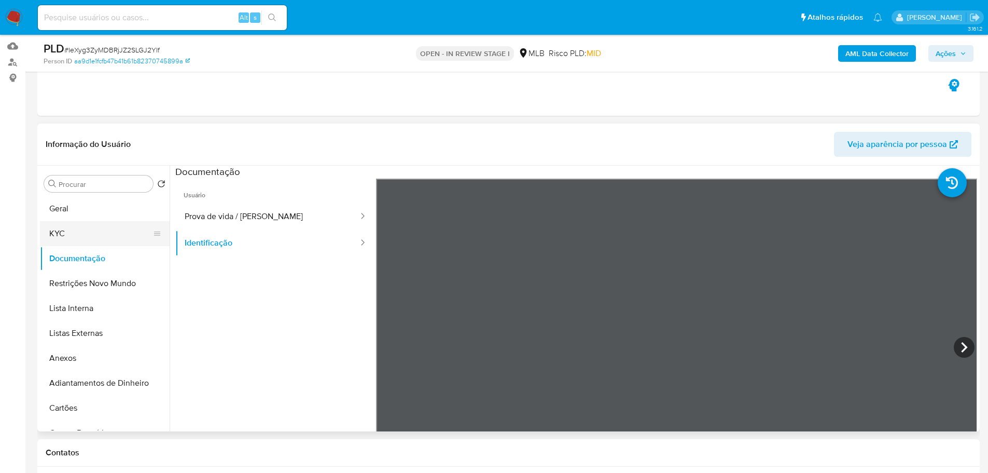
click at [118, 231] on button "KYC" at bounding box center [100, 233] width 121 height 25
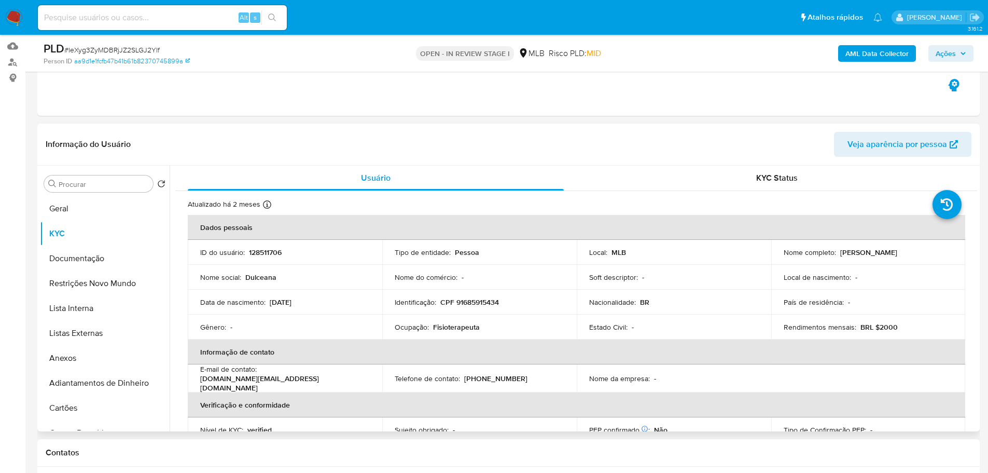
click at [464, 329] on p "Fisioterapeuta" at bounding box center [456, 326] width 47 height 9
copy p "Fisioterapeuta"
click at [109, 212] on button "Geral" at bounding box center [100, 208] width 121 height 25
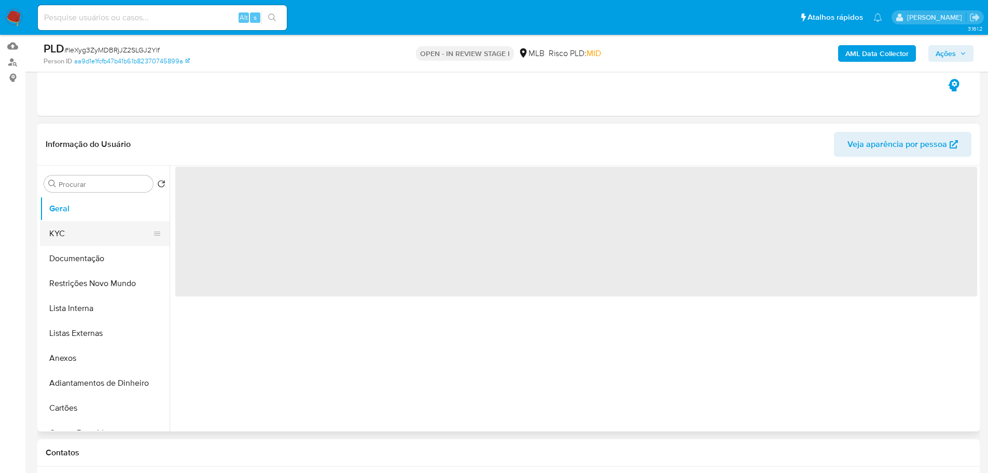
click at [80, 226] on button "KYC" at bounding box center [100, 233] width 121 height 25
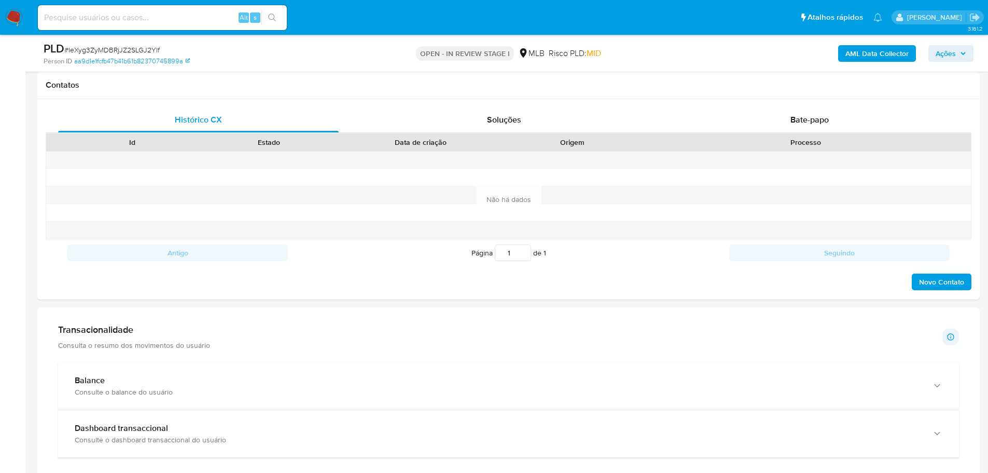
scroll to position [519, 0]
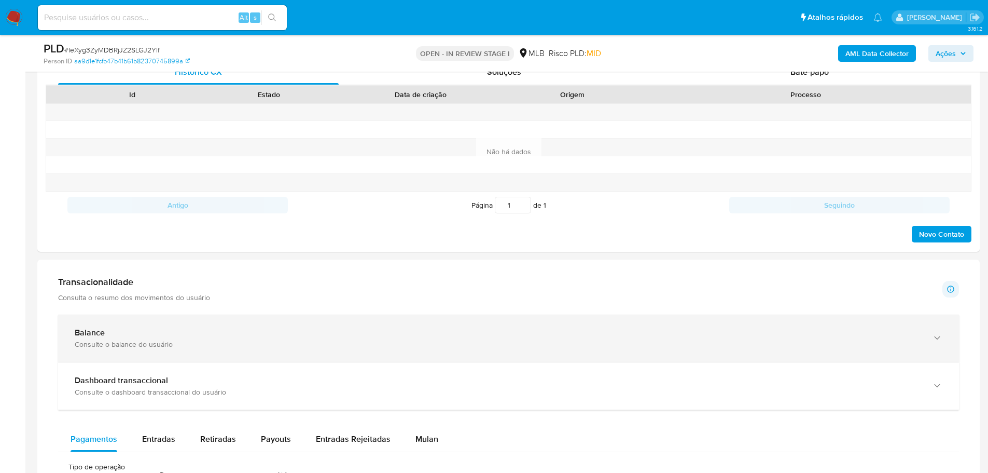
click at [799, 337] on div "Balance" at bounding box center [498, 332] width 847 height 10
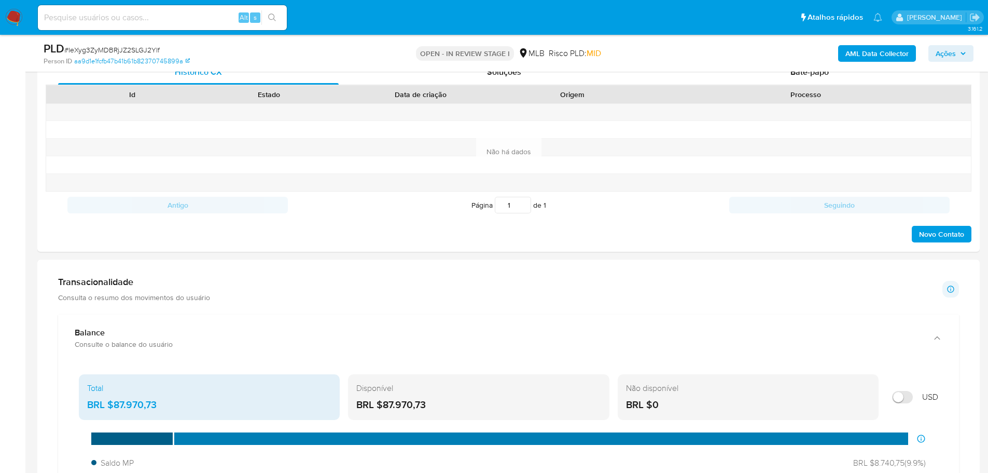
scroll to position [674, 0]
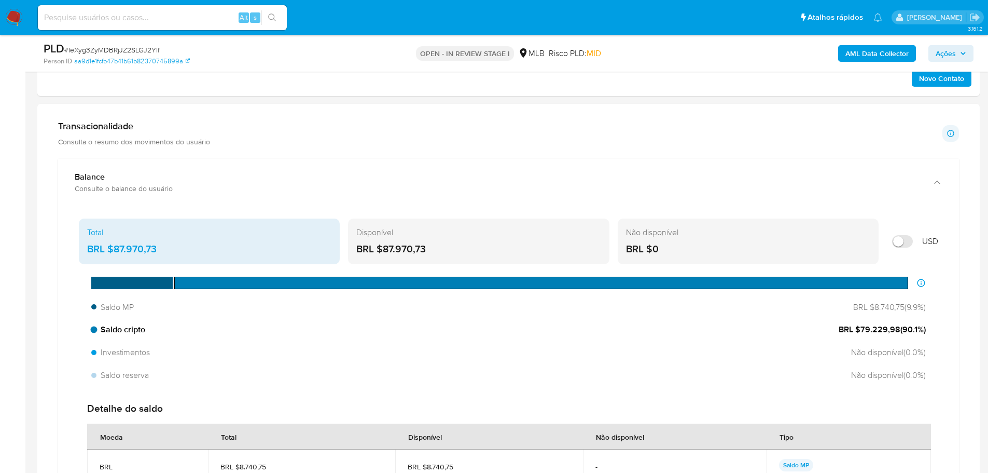
drag, startPoint x: 899, startPoint y: 330, endPoint x: 861, endPoint y: 333, distance: 38.0
click at [861, 333] on span "BRL $79.229,98 ( 90.1 %)" at bounding box center [882, 329] width 87 height 11
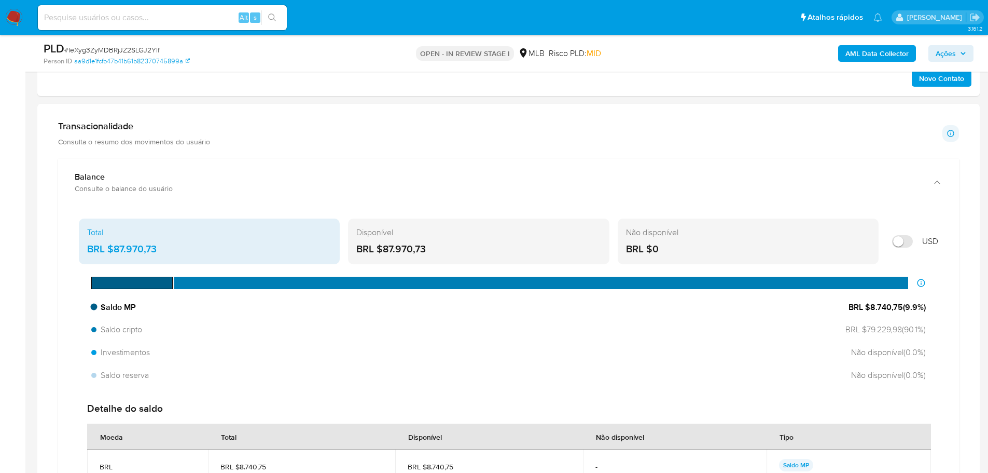
drag, startPoint x: 901, startPoint y: 309, endPoint x: 870, endPoint y: 309, distance: 31.1
click at [870, 309] on span "BRL $8.740,75 ( 9.9 %)" at bounding box center [887, 306] width 77 height 11
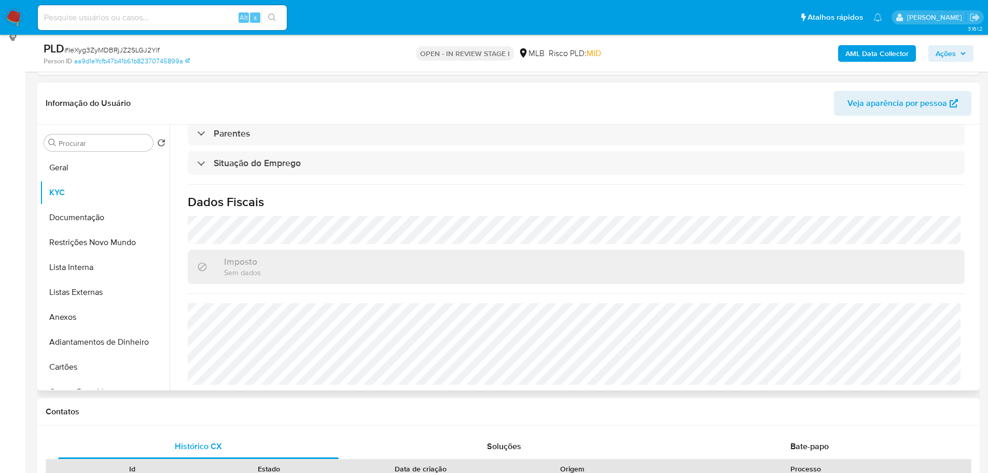
scroll to position [207, 0]
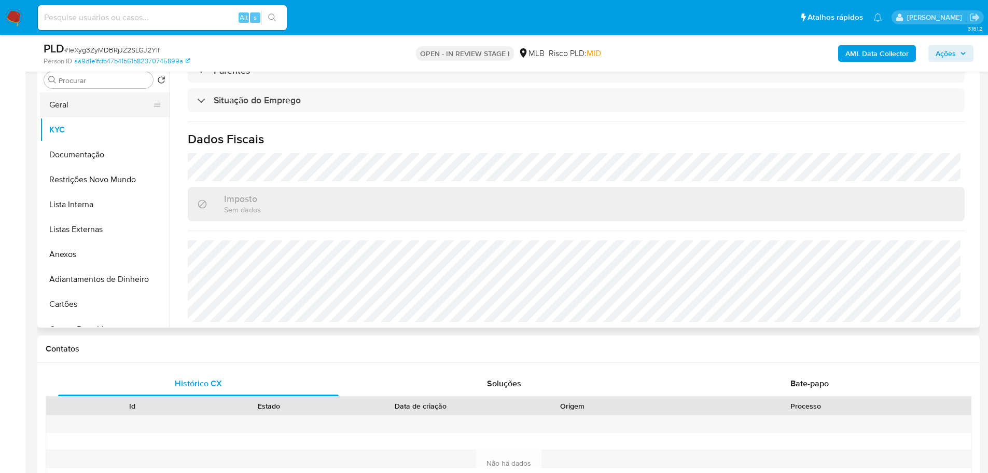
drag, startPoint x: 54, startPoint y: 96, endPoint x: 94, endPoint y: 112, distance: 43.5
click at [54, 96] on button "Geral" at bounding box center [100, 104] width 121 height 25
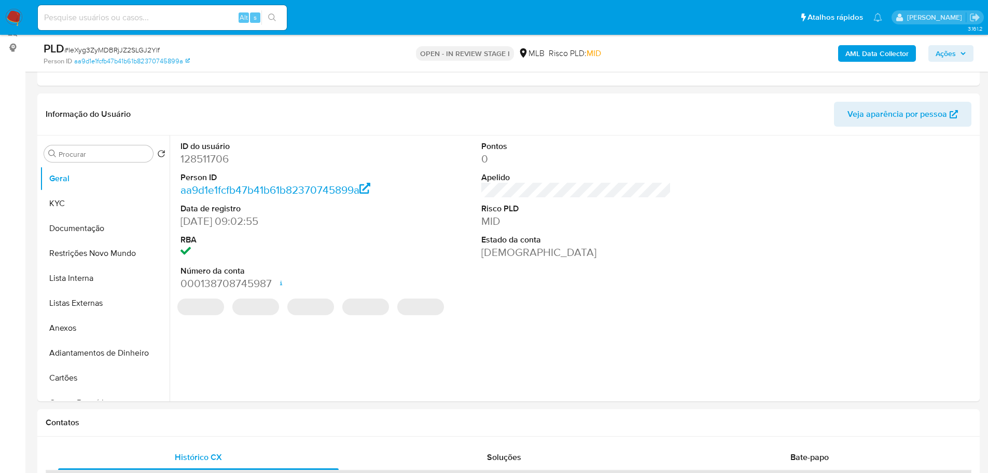
scroll to position [129, 0]
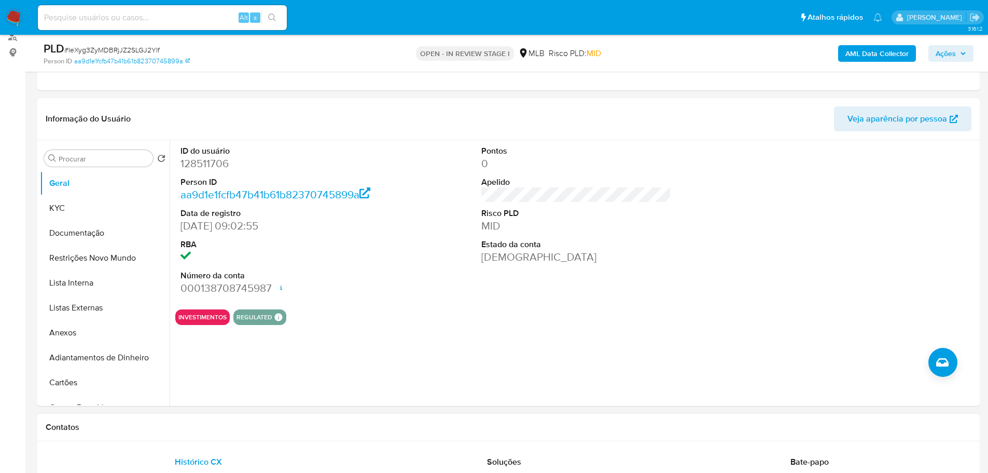
click at [191, 433] on div "Contatos" at bounding box center [508, 426] width 942 height 27
click at [80, 209] on button "KYC" at bounding box center [100, 208] width 121 height 25
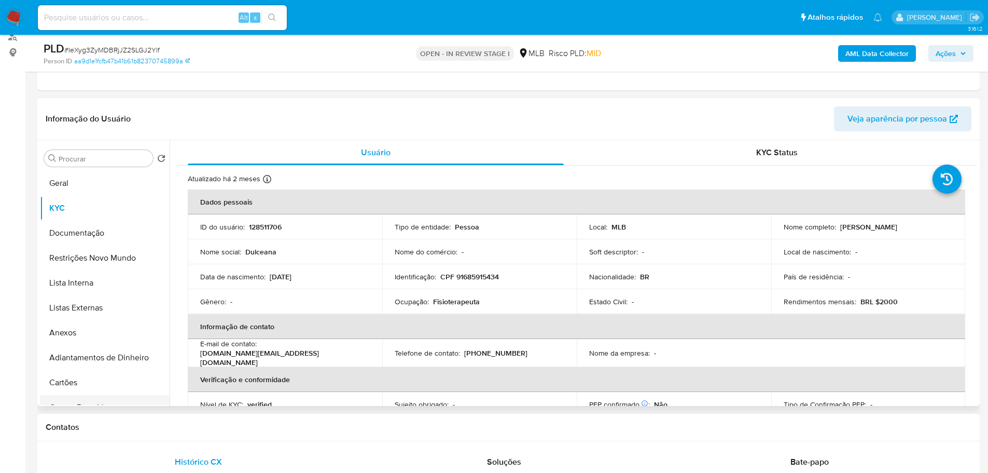
drag, startPoint x: 156, startPoint y: 423, endPoint x: 148, endPoint y: 403, distance: 21.7
click at [156, 423] on h1 "Contatos" at bounding box center [509, 427] width 926 height 10
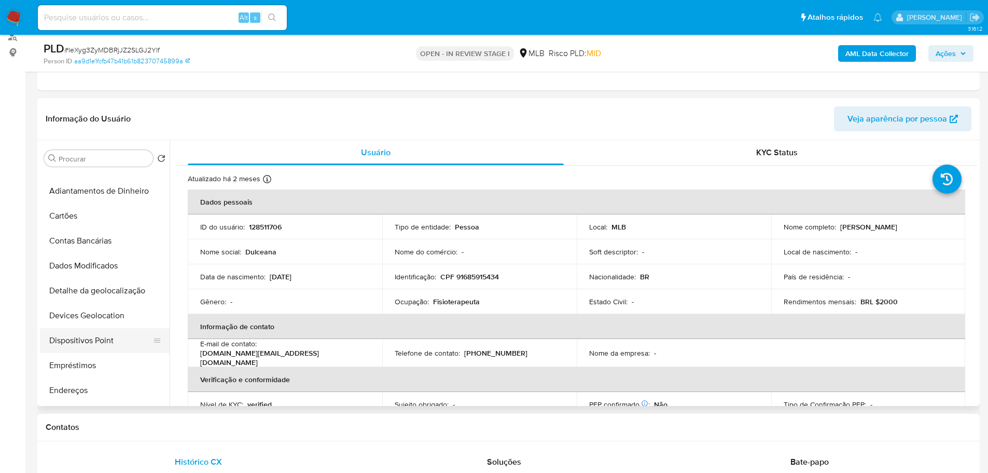
scroll to position [207, 0]
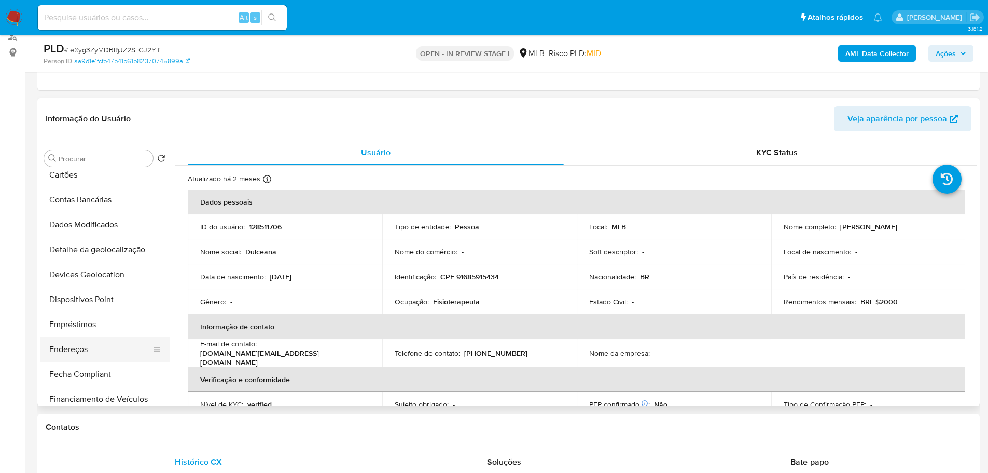
click at [78, 348] on button "Endereços" at bounding box center [100, 349] width 121 height 25
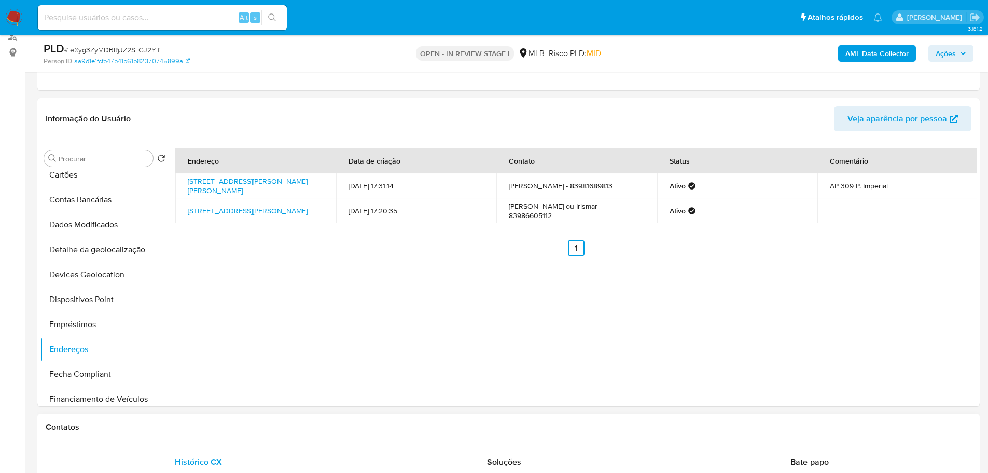
drag, startPoint x: 244, startPoint y: 429, endPoint x: 233, endPoint y: 420, distance: 14.4
click at [244, 428] on h1 "Contatos" at bounding box center [509, 427] width 926 height 10
click at [113, 249] on button "Detalhe da geolocalização" at bounding box center [100, 249] width 121 height 25
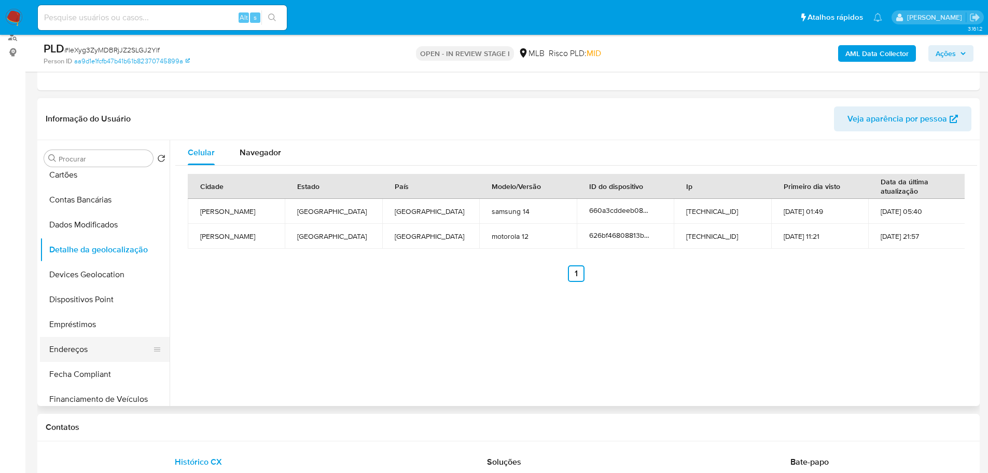
drag, startPoint x: 144, startPoint y: 434, endPoint x: 107, endPoint y: 350, distance: 92.0
click at [142, 429] on div "Contatos" at bounding box center [508, 426] width 942 height 27
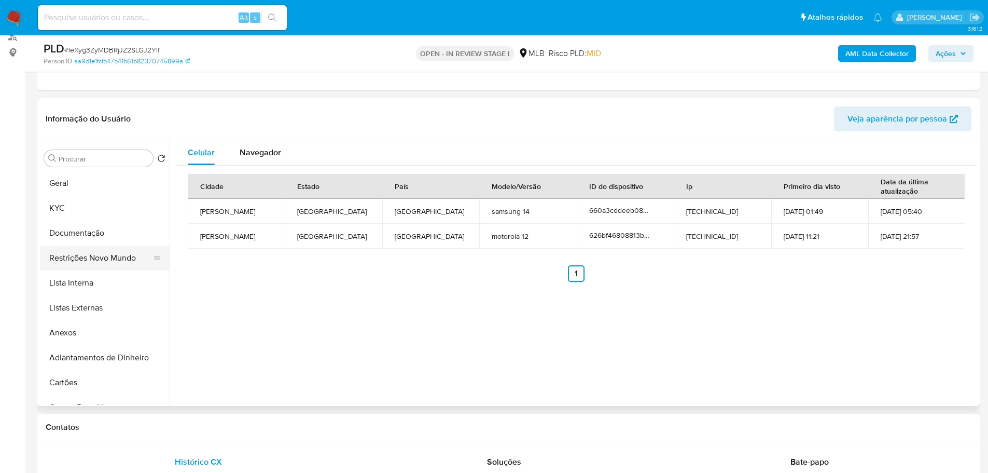
click at [77, 262] on button "Restrições Novo Mundo" at bounding box center [100, 257] width 121 height 25
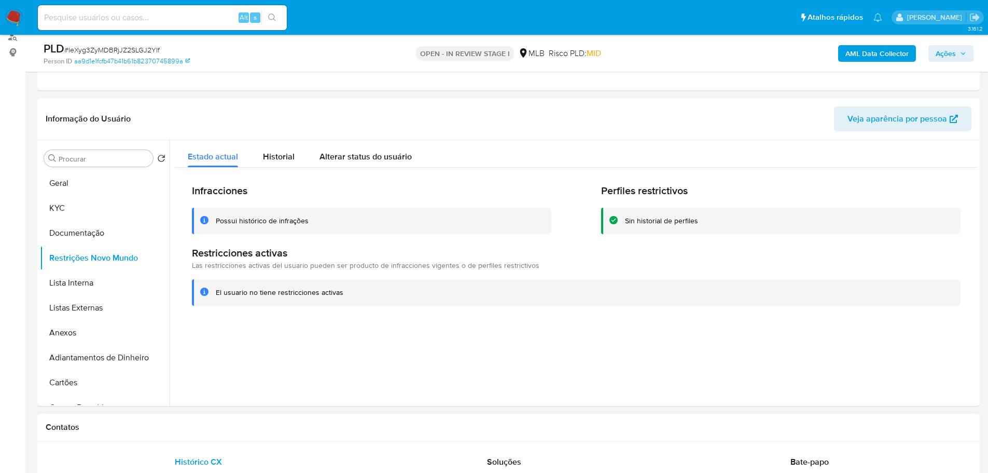
drag, startPoint x: 211, startPoint y: 432, endPoint x: 196, endPoint y: 424, distance: 17.6
click at [209, 430] on div "Contatos" at bounding box center [508, 426] width 942 height 27
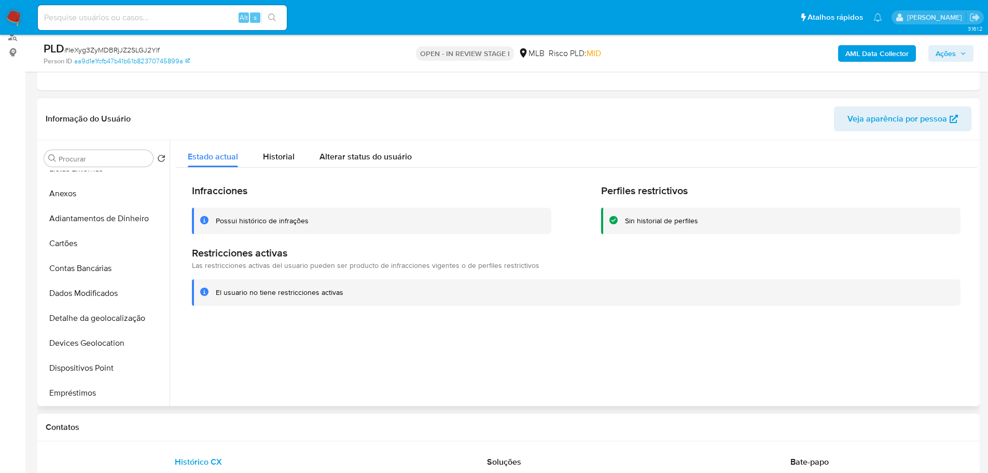
scroll to position [259, 0]
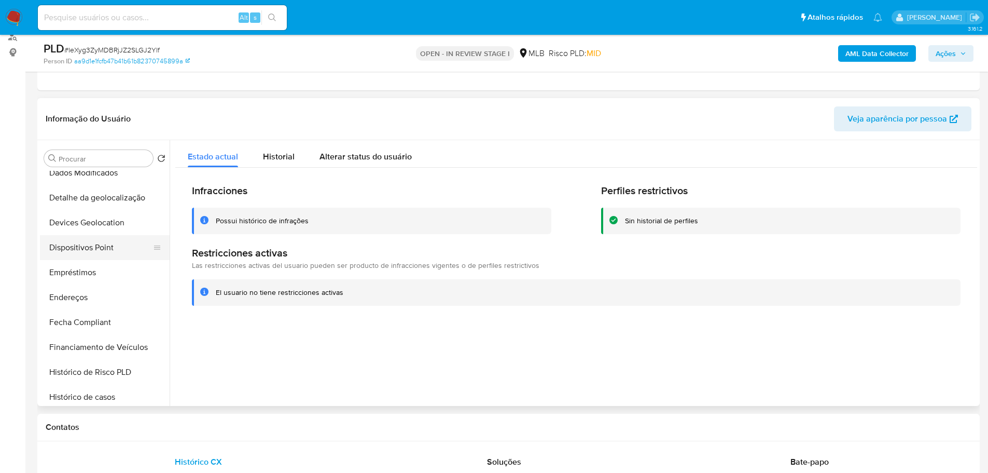
click at [109, 240] on button "Dispositivos Point" at bounding box center [100, 247] width 121 height 25
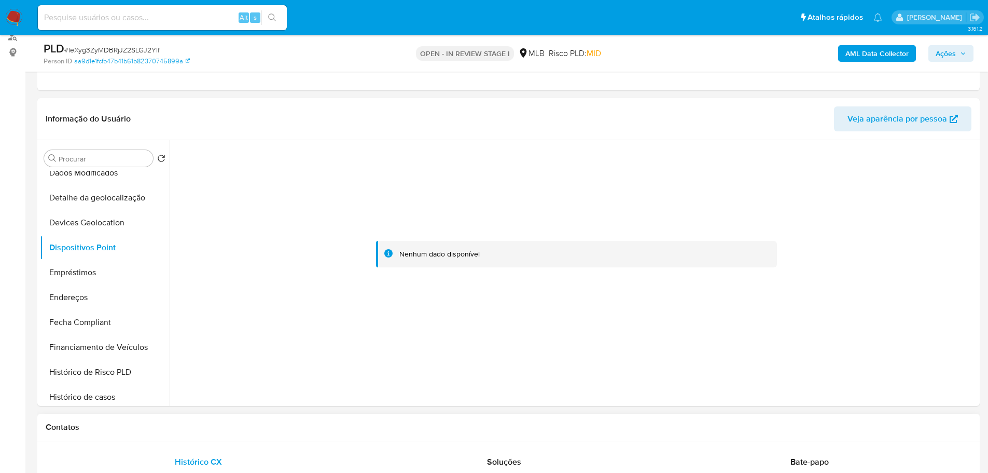
drag, startPoint x: 263, startPoint y: 432, endPoint x: 45, endPoint y: 414, distance: 219.0
click at [262, 432] on h1 "Contatos" at bounding box center [509, 427] width 926 height 10
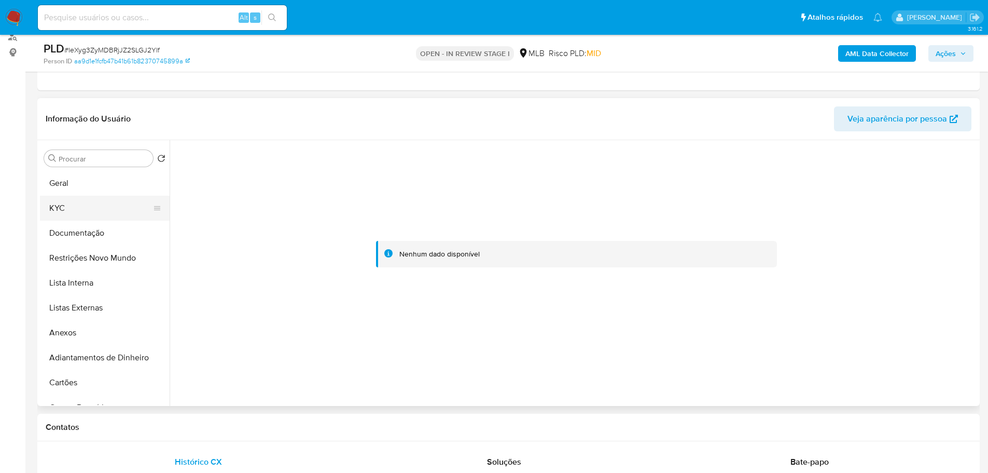
click at [88, 210] on button "KYC" at bounding box center [100, 208] width 121 height 25
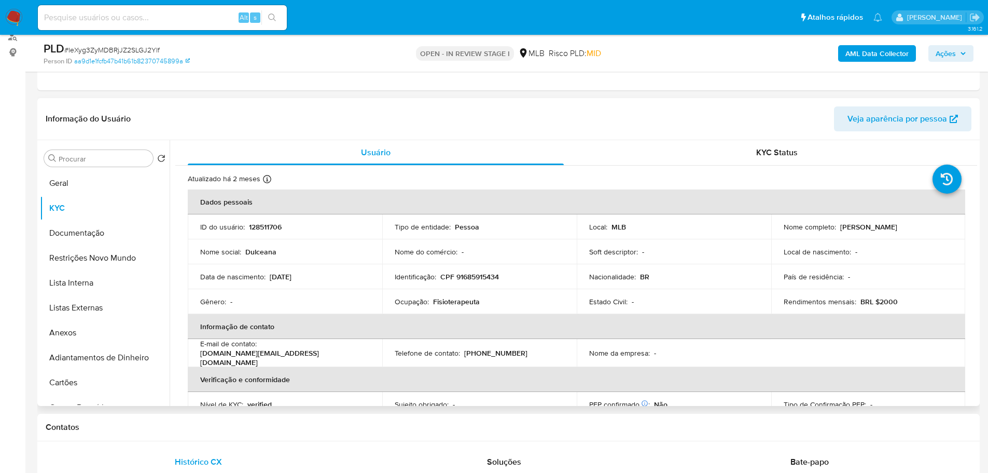
click at [472, 280] on p "CPF 91685915434" at bounding box center [469, 276] width 59 height 9
copy p "91685915434"
click at [106, 183] on button "Geral" at bounding box center [100, 183] width 121 height 25
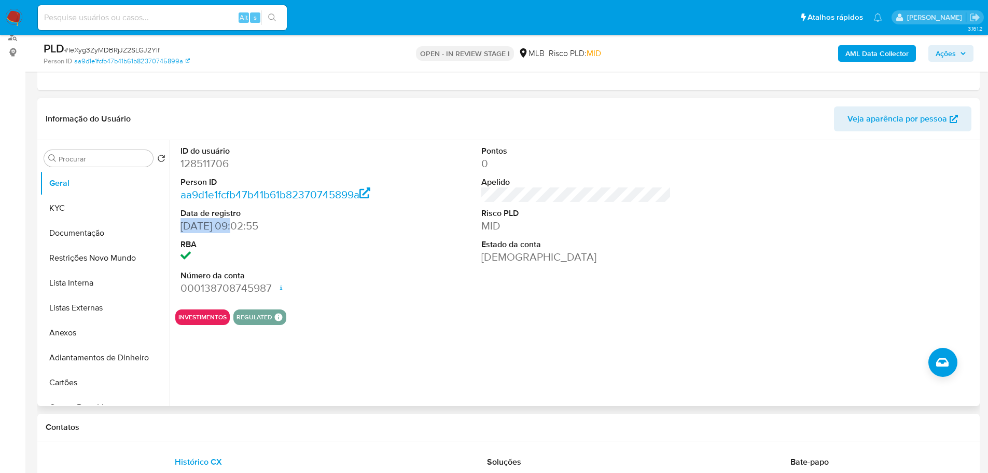
drag, startPoint x: 228, startPoint y: 241, endPoint x: 182, endPoint y: 241, distance: 46.7
click at [182, 233] on dd "08/11/2012 09:02:55" at bounding box center [276, 225] width 190 height 15
copy dd "08/11/2012"
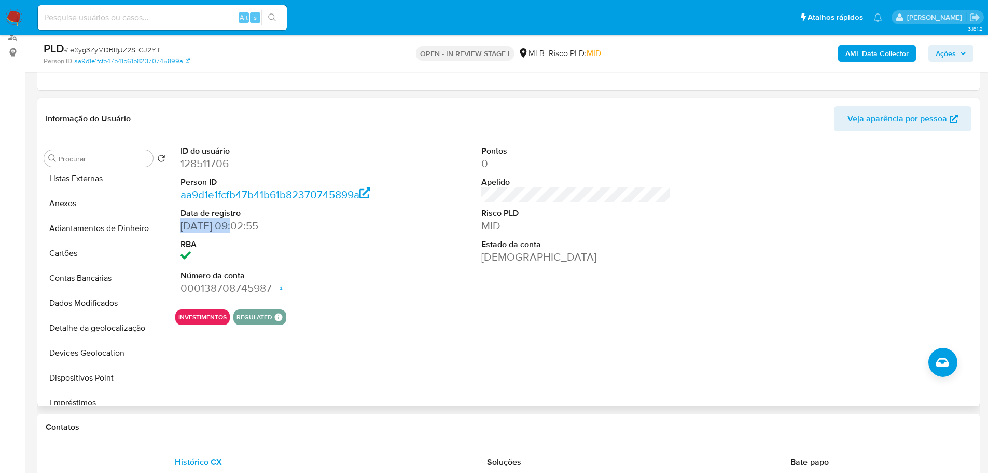
scroll to position [363, 0]
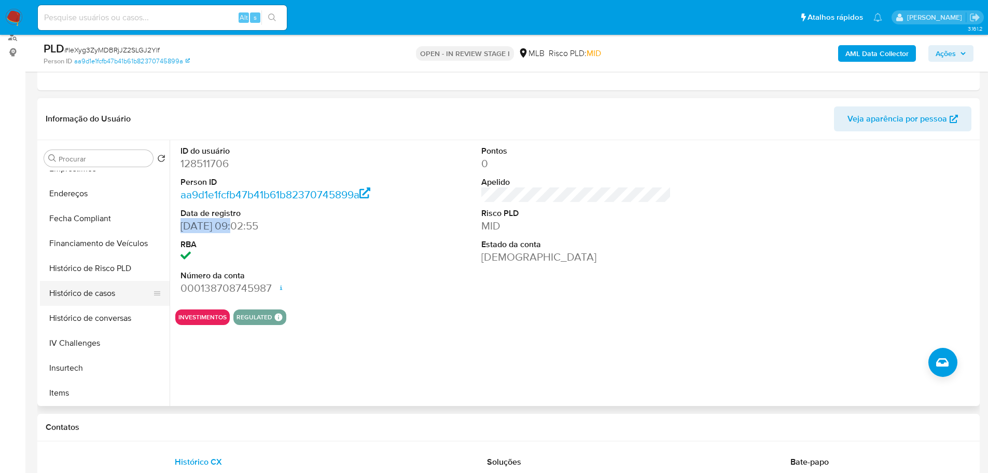
click at [82, 291] on button "Histórico de casos" at bounding box center [100, 293] width 121 height 25
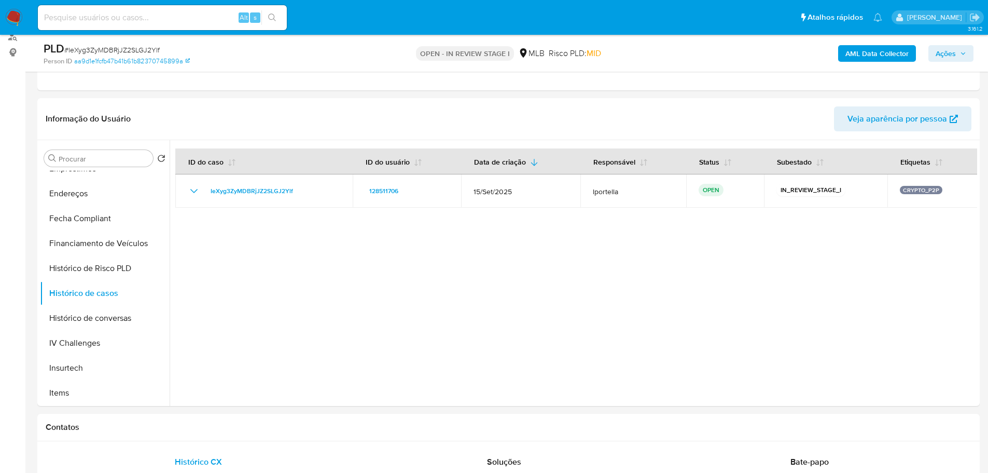
drag, startPoint x: 960, startPoint y: 48, endPoint x: 867, endPoint y: 63, distance: 94.5
click at [959, 48] on span "Ações" at bounding box center [951, 53] width 31 height 15
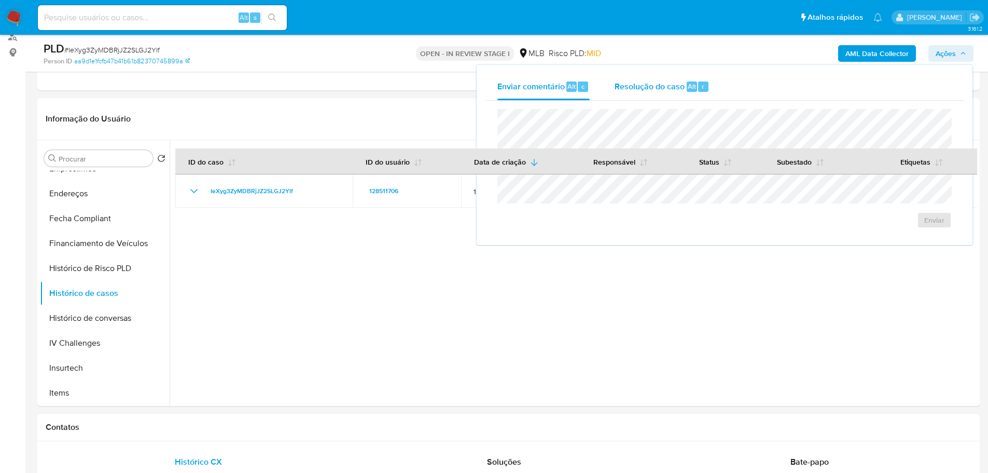
click at [659, 85] on span "Resolução do caso" at bounding box center [650, 86] width 70 height 12
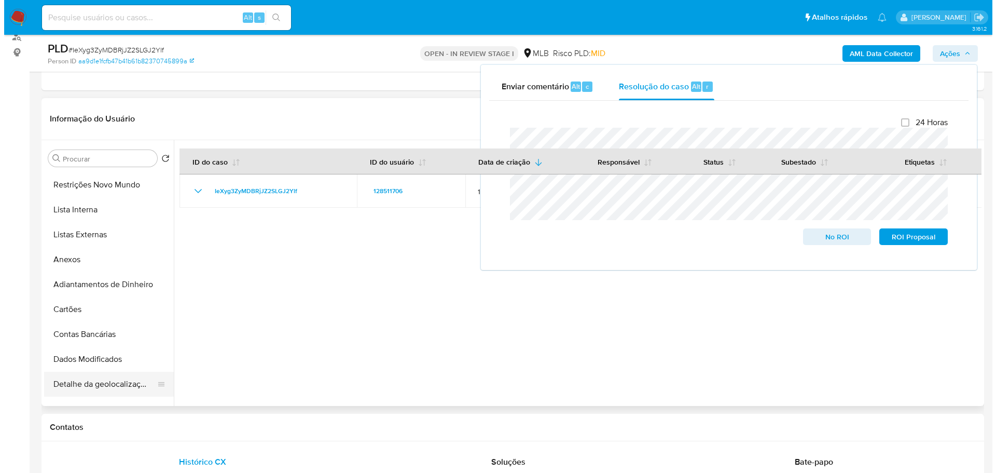
scroll to position [0, 0]
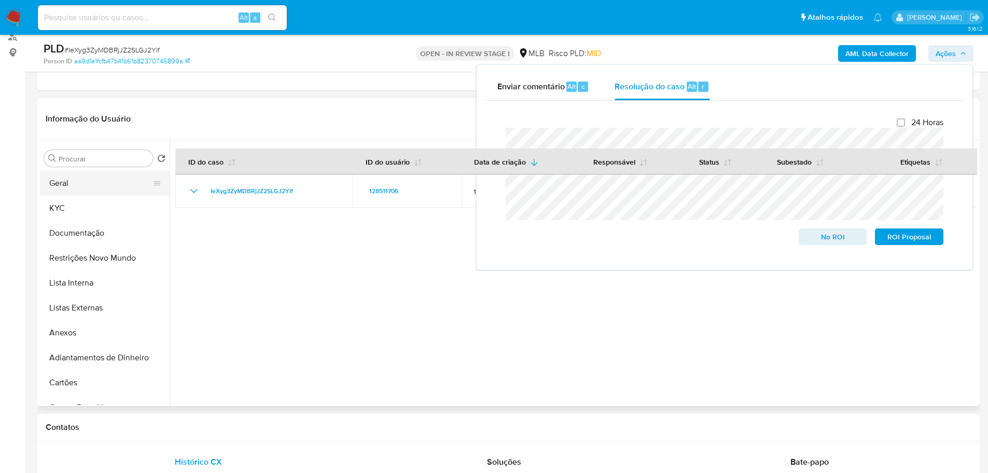
click at [64, 183] on button "Geral" at bounding box center [100, 183] width 121 height 25
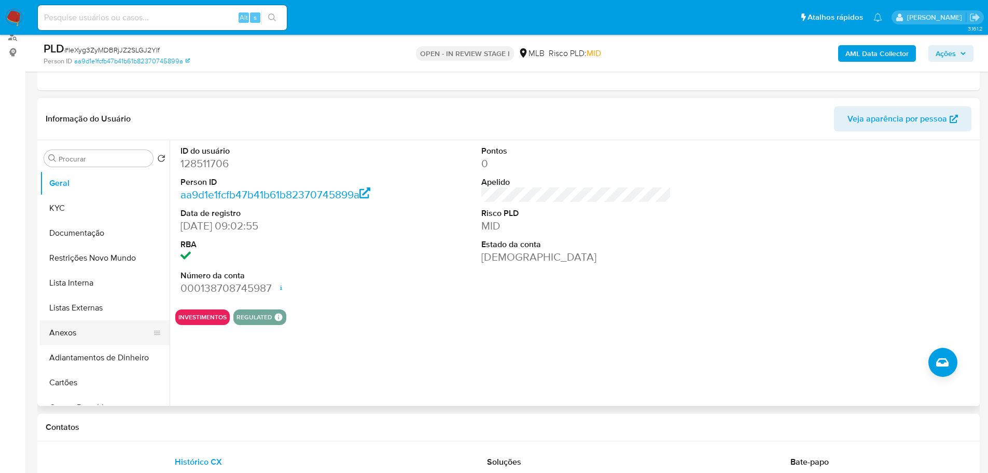
click at [80, 329] on button "Anexos" at bounding box center [100, 332] width 121 height 25
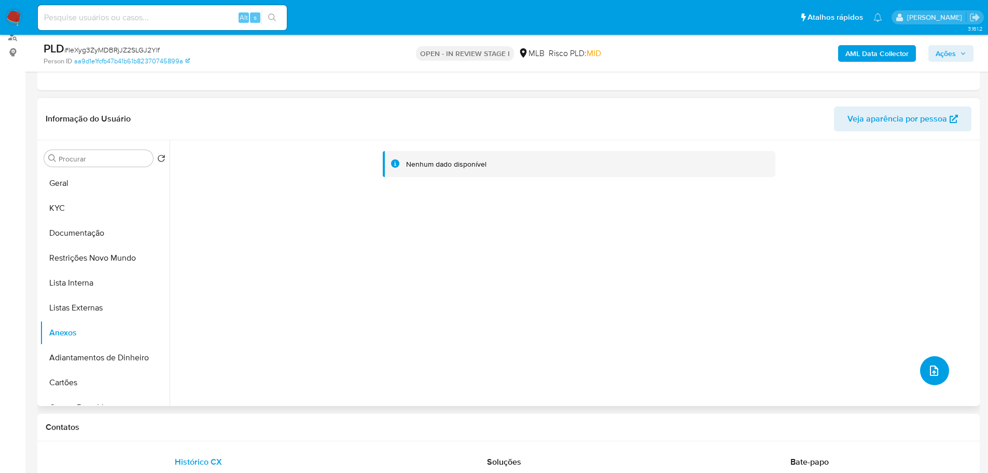
click at [931, 370] on icon "upload-file" at bounding box center [934, 370] width 12 height 12
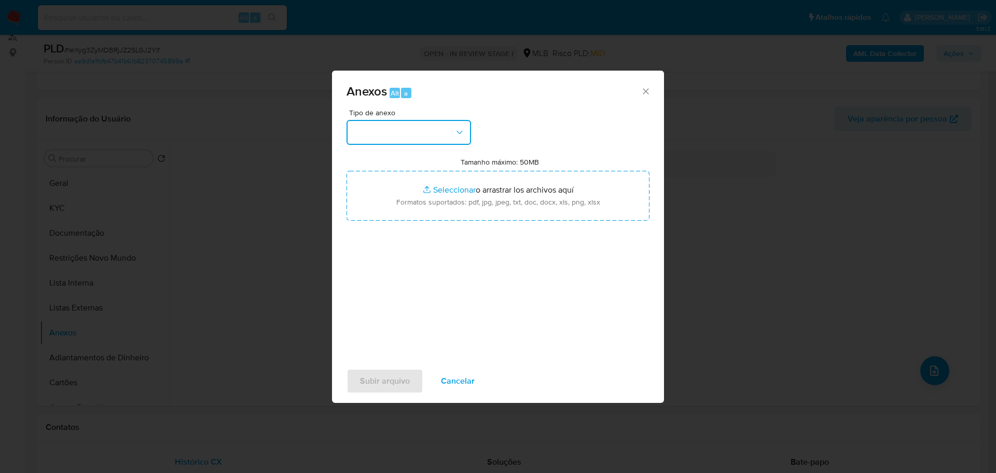
click at [465, 139] on button "button" at bounding box center [408, 132] width 124 height 25
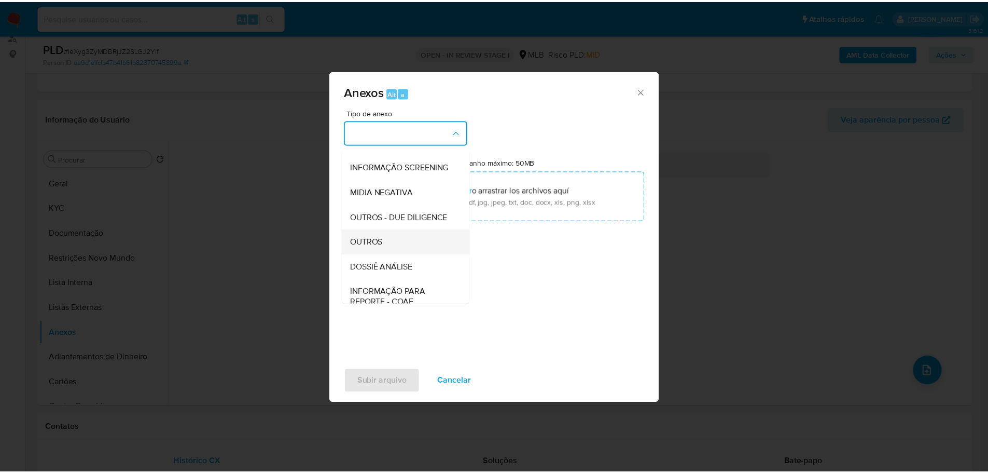
scroll to position [160, 0]
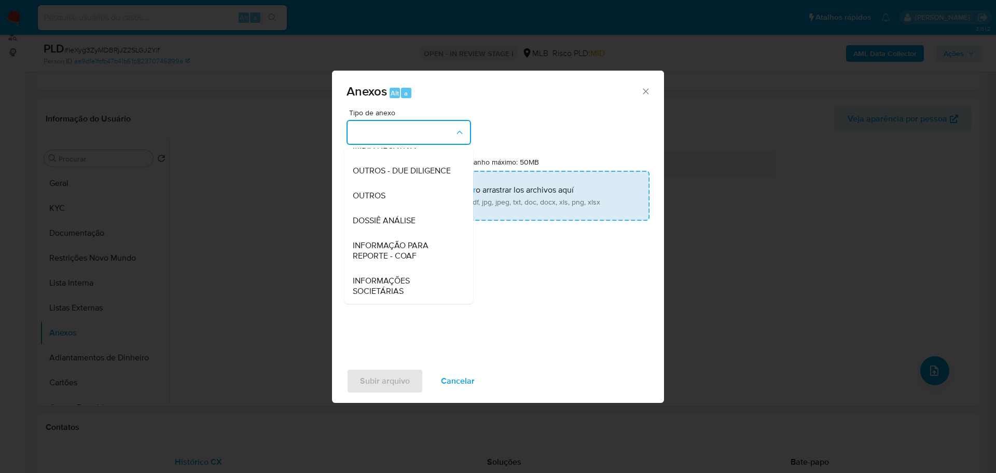
drag, startPoint x: 388, startPoint y: 193, endPoint x: 373, endPoint y: 193, distance: 14.5
click at [384, 193] on div "OUTROS" at bounding box center [406, 195] width 106 height 25
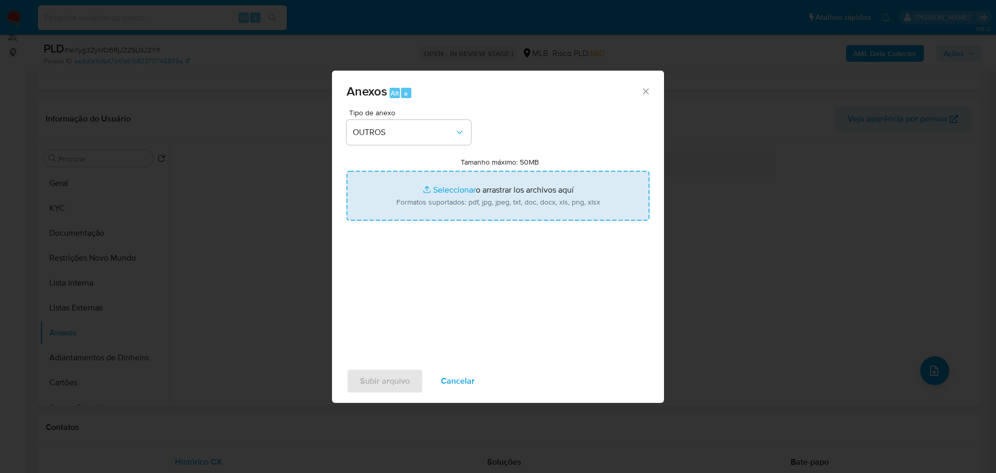
type input "C:\fakepath\IeXyg3ZyMDBRjJZ2SLGJ2Ylf - CPF 91685915434 - DULCEANA MONTEIRO DUAR…"
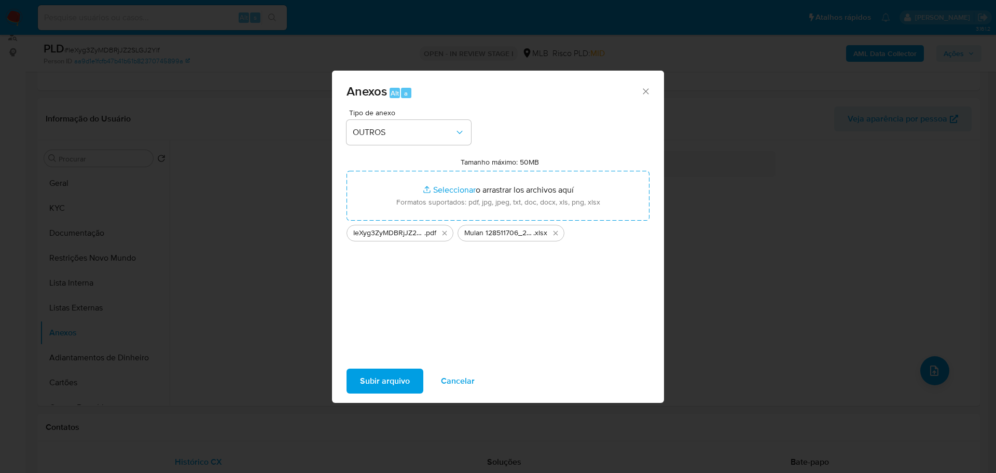
click at [390, 381] on span "Subir arquivo" at bounding box center [385, 380] width 50 height 23
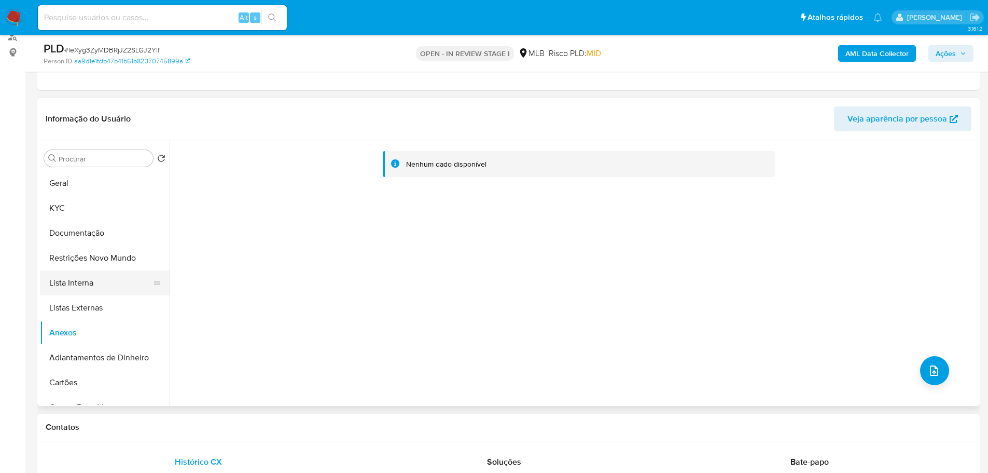
click at [89, 287] on button "Lista Interna" at bounding box center [100, 282] width 121 height 25
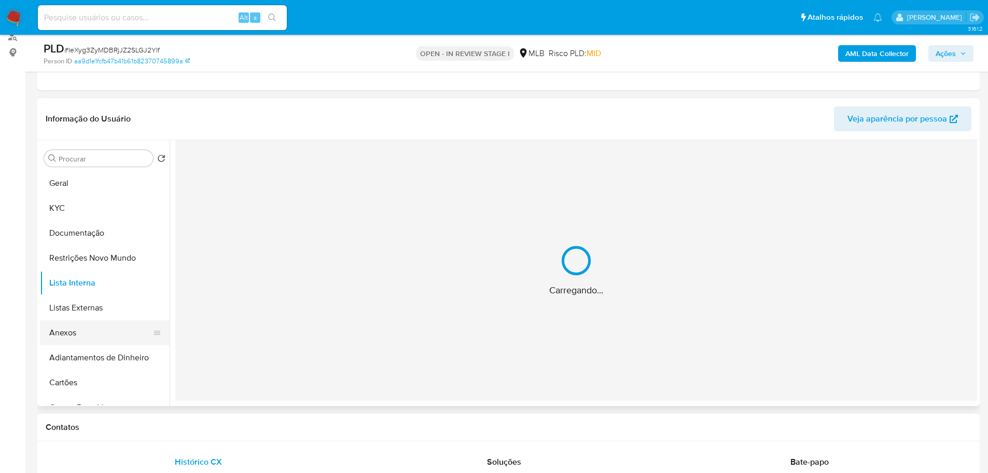
click at [79, 334] on button "Anexos" at bounding box center [100, 332] width 121 height 25
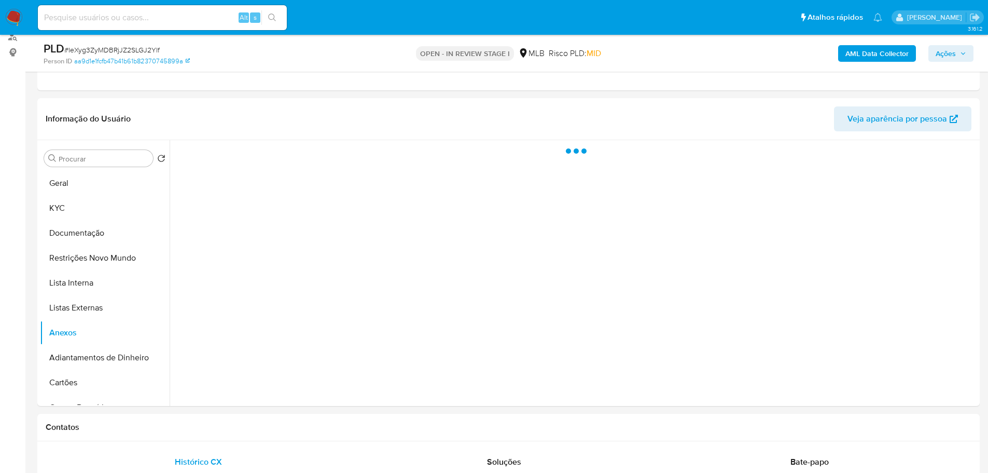
click at [884, 56] on b "AML Data Collector" at bounding box center [876, 53] width 63 height 17
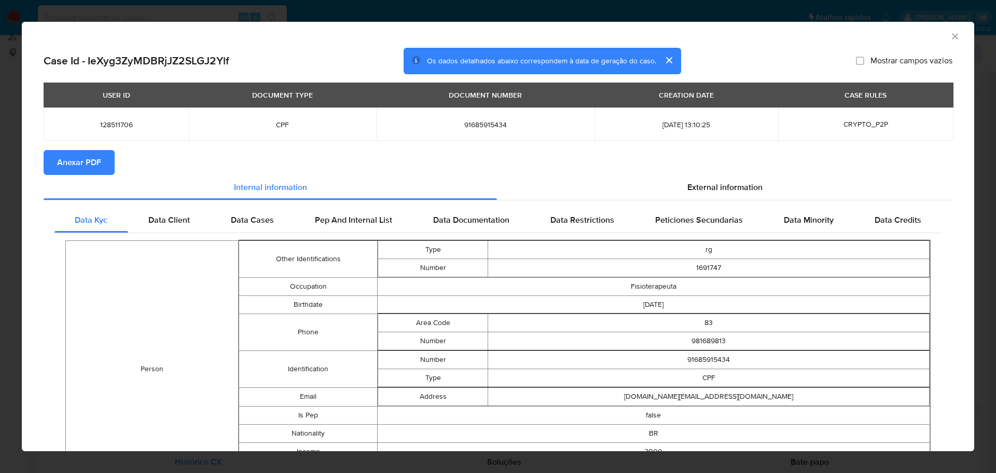
click at [74, 165] on span "Anexar PDF" at bounding box center [79, 162] width 44 height 23
click at [952, 34] on icon "Fechar a janela" at bounding box center [955, 36] width 6 height 6
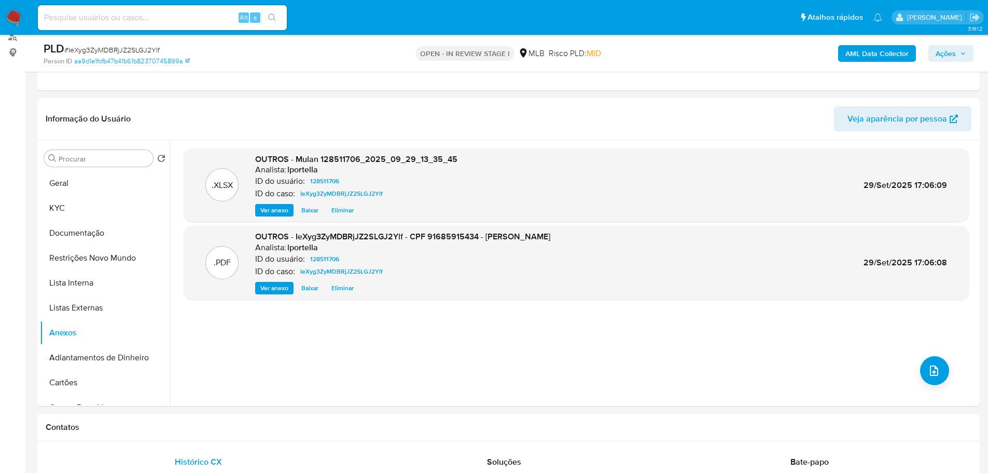
click at [948, 51] on span "Ações" at bounding box center [946, 53] width 20 height 17
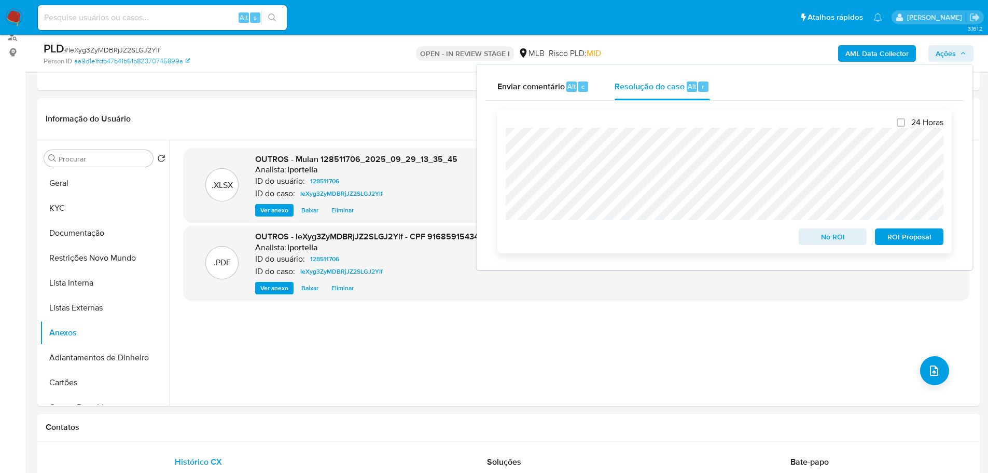
click at [838, 238] on span "No ROI" at bounding box center [833, 236] width 54 height 15
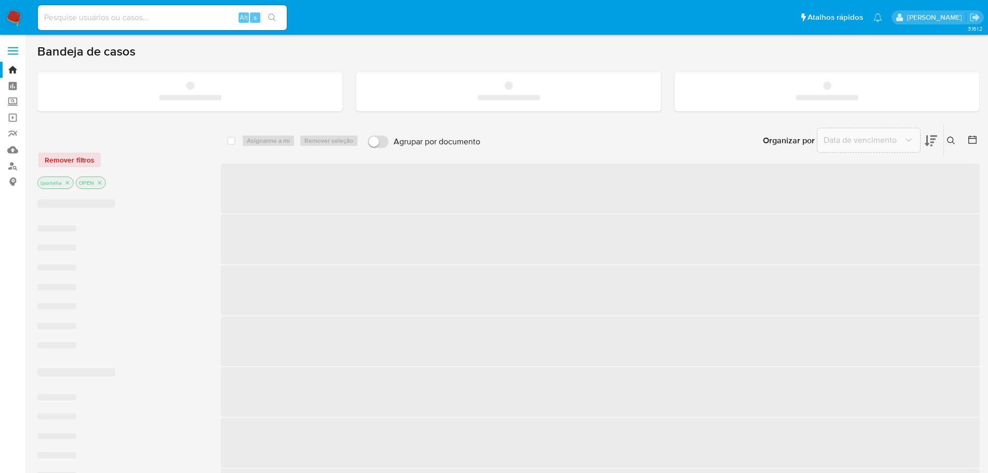
click at [113, 14] on input at bounding box center [162, 17] width 249 height 13
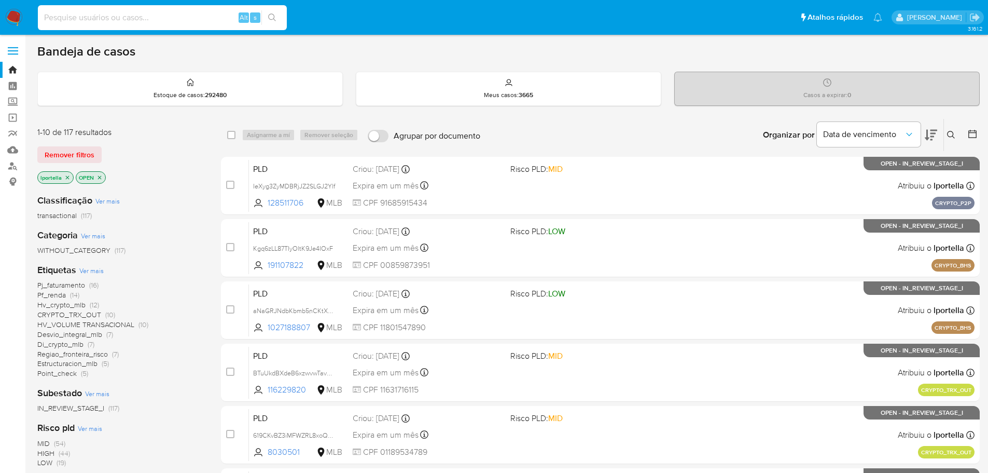
paste input "130015165"
type input "130015165"
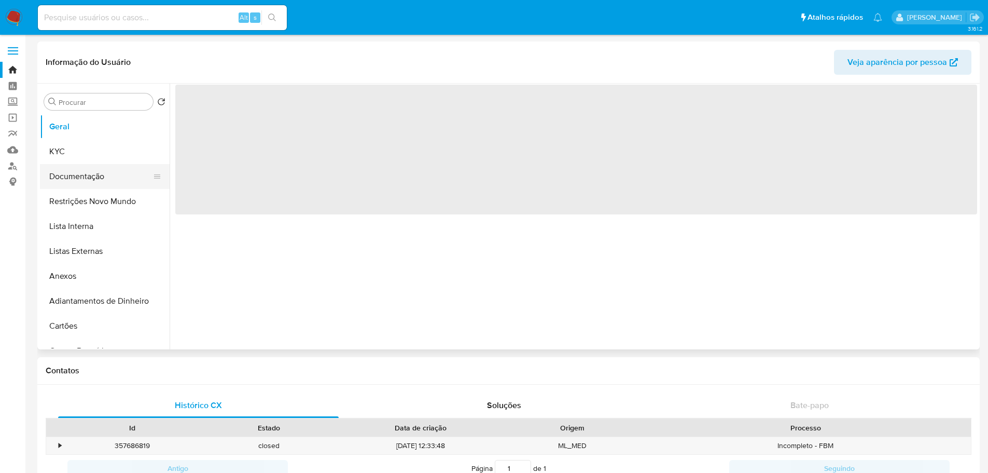
select select "10"
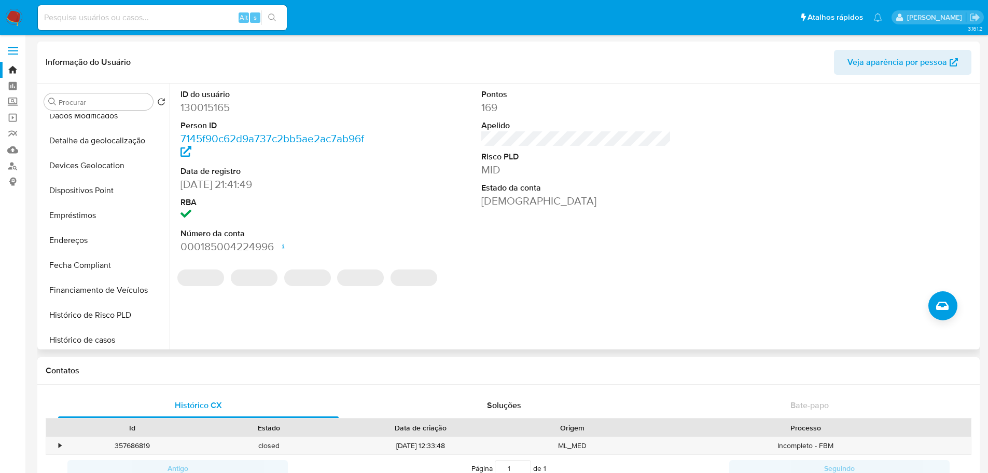
scroll to position [363, 0]
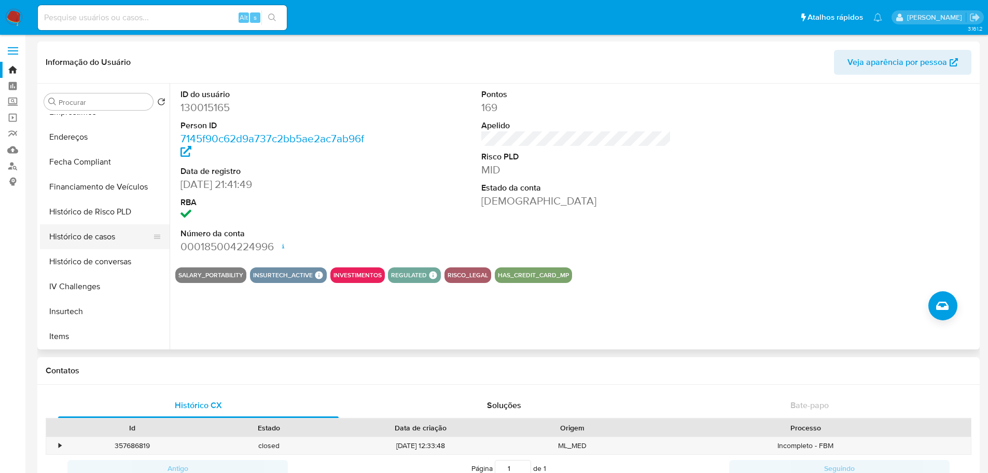
click at [99, 234] on button "Histórico de casos" at bounding box center [100, 236] width 121 height 25
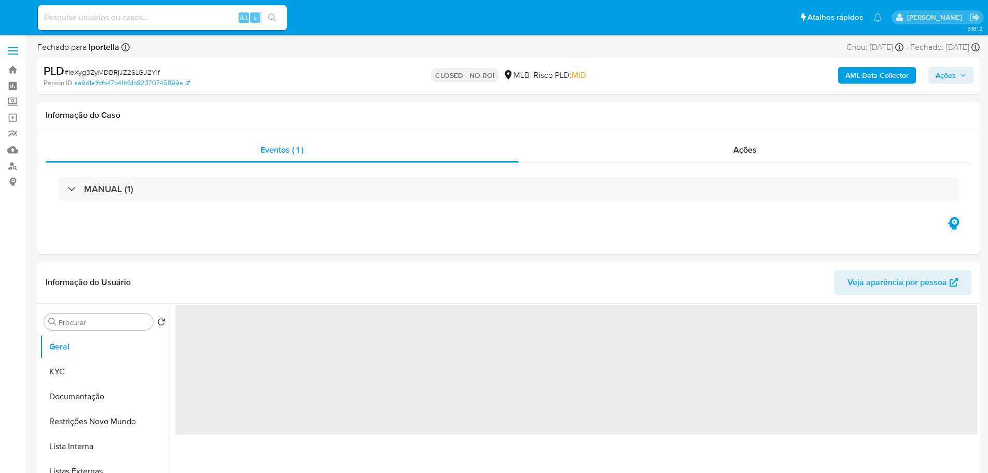
select select "10"
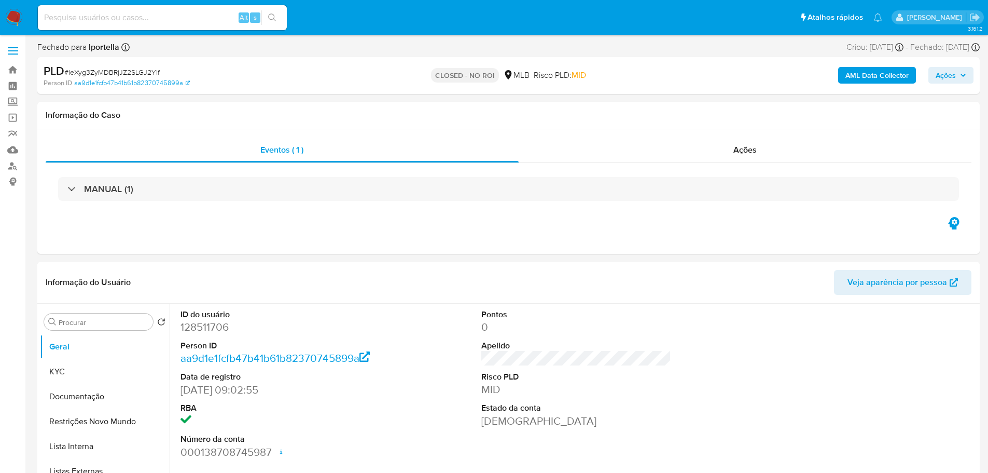
click at [24, 13] on nav "Pausado Ver notificaciones Alt s Atalhos rápidos Presiona las siguientes teclas…" at bounding box center [494, 17] width 988 height 35
click at [17, 15] on img at bounding box center [14, 18] width 18 height 18
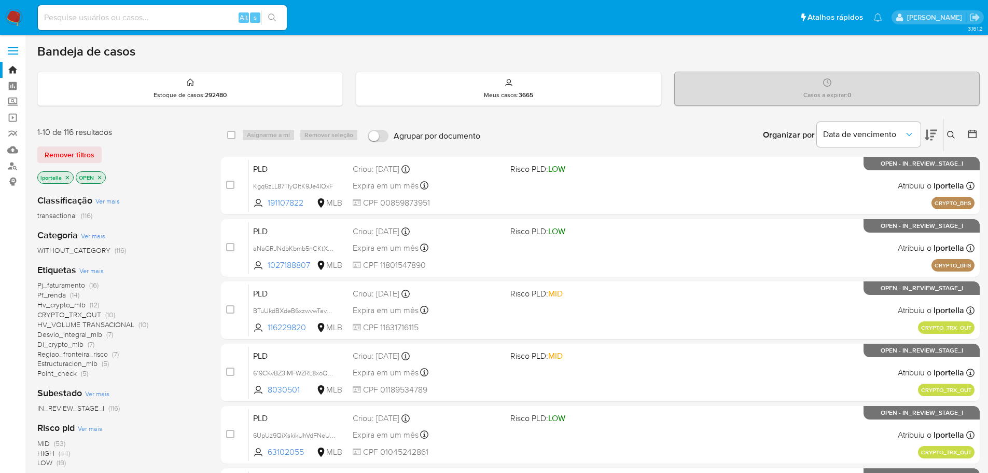
click at [186, 31] on div "Alt s" at bounding box center [162, 17] width 249 height 29
click at [177, 23] on input at bounding box center [162, 17] width 249 height 13
paste input "F635EQmPjSbMvvzLkfVnUgcH"
type input "F635EQmPjSbMvvzLkfVnUgcH"
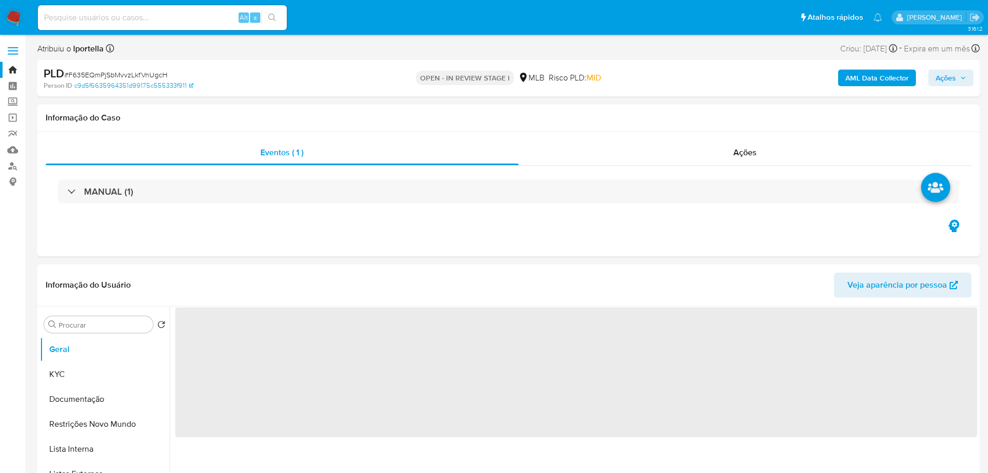
select select "10"
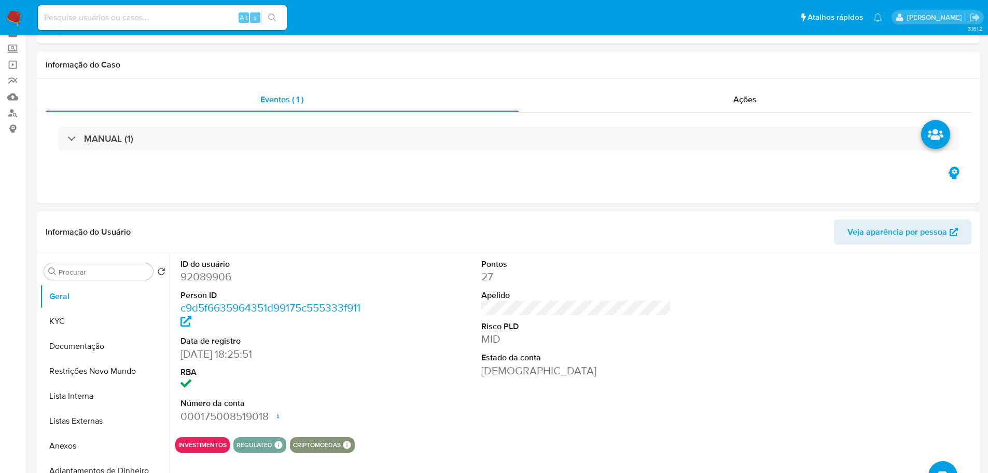
scroll to position [104, 0]
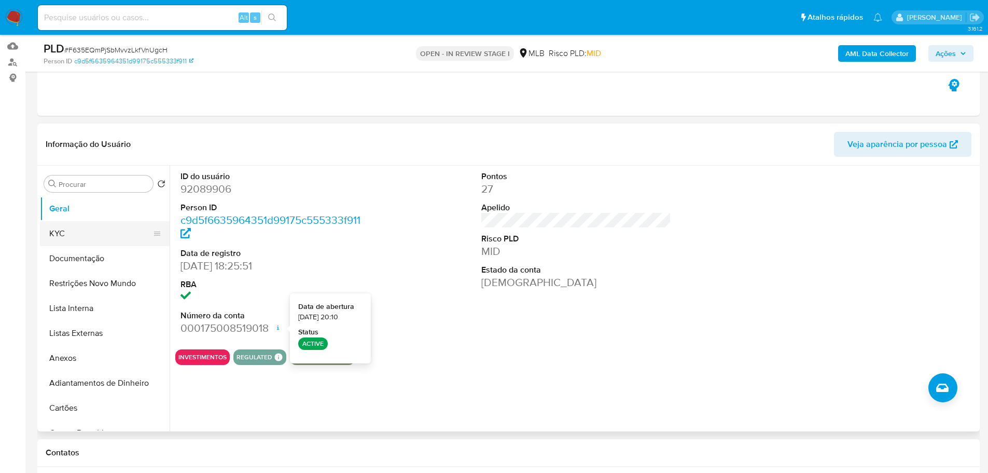
click at [61, 238] on button "KYC" at bounding box center [100, 233] width 121 height 25
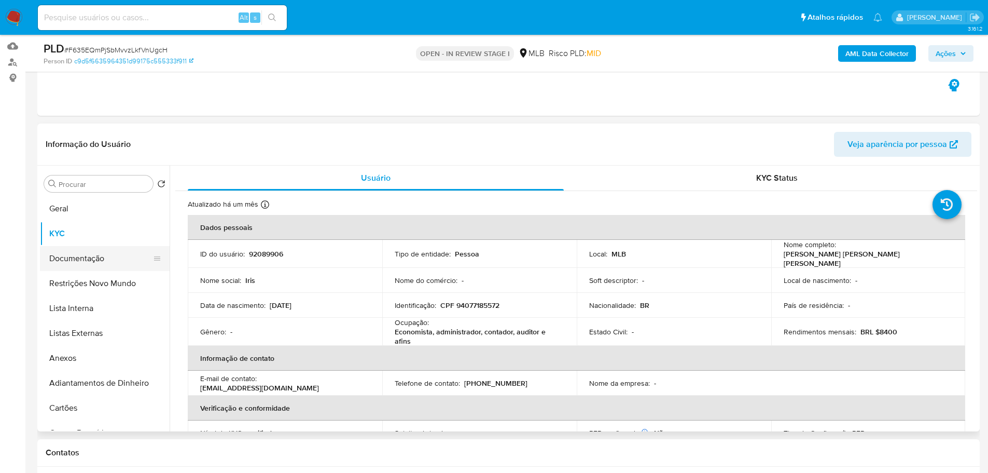
click at [90, 262] on button "Documentação" at bounding box center [100, 258] width 121 height 25
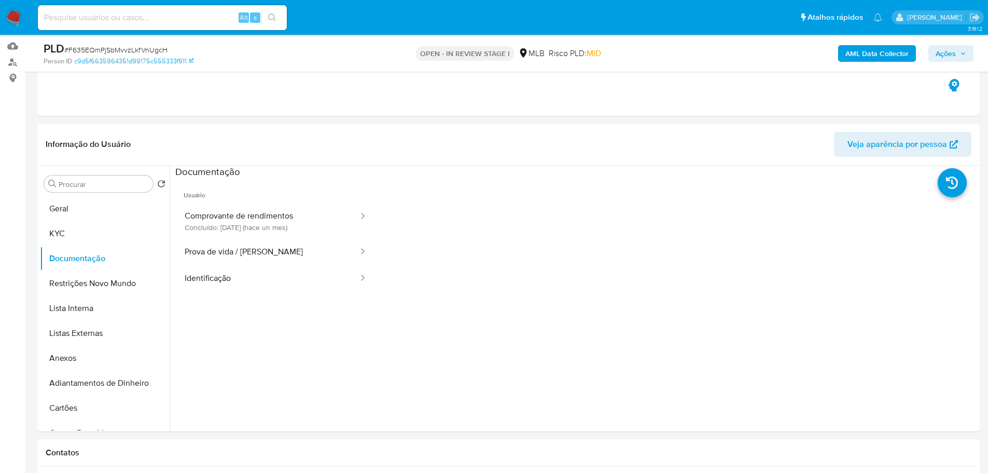
click at [252, 218] on button "Comprovante de rendimentos Concluído: 30/08/2025 (hace un mes)" at bounding box center [267, 220] width 184 height 35
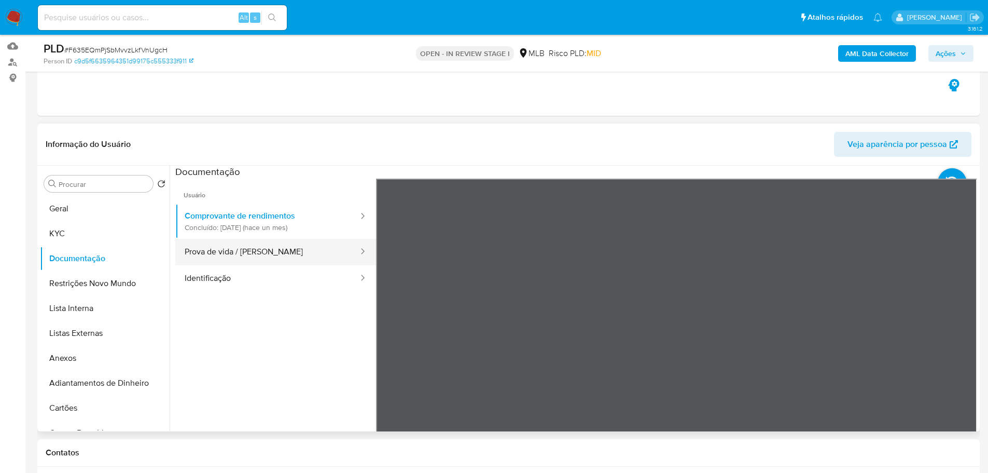
click at [253, 244] on button "Prova de vida / Selfie" at bounding box center [267, 252] width 184 height 26
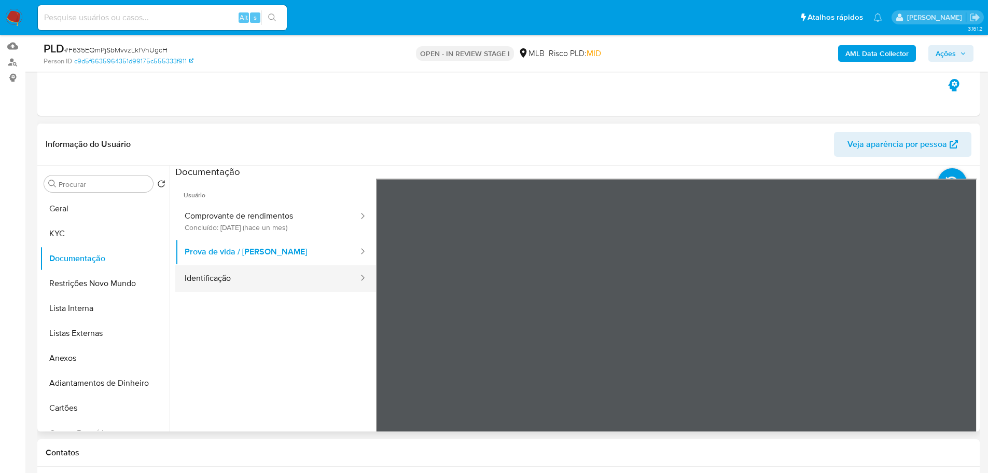
click at [282, 277] on button "Identificação" at bounding box center [267, 278] width 184 height 26
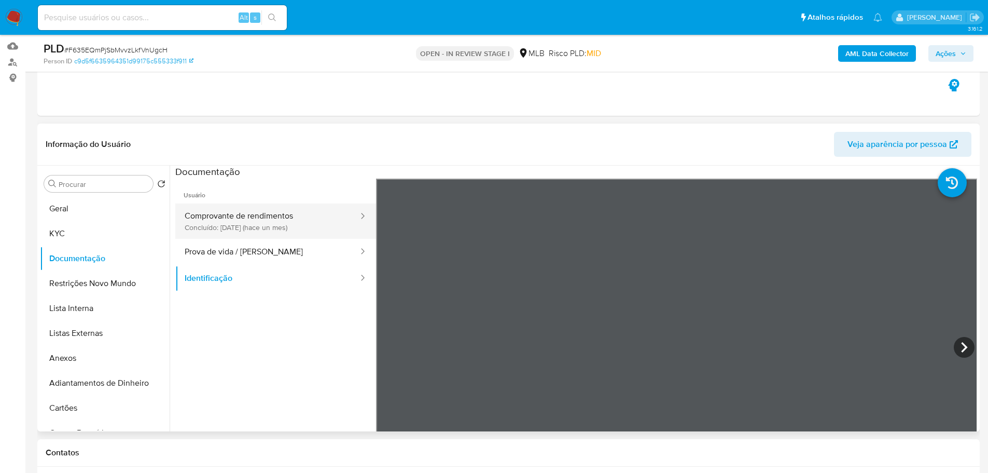
click at [273, 218] on button "Comprovante de rendimentos Concluído: 30/08/2025 (hace un mes)" at bounding box center [267, 220] width 184 height 35
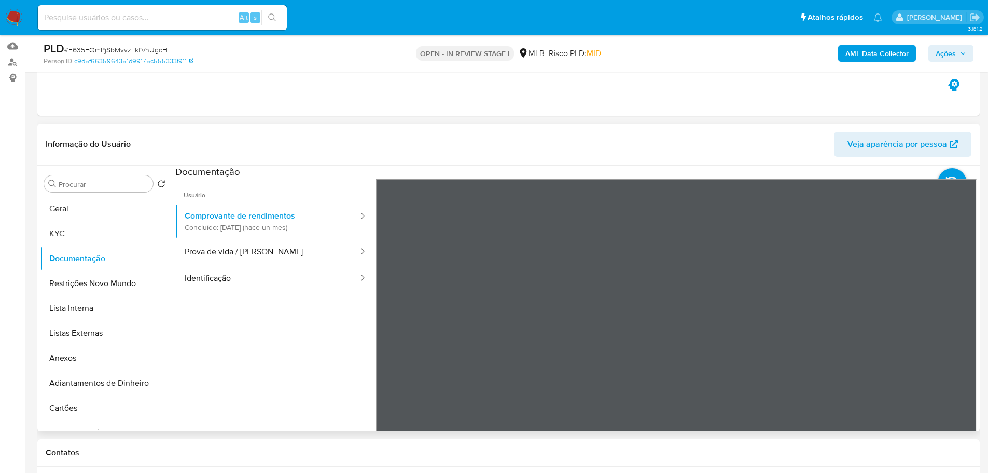
click at [510, 157] on div "Informação do Usuário Veja aparência por pessoa Procurar Retornar ao pedido pad…" at bounding box center [508, 277] width 942 height 308
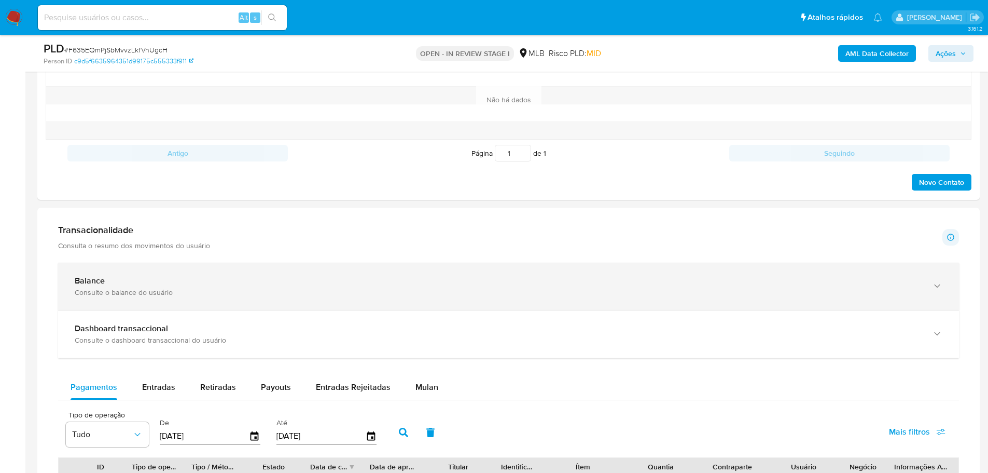
click at [914, 284] on div "Balance" at bounding box center [498, 280] width 847 height 10
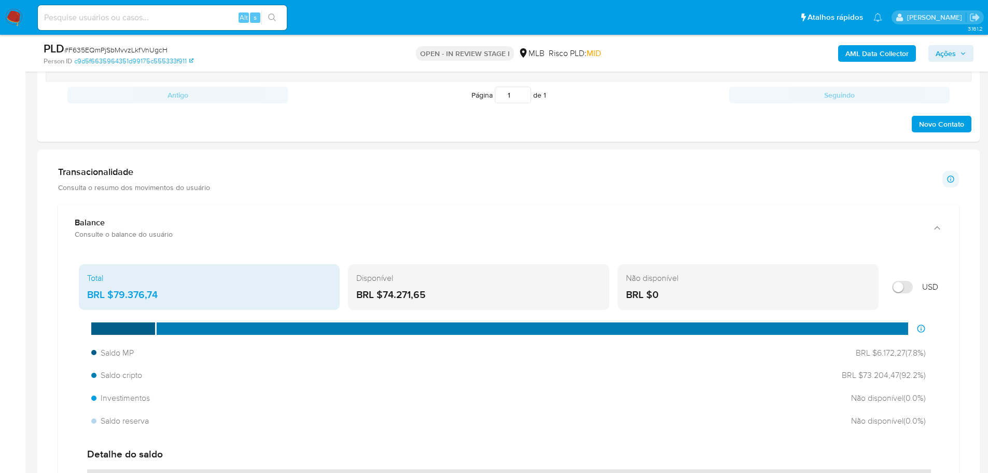
scroll to position [674, 0]
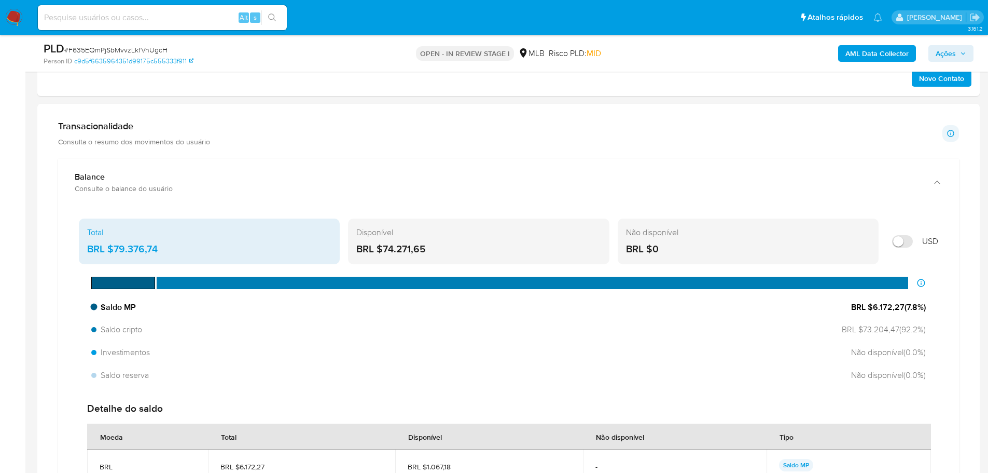
drag, startPoint x: 907, startPoint y: 309, endPoint x: 884, endPoint y: 310, distance: 22.9
click at [884, 310] on span "BRL $6.172,27 ( 7.8 %)" at bounding box center [888, 306] width 75 height 11
click at [892, 320] on div "Saldo cripto BRL $73.204,47 ( 92.2 %)" at bounding box center [508, 330] width 843 height 20
drag, startPoint x: 903, startPoint y: 308, endPoint x: 871, endPoint y: 310, distance: 31.2
click at [871, 310] on span "BRL $6.172,27 ( 7.8 %)" at bounding box center [888, 306] width 75 height 11
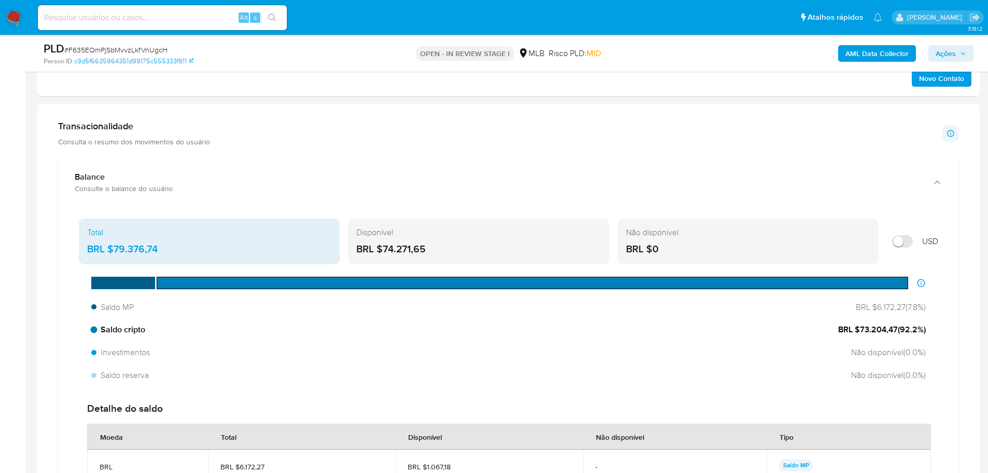
drag, startPoint x: 895, startPoint y: 329, endPoint x: 858, endPoint y: 331, distance: 37.4
click at [858, 331] on span "BRL $73.204,47 ( 92.2 %)" at bounding box center [882, 329] width 88 height 11
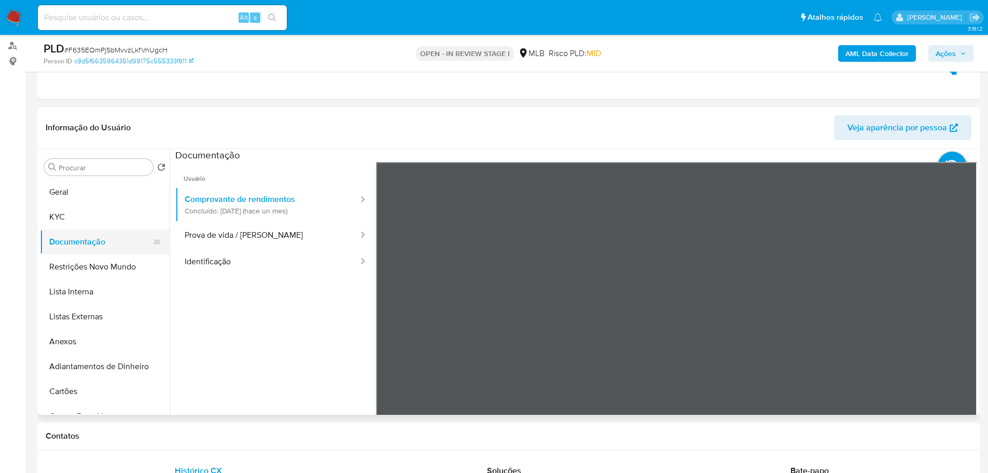
scroll to position [52, 0]
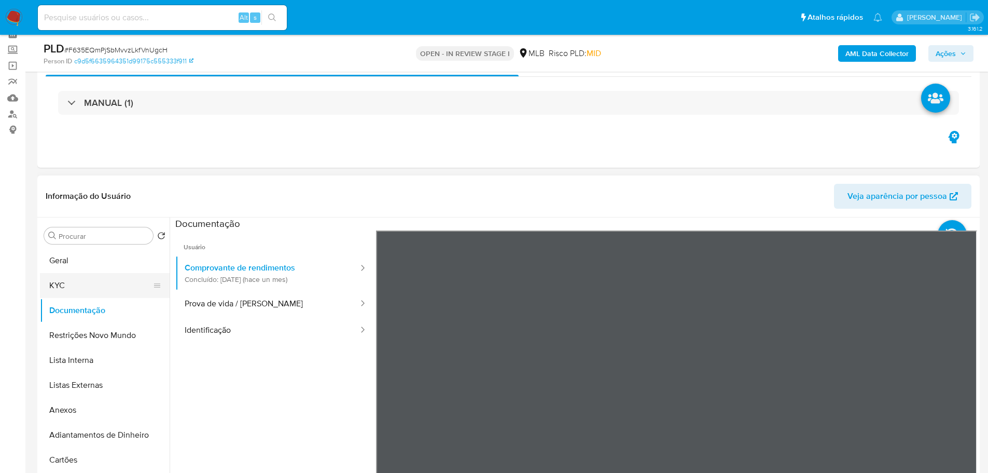
click at [73, 278] on button "KYC" at bounding box center [100, 285] width 121 height 25
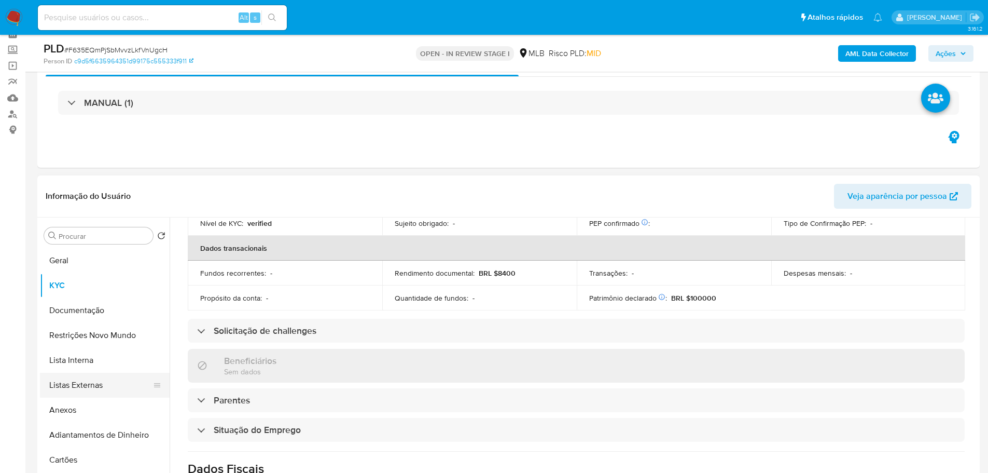
scroll to position [435, 0]
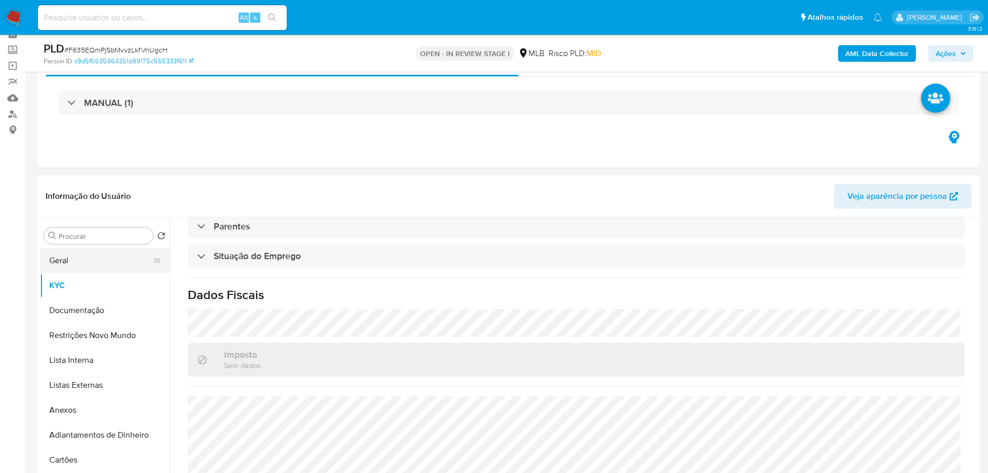
click at [77, 263] on button "Geral" at bounding box center [100, 260] width 121 height 25
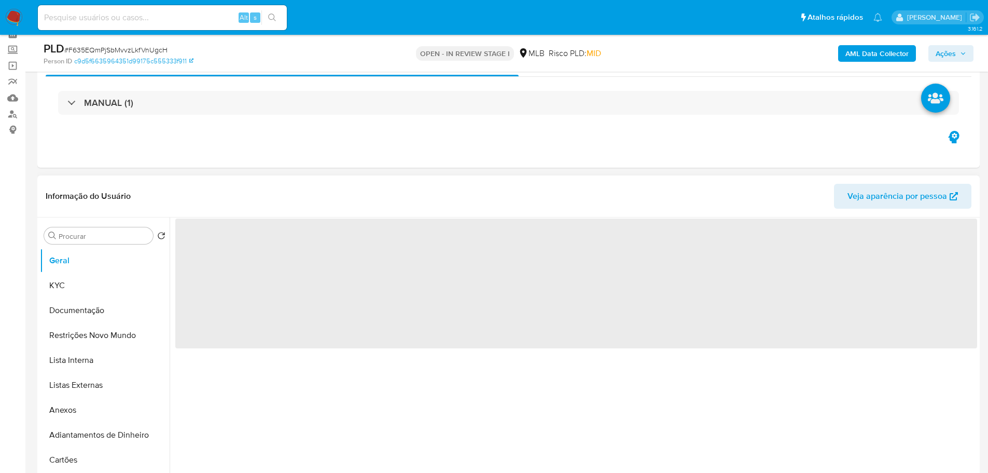
scroll to position [0, 0]
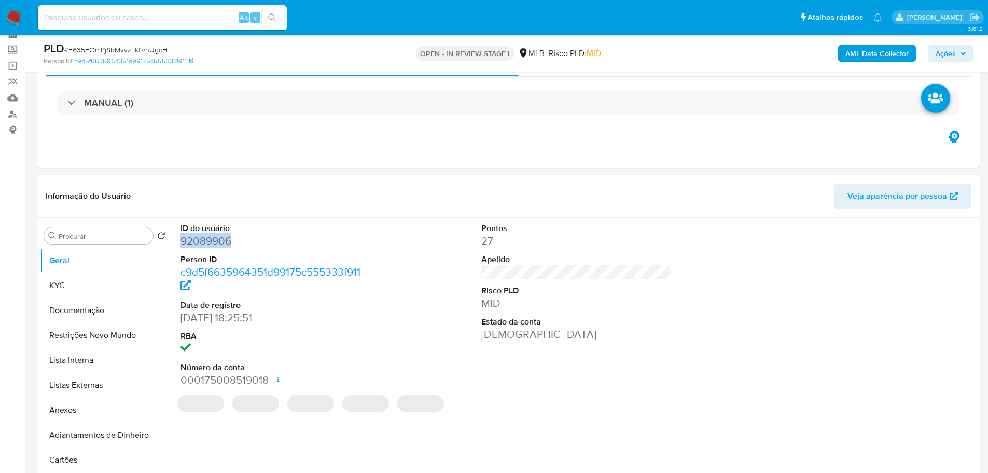
click at [198, 238] on dd "92089906" at bounding box center [276, 240] width 190 height 15
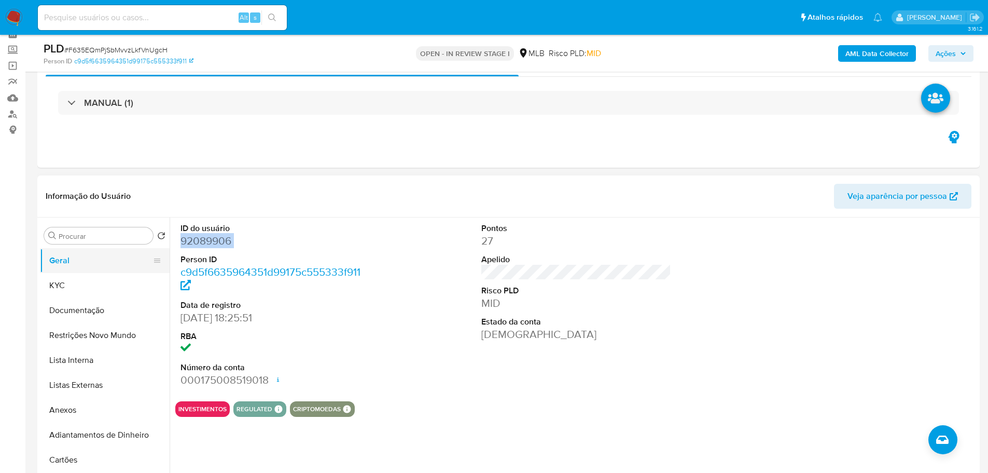
click at [71, 263] on button "Geral" at bounding box center [100, 260] width 121 height 25
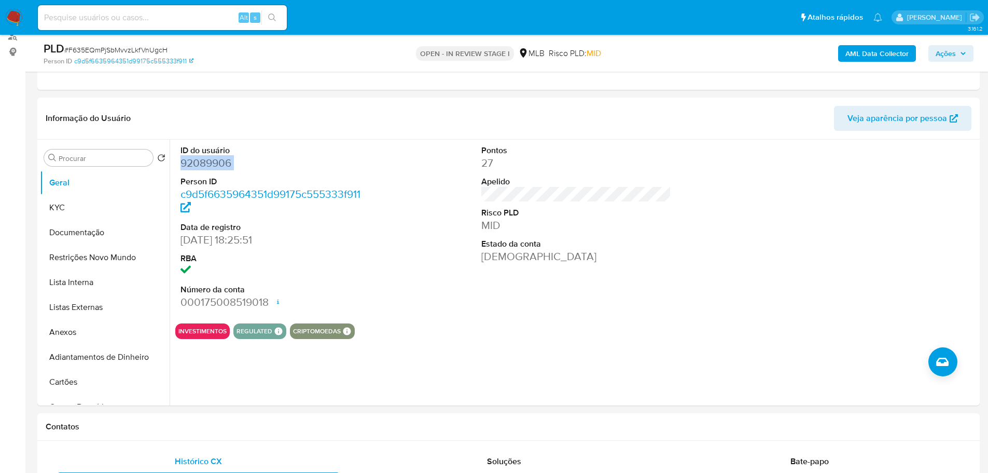
scroll to position [127, 0]
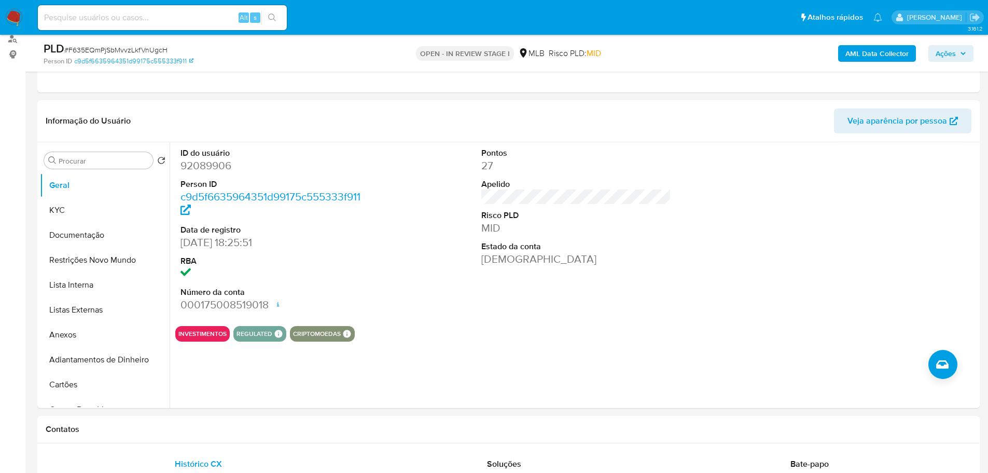
click at [659, 241] on dt "Estado da conta" at bounding box center [576, 246] width 190 height 11
drag, startPoint x: 207, startPoint y: 442, endPoint x: 163, endPoint y: 406, distance: 56.8
click at [207, 442] on div "Contatos" at bounding box center [508, 428] width 942 height 27
click at [70, 212] on button "KYC" at bounding box center [100, 210] width 121 height 25
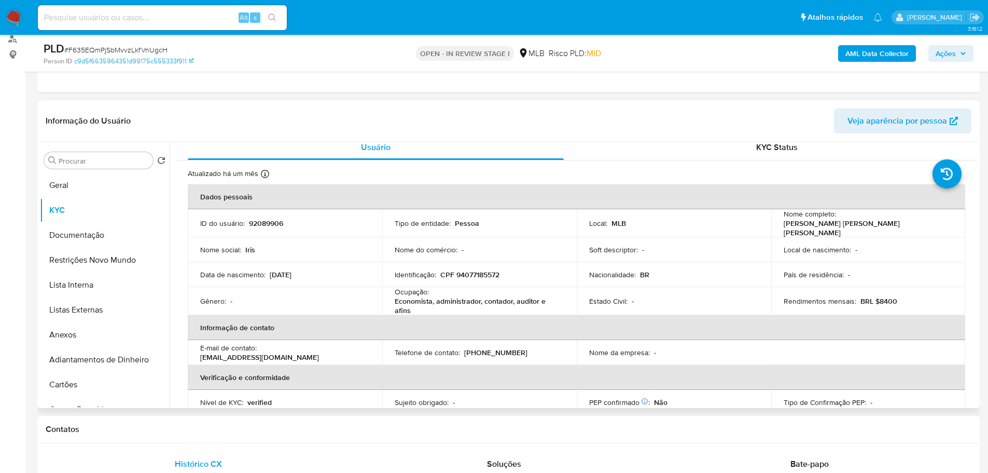
scroll to position [8, 0]
click at [190, 428] on h1 "Contatos" at bounding box center [509, 429] width 926 height 10
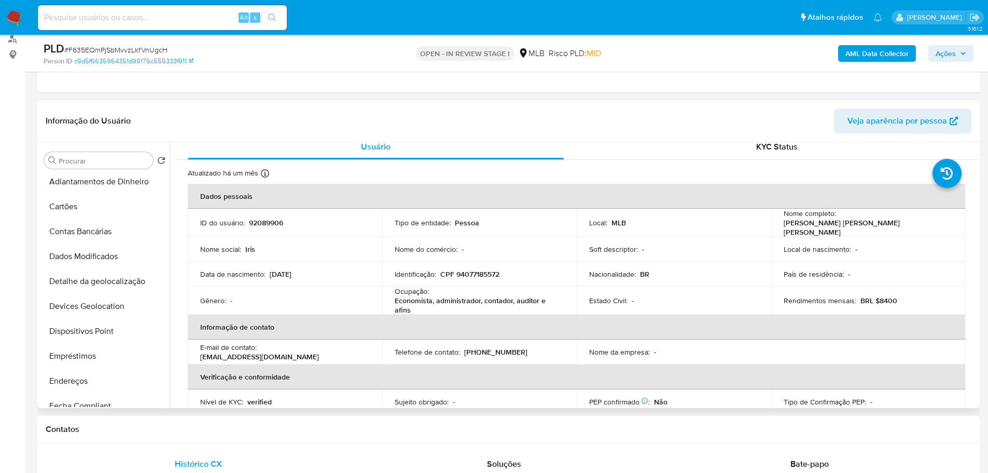
scroll to position [311, 0]
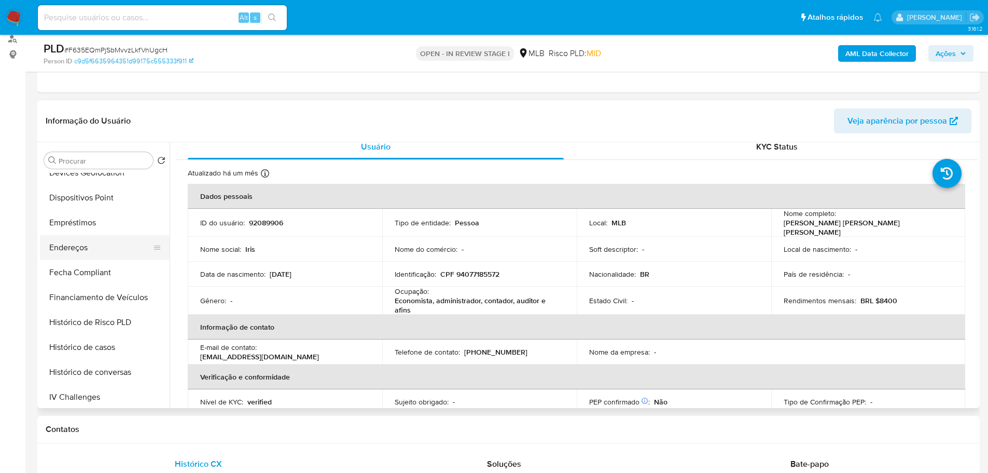
click at [92, 256] on button "Endereços" at bounding box center [100, 247] width 121 height 25
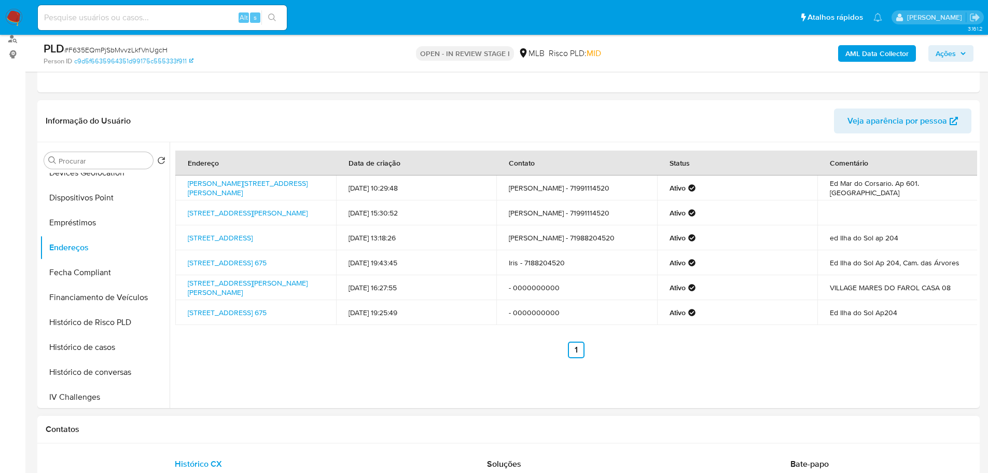
click at [238, 429] on h1 "Contatos" at bounding box center [509, 429] width 926 height 10
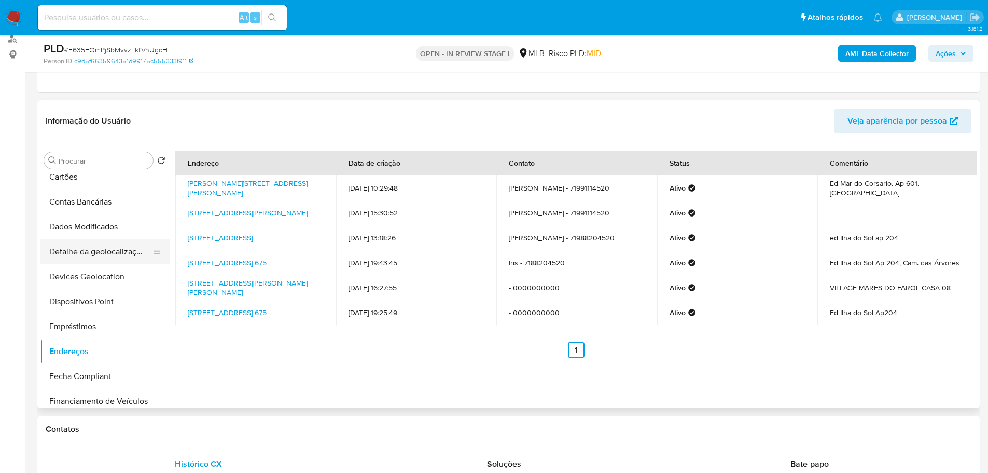
click at [94, 258] on button "Detalhe da geolocalização" at bounding box center [100, 251] width 121 height 25
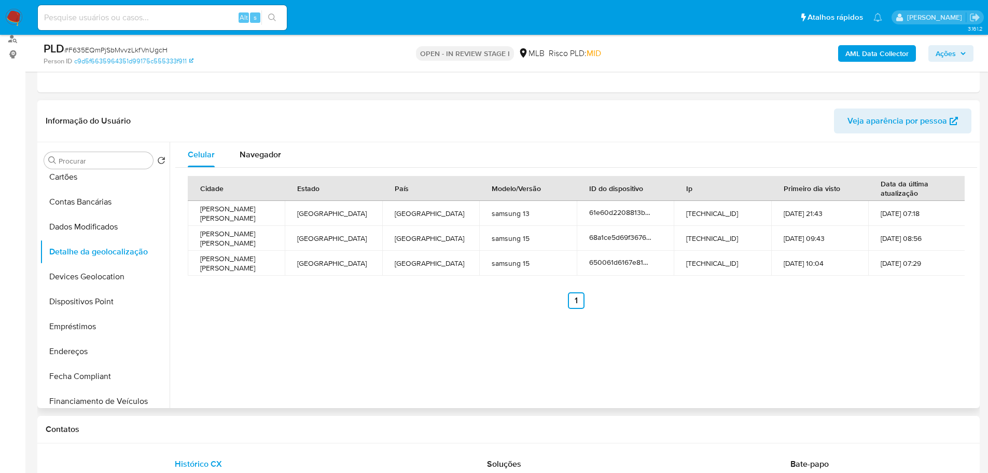
drag, startPoint x: 841, startPoint y: 400, endPoint x: 602, endPoint y: 373, distance: 240.1
click at [841, 400] on div "Celular Navegador Cidade Estado País Modelo/Versão ID do dispositivo Ip Primeir…" at bounding box center [574, 275] width 808 height 266
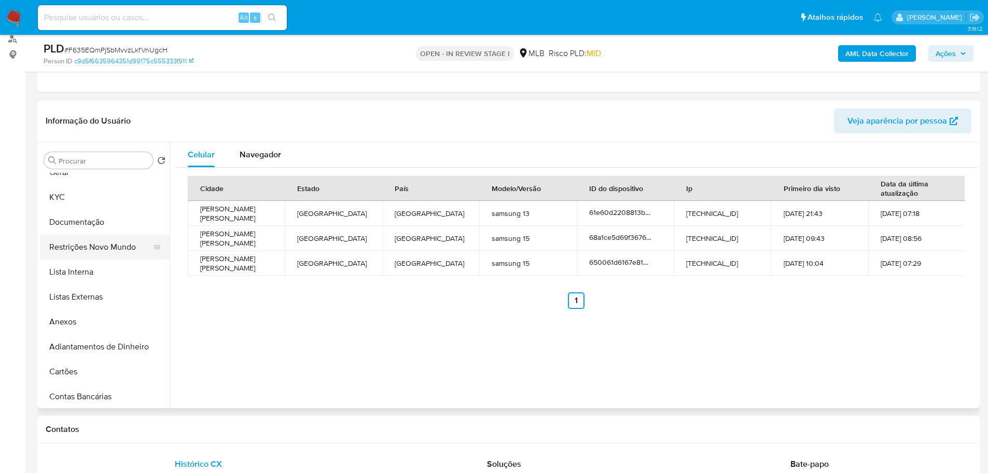
scroll to position [0, 0]
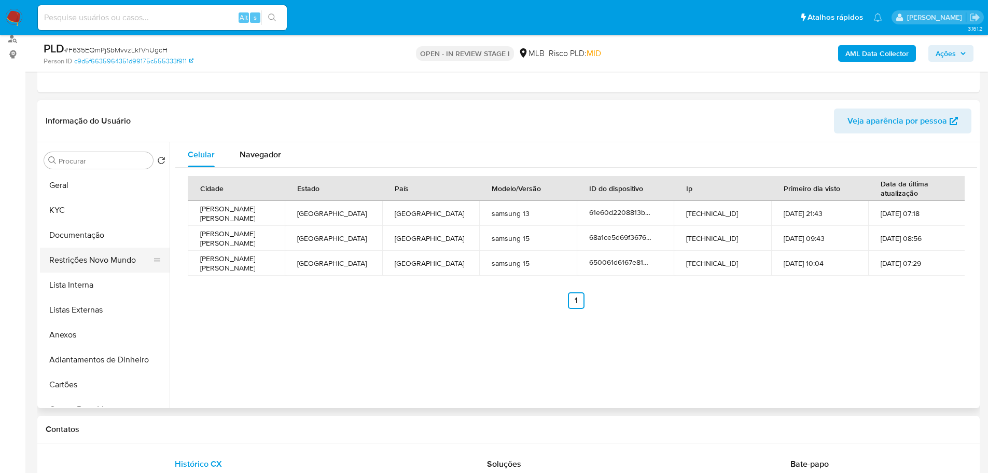
click at [99, 251] on button "Restrições Novo Mundo" at bounding box center [100, 259] width 121 height 25
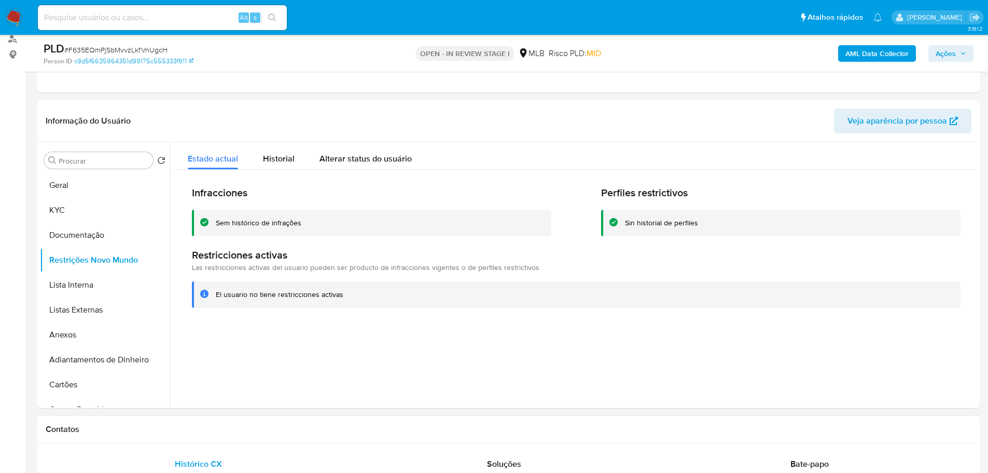
click at [206, 417] on div "Contatos" at bounding box center [508, 428] width 942 height 27
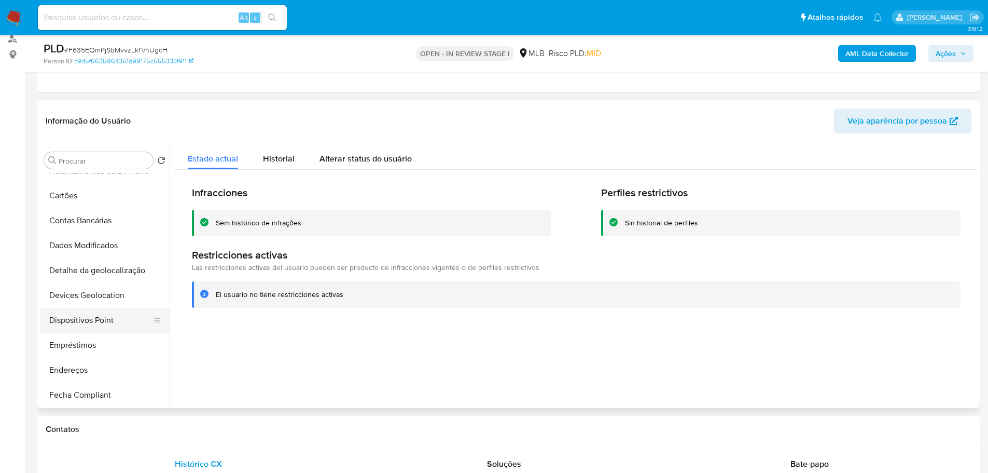
scroll to position [207, 0]
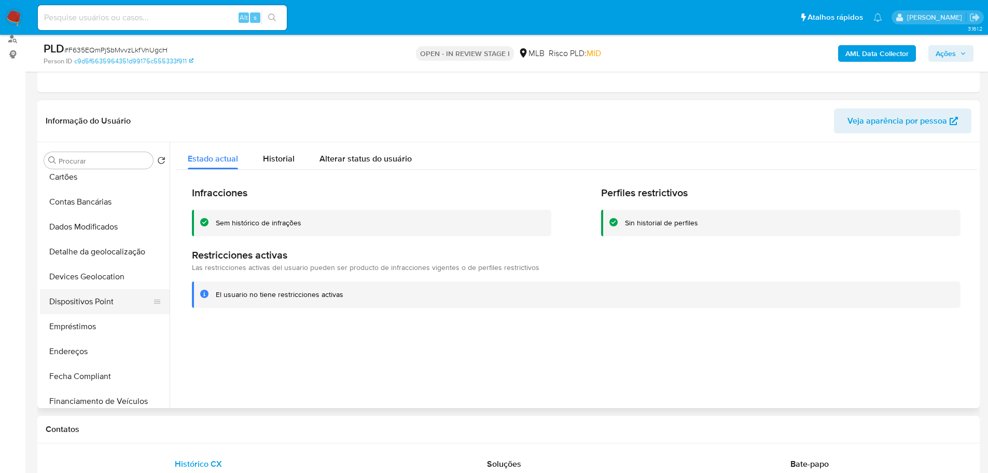
click at [102, 297] on button "Dispositivos Point" at bounding box center [100, 301] width 121 height 25
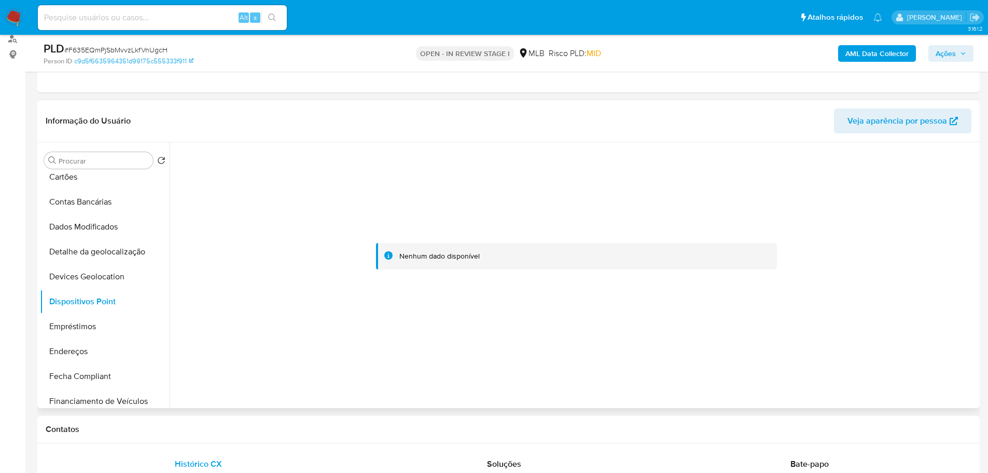
drag, startPoint x: 678, startPoint y: 441, endPoint x: 655, endPoint y: 378, distance: 67.3
click at [678, 441] on div "Contatos" at bounding box center [508, 428] width 942 height 27
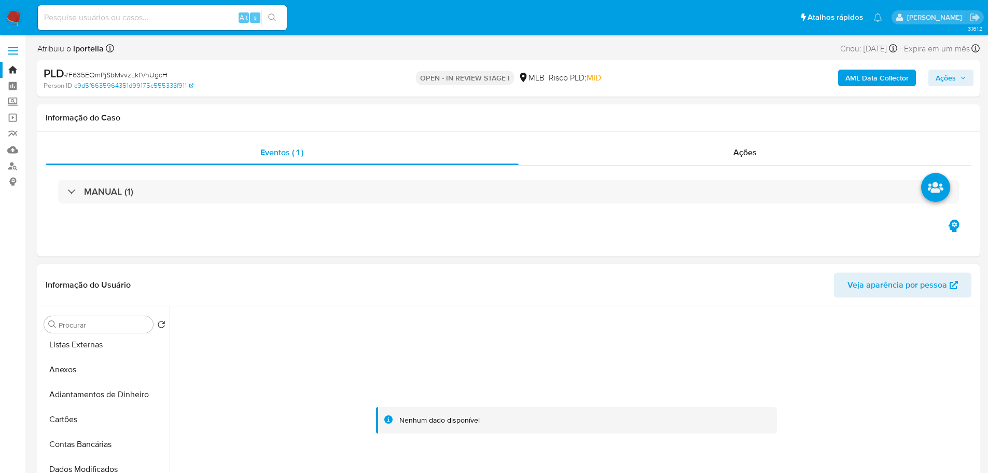
scroll to position [0, 0]
click at [69, 372] on button "KYC" at bounding box center [100, 374] width 121 height 25
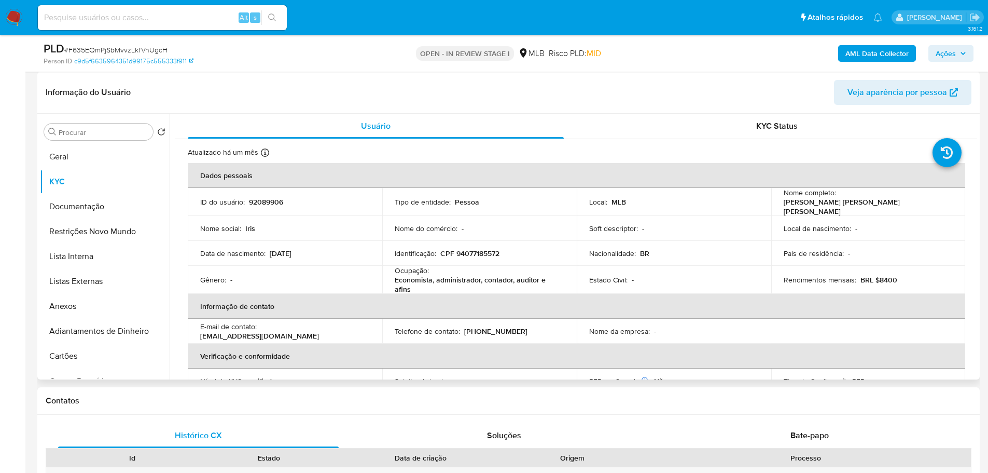
click at [472, 251] on p "CPF 94077185572" at bounding box center [469, 252] width 59 height 9
copy p "94077185572"
click at [107, 164] on button "Geral" at bounding box center [100, 156] width 121 height 25
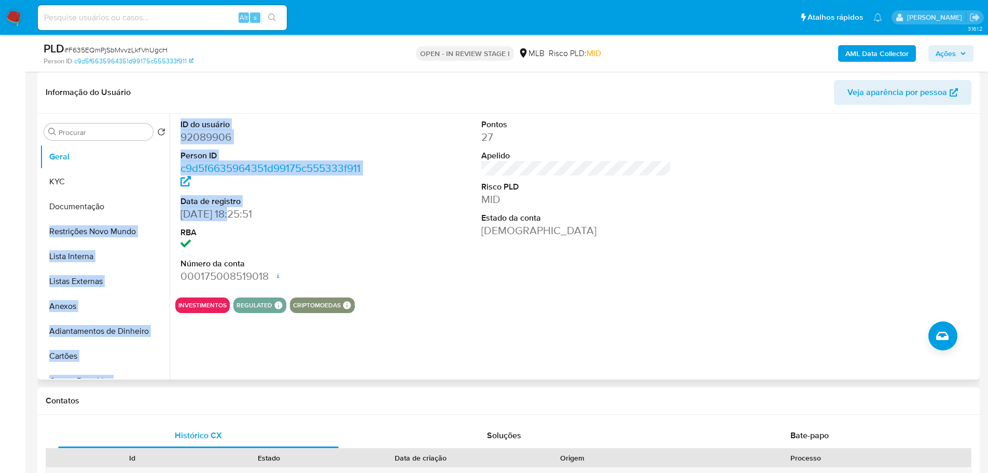
drag, startPoint x: 236, startPoint y: 212, endPoint x: 169, endPoint y: 216, distance: 67.0
click at [169, 216] on div "Procurar Retornar ao pedido padrão Geral KYC Documentação Restrições Novo Mundo…" at bounding box center [508, 247] width 937 height 266
copy div "Documentação Restrições Novo Mundo Lista Interna Listas Externas Anexos Adianta…"
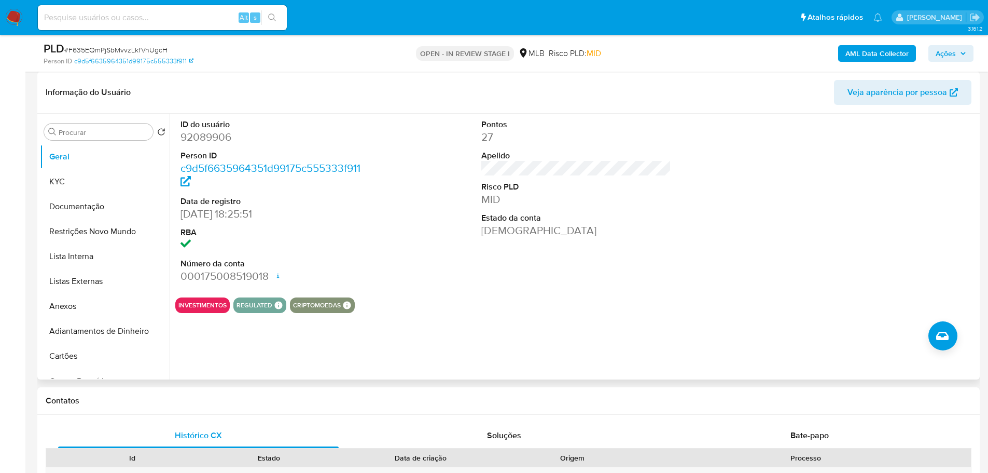
click at [227, 223] on dl "ID do usuário 92089906 Person ID c9d5f6635964351d99175c555333f911 Data de regis…" at bounding box center [276, 201] width 190 height 165
drag, startPoint x: 236, startPoint y: 216, endPoint x: 180, endPoint y: 215, distance: 56.0
click at [180, 215] on div "ID do usuário 92089906 Person ID c9d5f6635964351d99175c555333f911 Data de regis…" at bounding box center [275, 201] width 201 height 175
copy dd "05/03/2006"
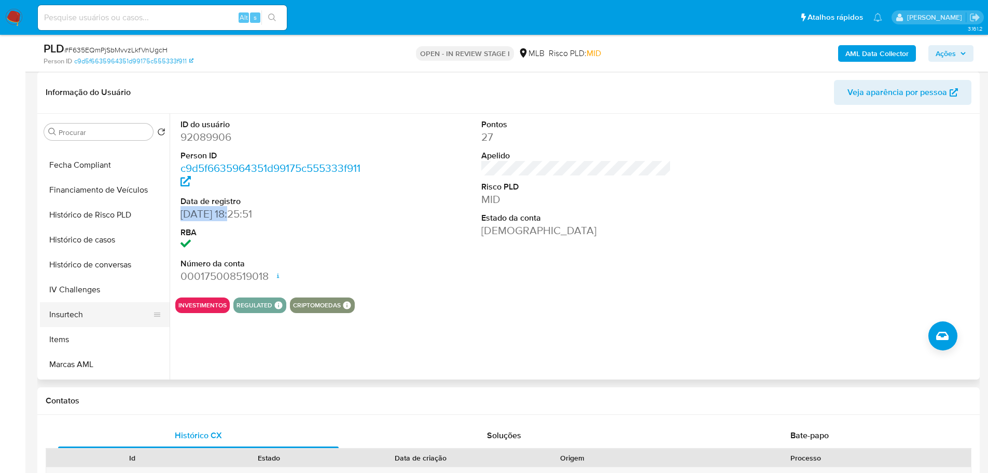
scroll to position [467, 0]
click at [98, 160] on button "Histórico de casos" at bounding box center [100, 162] width 121 height 25
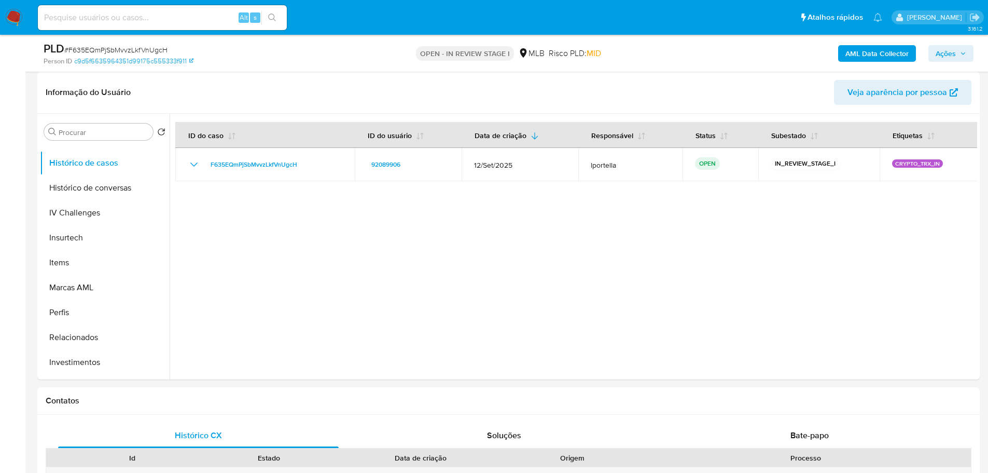
click at [963, 52] on icon "button" at bounding box center [963, 53] width 6 height 6
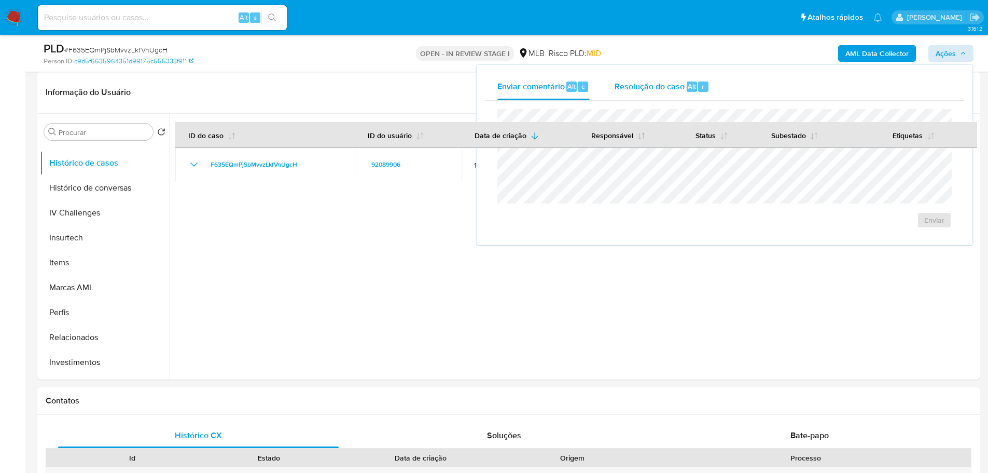
click at [641, 80] on span "Resolução do caso" at bounding box center [650, 86] width 70 height 12
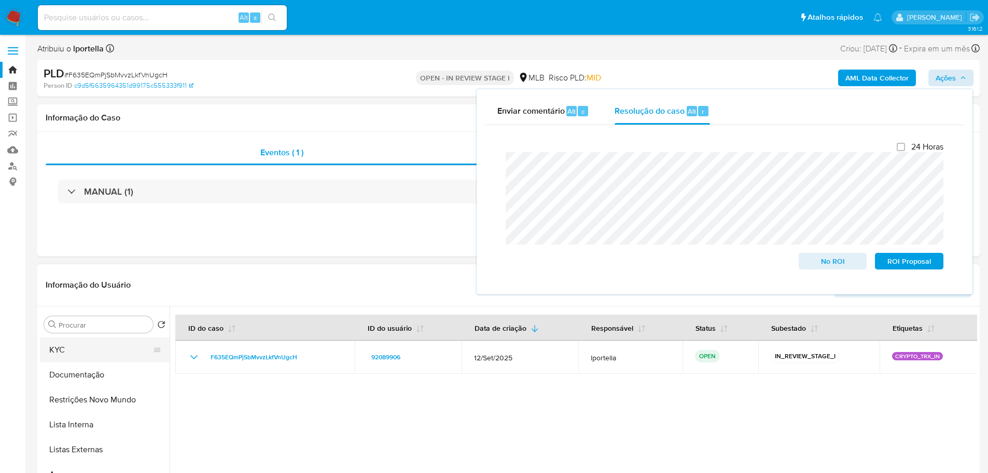
scroll to position [0, 0]
click at [68, 357] on button "Geral" at bounding box center [100, 349] width 121 height 25
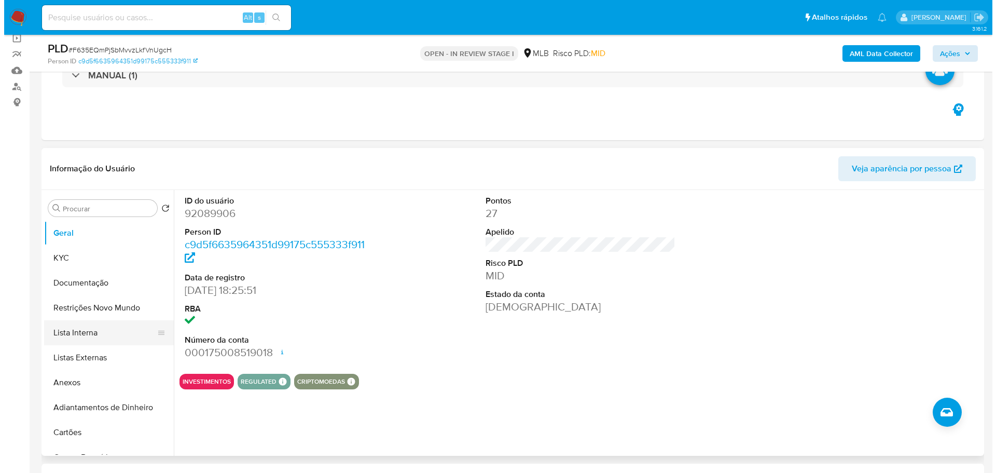
scroll to position [156, 0]
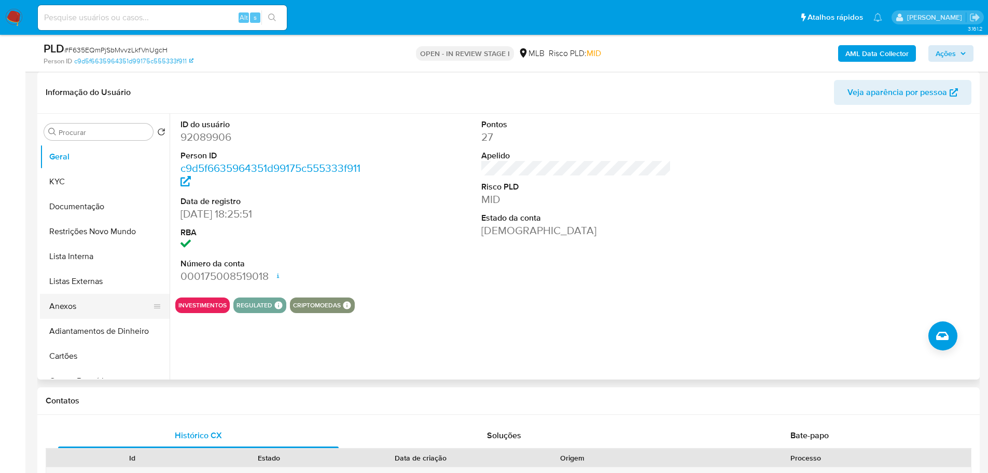
click at [58, 316] on button "Anexos" at bounding box center [100, 306] width 121 height 25
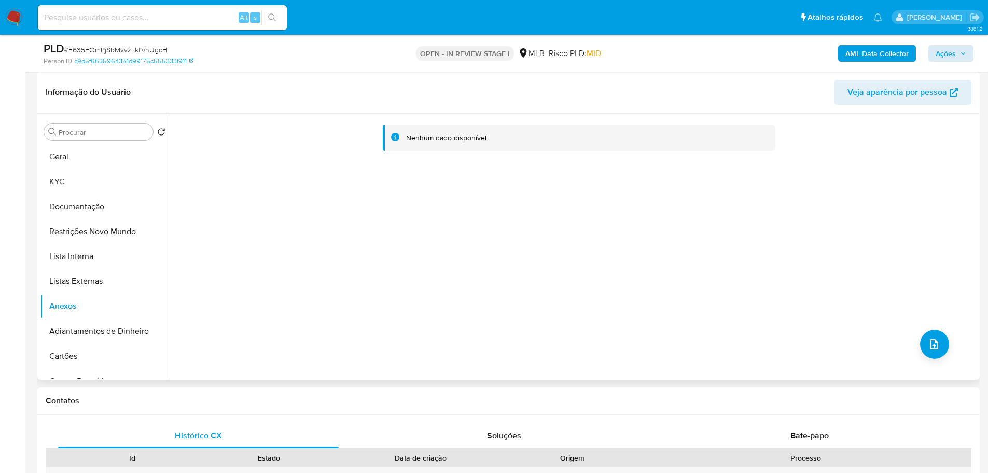
click at [914, 344] on div "Nenhum dado disponível" at bounding box center [574, 247] width 808 height 266
click at [923, 344] on button "upload-file" at bounding box center [934, 343] width 29 height 29
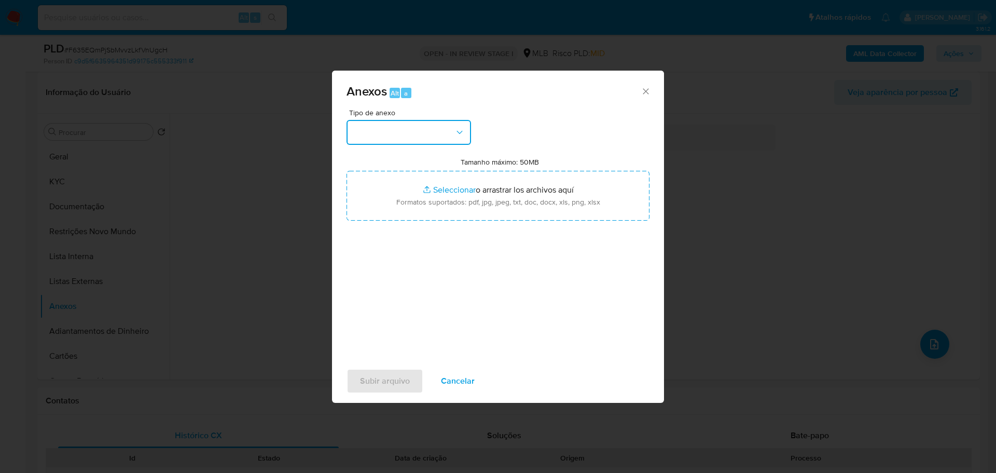
click at [417, 135] on button "button" at bounding box center [408, 132] width 124 height 25
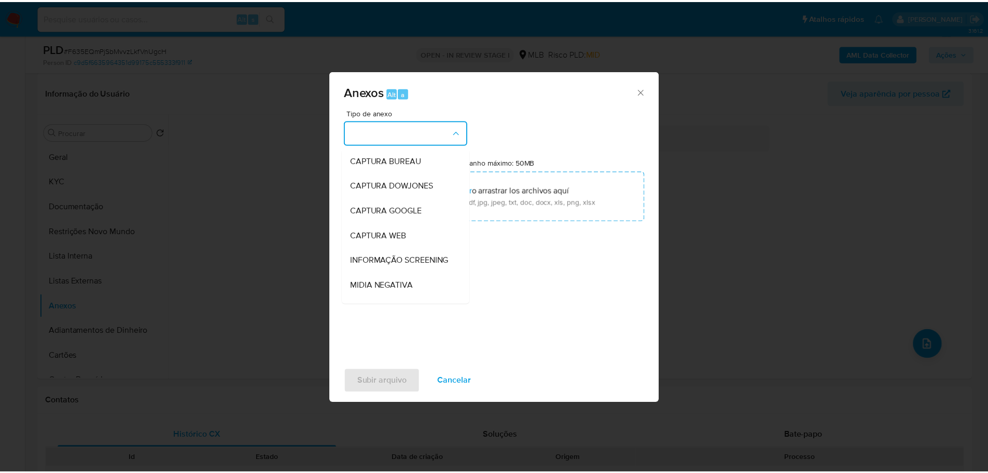
scroll to position [160, 0]
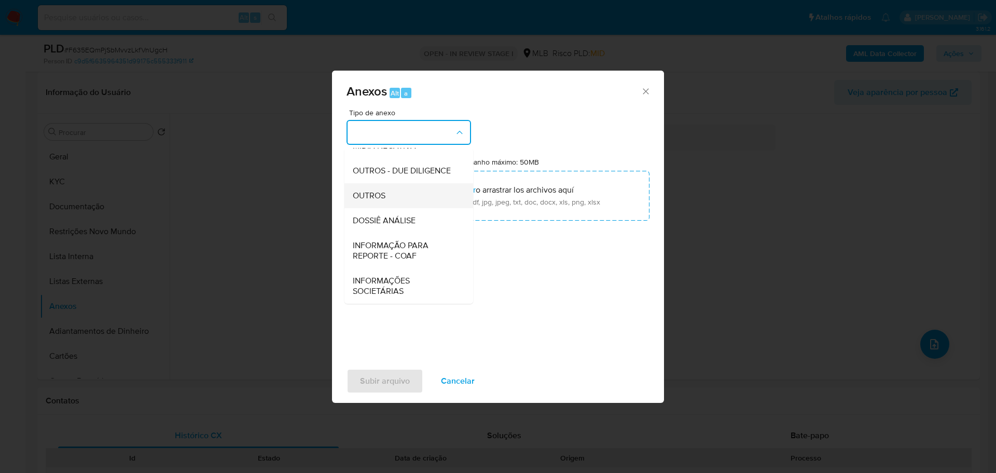
click at [372, 188] on div "OUTROS" at bounding box center [406, 195] width 106 height 25
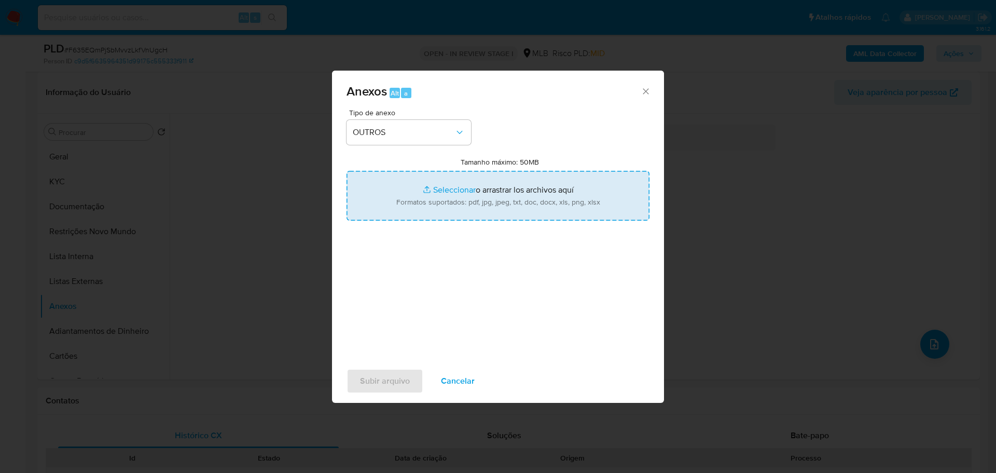
type input "C:\fakepath\F635EQmPjSbMvvzLkfVnUgcH - CPF 94077185572 - IRIS MARIA VIEIRA NOGU…"
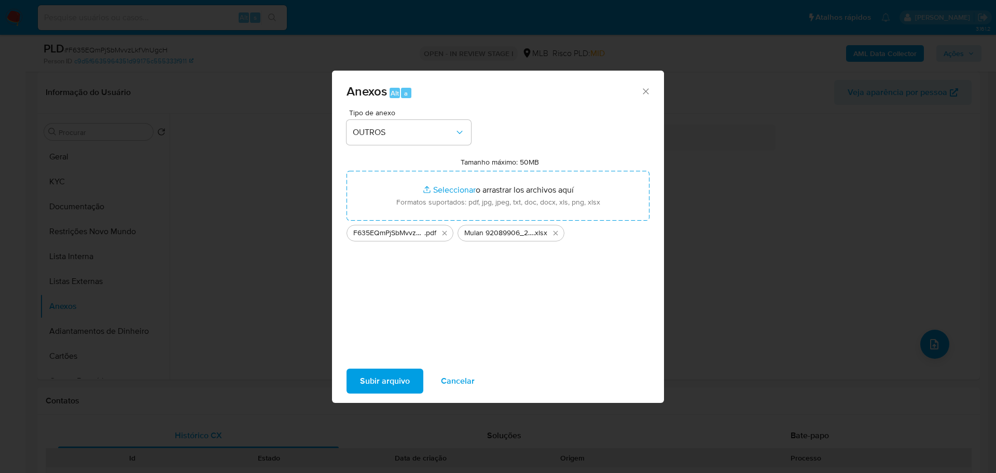
click at [403, 379] on span "Subir arquivo" at bounding box center [385, 380] width 50 height 23
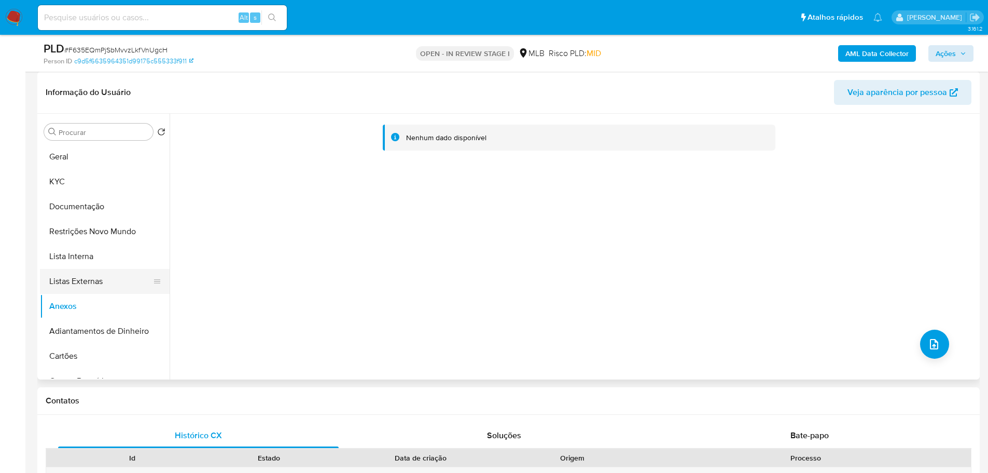
click at [116, 291] on button "Listas Externas" at bounding box center [100, 281] width 121 height 25
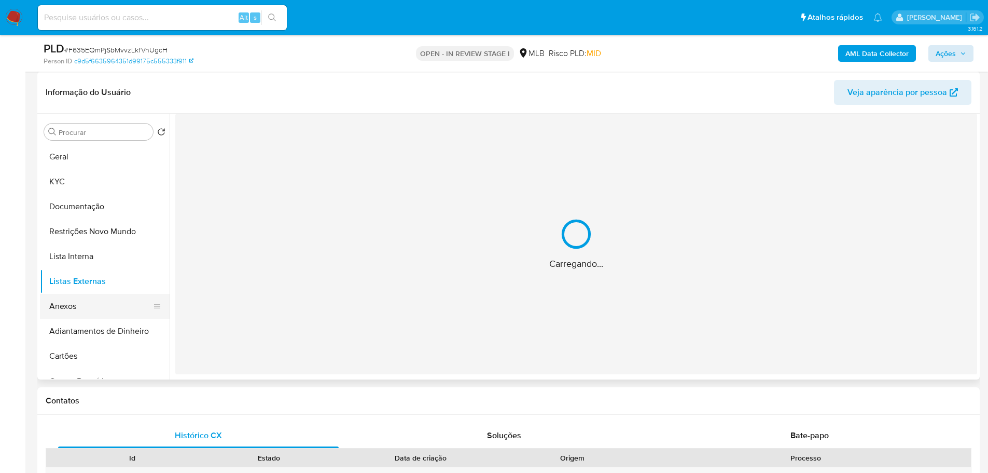
click at [117, 311] on button "Anexos" at bounding box center [100, 306] width 121 height 25
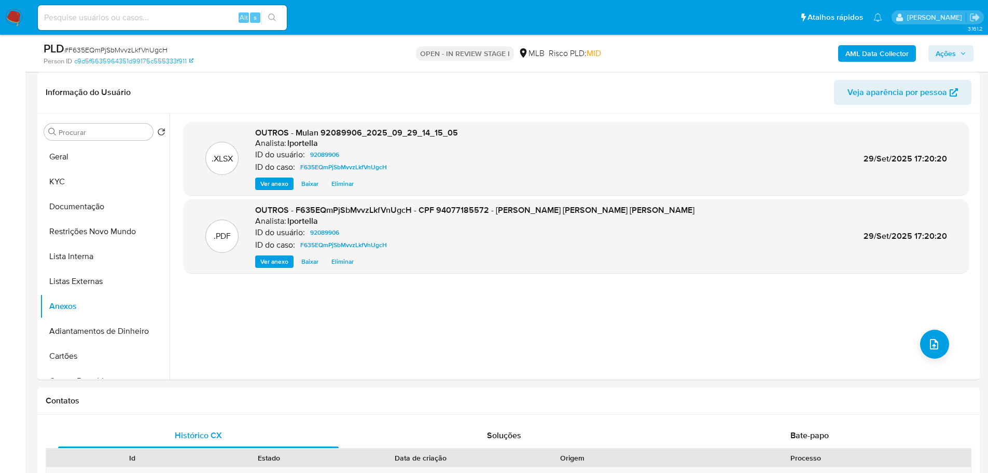
click at [946, 54] on span "Ações" at bounding box center [946, 53] width 20 height 17
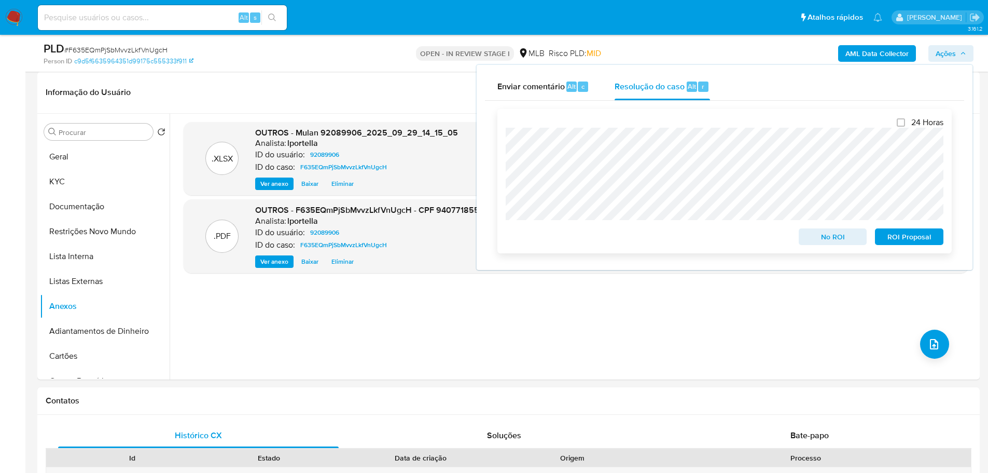
click at [841, 238] on span "No ROI" at bounding box center [833, 236] width 54 height 15
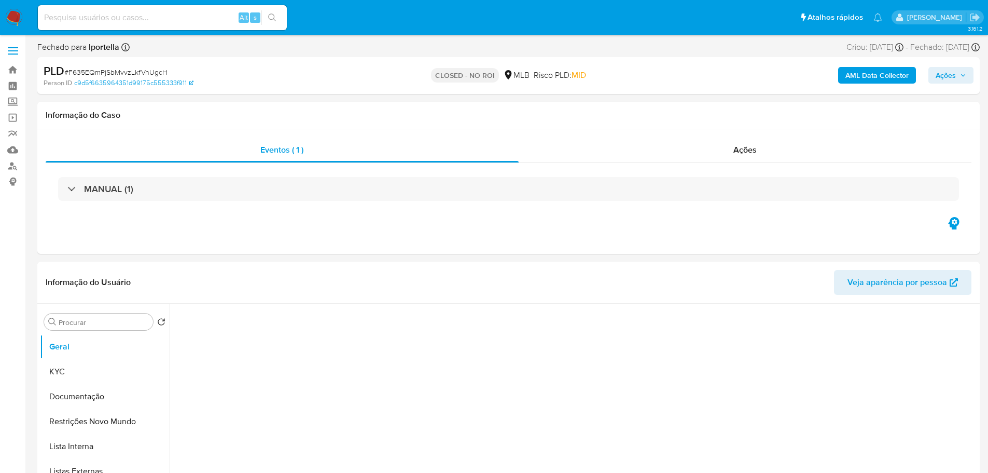
select select "10"
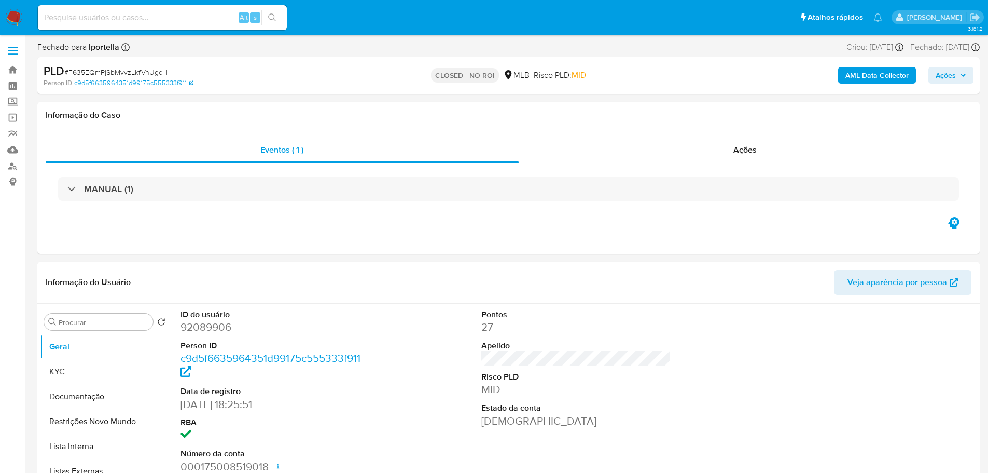
click at [11, 18] on img at bounding box center [14, 18] width 18 height 18
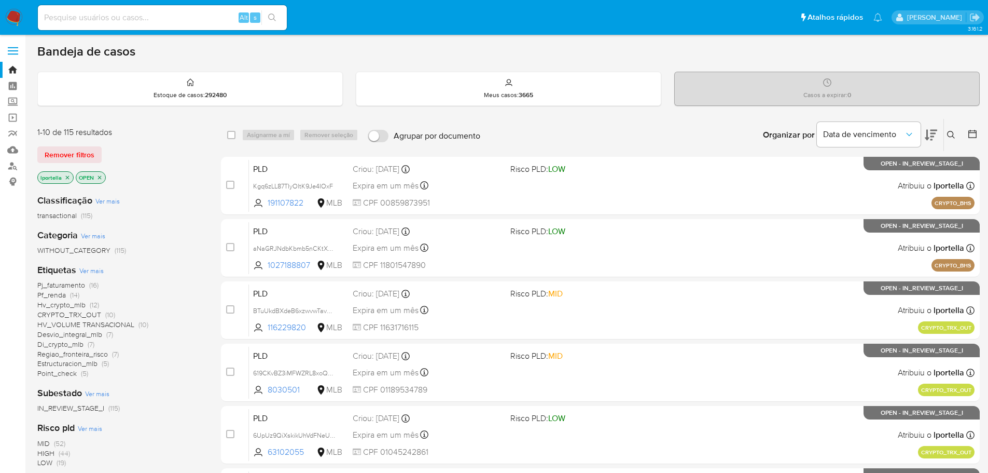
click at [89, 315] on span "CRYPTO_TRX_OUT" at bounding box center [69, 314] width 64 height 10
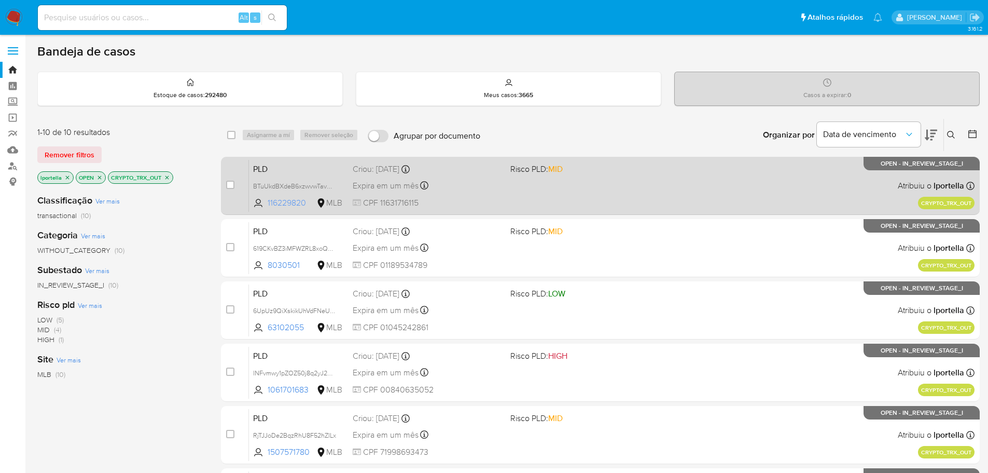
click at [290, 201] on span "116229820" at bounding box center [291, 202] width 47 height 11
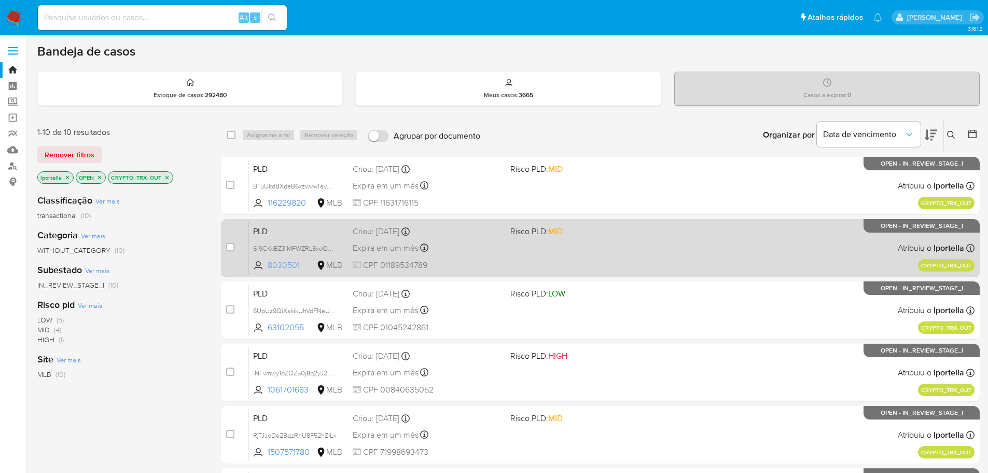
click at [293, 261] on span "8030501" at bounding box center [291, 264] width 47 height 11
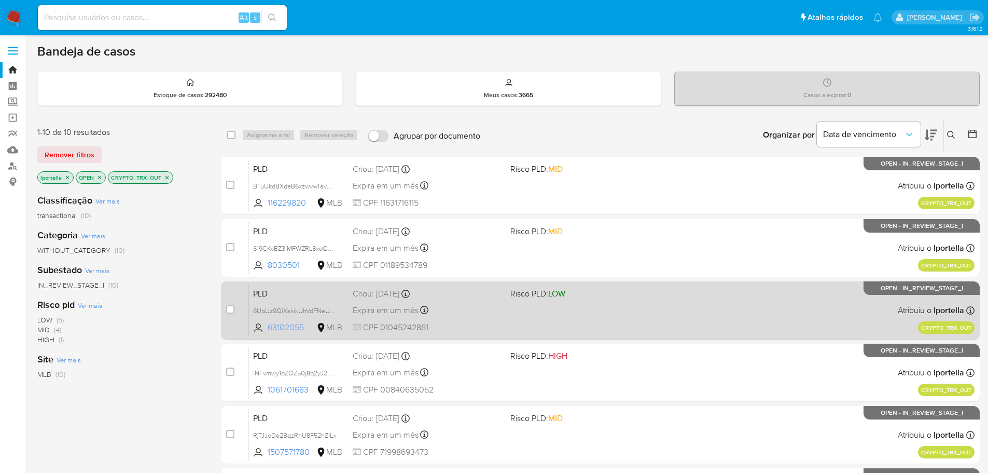
click at [289, 332] on span "63102055" at bounding box center [291, 327] width 47 height 11
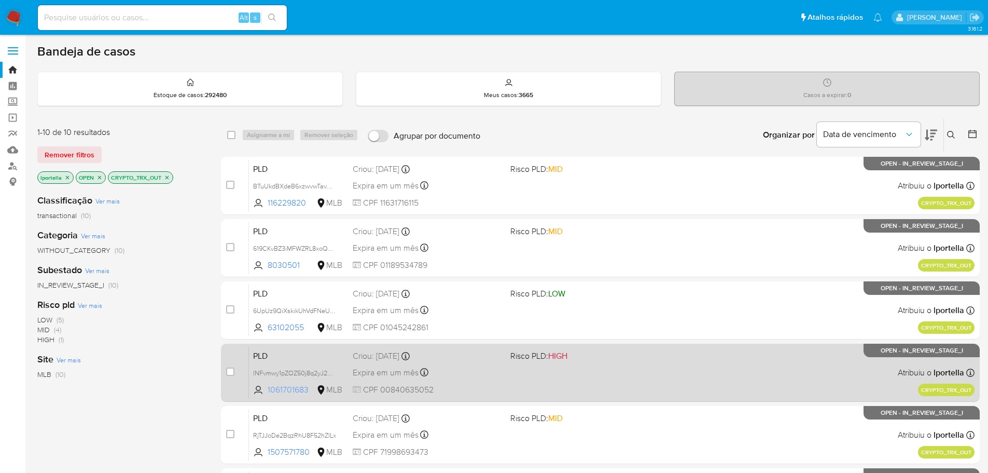
click at [295, 389] on span "1061701683" at bounding box center [291, 389] width 47 height 11
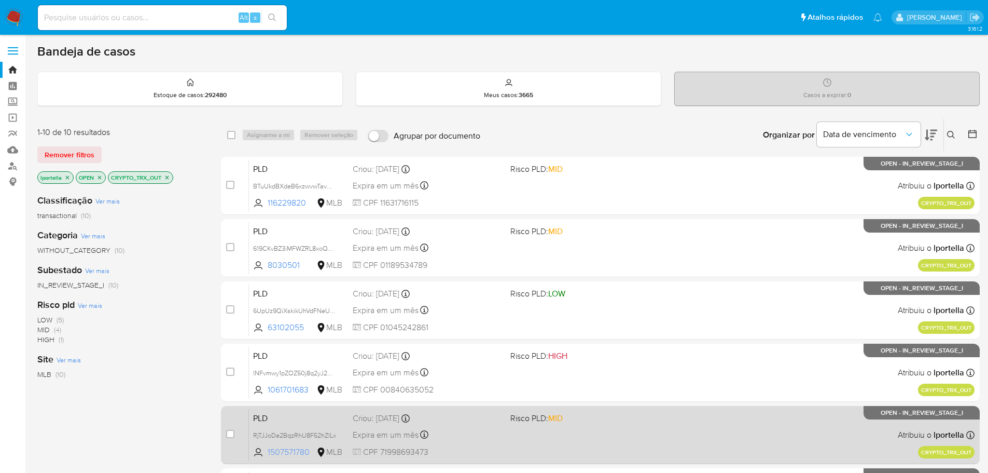
click at [295, 453] on span "1507571780" at bounding box center [291, 451] width 47 height 11
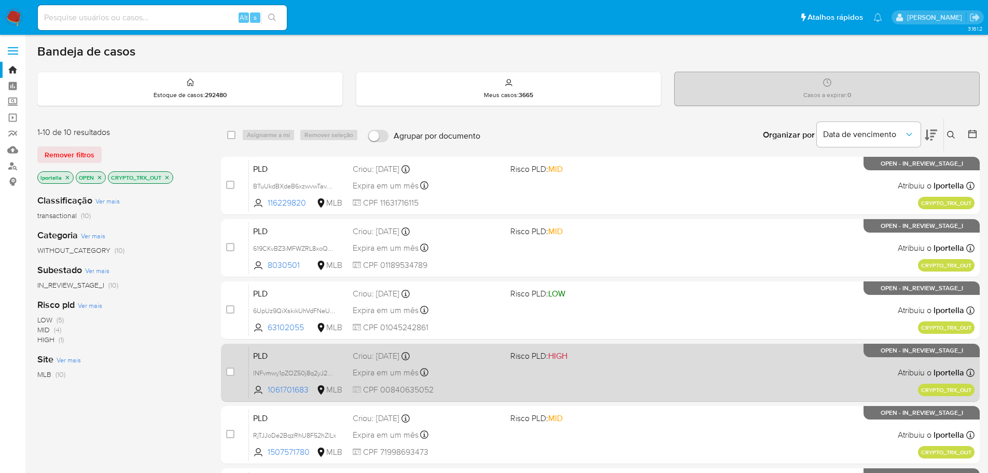
scroll to position [52, 0]
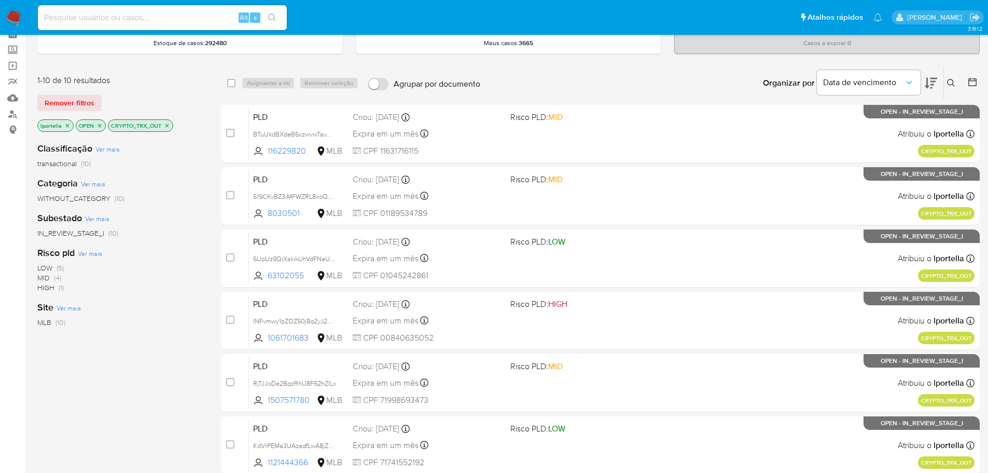
drag, startPoint x: 16, startPoint y: 240, endPoint x: 183, endPoint y: 440, distance: 260.0
click at [183, 440] on div "Classificação Ver mais transactional (10) Categoria Ver mais WITHOUT_CATEGORY (…" at bounding box center [120, 310] width 167 height 353
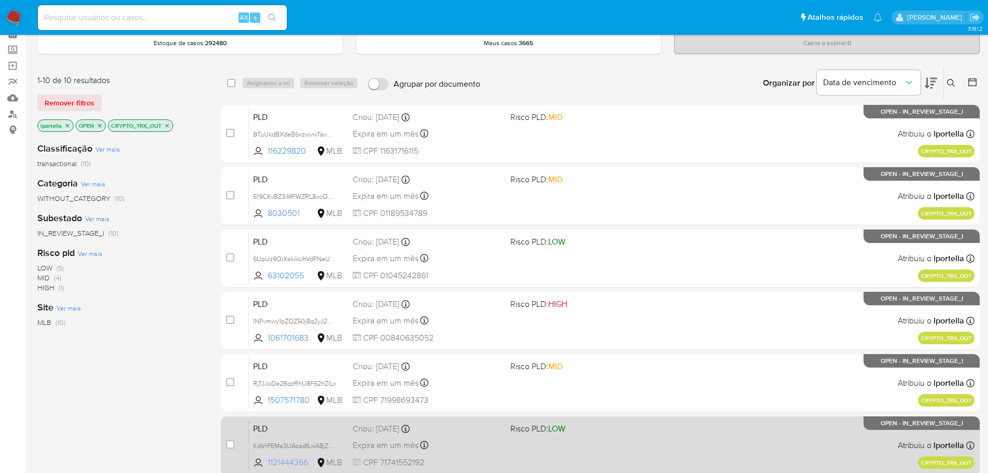
click at [298, 461] on span "1121444366" at bounding box center [291, 461] width 47 height 11
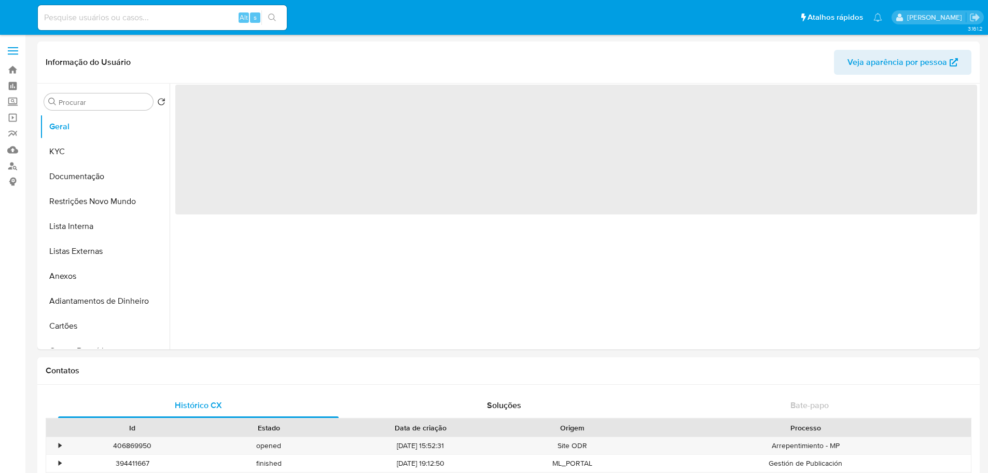
select select "10"
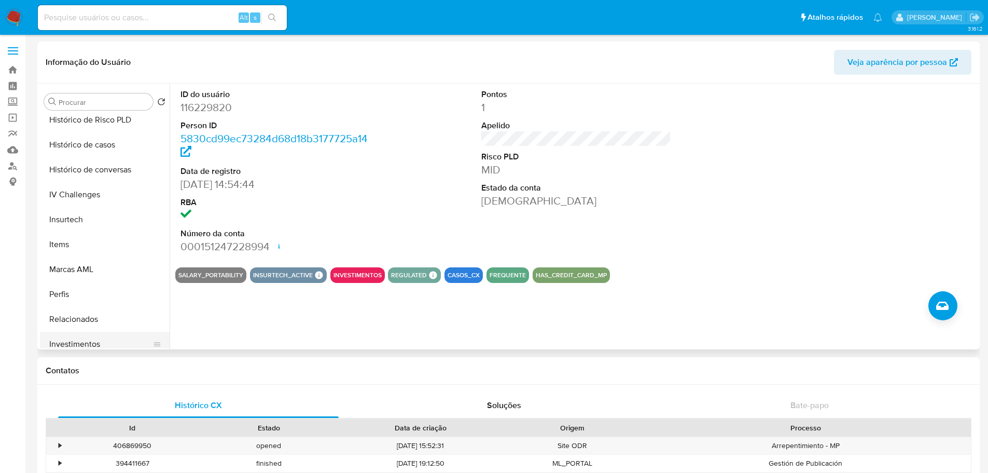
scroll to position [330, 0]
click at [105, 263] on button "Histórico de casos" at bounding box center [100, 269] width 121 height 25
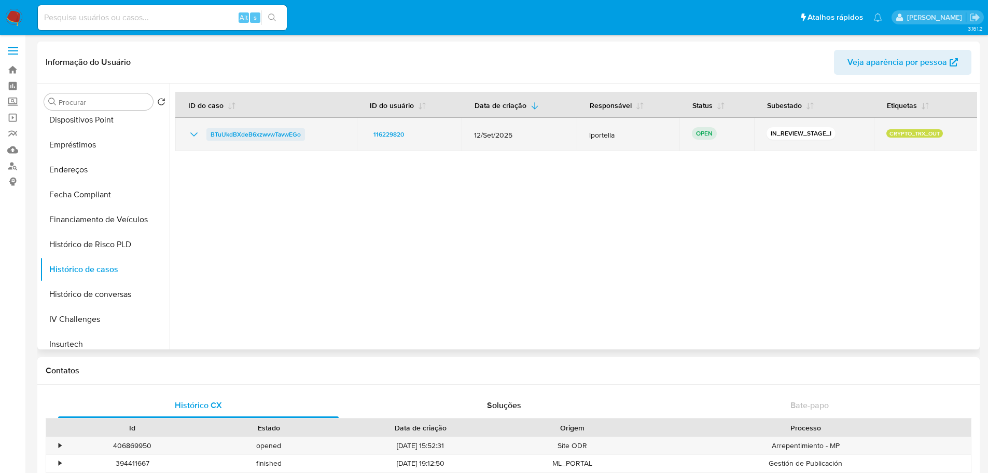
click at [273, 135] on span "BTuUkdBXdeB6xzwvwTavwEGo" at bounding box center [256, 134] width 90 height 12
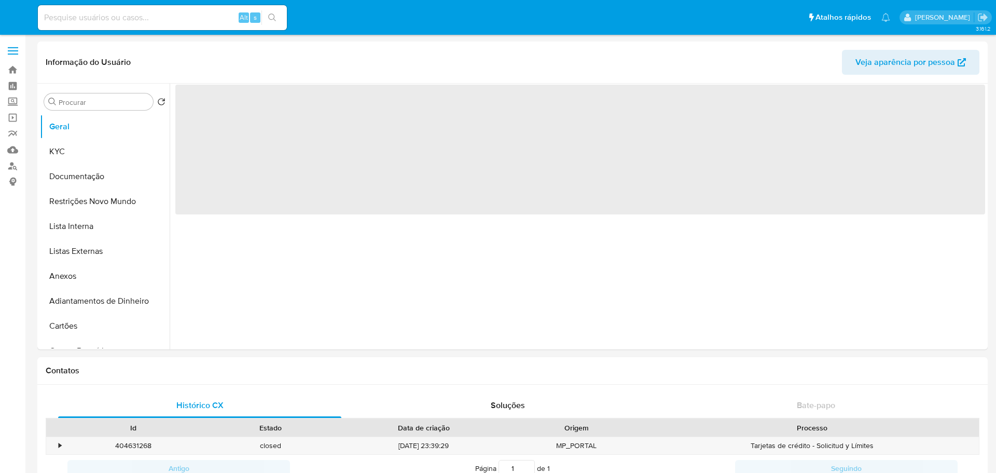
select select "10"
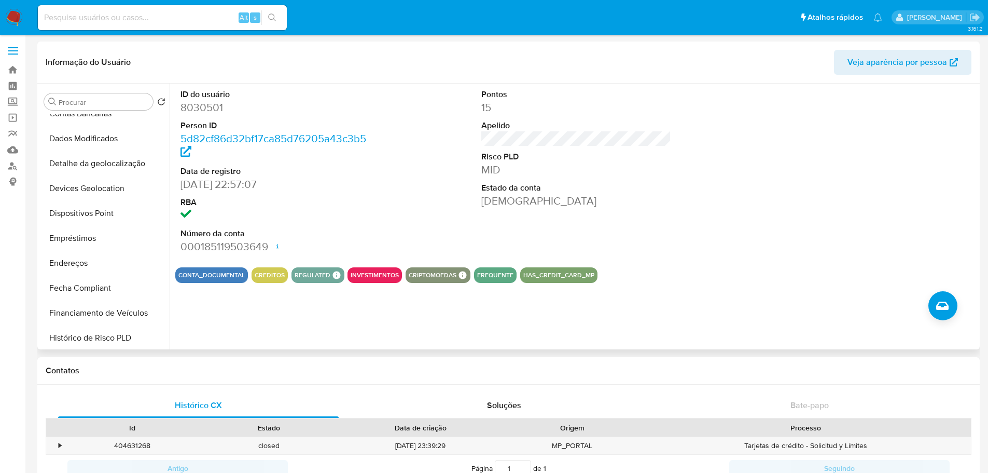
scroll to position [415, 0]
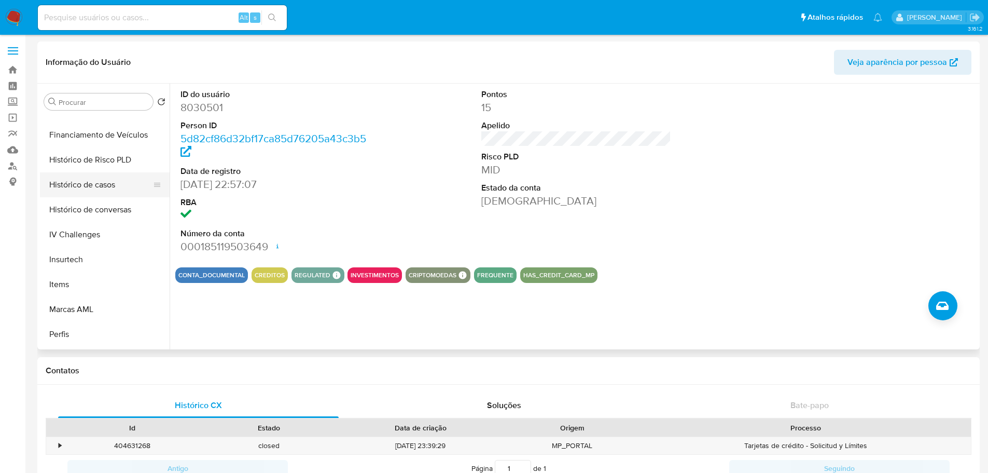
click at [96, 184] on button "Histórico de casos" at bounding box center [100, 184] width 121 height 25
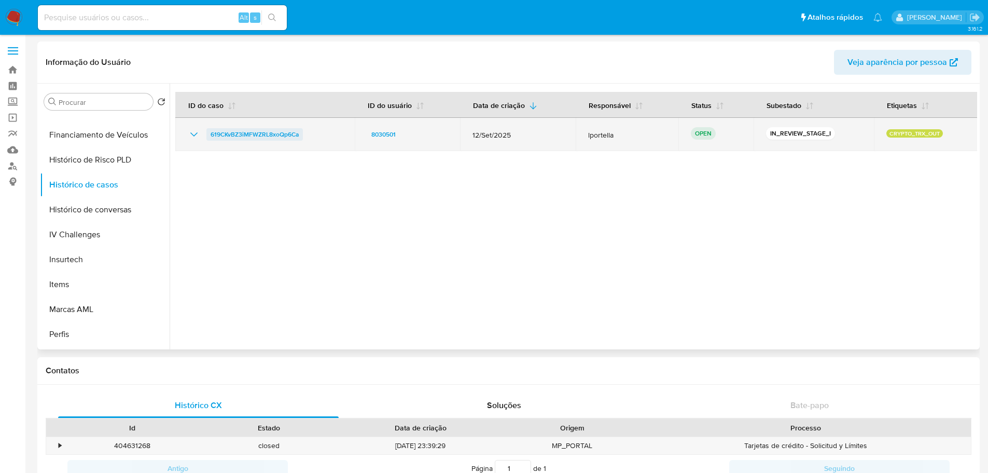
click at [238, 131] on span "619CKvBZ3iMFWZRL8xoQp6Ca" at bounding box center [255, 134] width 88 height 12
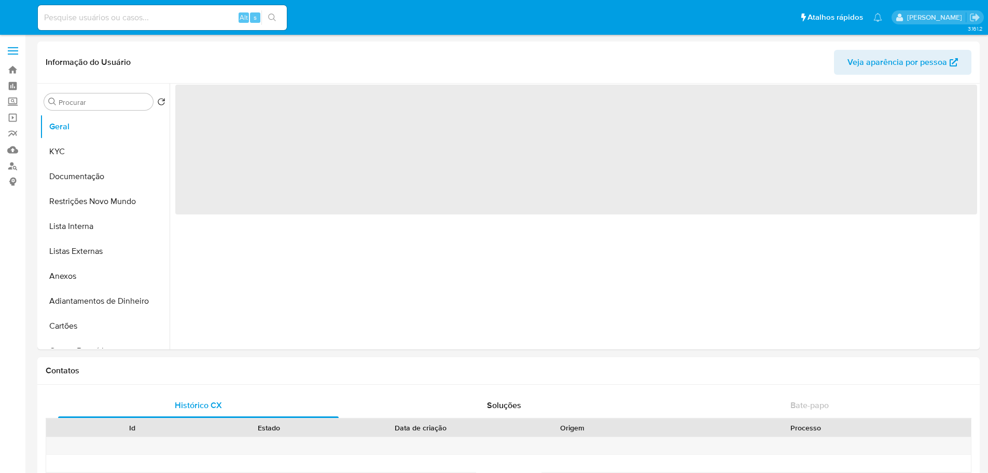
select select "10"
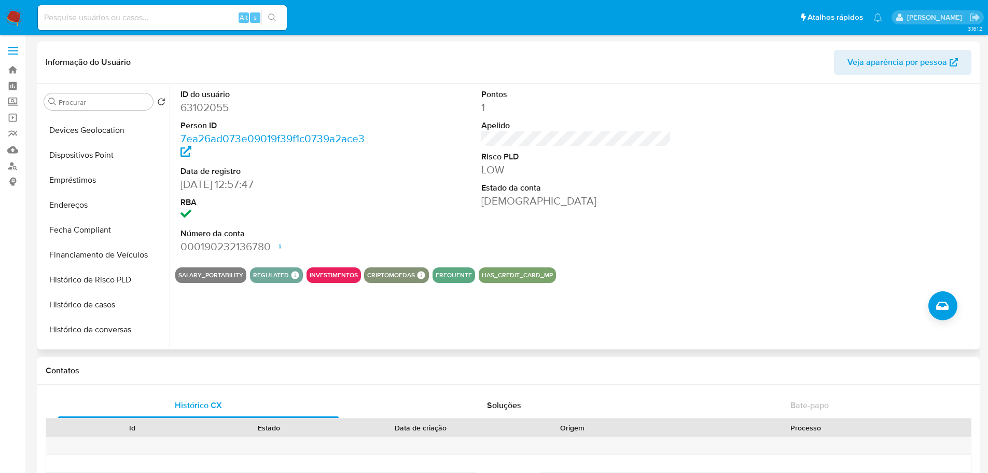
scroll to position [363, 0]
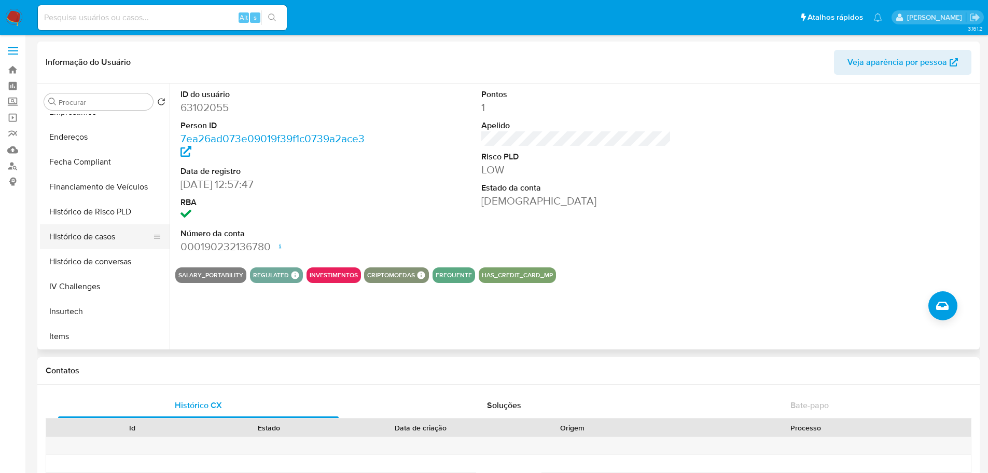
click at [89, 232] on button "Histórico de casos" at bounding box center [100, 236] width 121 height 25
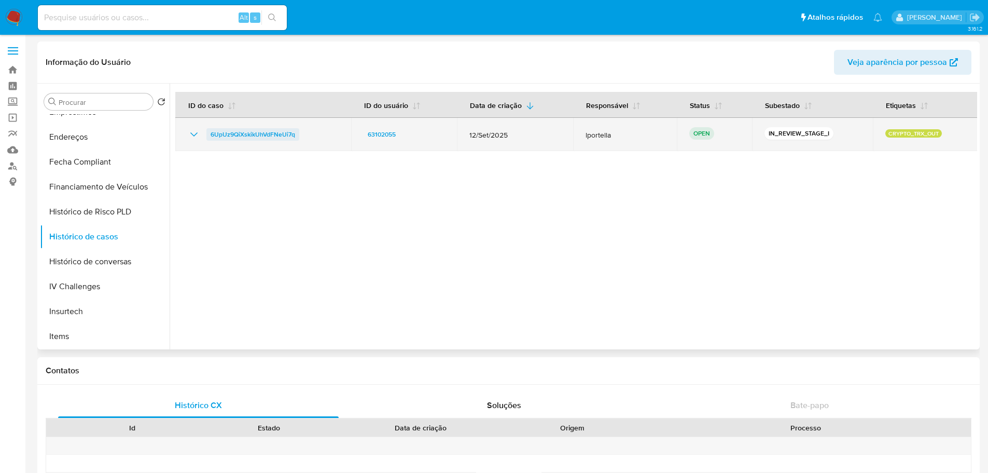
click at [246, 135] on span "6UpUz9QiXskikUhVdFNeUi7q" at bounding box center [253, 134] width 85 height 12
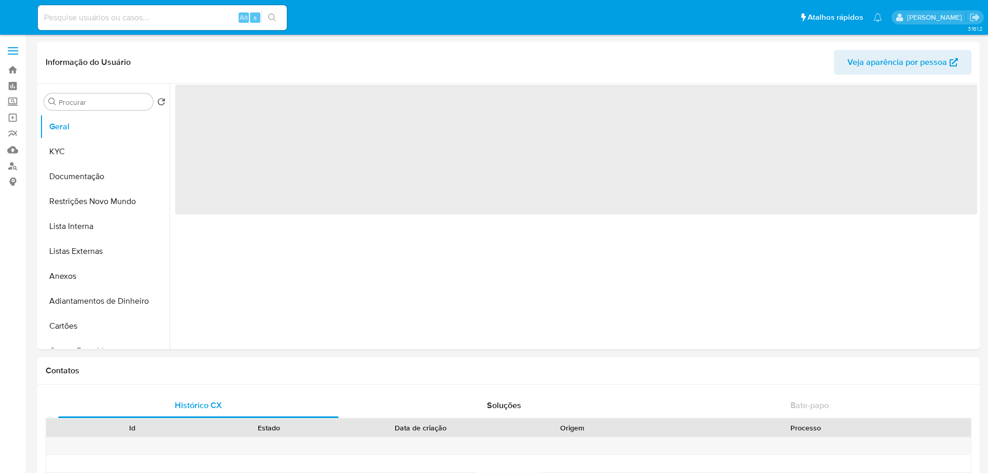
select select "10"
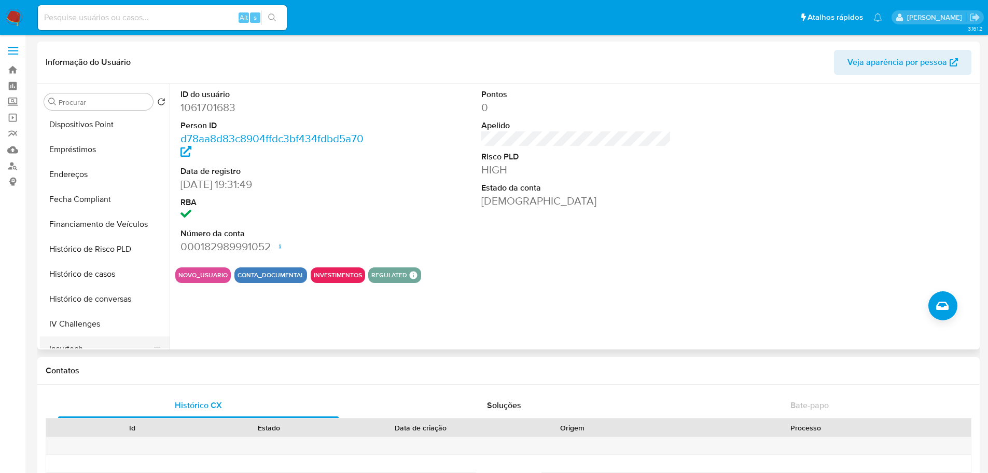
scroll to position [467, 0]
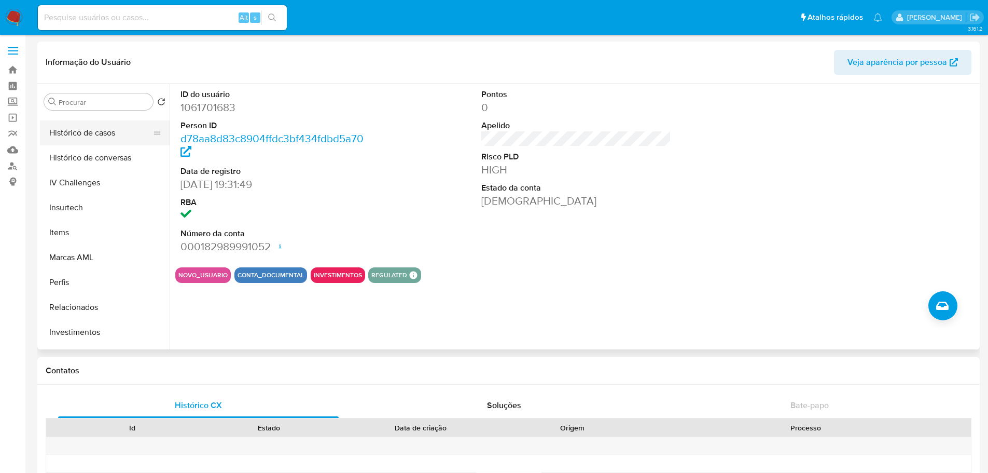
click at [99, 131] on button "Histórico de casos" at bounding box center [100, 132] width 121 height 25
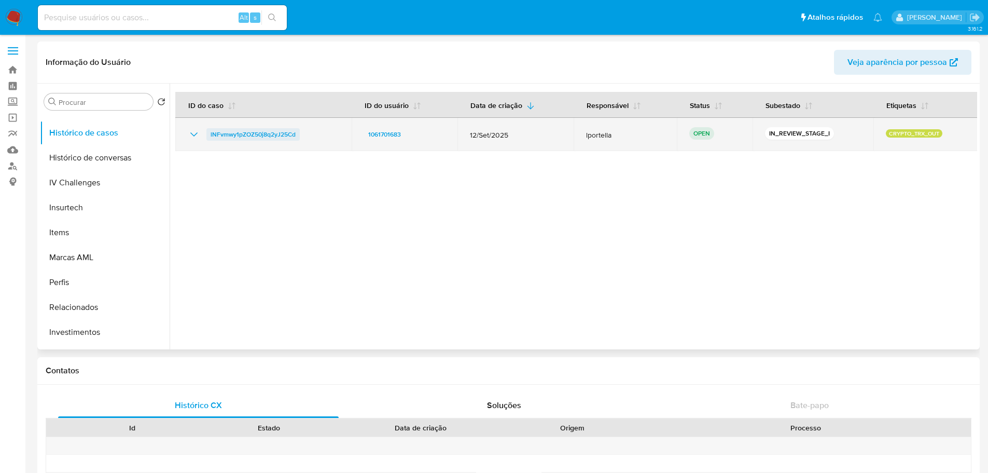
click at [238, 132] on span "lNFvmwy1pZOZ50j8q2yJ25Cd" at bounding box center [253, 134] width 85 height 12
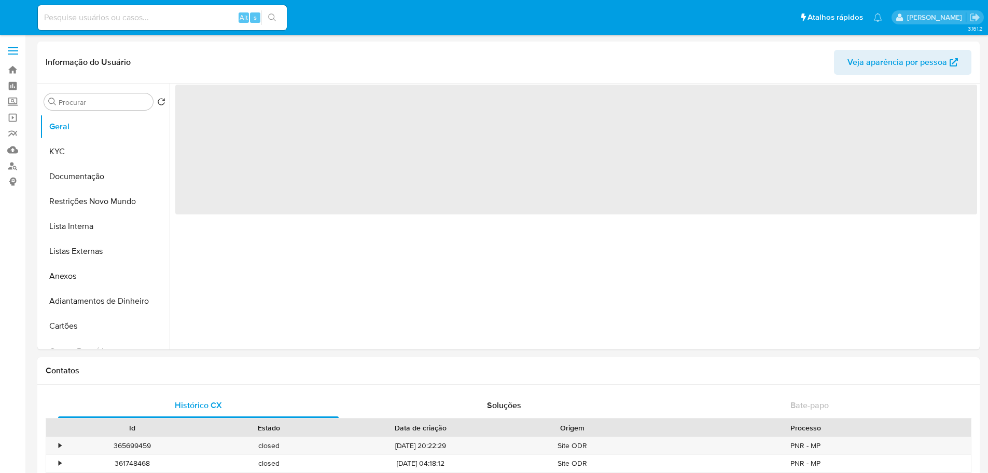
select select "10"
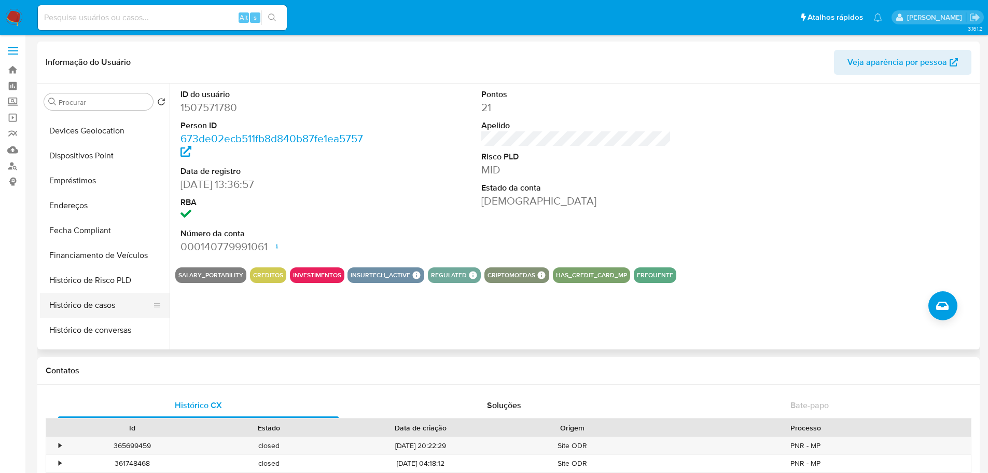
scroll to position [363, 0]
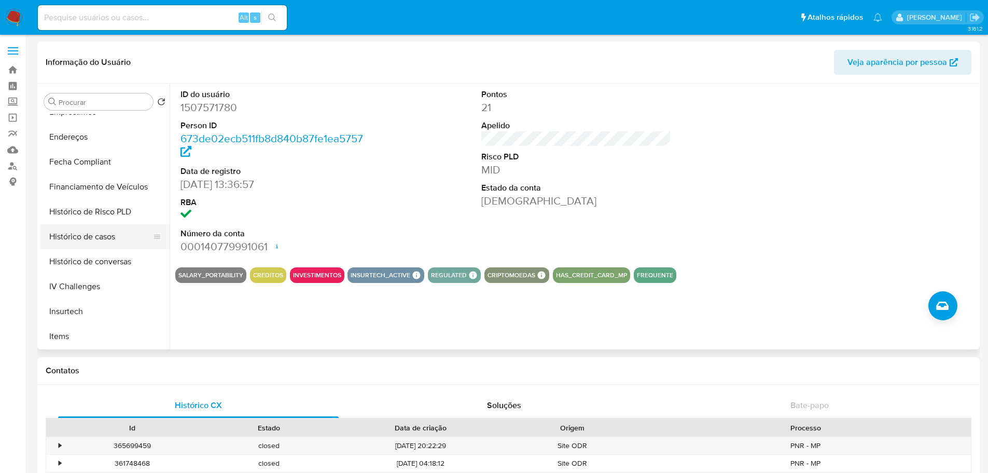
click at [96, 230] on button "Histórico de casos" at bounding box center [100, 236] width 121 height 25
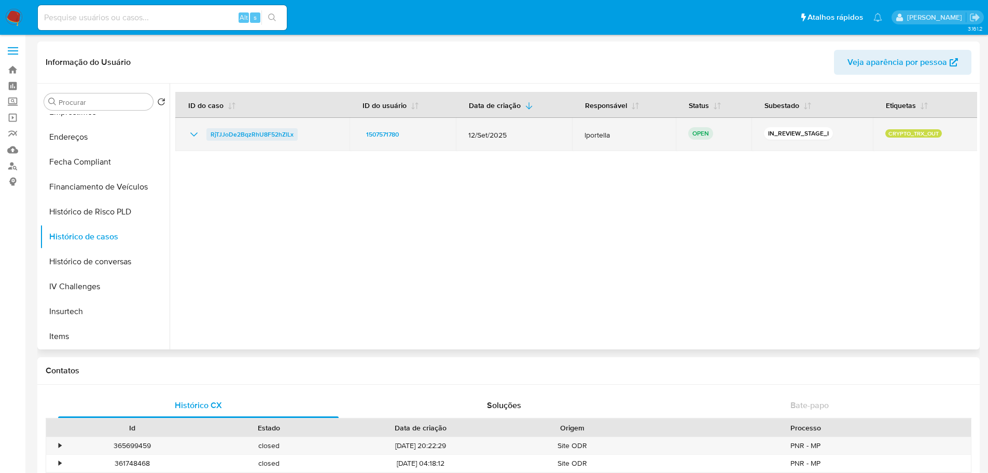
click at [224, 136] on span "RjTJJoDe2BqzRhU8F52hZlLx" at bounding box center [252, 134] width 83 height 12
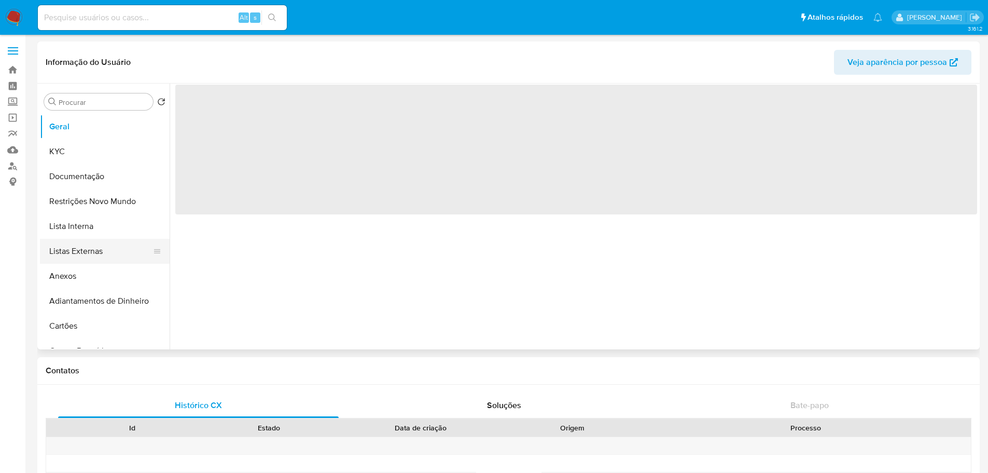
select select "10"
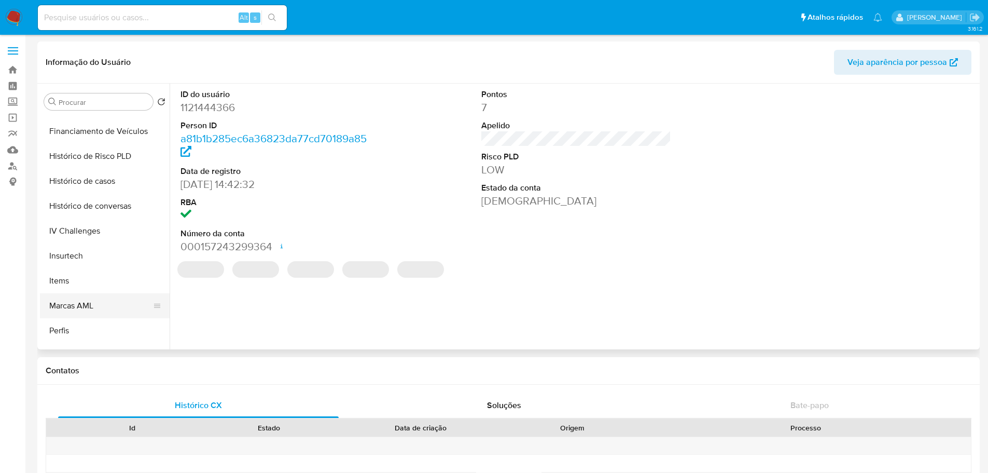
scroll to position [467, 0]
click at [100, 135] on button "Histórico de casos" at bounding box center [100, 132] width 121 height 25
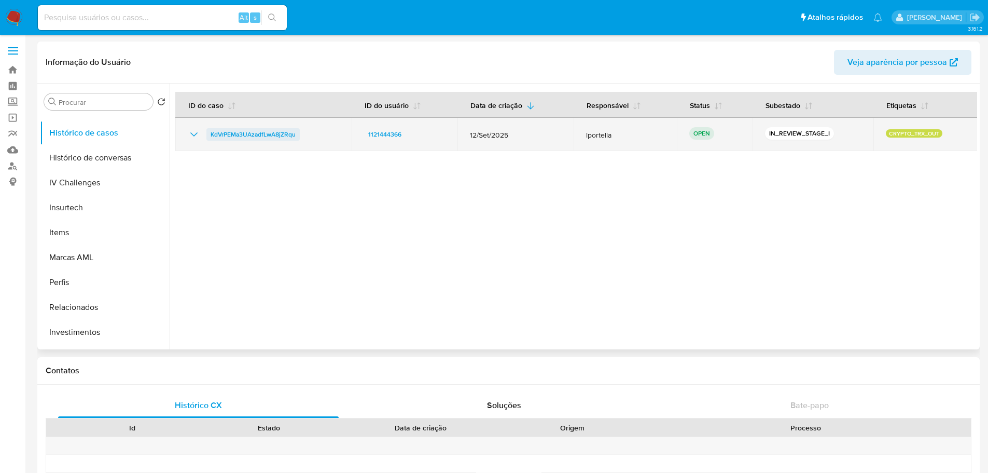
click at [284, 139] on span "KdVrPEMa3UAzadfLwA8jZRqu" at bounding box center [253, 134] width 85 height 12
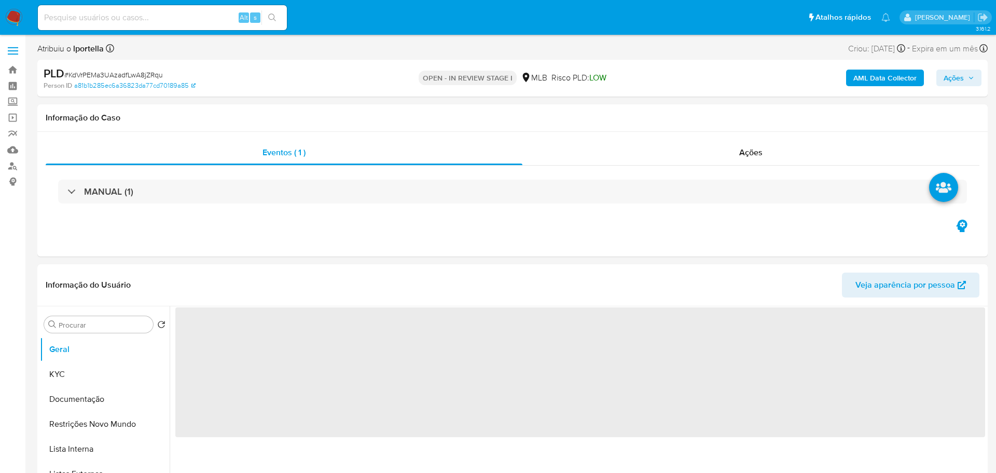
select select "10"
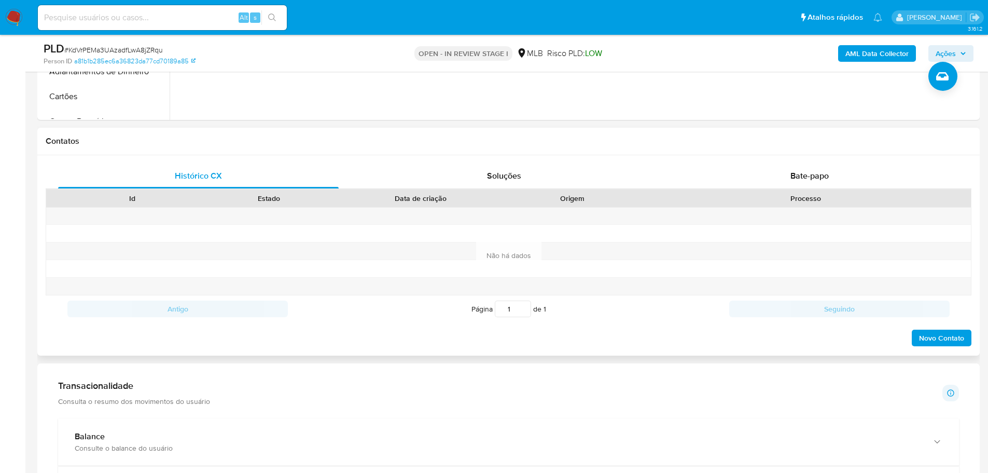
scroll to position [830, 0]
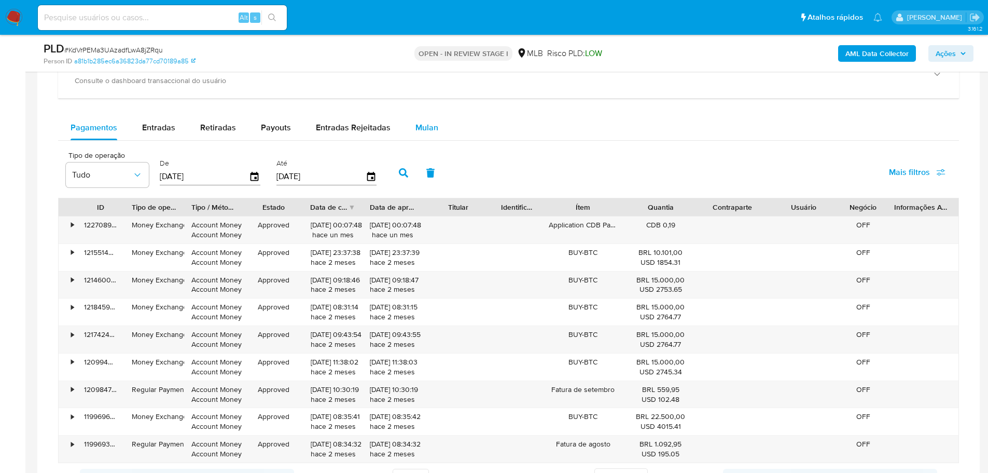
click at [423, 128] on span "Mulan" at bounding box center [426, 127] width 23 height 12
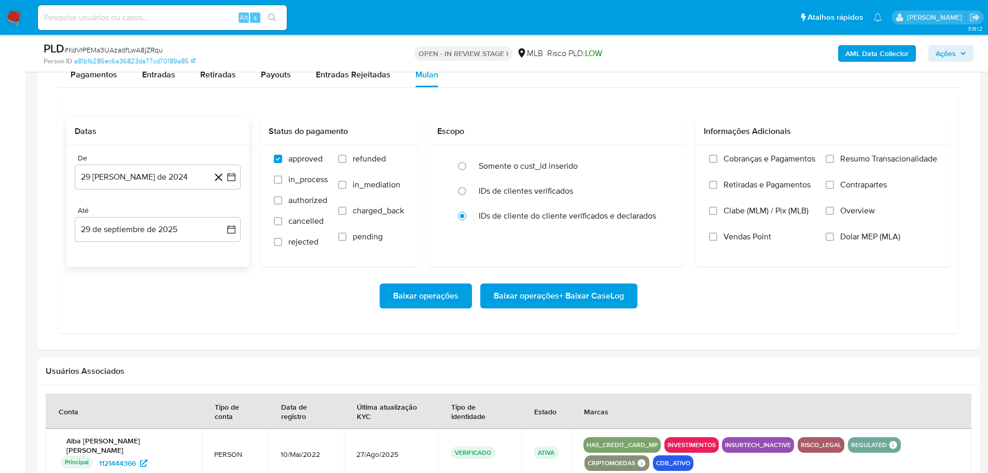
scroll to position [934, 0]
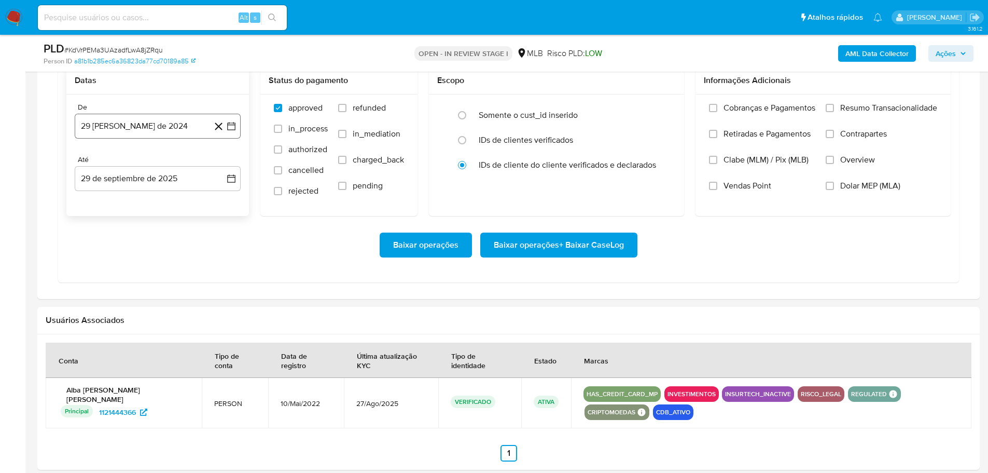
click at [183, 119] on button "29 [PERSON_NAME] de 2024" at bounding box center [158, 126] width 166 height 25
click at [223, 156] on div "agosto 2024 agosto 2024 lun lunes mar martes mié miércoles jue jueves vie viern…" at bounding box center [158, 224] width 166 height 164
click at [225, 163] on icon "Mes siguiente" at bounding box center [222, 163] width 12 height 12
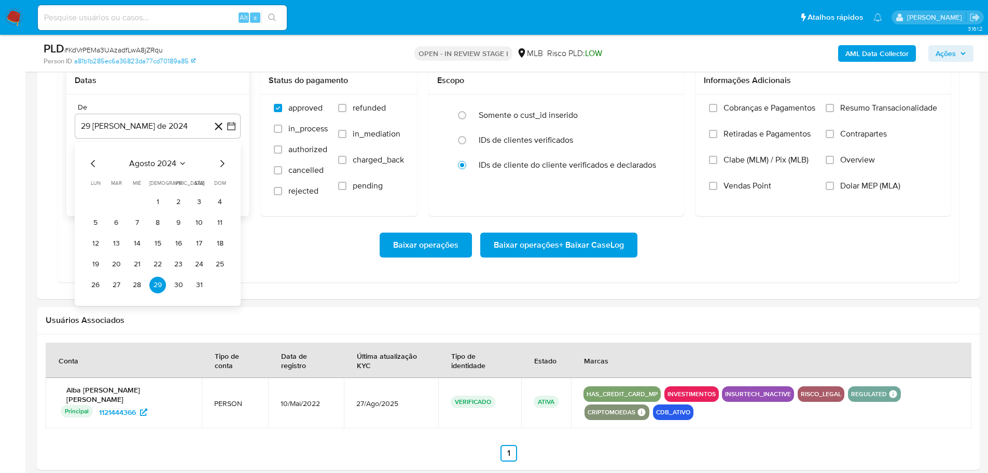
click at [225, 163] on icon "Mes siguiente" at bounding box center [222, 163] width 12 height 12
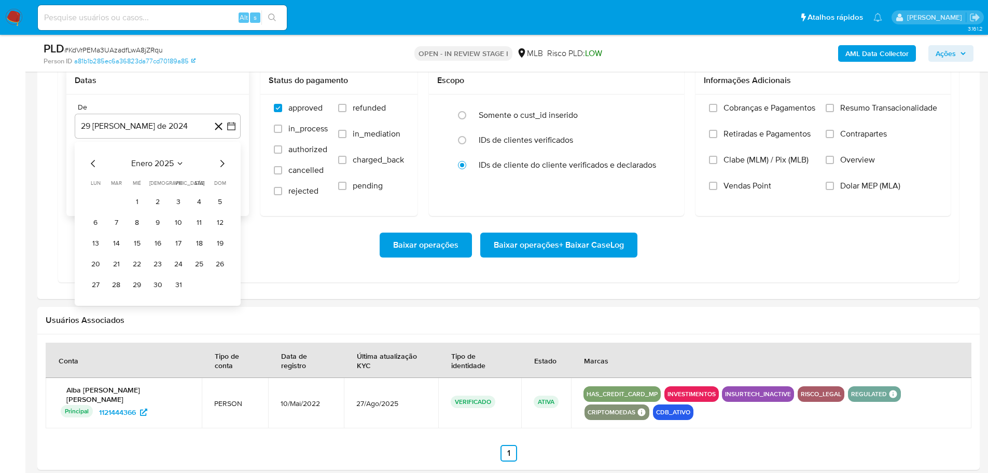
click at [225, 163] on icon "Mes siguiente" at bounding box center [222, 163] width 12 height 12
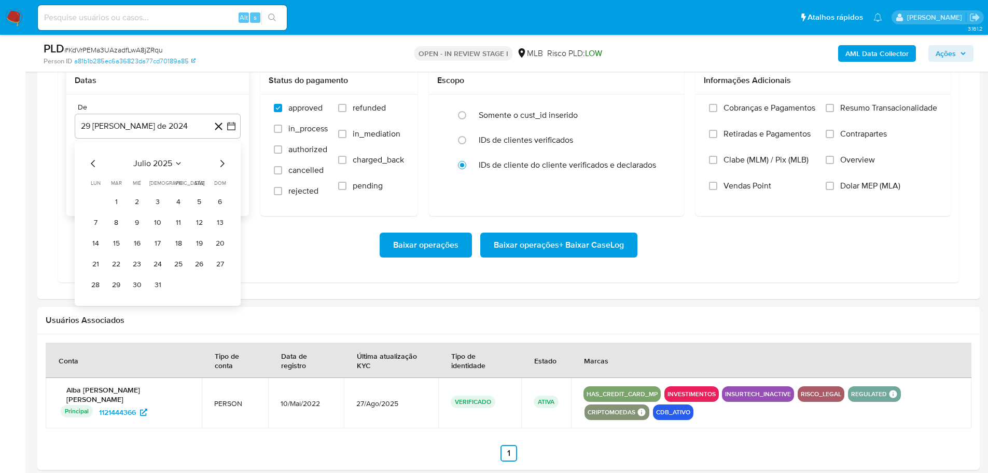
click at [225, 163] on icon "Mes siguiente" at bounding box center [222, 163] width 12 height 12
drag, startPoint x: 98, startPoint y: 162, endPoint x: 104, endPoint y: 163, distance: 6.3
click at [98, 161] on icon "Mes anterior" at bounding box center [93, 163] width 12 height 12
click at [181, 204] on button "1" at bounding box center [178, 201] width 17 height 17
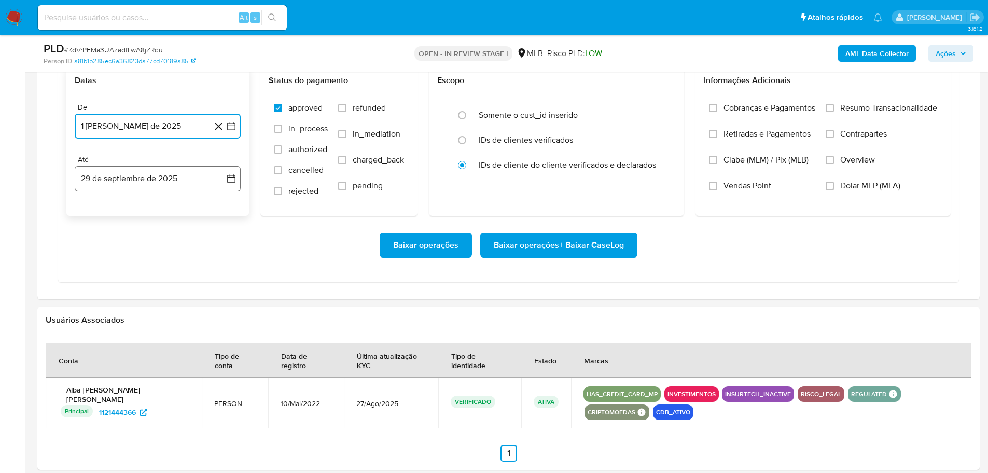
click at [183, 187] on button "29 de septiembre de 2025" at bounding box center [158, 178] width 166 height 25
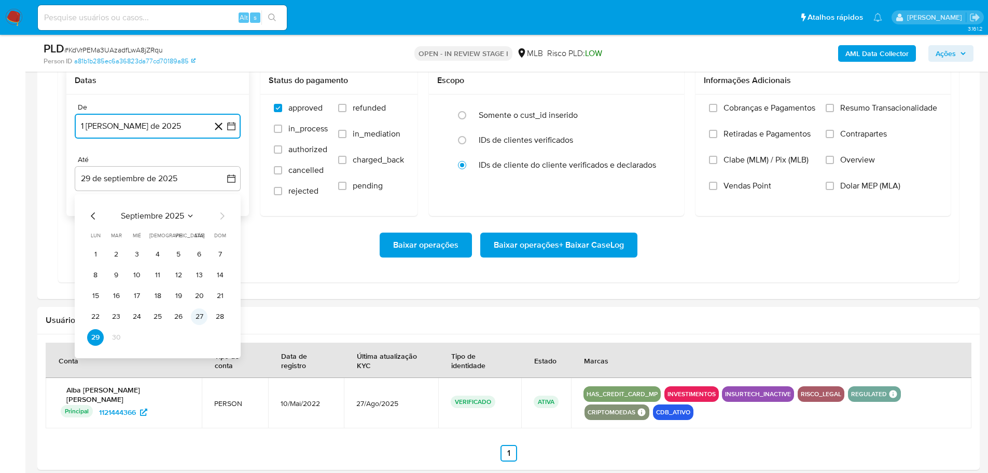
click at [201, 315] on button "27" at bounding box center [199, 316] width 17 height 17
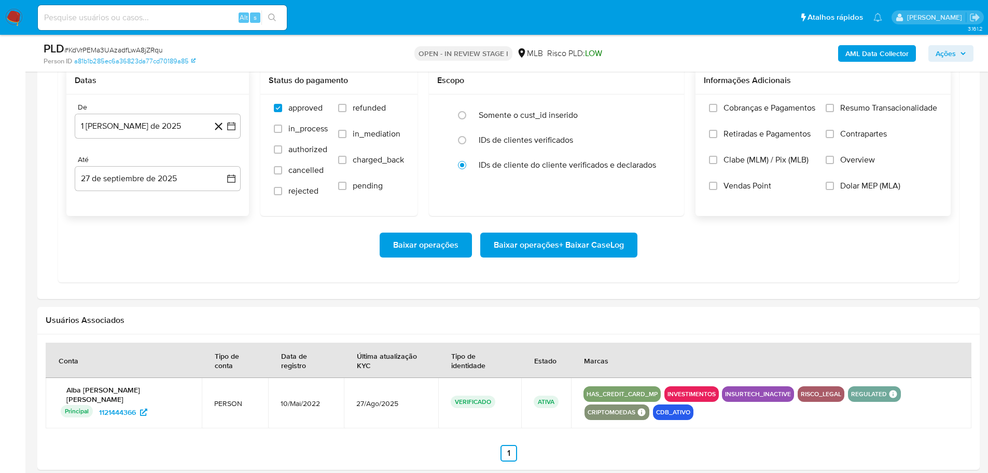
click at [847, 110] on span "Resumo Transacionalidade" at bounding box center [888, 108] width 97 height 10
click at [834, 110] on input "Resumo Transacionalidade" at bounding box center [830, 108] width 8 height 8
click at [611, 242] on span "Baixar operações + Baixar CaseLog" at bounding box center [559, 244] width 130 height 23
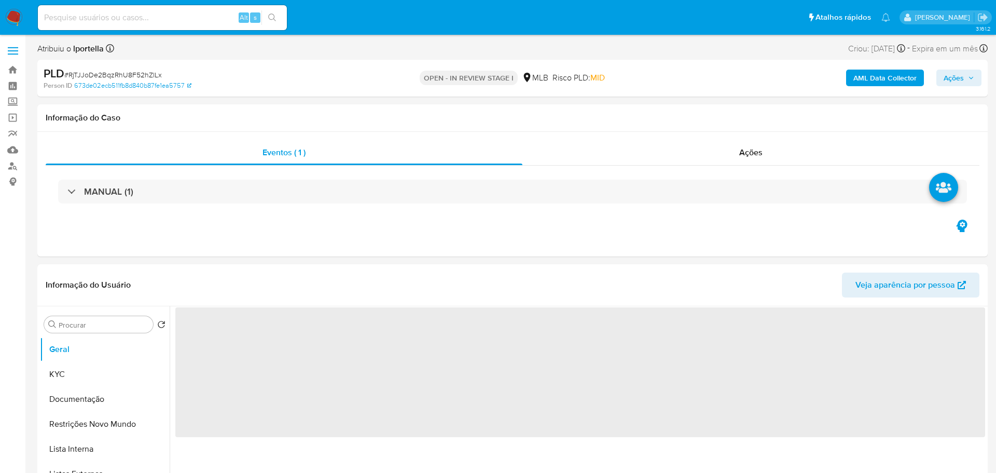
select select "10"
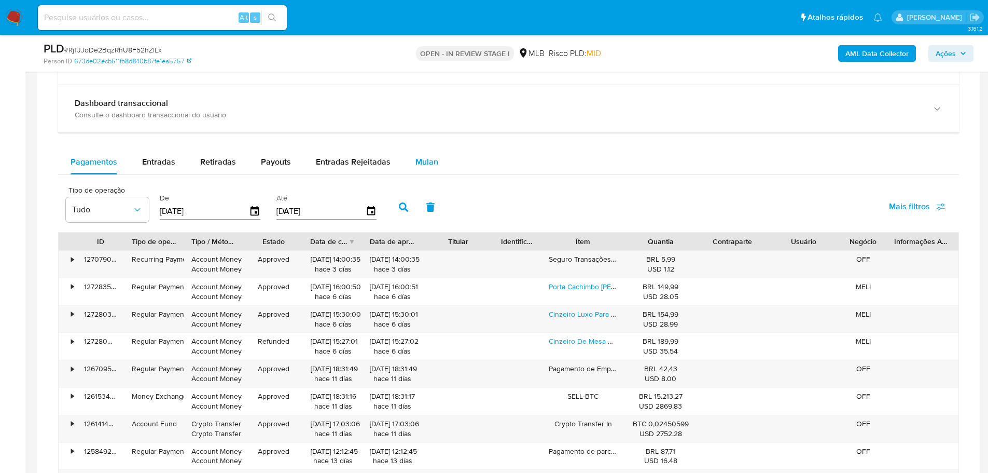
click at [430, 157] on span "Mulan" at bounding box center [426, 162] width 23 height 12
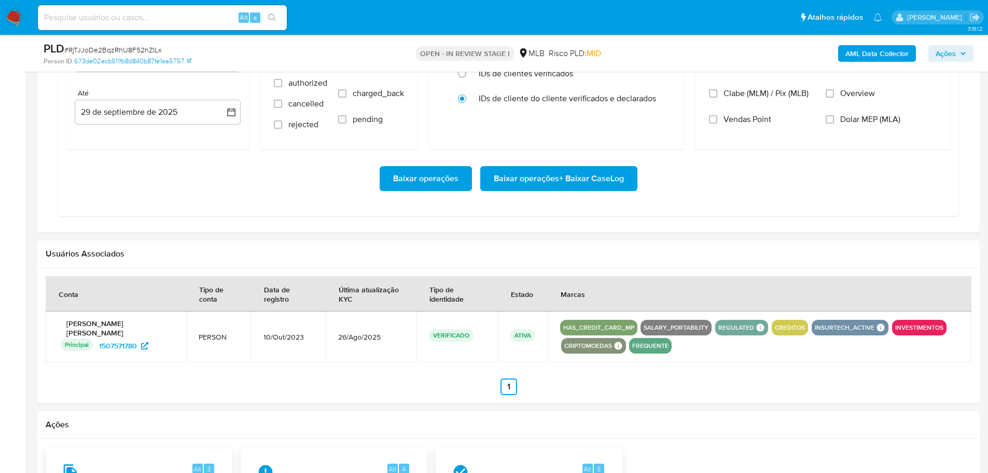
scroll to position [934, 0]
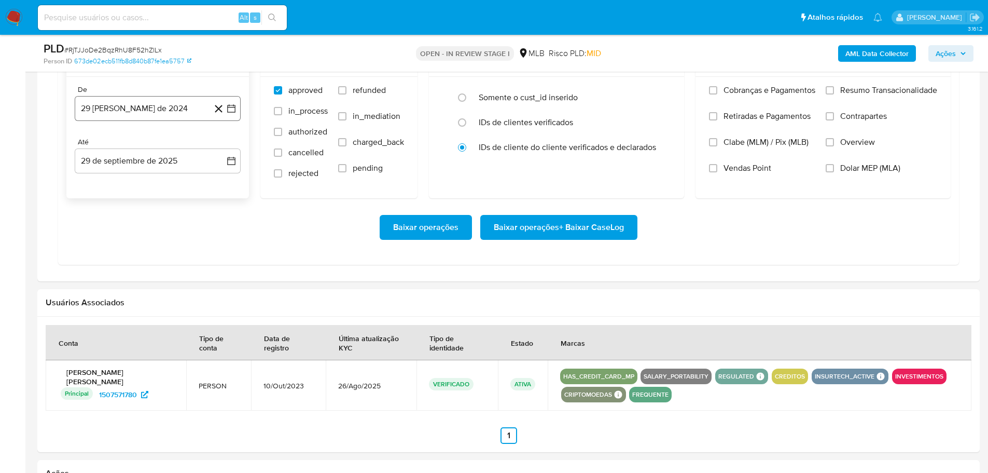
click at [117, 114] on button "29 [PERSON_NAME] de 2024" at bounding box center [158, 108] width 166 height 25
click at [221, 154] on div "agosto 2024 agosto 2024 lun lunes mar martes mié miércoles jue jueves vie viern…" at bounding box center [157, 208] width 141 height 136
click at [221, 146] on icon "Mes siguiente" at bounding box center [222, 146] width 12 height 12
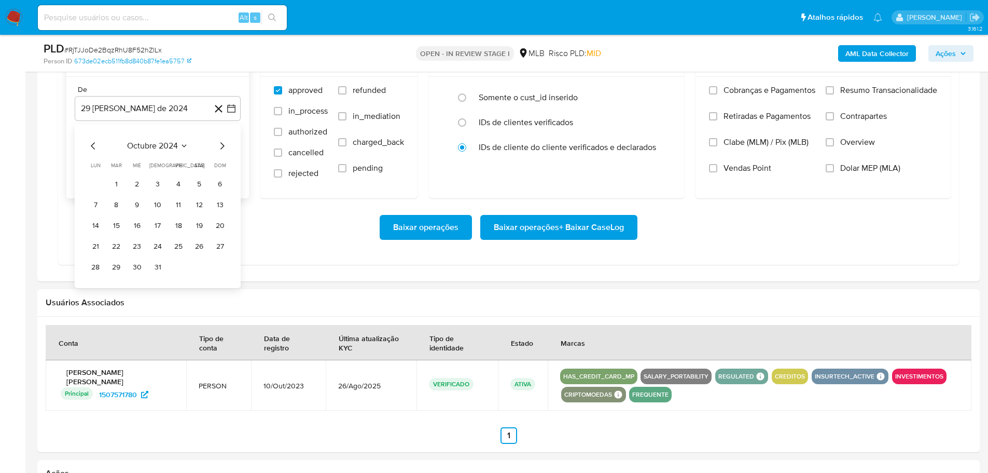
click at [221, 146] on icon "Mes siguiente" at bounding box center [222, 146] width 12 height 12
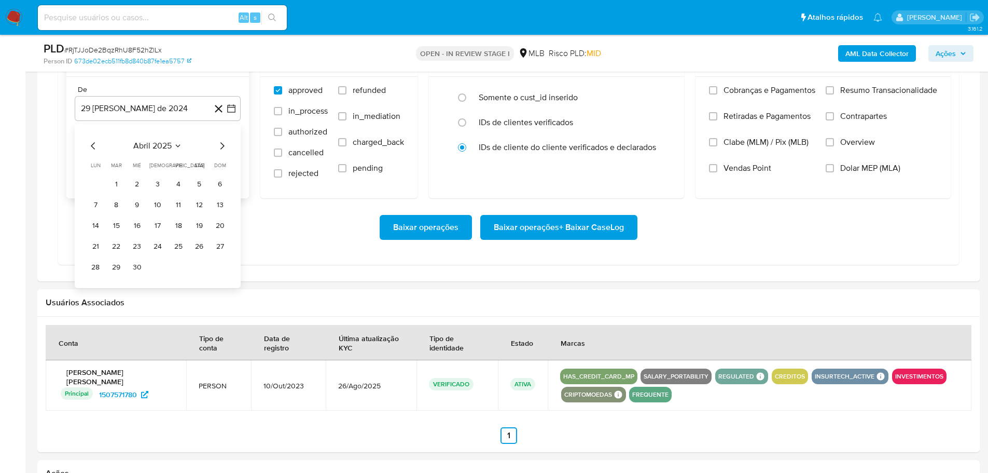
click at [221, 146] on icon "Mes siguiente" at bounding box center [222, 146] width 12 height 12
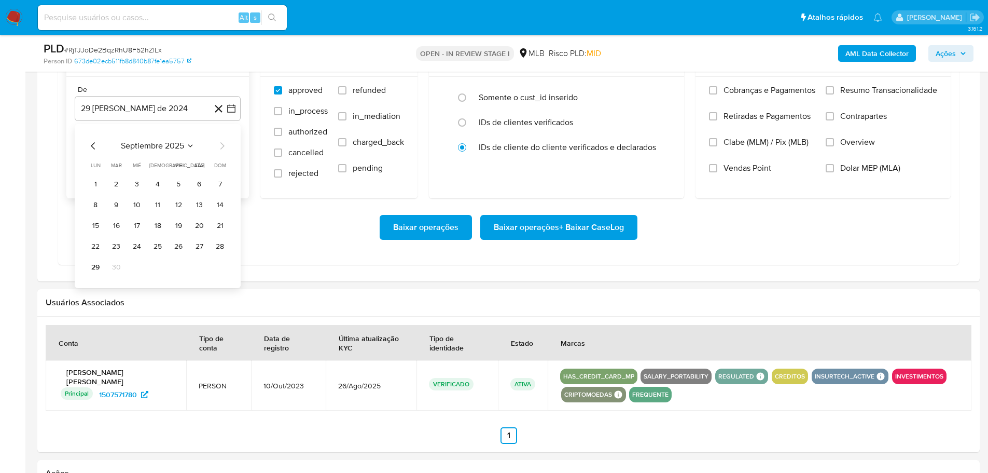
click at [90, 146] on icon "Mes anterior" at bounding box center [93, 146] width 12 height 12
click at [181, 185] on button "1" at bounding box center [178, 184] width 17 height 17
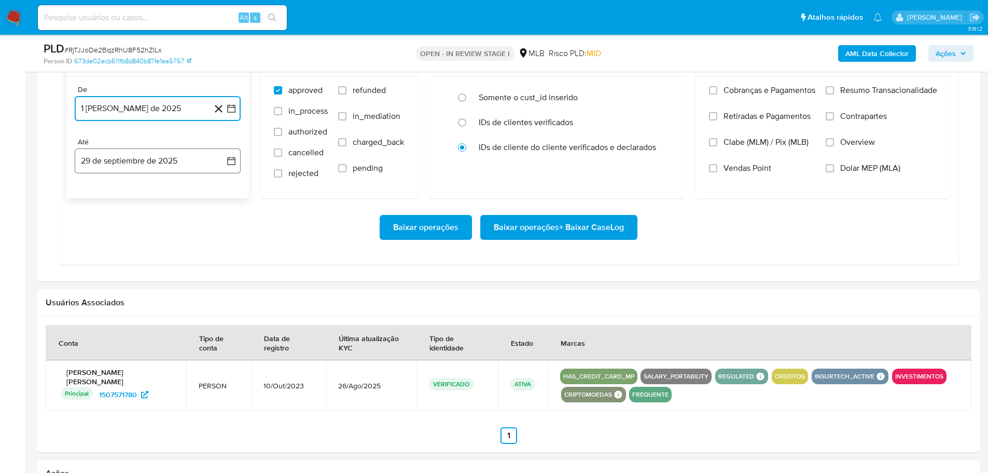
click at [175, 157] on button "29 de septiembre de 2025" at bounding box center [158, 160] width 166 height 25
click at [197, 297] on button "27" at bounding box center [199, 298] width 17 height 17
click at [836, 95] on label "Resumo Transacionalidade" at bounding box center [882, 98] width 112 height 26
click at [834, 94] on input "Resumo Transacionalidade" at bounding box center [830, 90] width 8 height 8
click at [587, 237] on span "Baixar operações + Baixar CaseLog" at bounding box center [559, 227] width 130 height 23
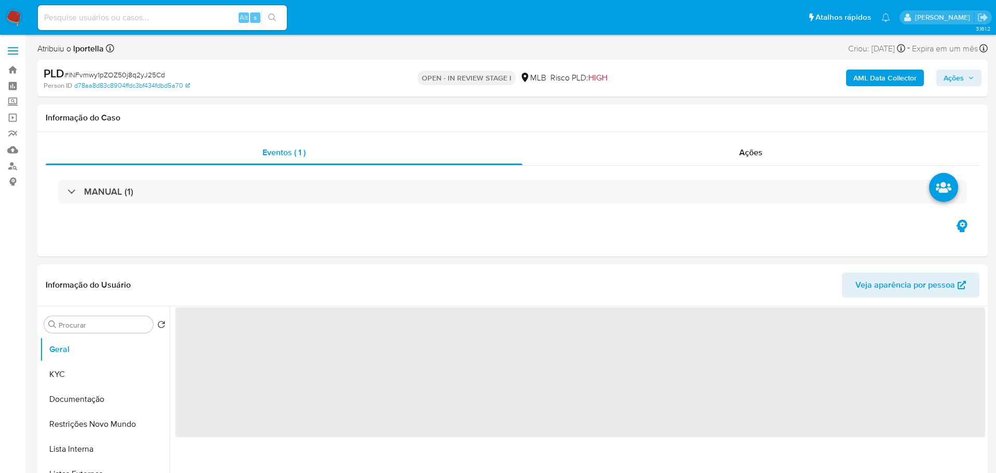
select select "10"
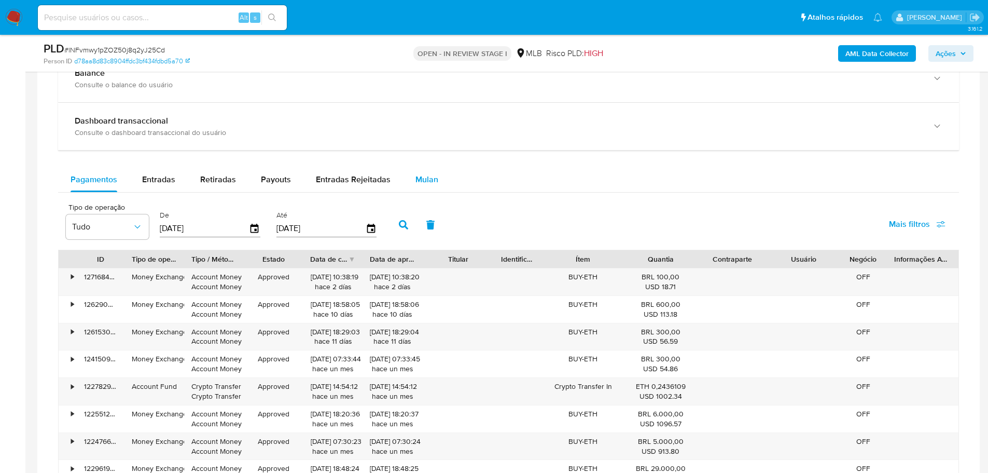
click at [420, 180] on span "Mulan" at bounding box center [426, 179] width 23 height 12
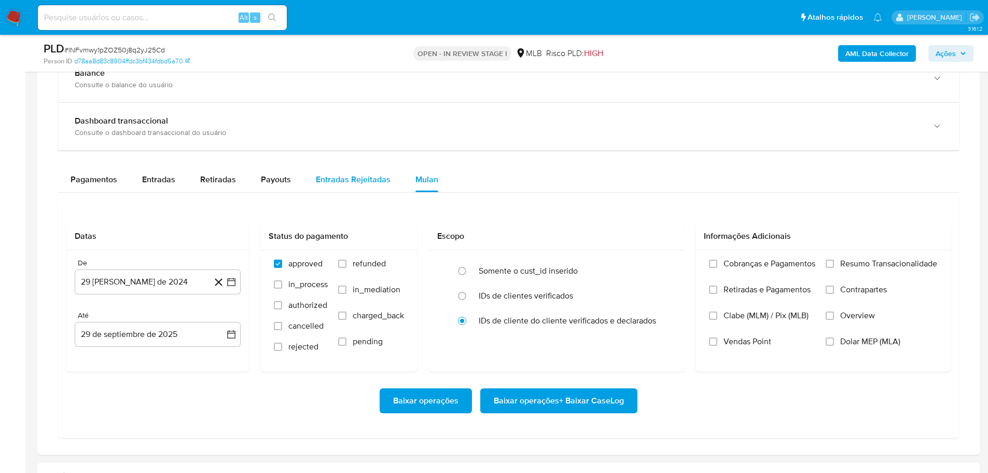
scroll to position [934, 0]
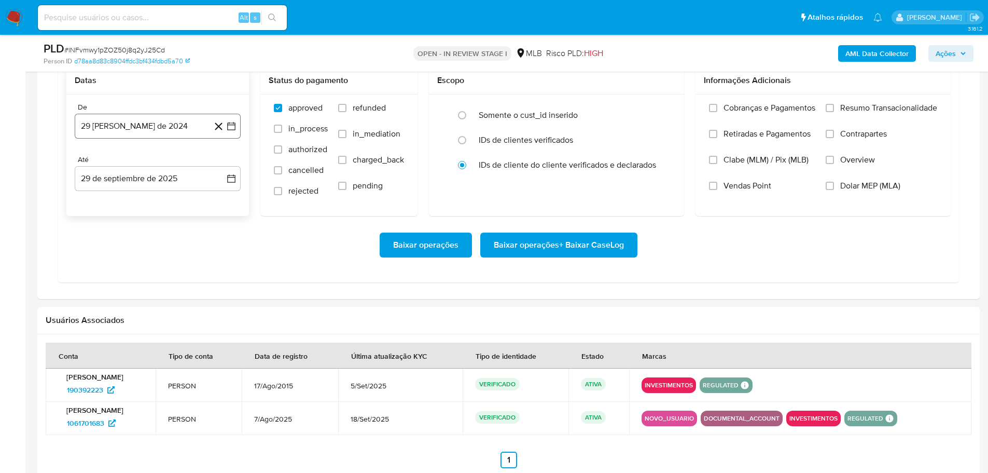
click at [175, 132] on button "29 [PERSON_NAME] de 2024" at bounding box center [158, 126] width 166 height 25
click at [225, 165] on icon "Mes siguiente" at bounding box center [222, 163] width 12 height 12
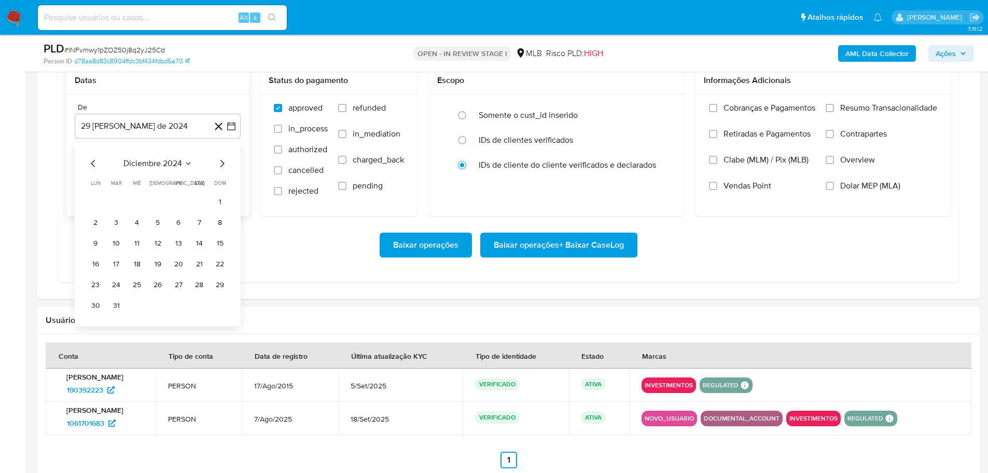
click at [225, 165] on icon "Mes siguiente" at bounding box center [222, 163] width 12 height 12
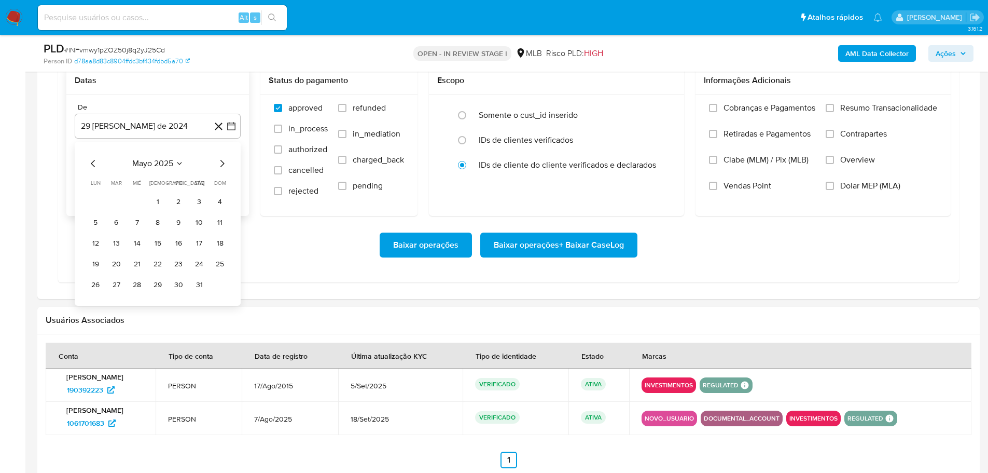
click at [225, 165] on icon "Mes siguiente" at bounding box center [222, 163] width 12 height 12
click at [173, 203] on button "1" at bounding box center [178, 201] width 17 height 17
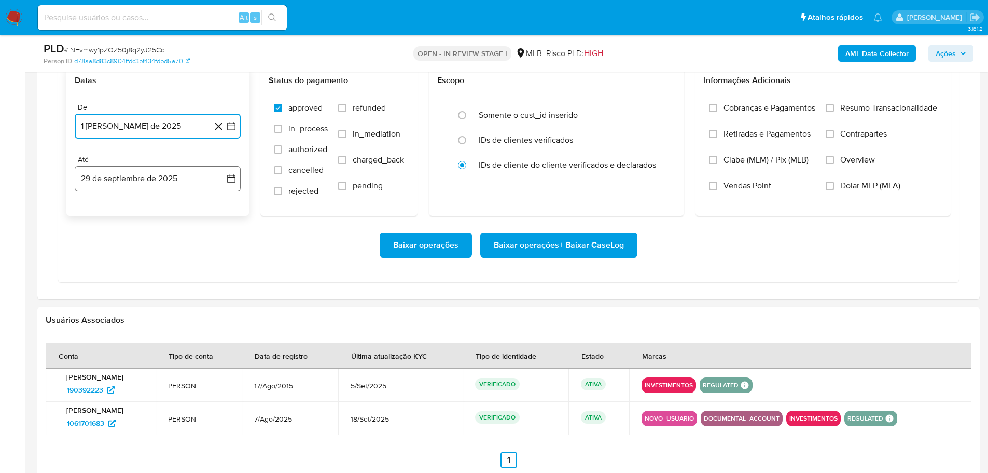
click at [167, 181] on button "29 de septiembre de 2025" at bounding box center [158, 178] width 166 height 25
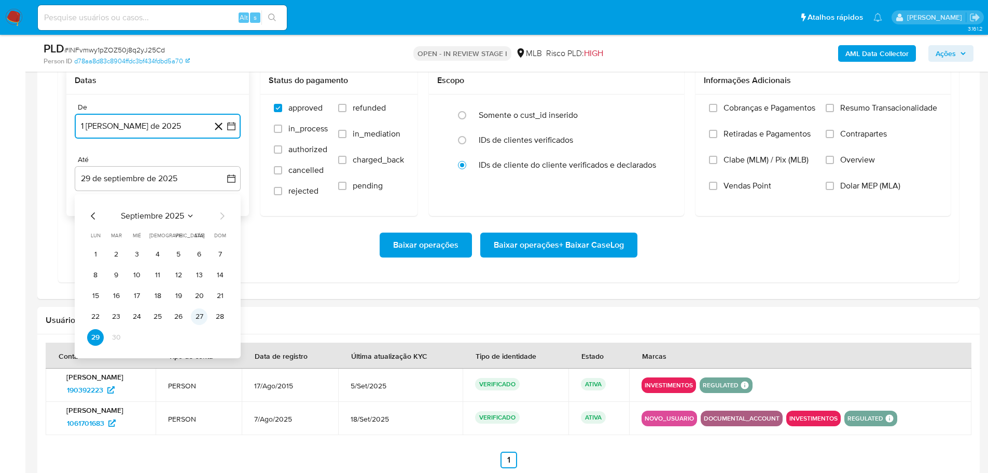
click at [201, 315] on button "27" at bounding box center [199, 316] width 17 height 17
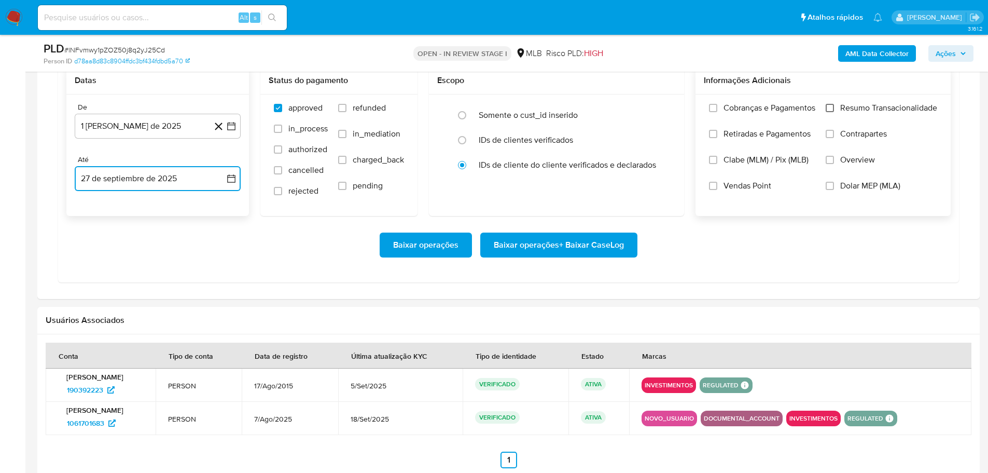
click at [827, 109] on input "Resumo Transacionalidade" at bounding box center [830, 108] width 8 height 8
click at [621, 247] on span "Baixar operações + Baixar CaseLog" at bounding box center [559, 244] width 130 height 23
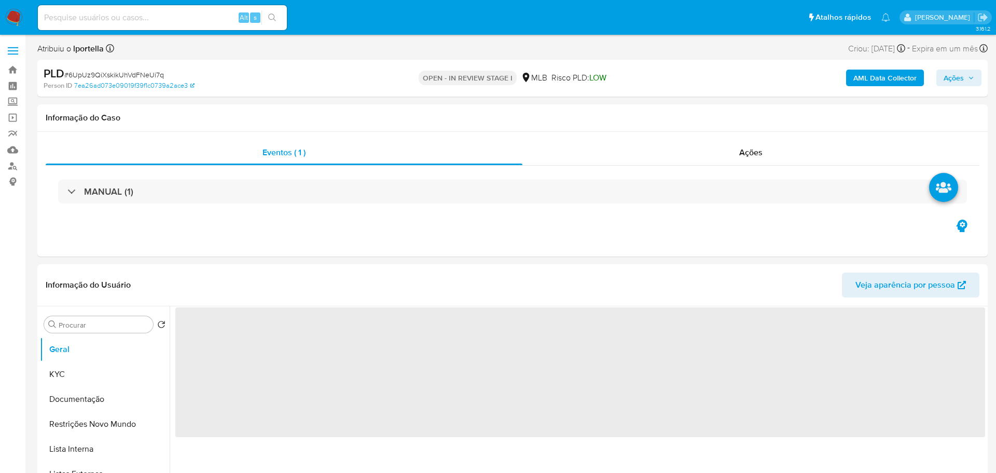
select select "10"
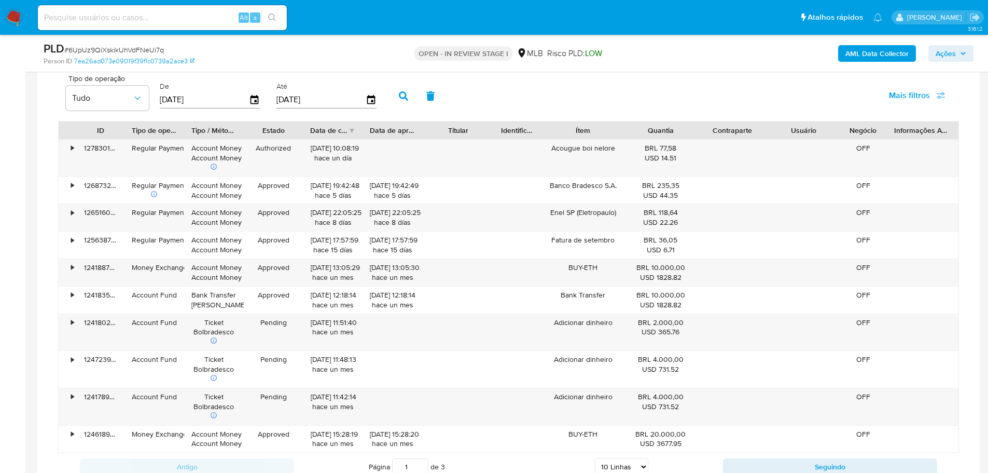
scroll to position [830, 0]
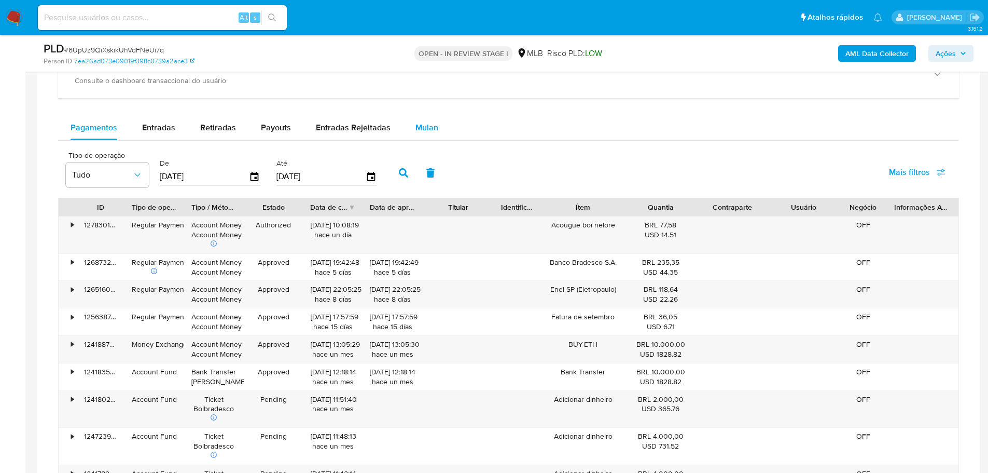
click at [415, 119] on div "Mulan" at bounding box center [426, 127] width 23 height 25
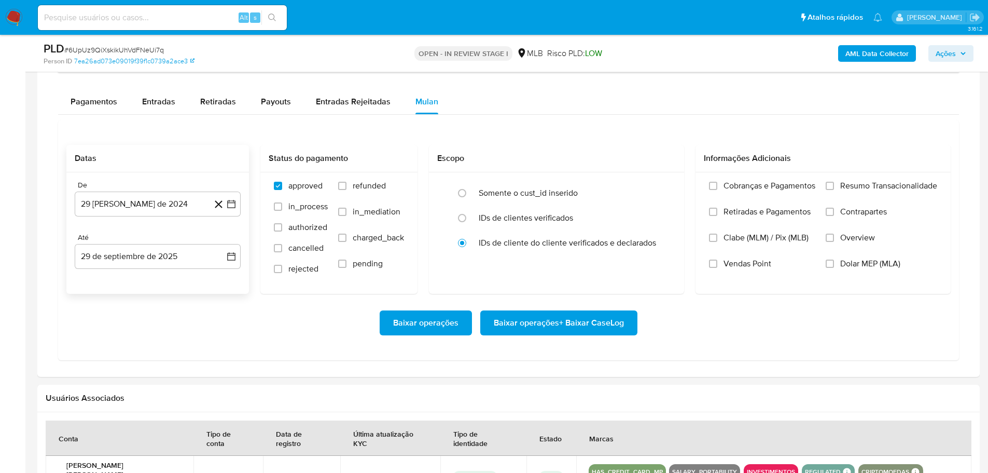
scroll to position [882, 0]
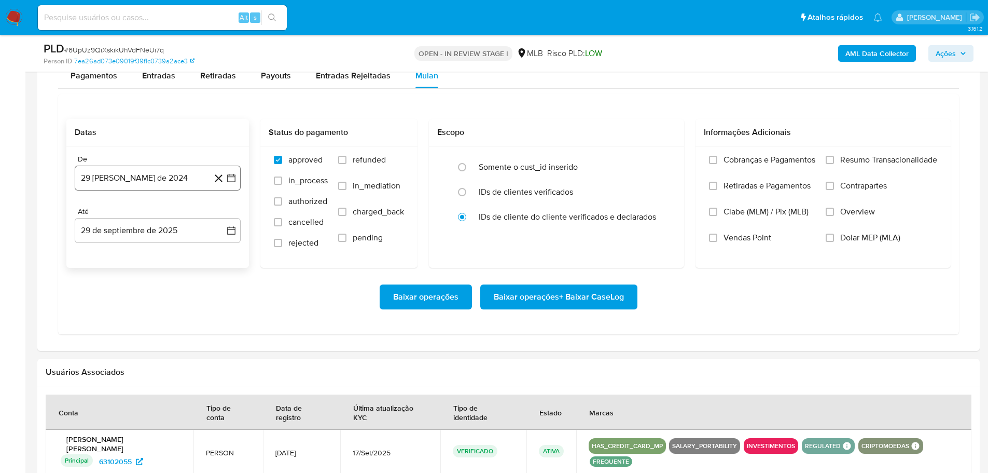
click at [134, 177] on button "29 [PERSON_NAME] de 2024" at bounding box center [158, 177] width 166 height 25
click at [220, 213] on icon "Mes siguiente" at bounding box center [222, 215] width 12 height 12
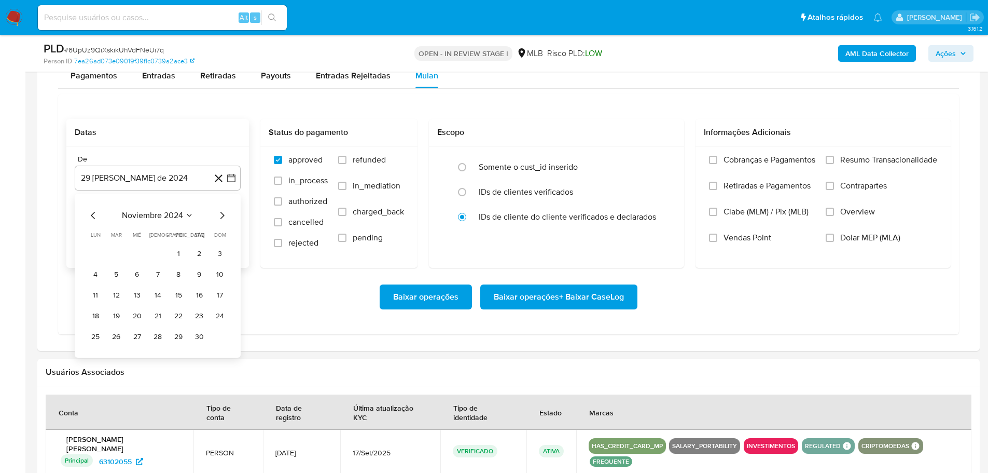
click at [220, 213] on icon "Mes siguiente" at bounding box center [222, 215] width 12 height 12
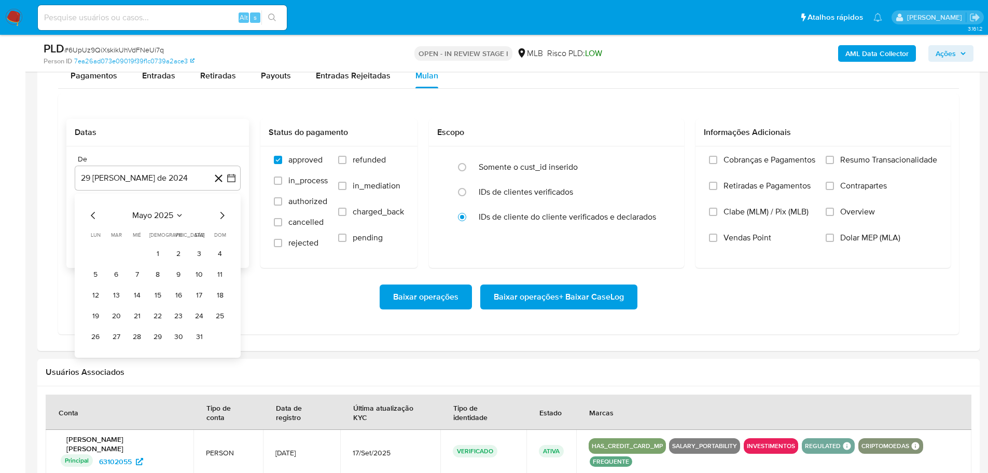
click at [220, 213] on icon "Mes siguiente" at bounding box center [222, 215] width 12 height 12
click at [171, 254] on button "1" at bounding box center [178, 253] width 17 height 17
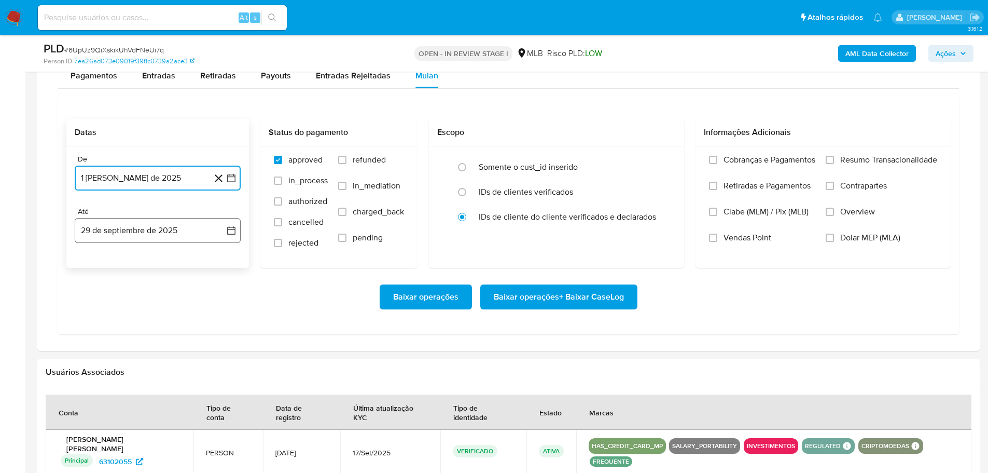
click at [168, 234] on button "29 de septiembre de 2025" at bounding box center [158, 230] width 166 height 25
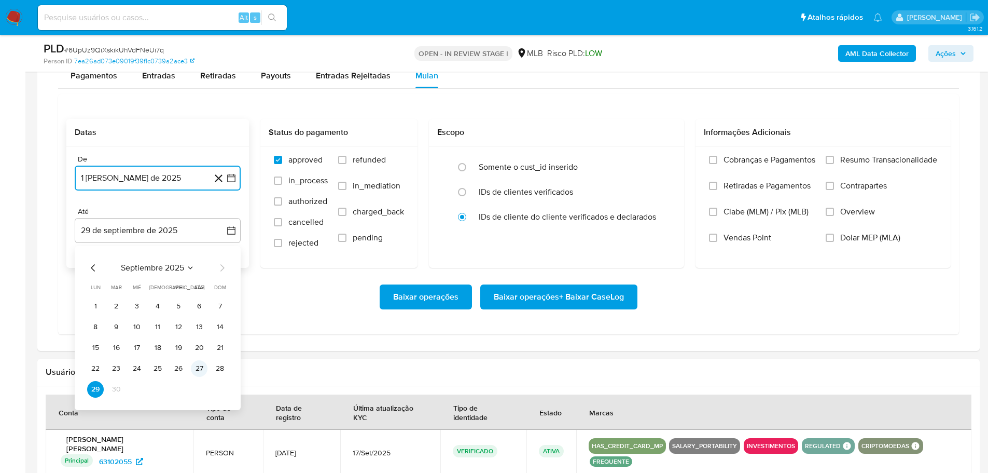
click at [198, 362] on button "27" at bounding box center [199, 368] width 17 height 17
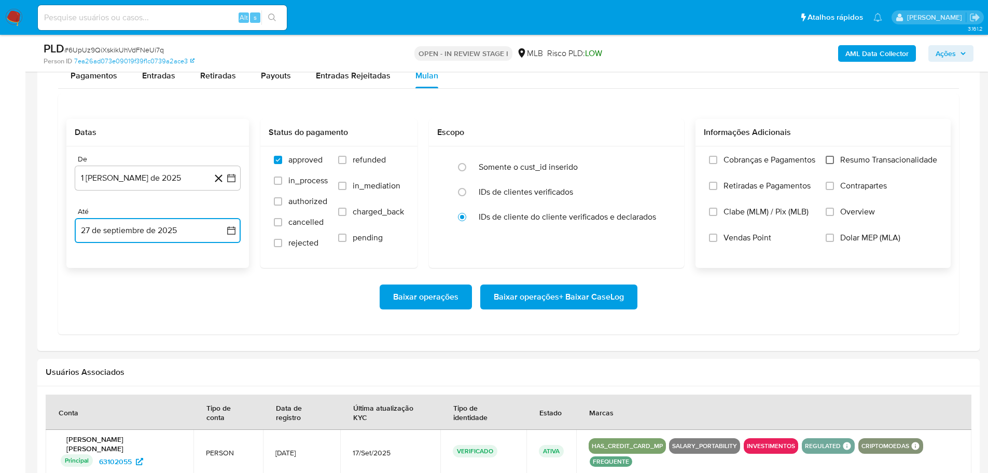
click at [830, 161] on input "Resumo Transacionalidade" at bounding box center [830, 160] width 8 height 8
click at [566, 306] on span "Baixar operações + Baixar CaseLog" at bounding box center [559, 296] width 130 height 23
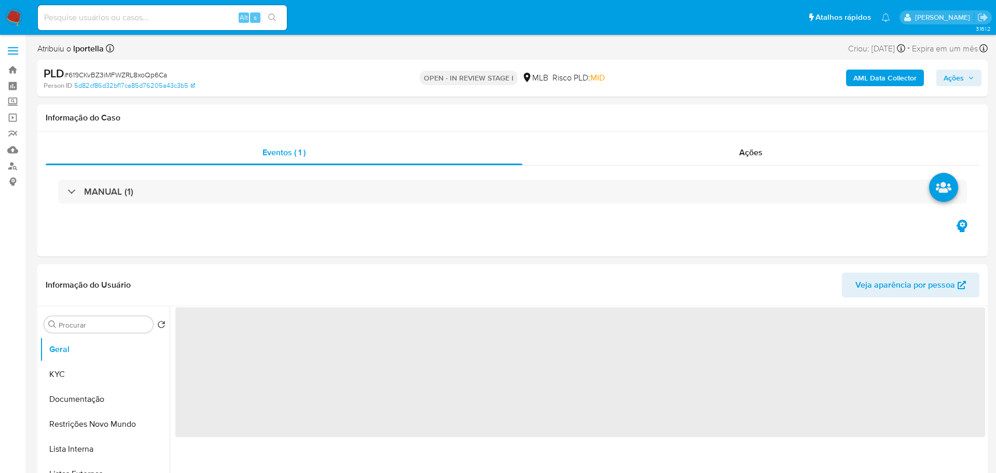
select select "10"
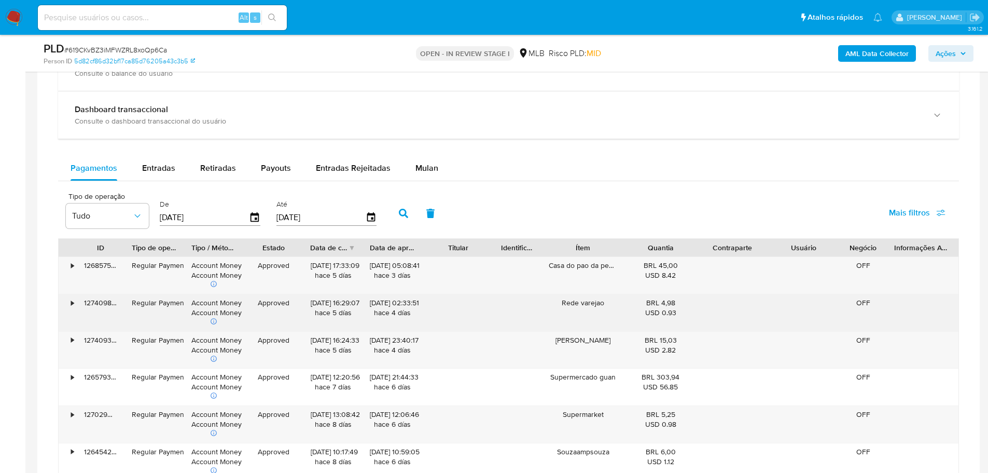
scroll to position [778, 0]
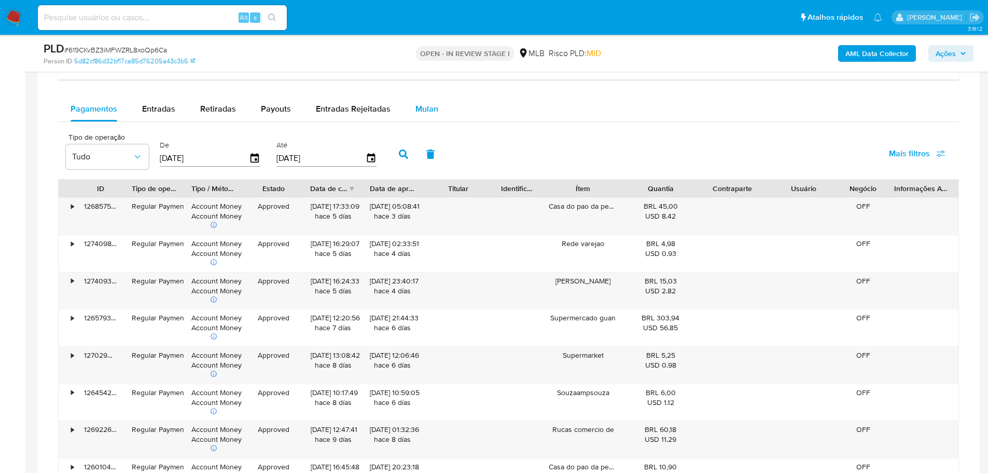
click at [433, 111] on span "Mulan" at bounding box center [426, 109] width 23 height 12
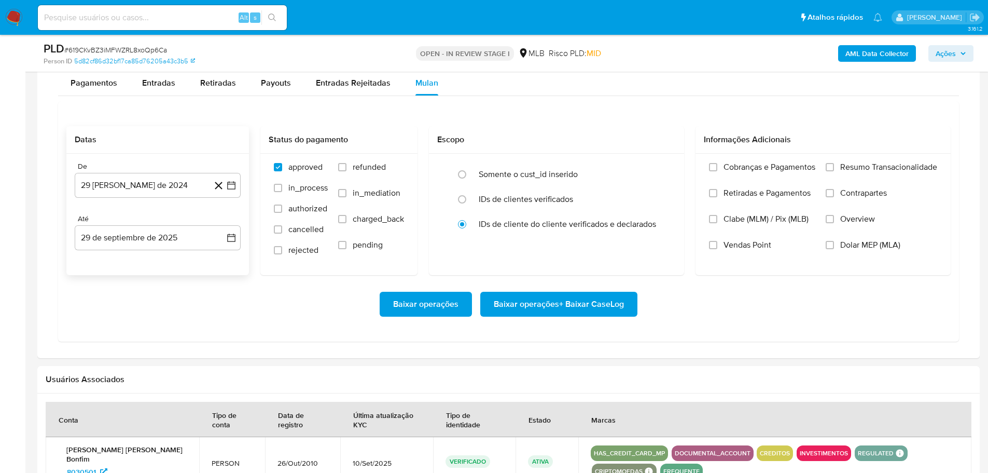
scroll to position [830, 0]
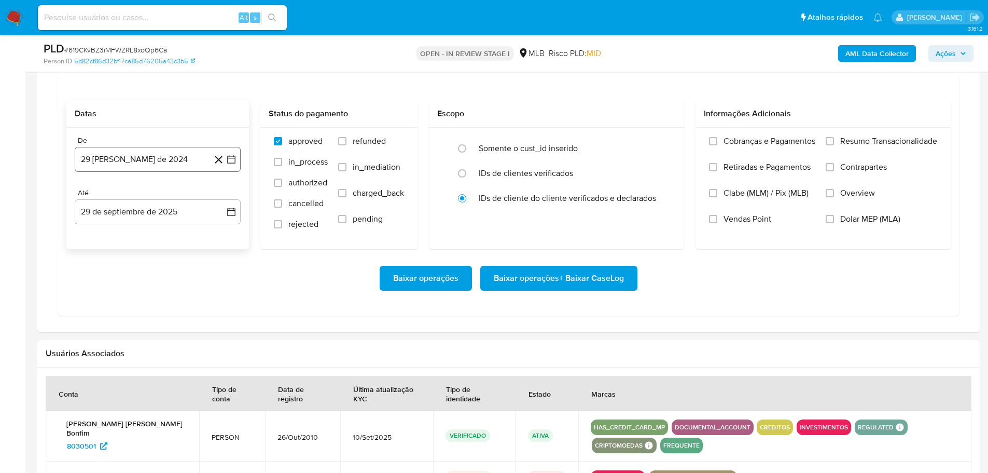
click at [164, 161] on button "29 [PERSON_NAME] de 2024" at bounding box center [158, 159] width 166 height 25
click at [221, 197] on icon "Mes siguiente" at bounding box center [222, 196] width 12 height 12
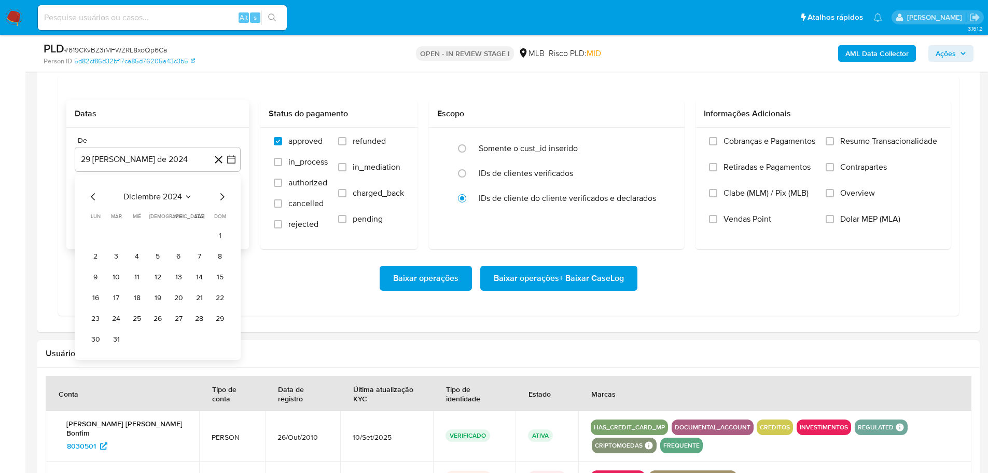
click at [221, 197] on icon "Mes siguiente" at bounding box center [222, 196] width 12 height 12
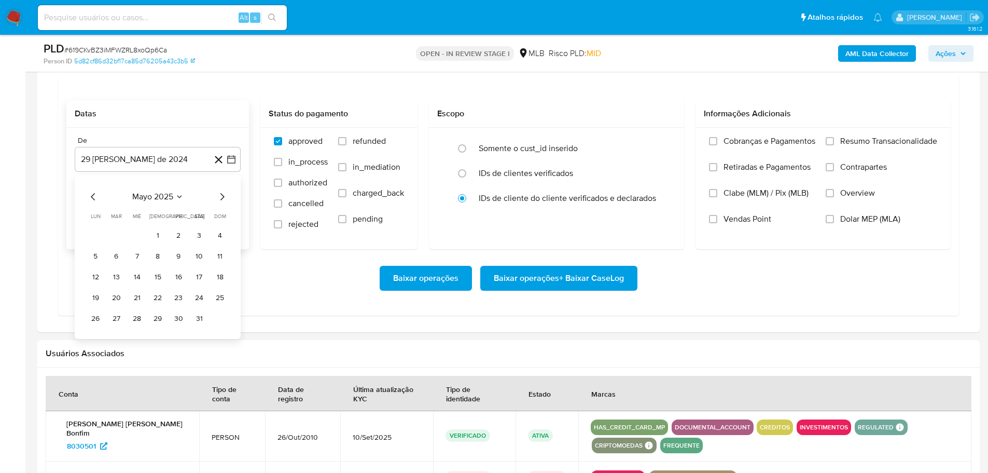
click at [221, 197] on icon "Mes siguiente" at bounding box center [222, 196] width 12 height 12
click at [89, 195] on icon "Mes anterior" at bounding box center [93, 196] width 12 height 12
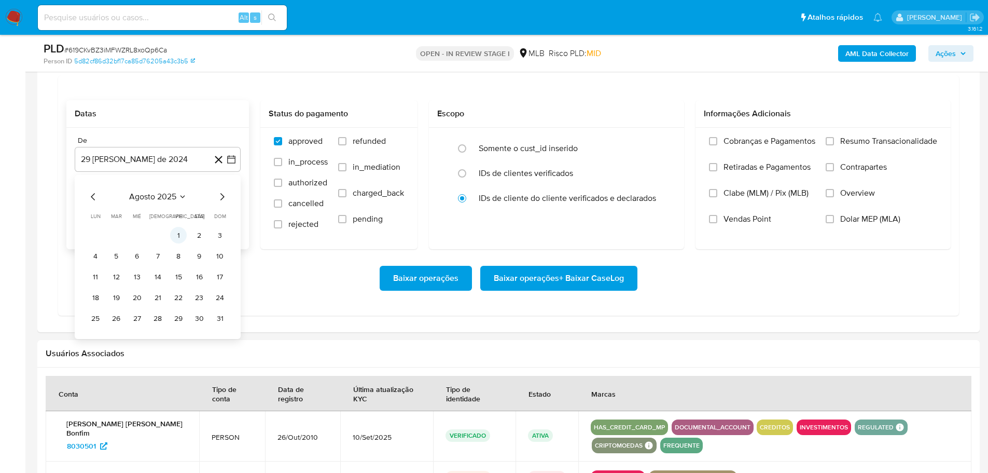
click at [177, 234] on button "1" at bounding box center [178, 235] width 17 height 17
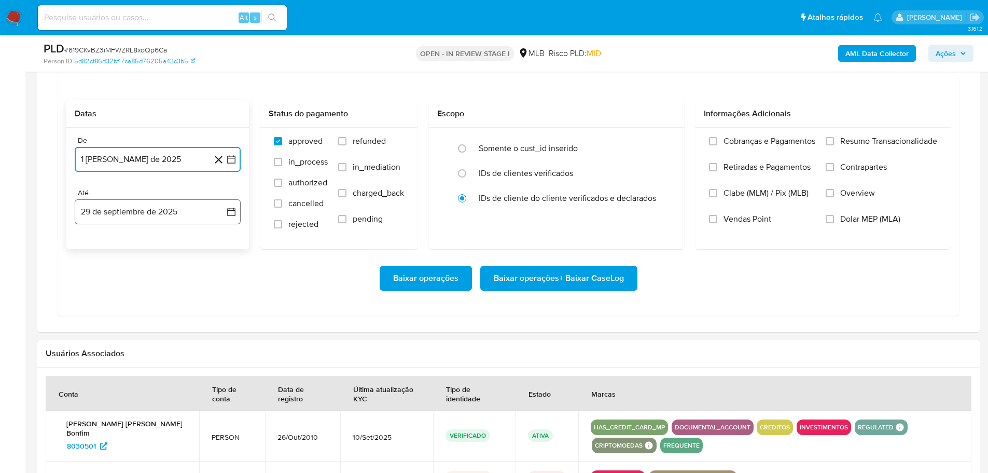
click at [167, 219] on button "29 de septiembre de 2025" at bounding box center [158, 211] width 166 height 25
click at [197, 343] on button "27" at bounding box center [199, 349] width 17 height 17
click at [835, 137] on label "Resumo Transacionalidade" at bounding box center [882, 149] width 112 height 26
click at [834, 137] on input "Resumo Transacionalidade" at bounding box center [830, 141] width 8 height 8
click at [610, 282] on span "Baixar operações + Baixar CaseLog" at bounding box center [559, 278] width 130 height 23
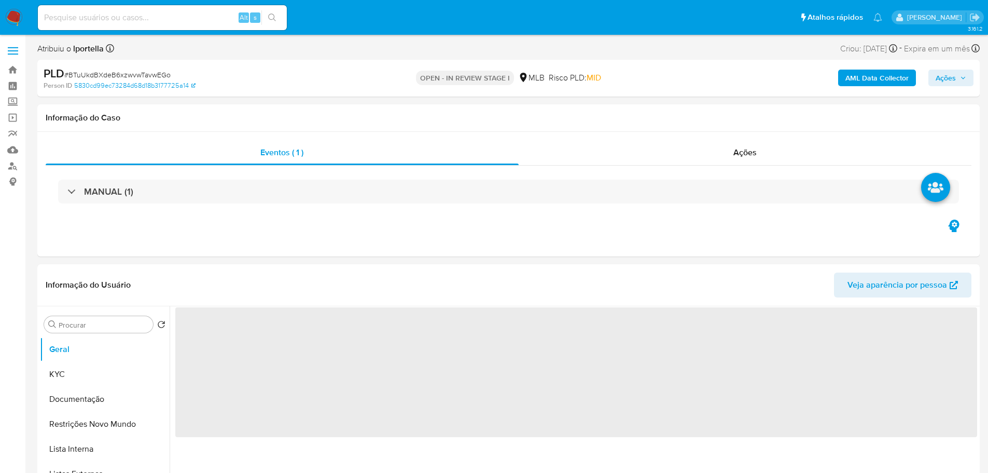
select select "10"
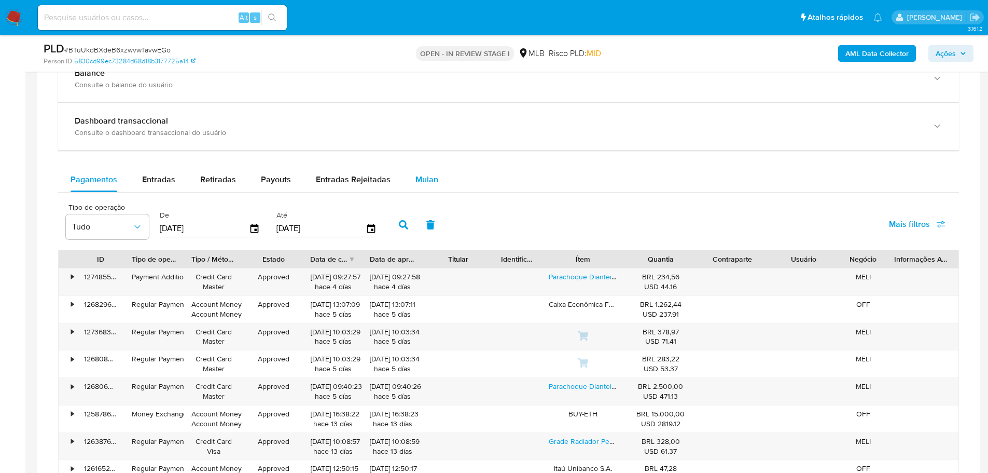
click at [419, 177] on span "Mulan" at bounding box center [426, 179] width 23 height 12
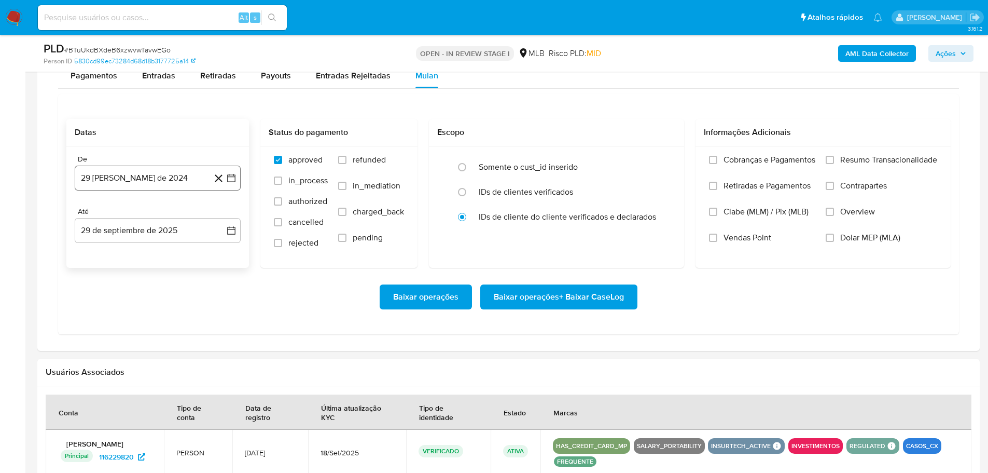
click at [134, 177] on button "29 [PERSON_NAME] de 2024" at bounding box center [158, 177] width 166 height 25
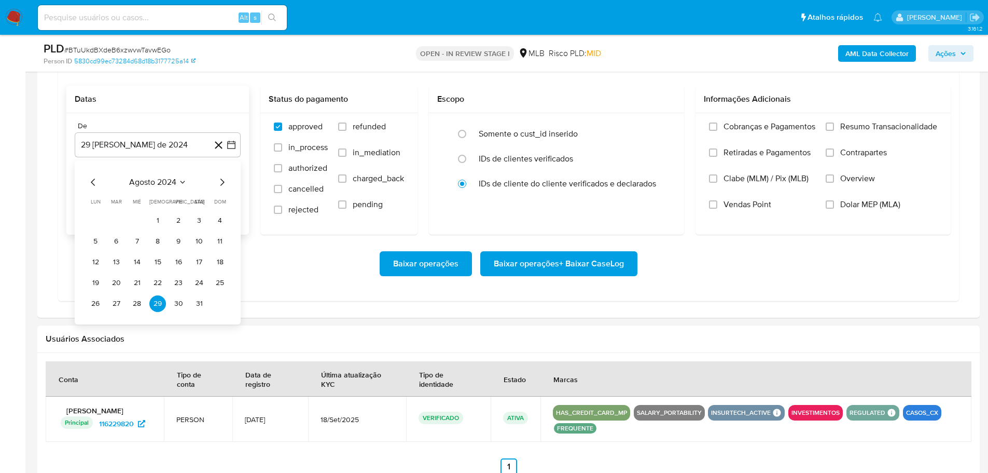
scroll to position [934, 0]
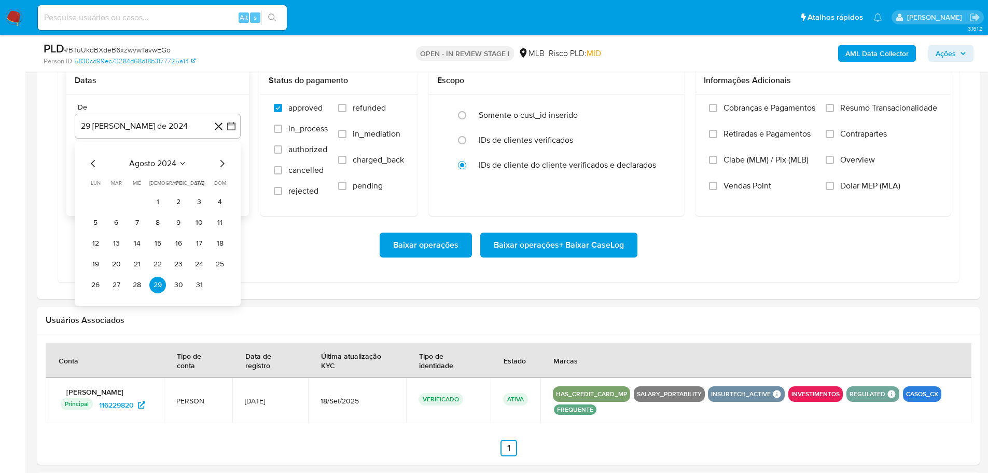
click at [211, 168] on div "agosto 2024" at bounding box center [157, 163] width 141 height 12
click at [218, 165] on icon "Mes siguiente" at bounding box center [222, 163] width 12 height 12
click at [225, 162] on icon "Mes siguiente" at bounding box center [222, 163] width 12 height 12
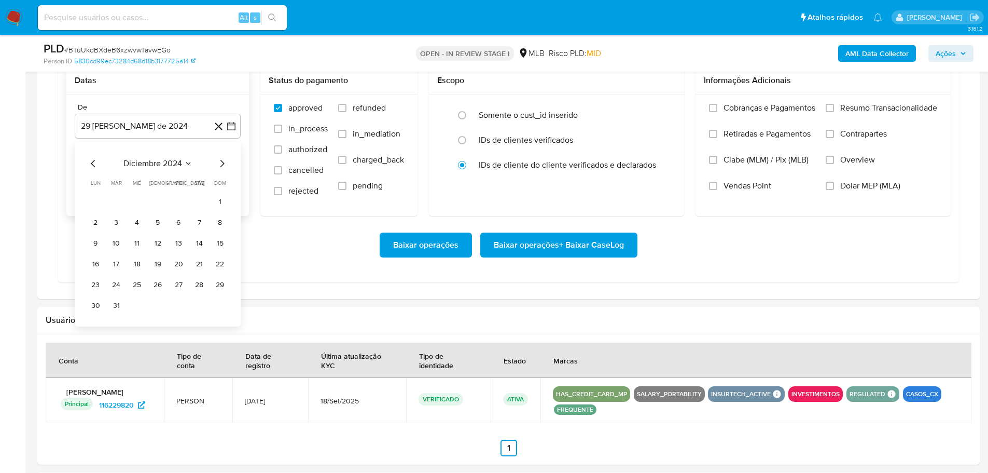
click at [225, 162] on icon "Mes siguiente" at bounding box center [222, 163] width 12 height 12
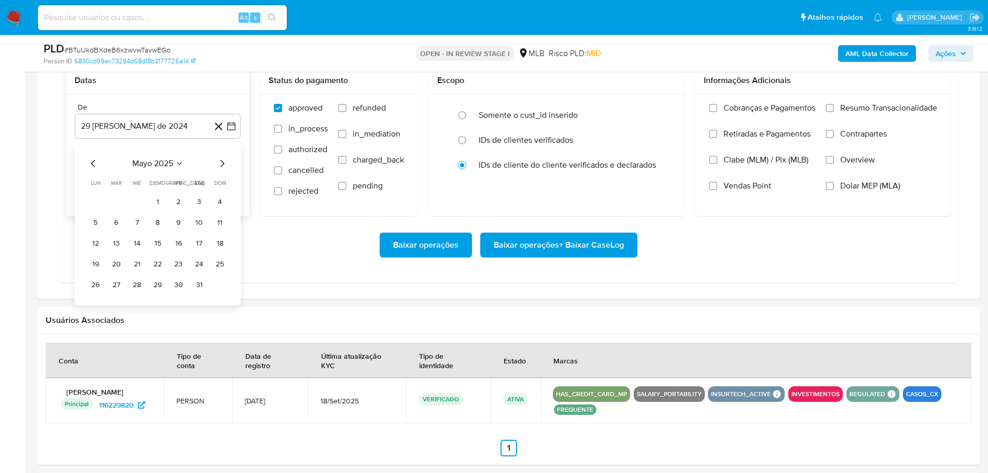
click at [225, 162] on icon "Mes siguiente" at bounding box center [222, 163] width 12 height 12
click at [174, 205] on button "1" at bounding box center [178, 201] width 17 height 17
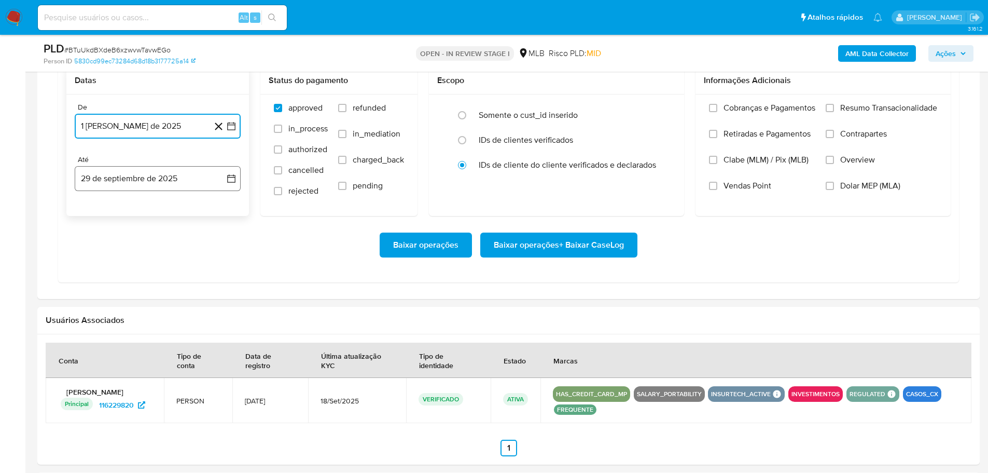
click at [175, 185] on button "29 de septiembre de 2025" at bounding box center [158, 178] width 166 height 25
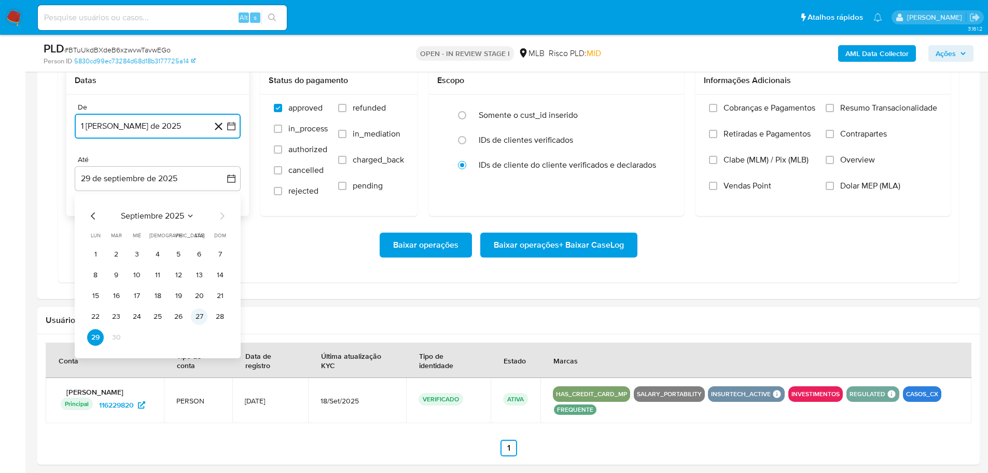
click at [200, 313] on button "27" at bounding box center [199, 316] width 17 height 17
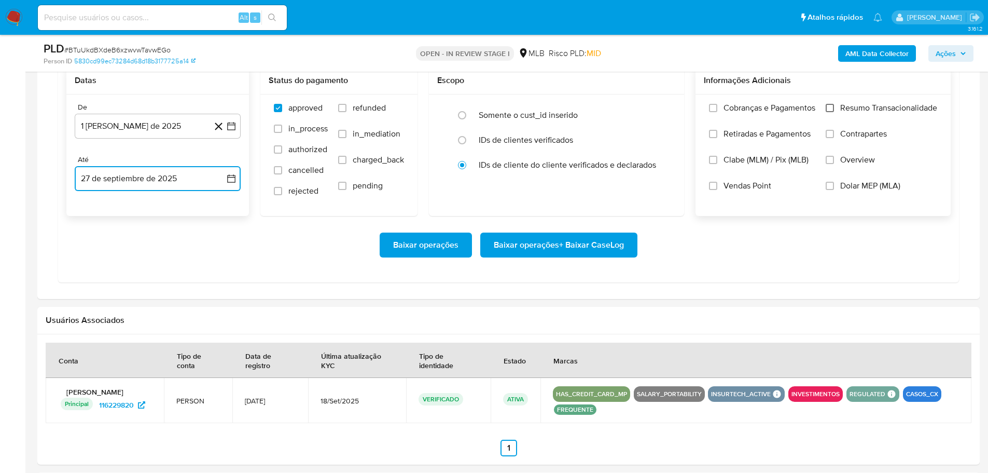
click at [830, 106] on input "Resumo Transacionalidade" at bounding box center [830, 108] width 8 height 8
click at [596, 254] on span "Baixar operações + Baixar CaseLog" at bounding box center [559, 244] width 130 height 23
